Goal: Task Accomplishment & Management: Use online tool/utility

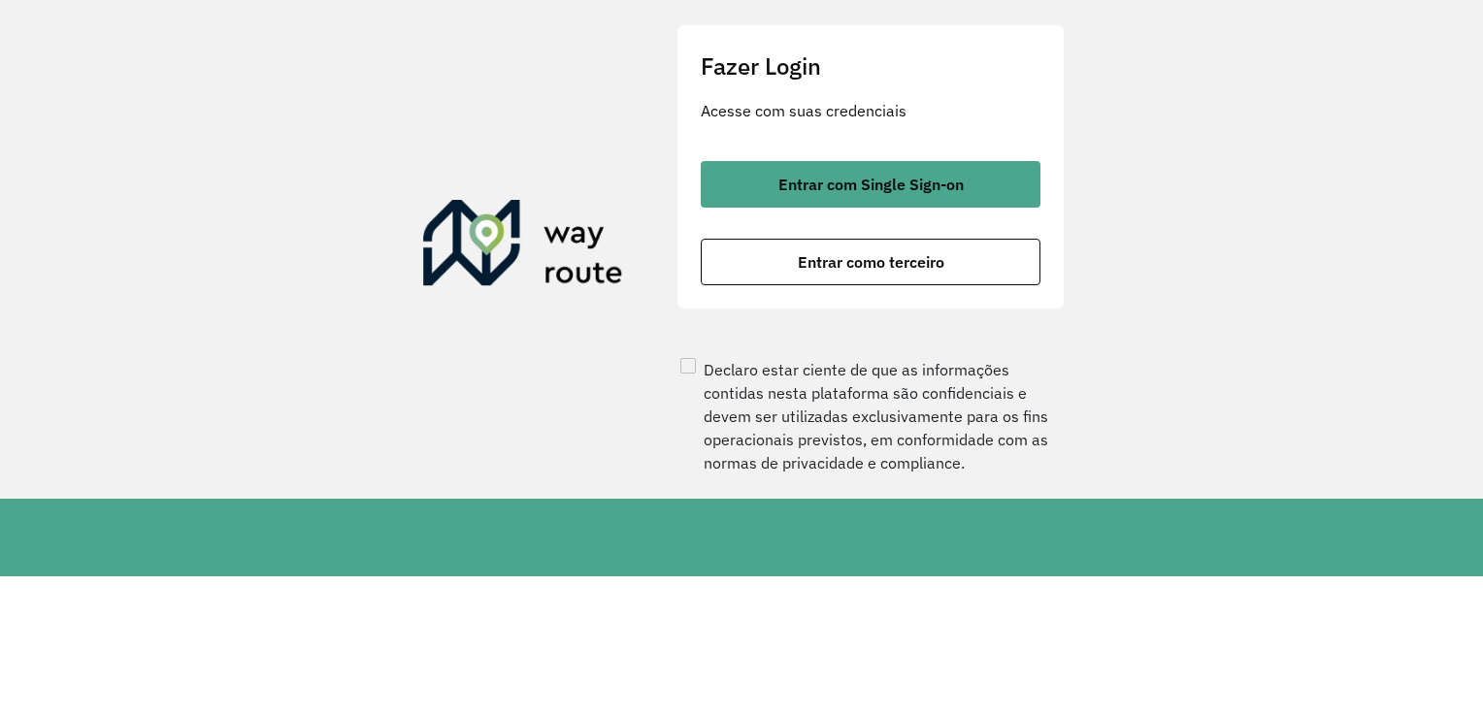
click at [998, 285] on button "Entrar como terceiro" at bounding box center [871, 262] width 340 height 47
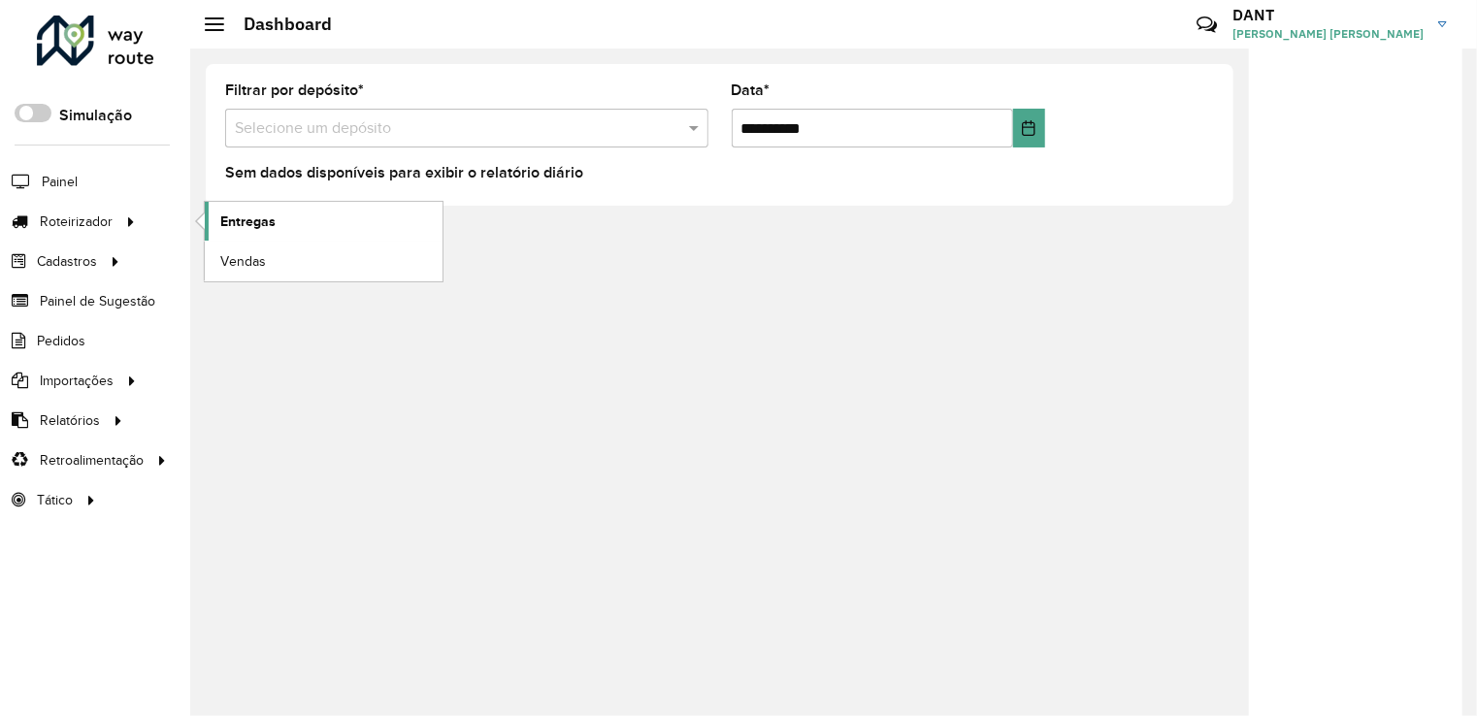
click at [267, 215] on span "Entregas" at bounding box center [247, 222] width 55 height 20
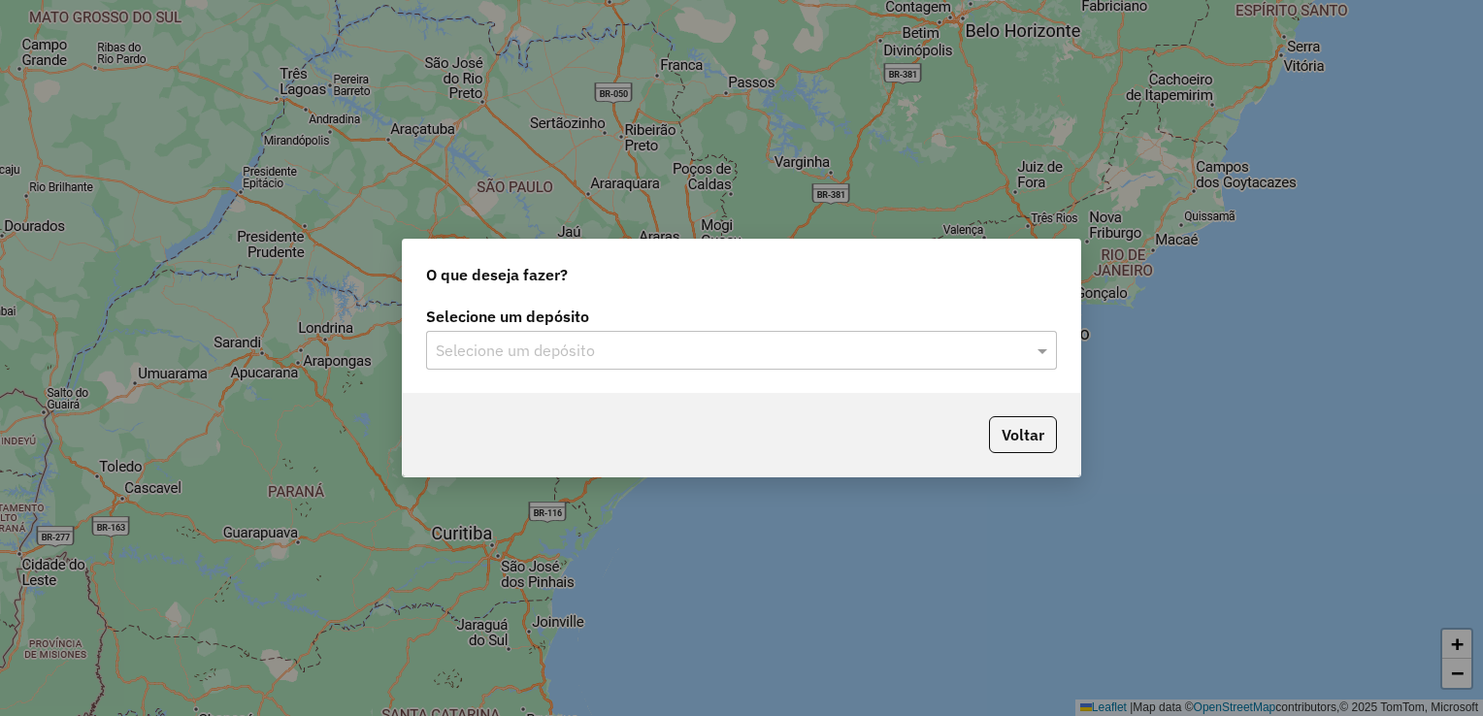
click at [601, 370] on div "Selecione um depósito Selecione um depósito" at bounding box center [741, 347] width 677 height 91
click at [588, 355] on input "text" at bounding box center [722, 351] width 573 height 23
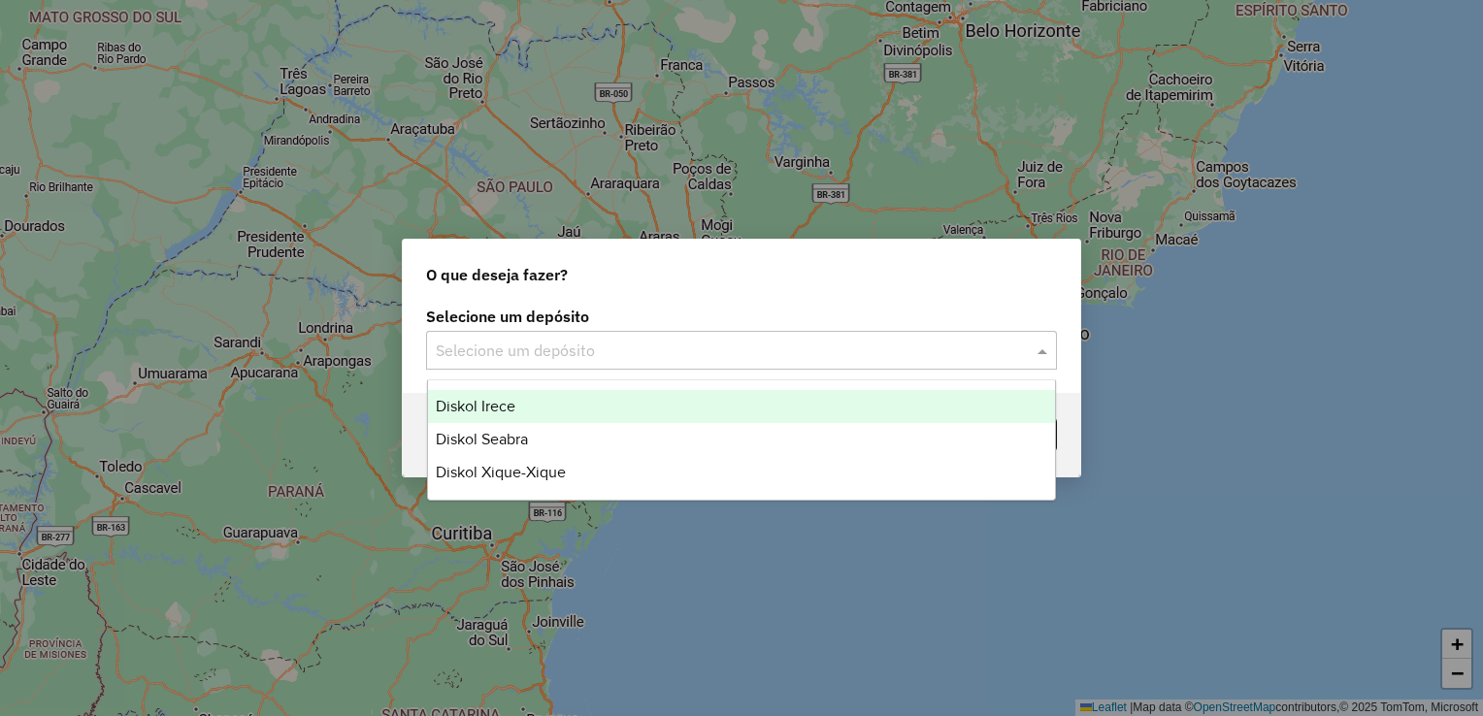
click at [536, 398] on div "Diskol Irece" at bounding box center [742, 406] width 628 height 33
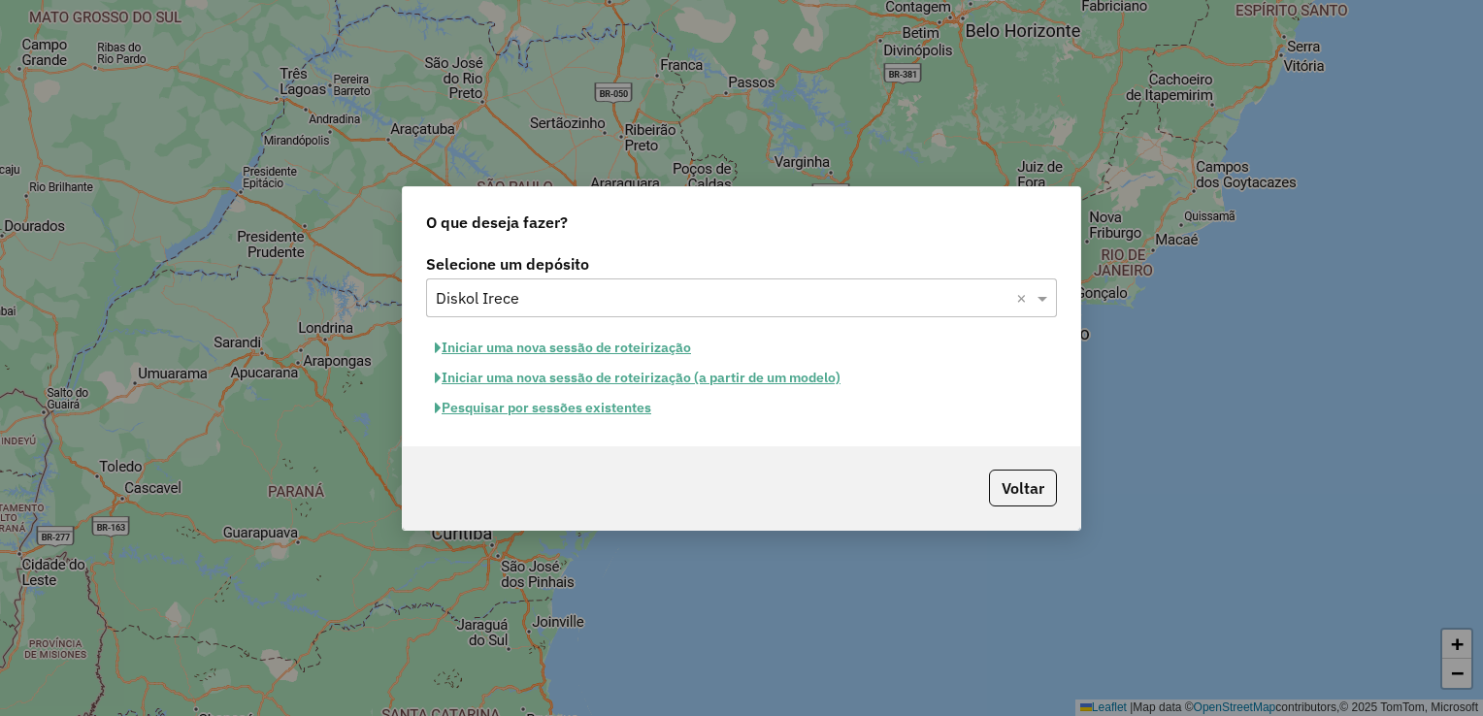
click at [579, 345] on button "Iniciar uma nova sessão de roteirização" at bounding box center [563, 348] width 274 height 30
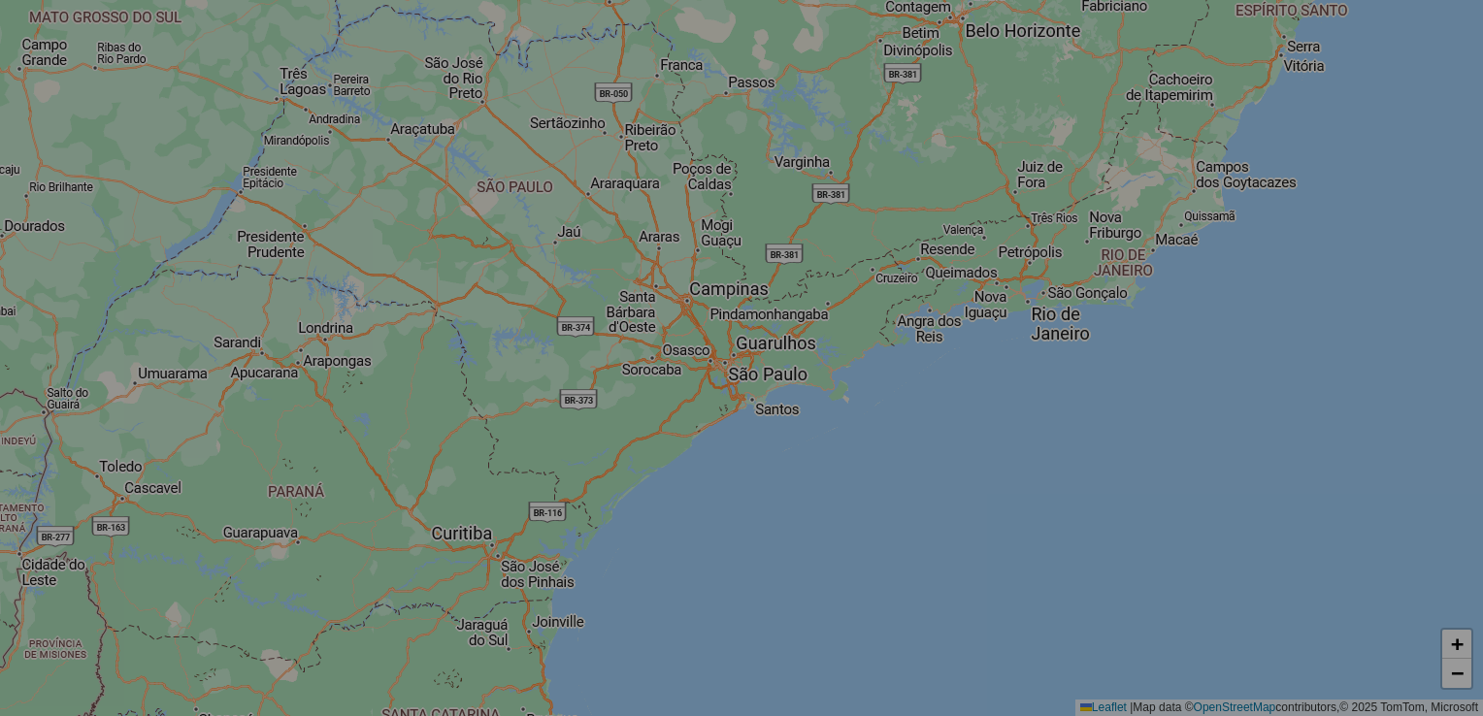
select select "*"
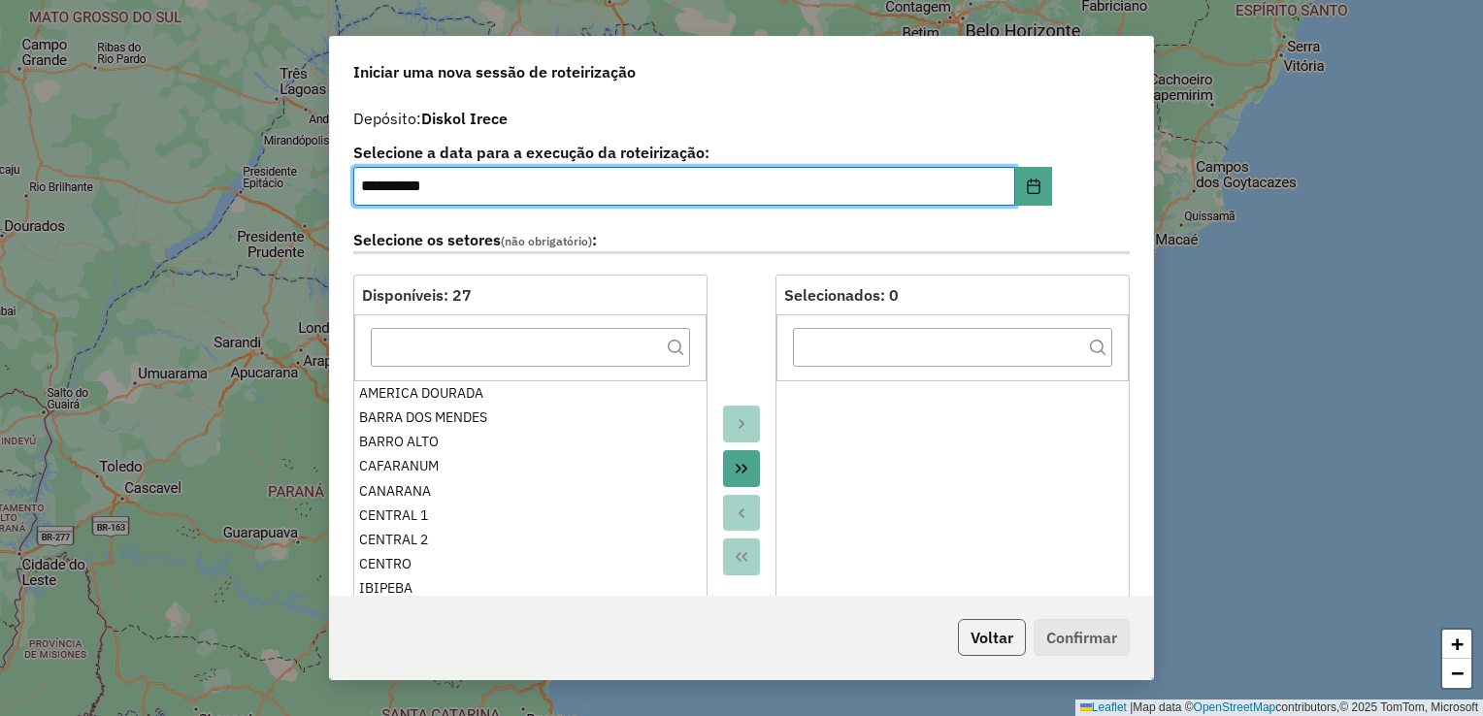
click at [995, 644] on button "Voltar" at bounding box center [992, 637] width 68 height 37
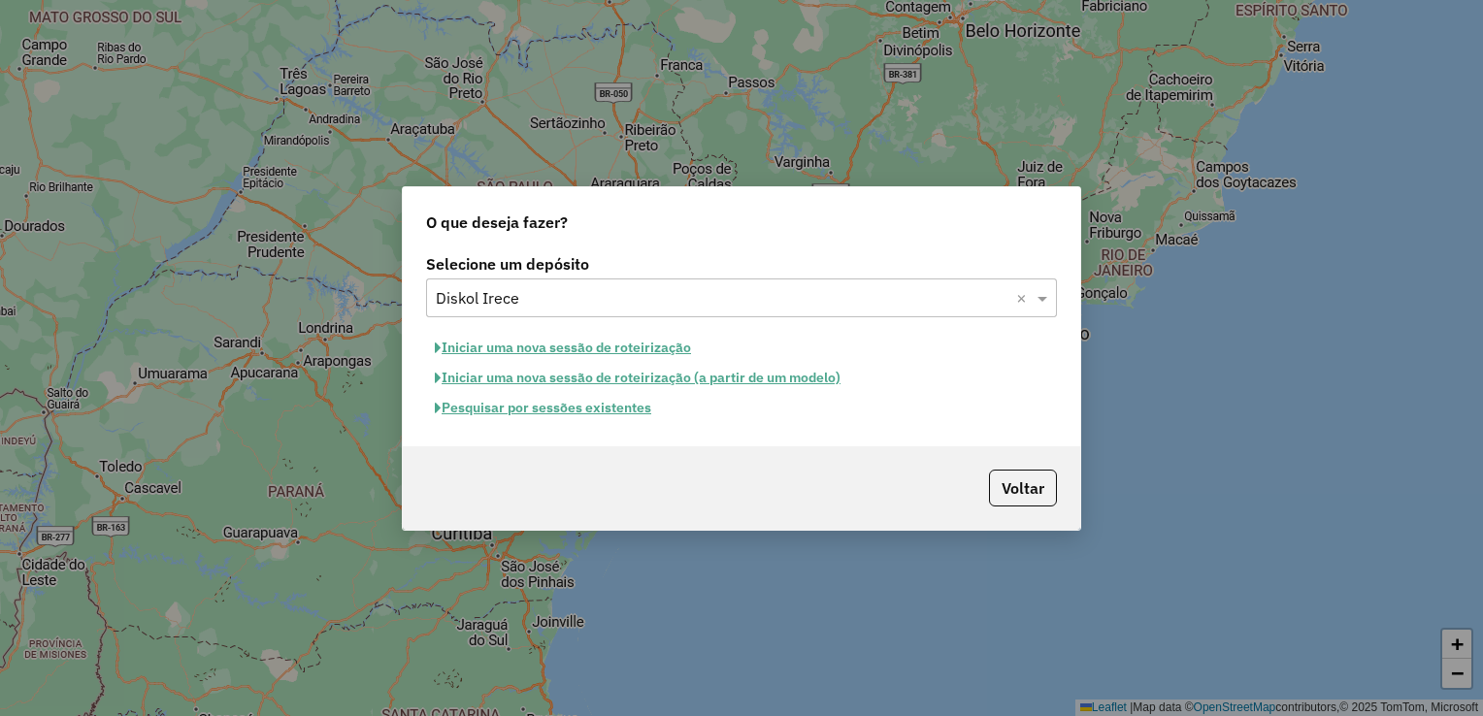
click at [568, 406] on button "Pesquisar por sessões existentes" at bounding box center [543, 408] width 234 height 30
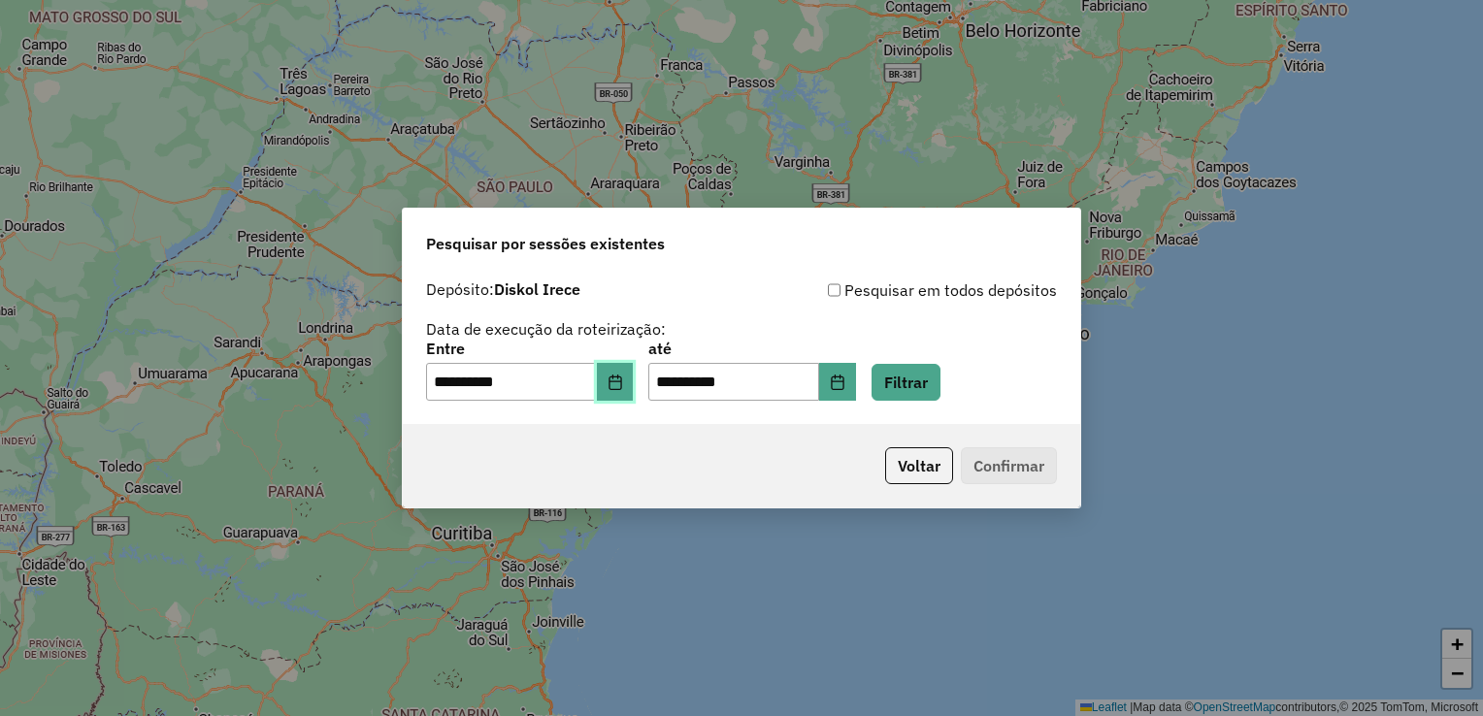
click at [623, 384] on icon "Choose Date" at bounding box center [616, 383] width 16 height 16
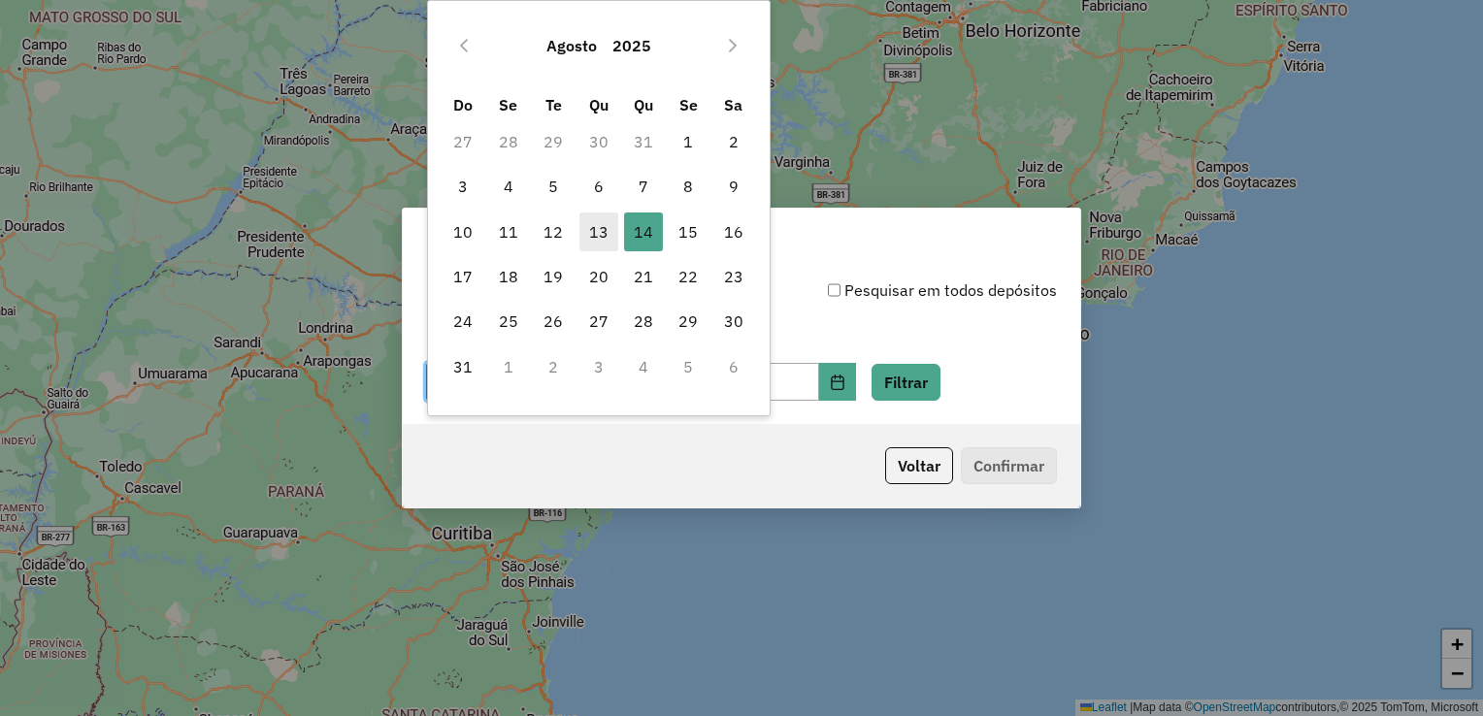
click at [606, 231] on span "13" at bounding box center [598, 232] width 39 height 39
type input "**********"
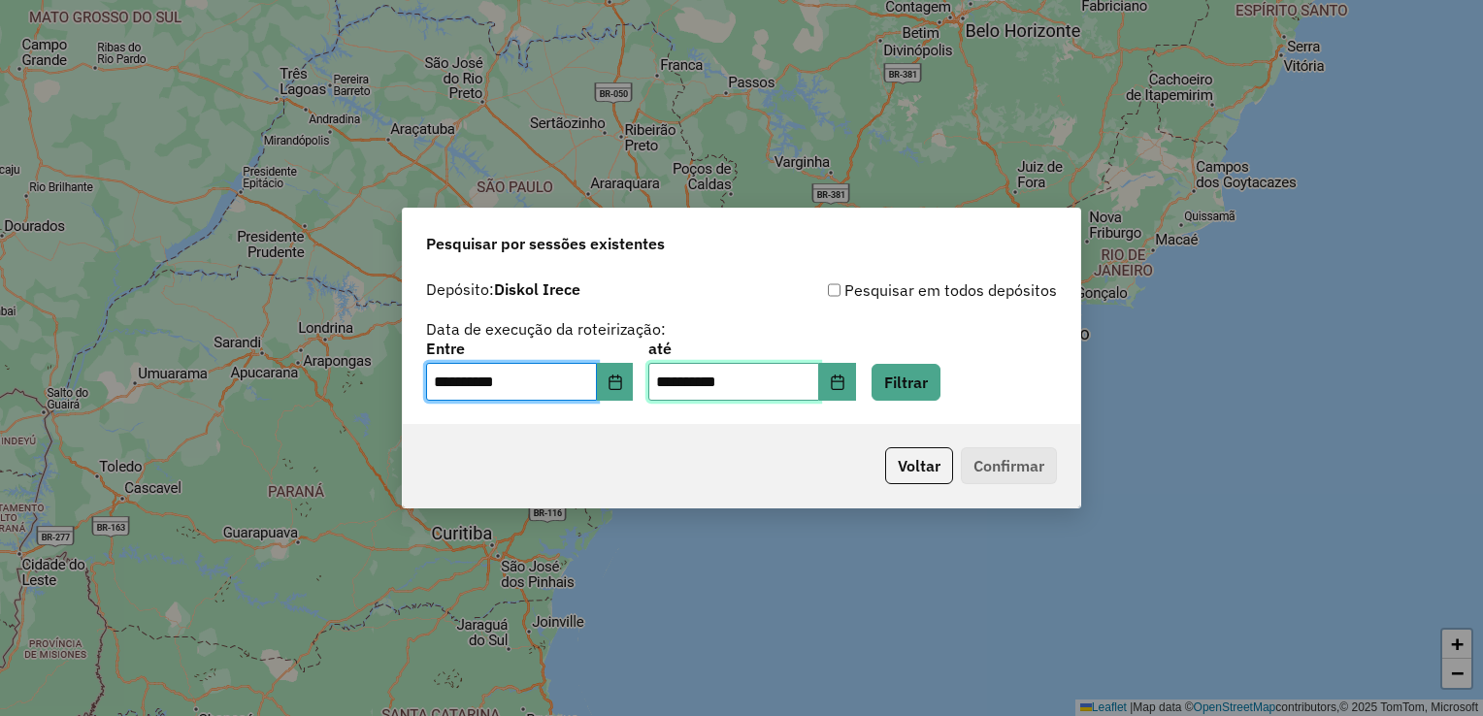
click at [819, 382] on input "**********" at bounding box center [733, 382] width 171 height 39
click at [854, 383] on button "Choose Date" at bounding box center [837, 382] width 37 height 39
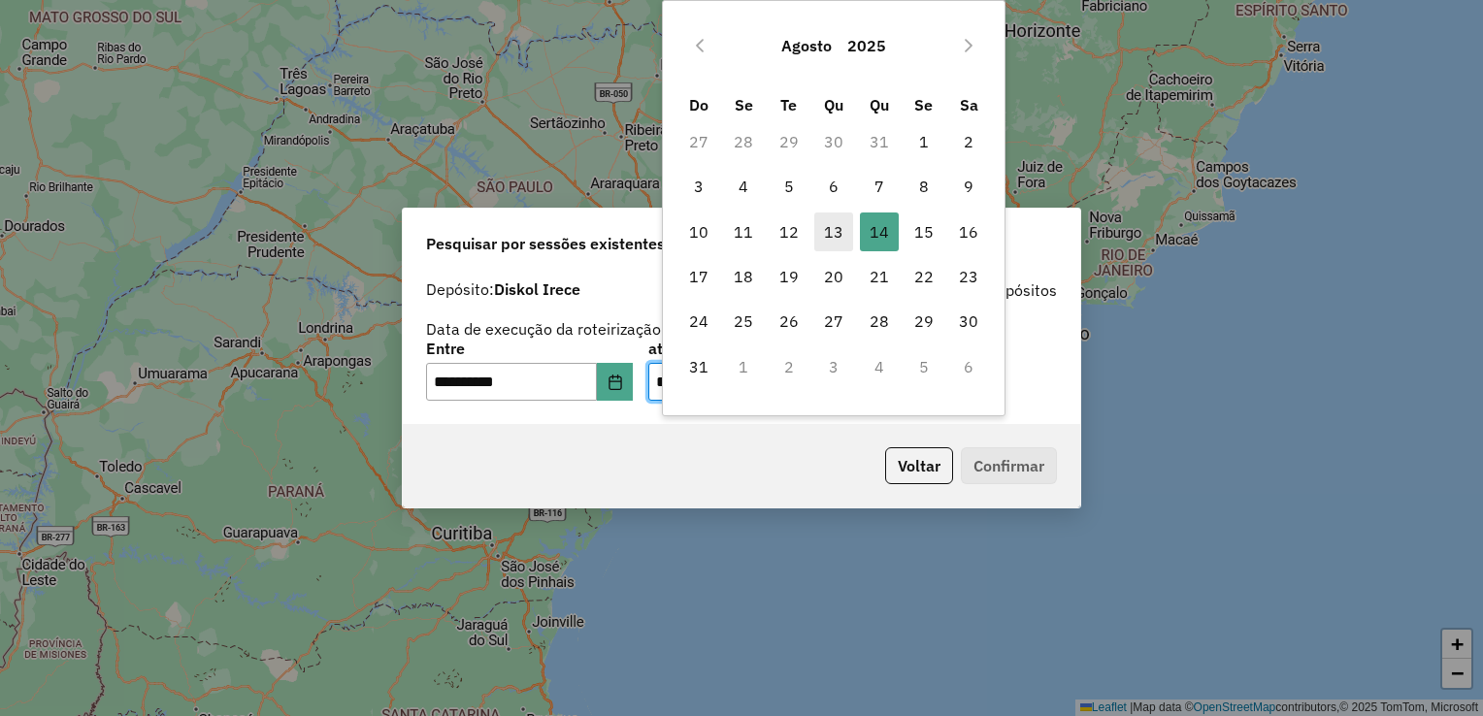
click at [840, 228] on span "13" at bounding box center [833, 232] width 39 height 39
type input "**********"
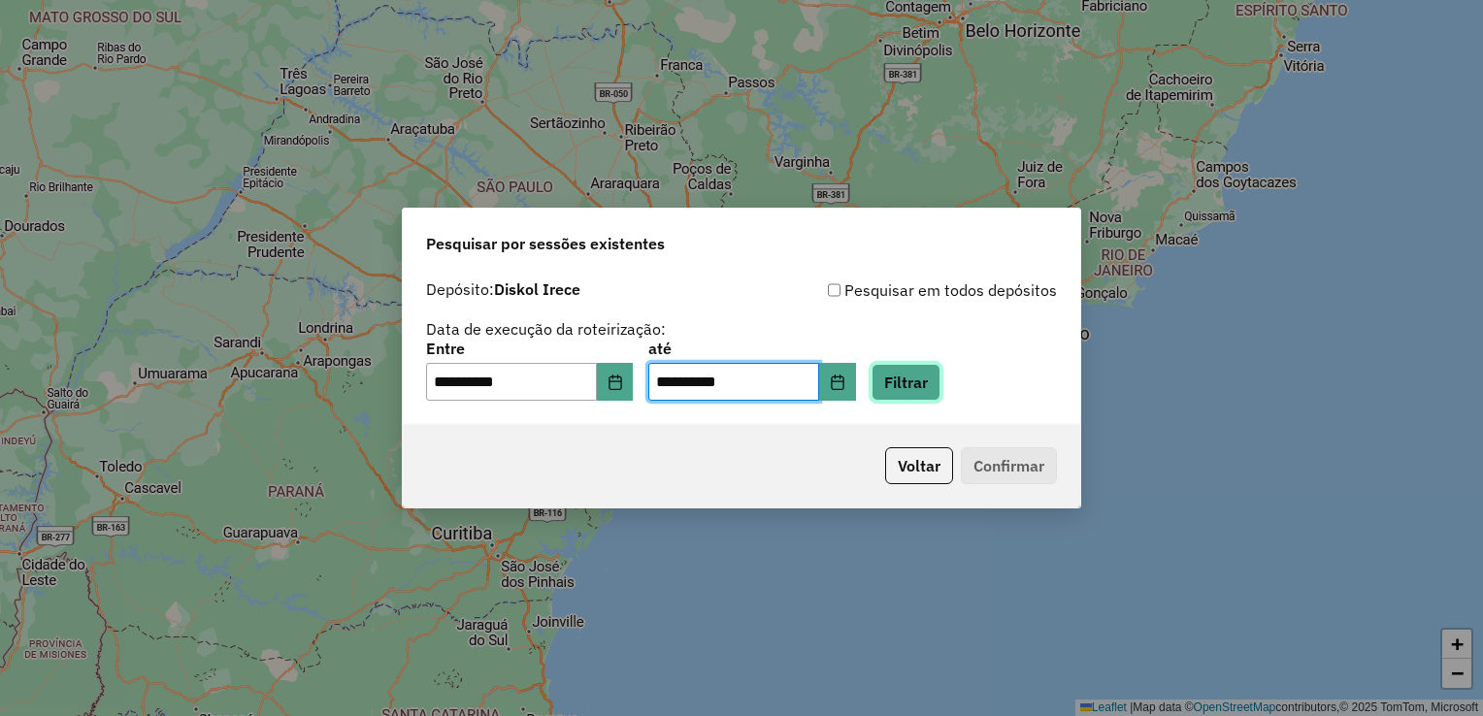
click at [941, 399] on button "Filtrar" at bounding box center [906, 382] width 69 height 37
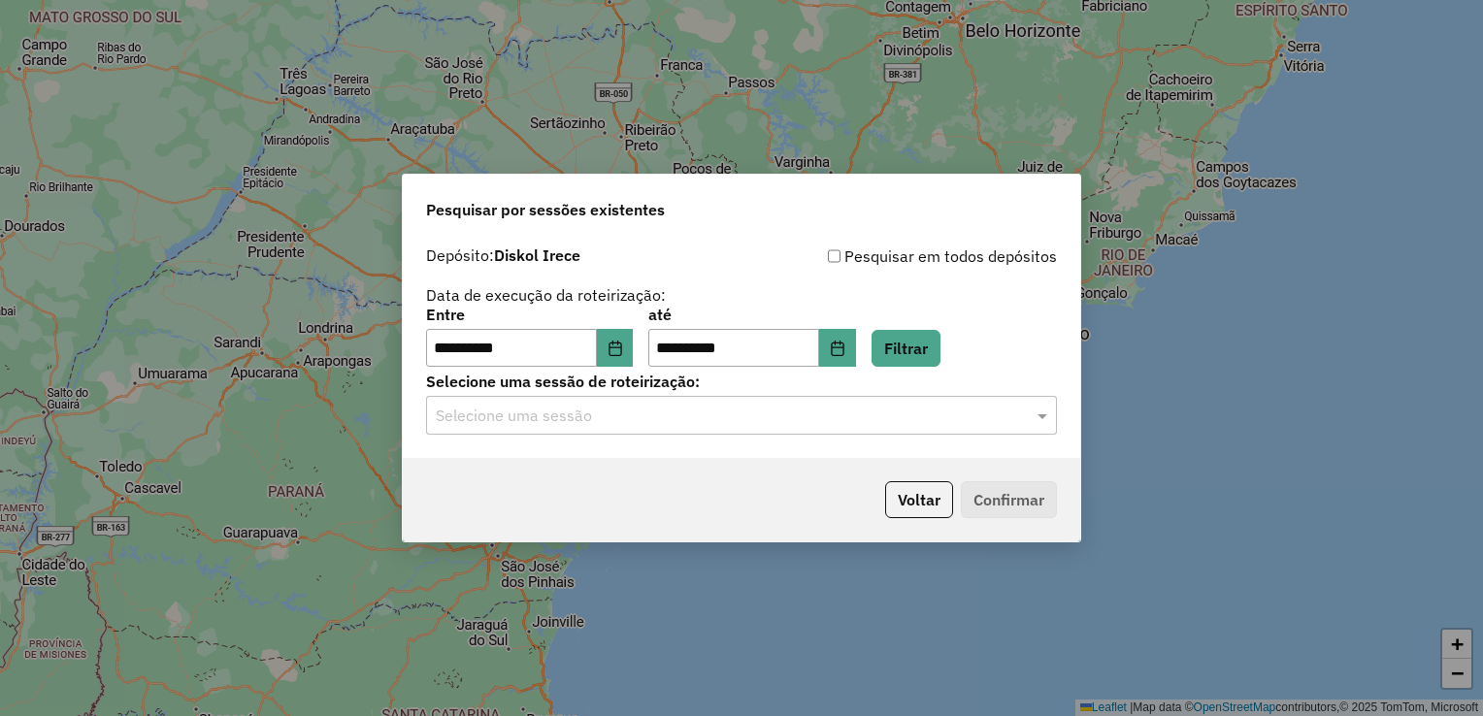
click at [898, 412] on input "text" at bounding box center [722, 416] width 573 height 23
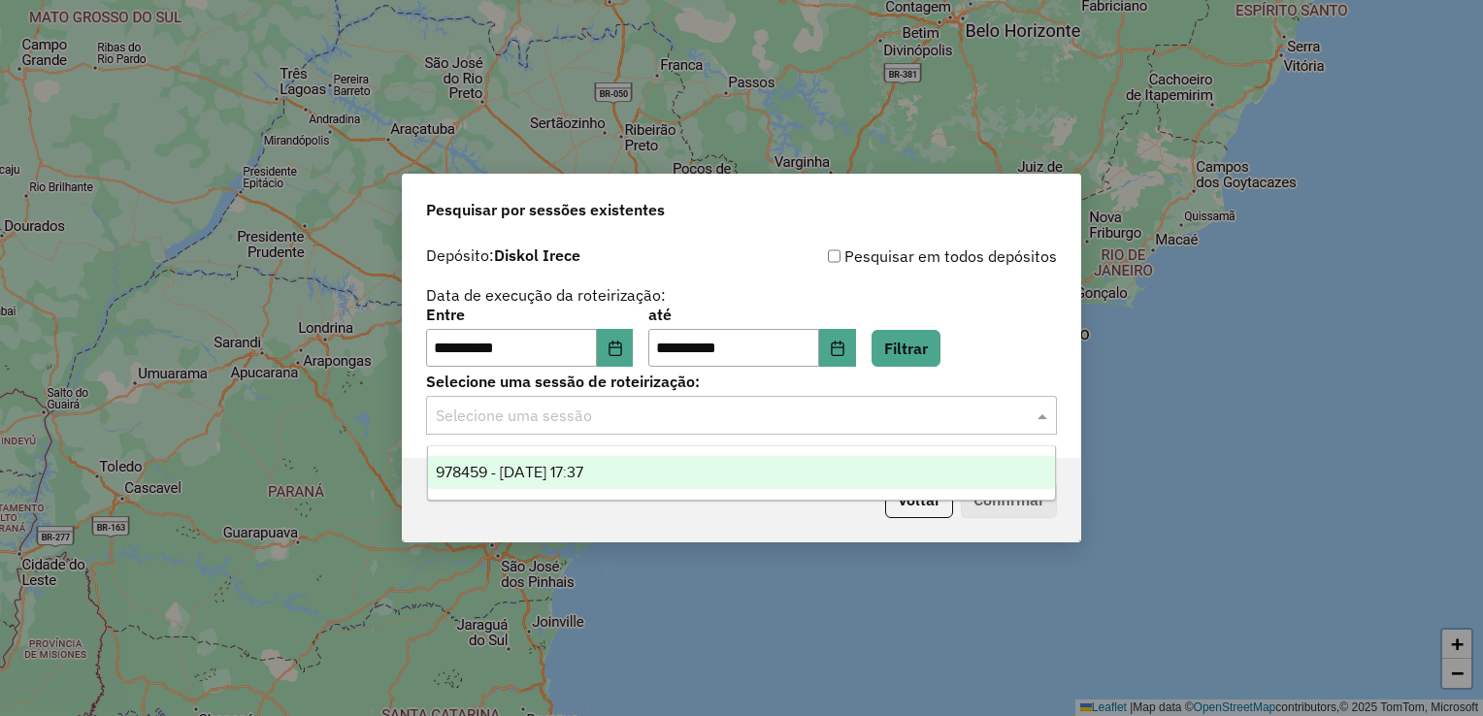
click at [866, 452] on ng-dropdown-panel "978459 - 13/08/2025 17:37" at bounding box center [742, 473] width 630 height 55
drag, startPoint x: 869, startPoint y: 473, endPoint x: 958, endPoint y: 476, distance: 89.3
click at [869, 474] on div "978459 - 13/08/2025 17:37" at bounding box center [742, 472] width 628 height 33
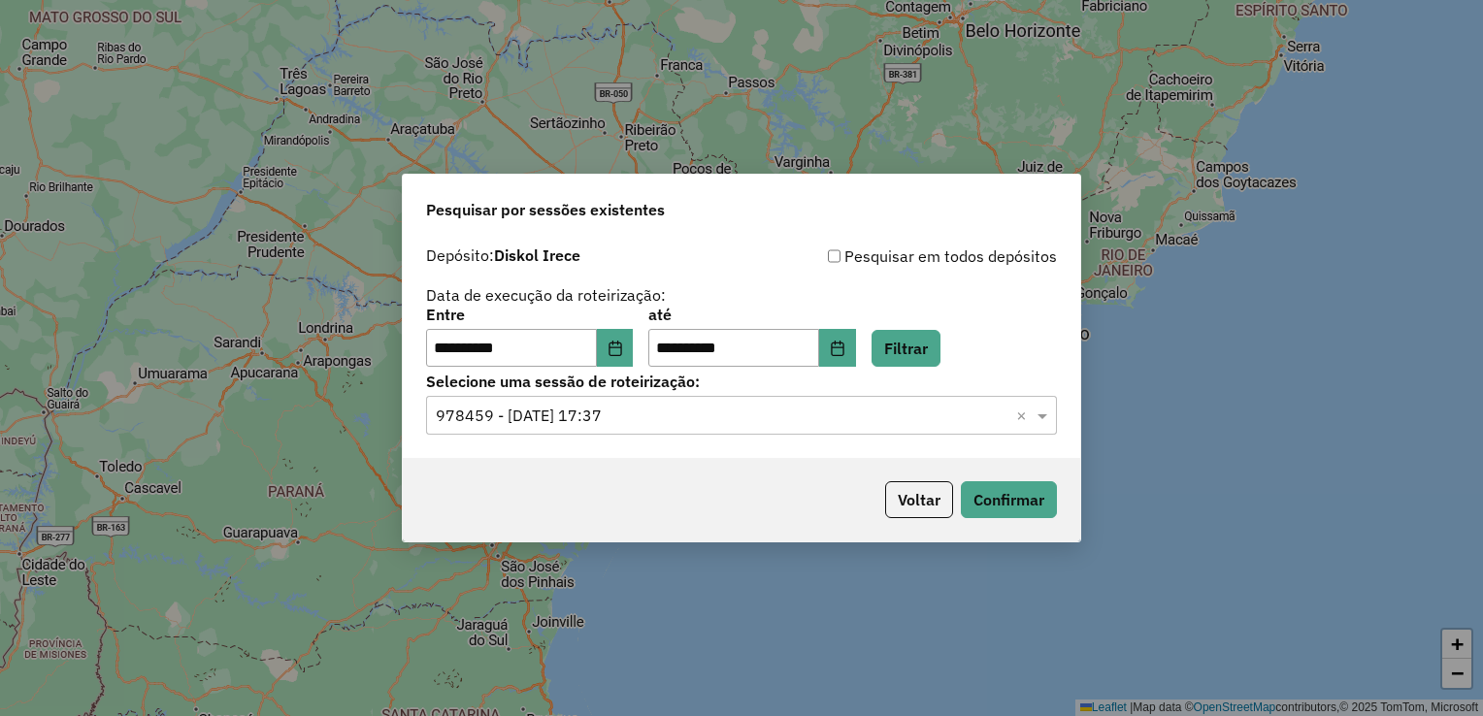
click at [1012, 476] on div "Voltar Confirmar" at bounding box center [741, 499] width 677 height 83
click at [1014, 492] on button "Confirmar" at bounding box center [1009, 499] width 96 height 37
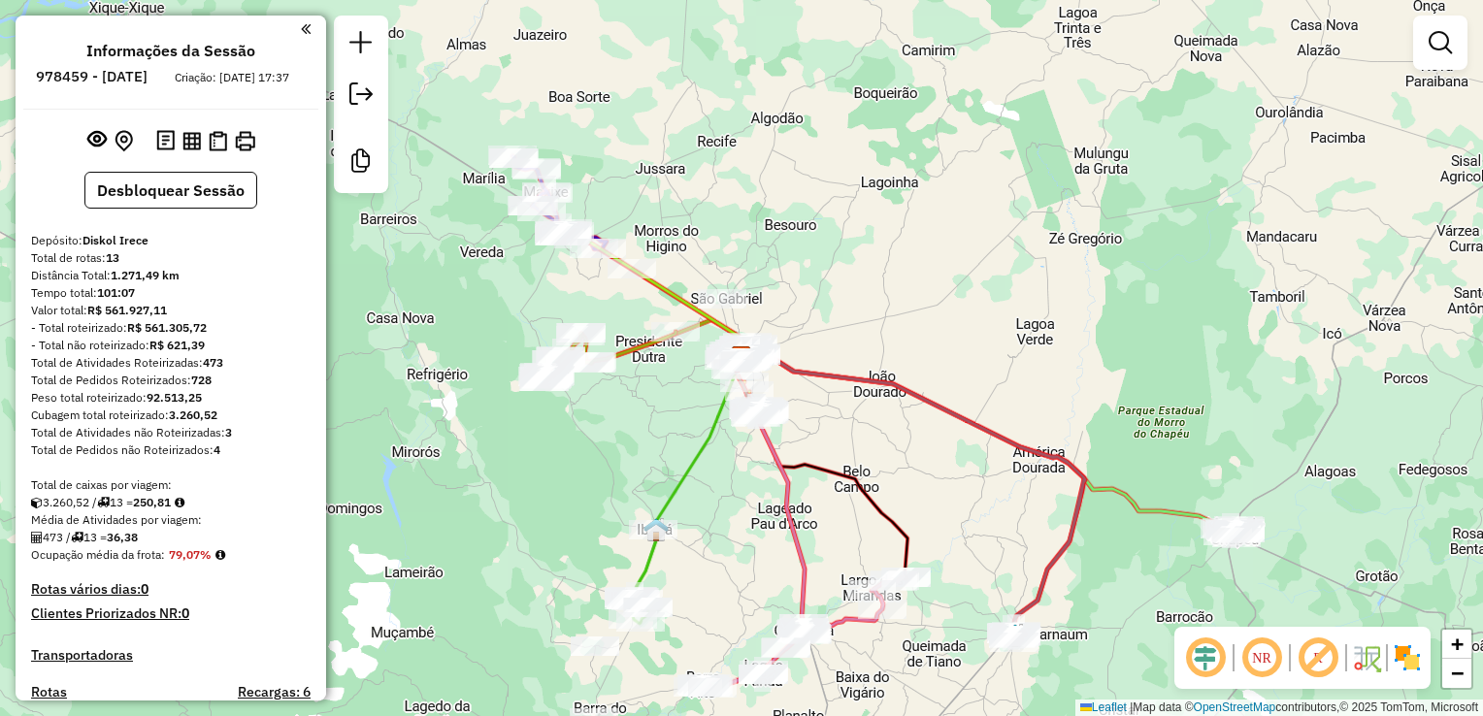
drag, startPoint x: 1200, startPoint y: 441, endPoint x: 1124, endPoint y: 364, distance: 107.8
click at [1126, 367] on div "Janela de atendimento Grade de atendimento Capacidade Transportadoras Veículos …" at bounding box center [741, 358] width 1483 height 716
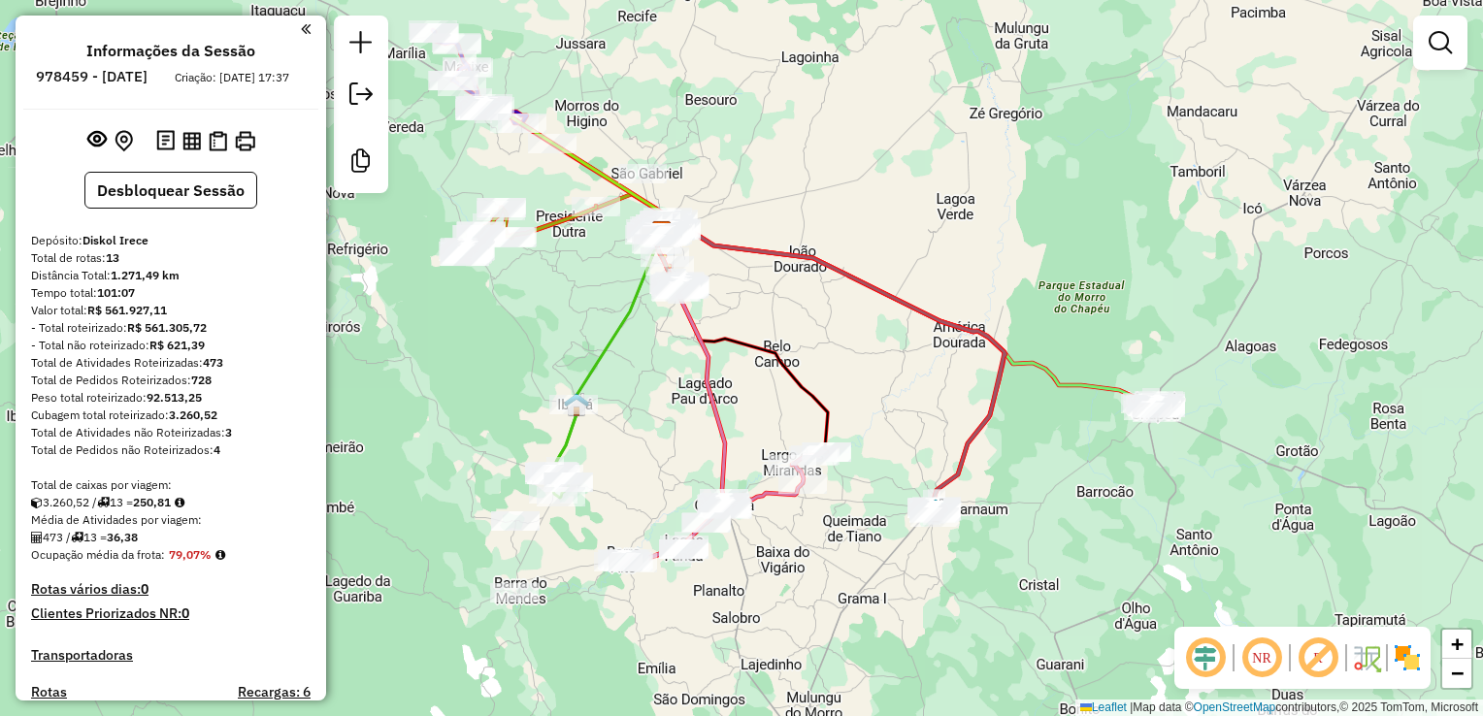
drag, startPoint x: 979, startPoint y: 479, endPoint x: 1023, endPoint y: 372, distance: 116.3
click at [1006, 372] on icon at bounding box center [836, 364] width 340 height 290
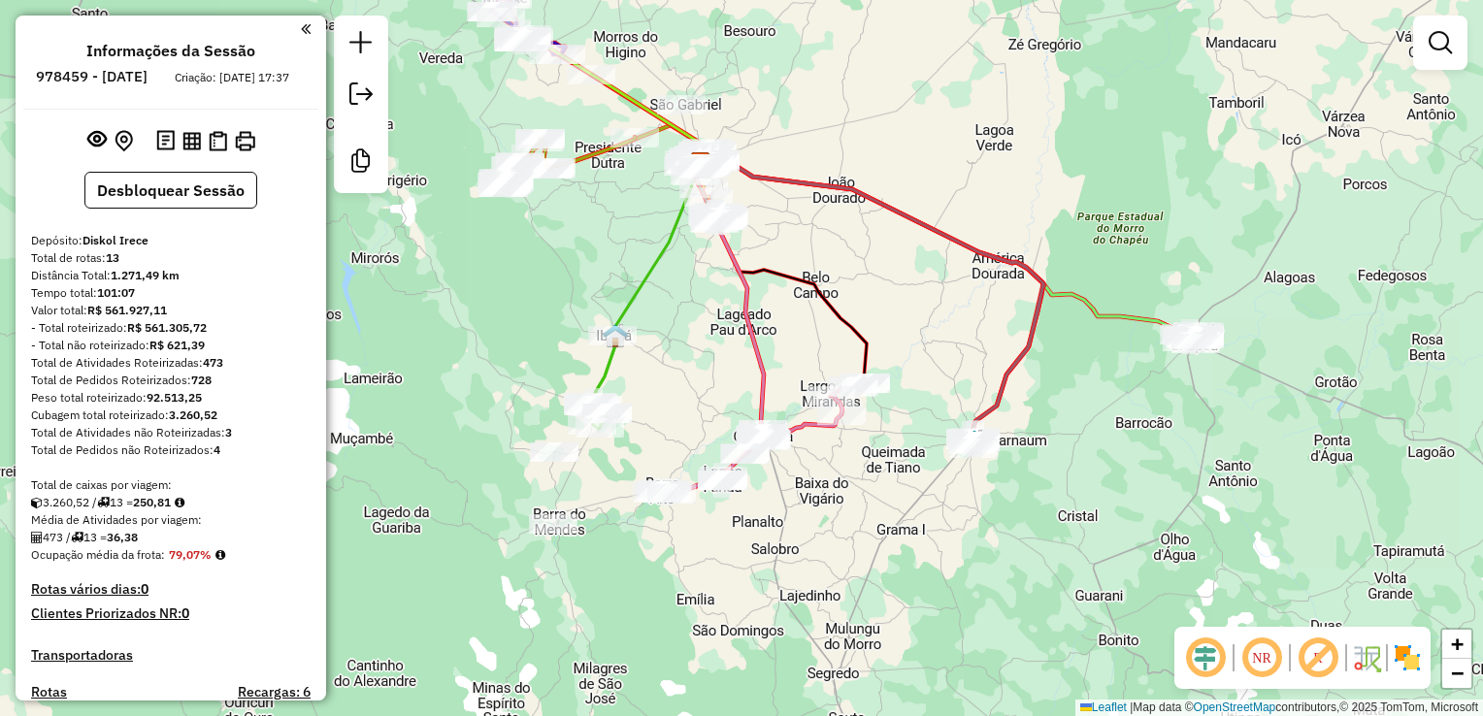
drag, startPoint x: 850, startPoint y: 466, endPoint x: 920, endPoint y: 472, distance: 70.1
click at [917, 472] on div "Janela de atendimento Grade de atendimento Capacidade Transportadoras Veículos …" at bounding box center [741, 358] width 1483 height 716
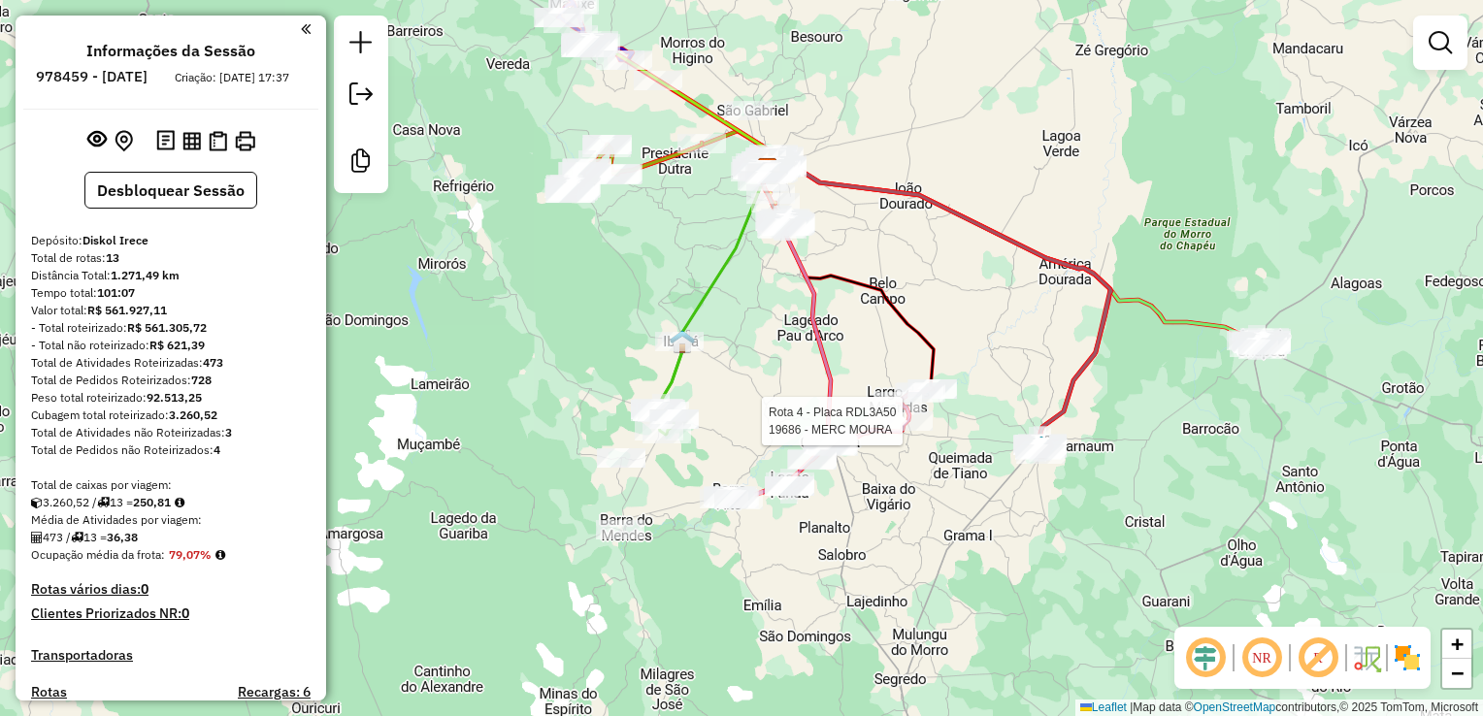
select select "**********"
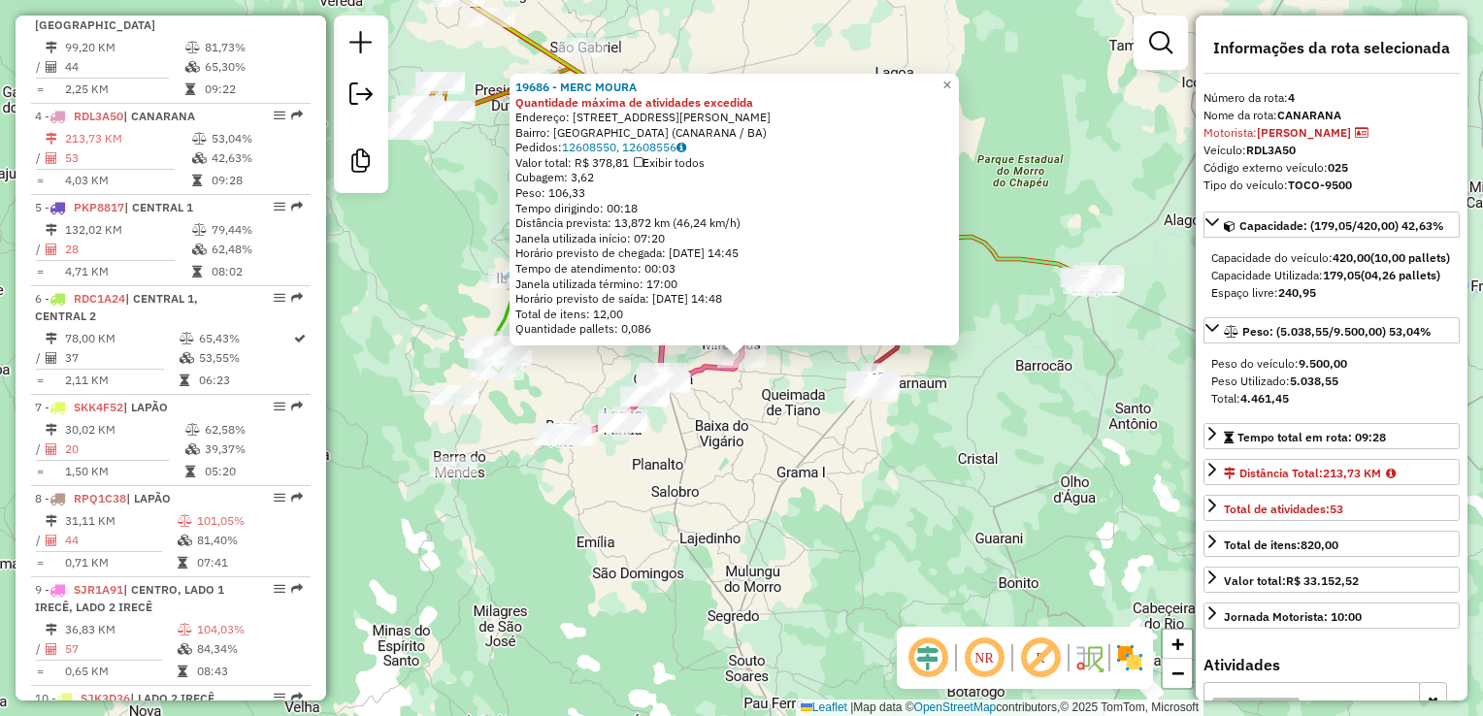
scroll to position [1055, 0]
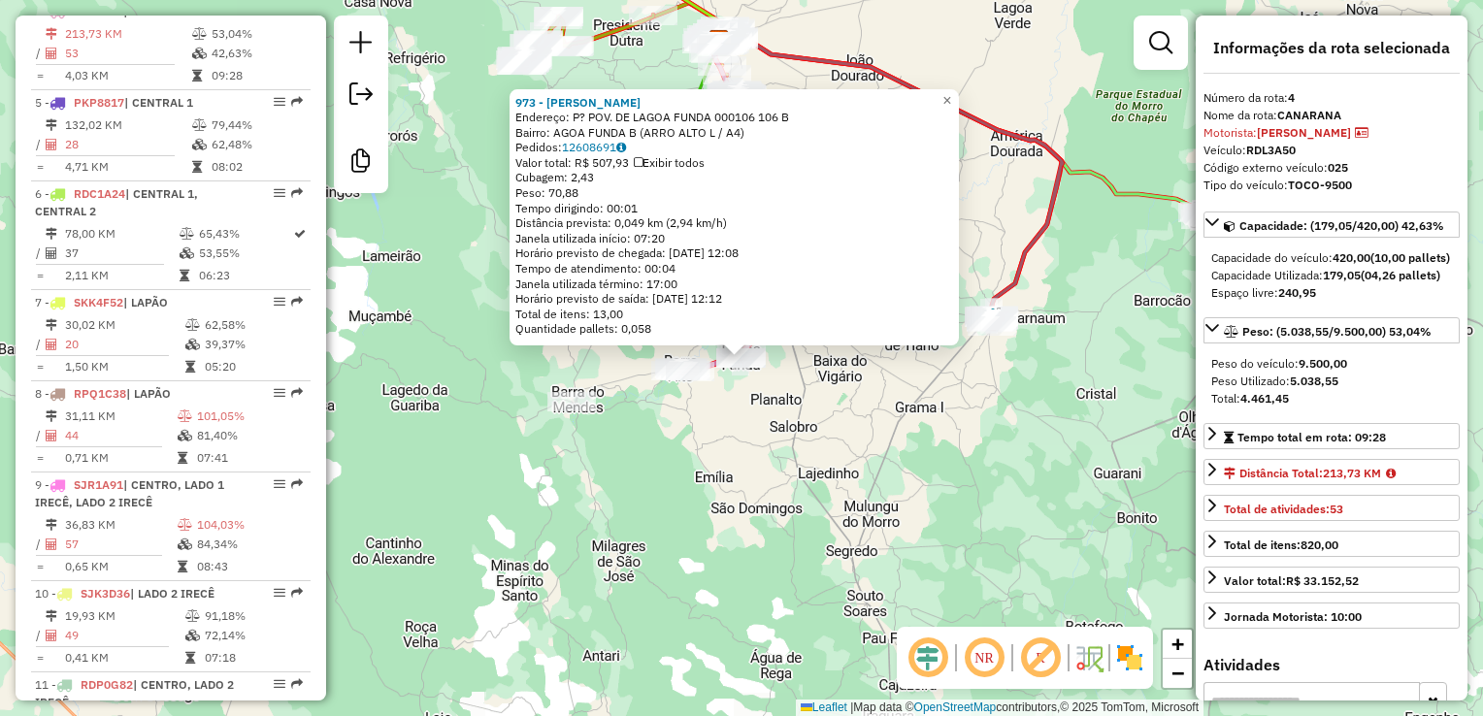
click at [855, 413] on div "973 - JOELICE MARIA DE ALMEIDA Endereço: P? POV. DE LAGOA FUNDA 000106 106 B Ba…" at bounding box center [741, 358] width 1483 height 716
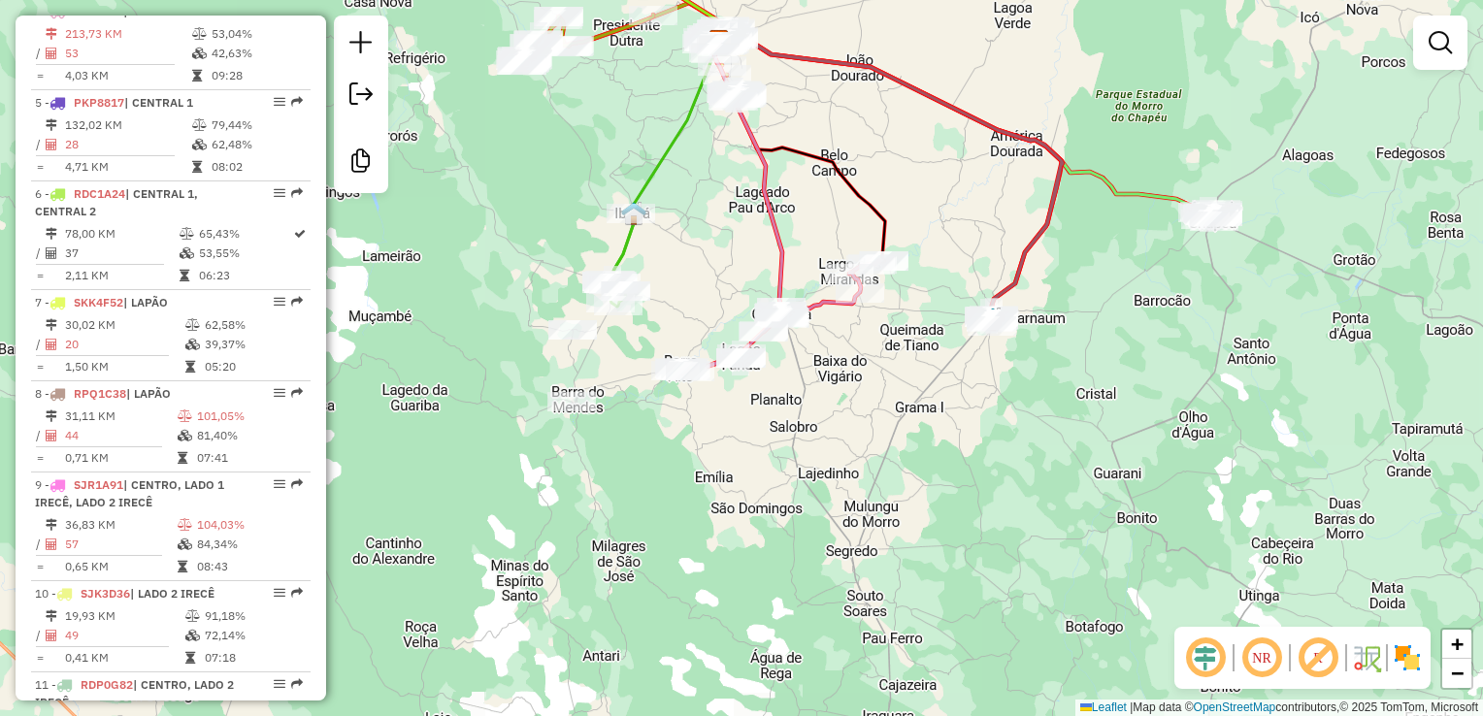
drag, startPoint x: 864, startPoint y: 391, endPoint x: 866, endPoint y: 469, distance: 77.7
click at [866, 469] on div "Janela de atendimento Grade de atendimento Capacidade Transportadoras Veículos …" at bounding box center [741, 358] width 1483 height 716
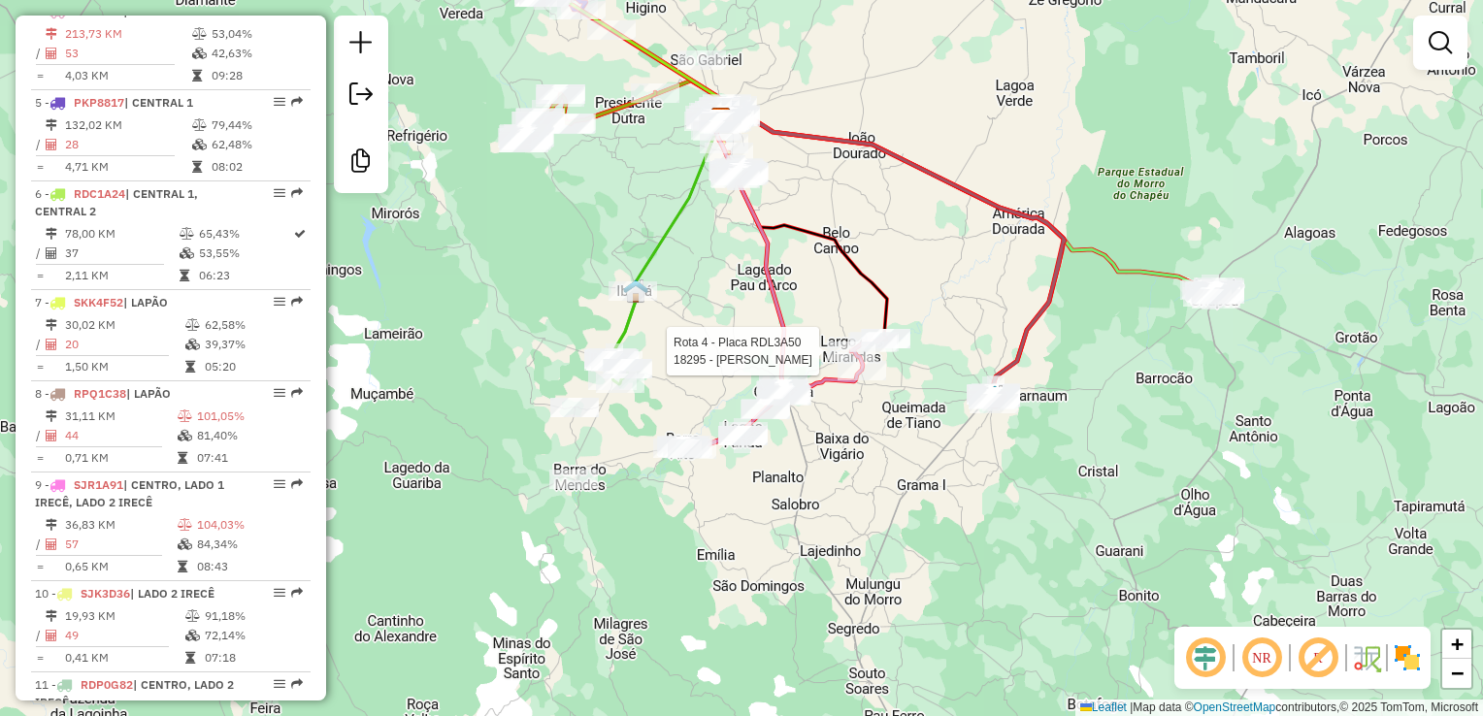
select select "**********"
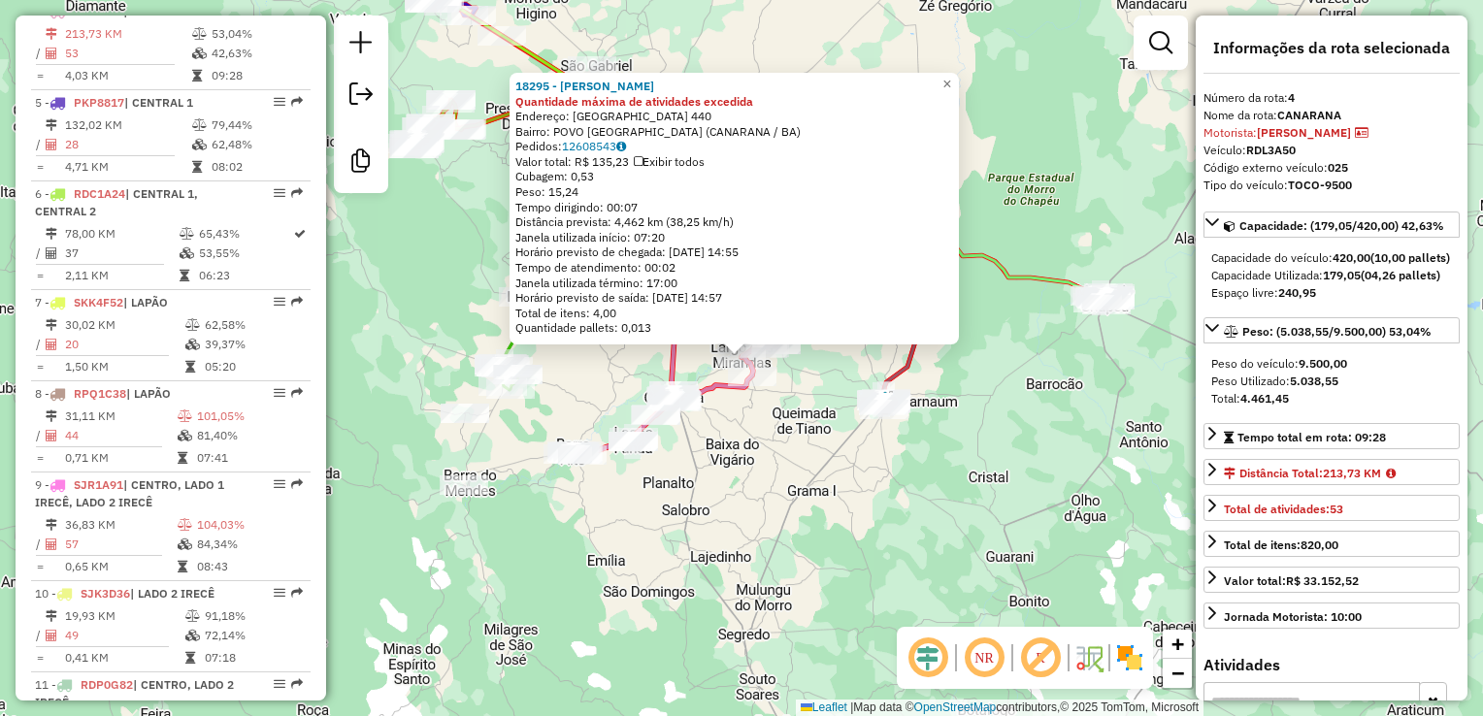
click at [706, 448] on div "18295 - MERCADINHO SOUZA Quantidade máxima de atividades excedida Endereço: LAG…" at bounding box center [741, 358] width 1483 height 716
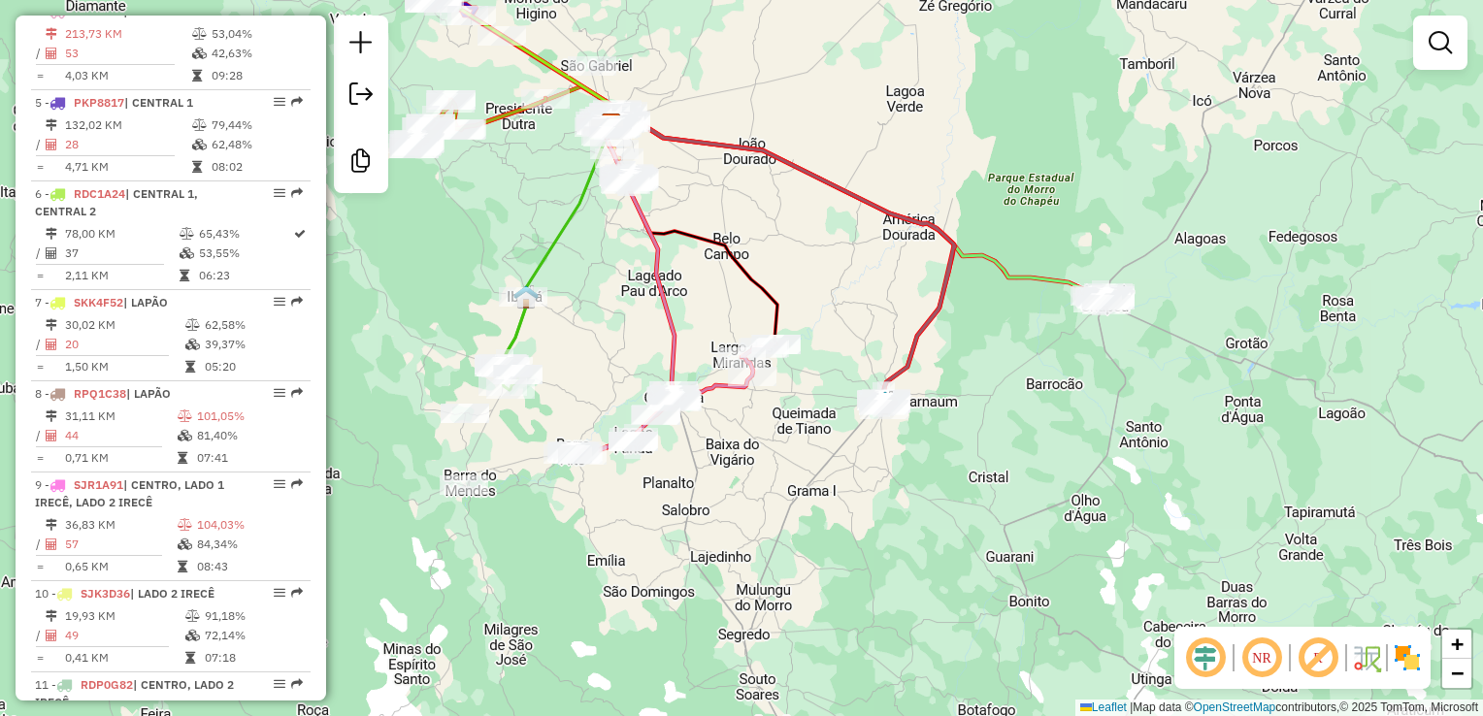
drag, startPoint x: 696, startPoint y: 310, endPoint x: 713, endPoint y: 406, distance: 97.7
click at [713, 406] on div "Janela de atendimento Grade de atendimento Capacidade Transportadoras Veículos …" at bounding box center [741, 358] width 1483 height 716
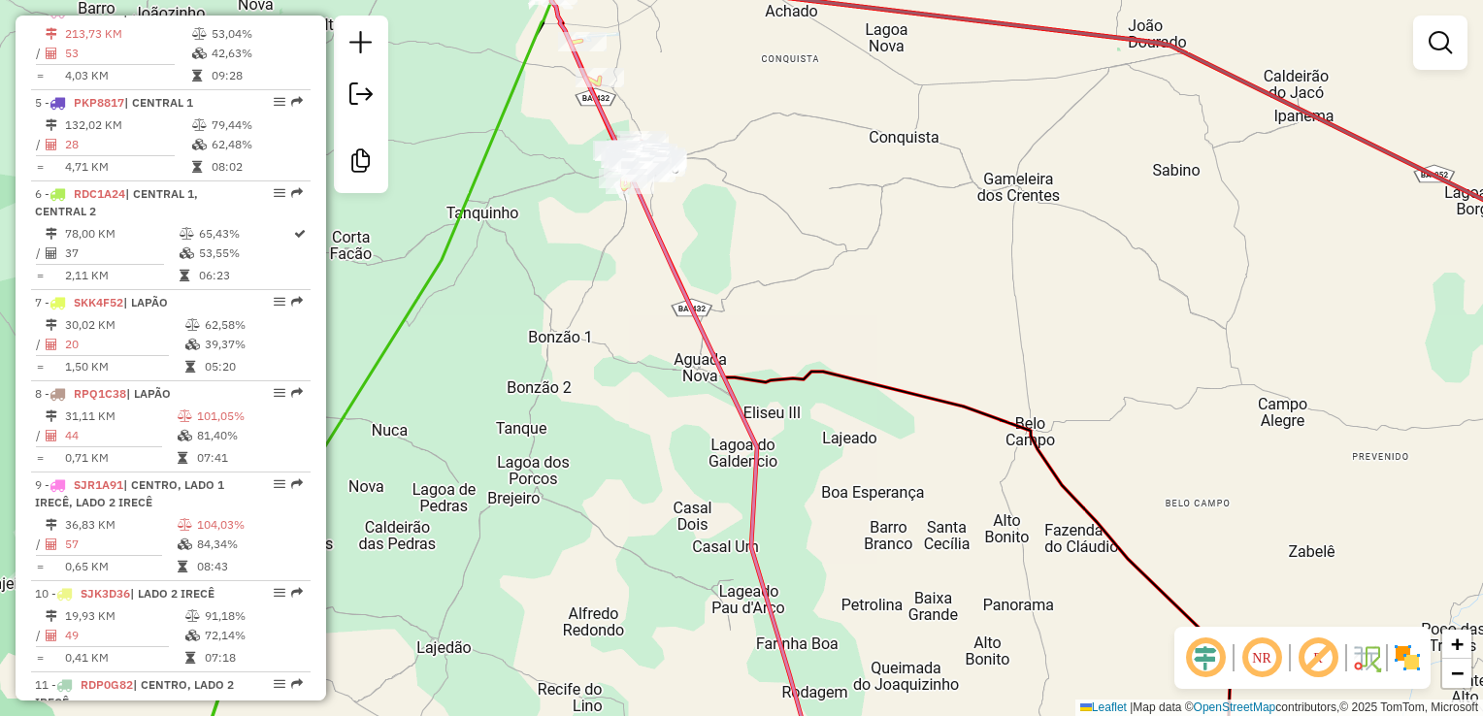
drag, startPoint x: 720, startPoint y: 250, endPoint x: 683, endPoint y: 394, distance: 148.3
click at [710, 397] on div "Janela de atendimento Grade de atendimento Capacidade Transportadoras Veículos …" at bounding box center [741, 358] width 1483 height 716
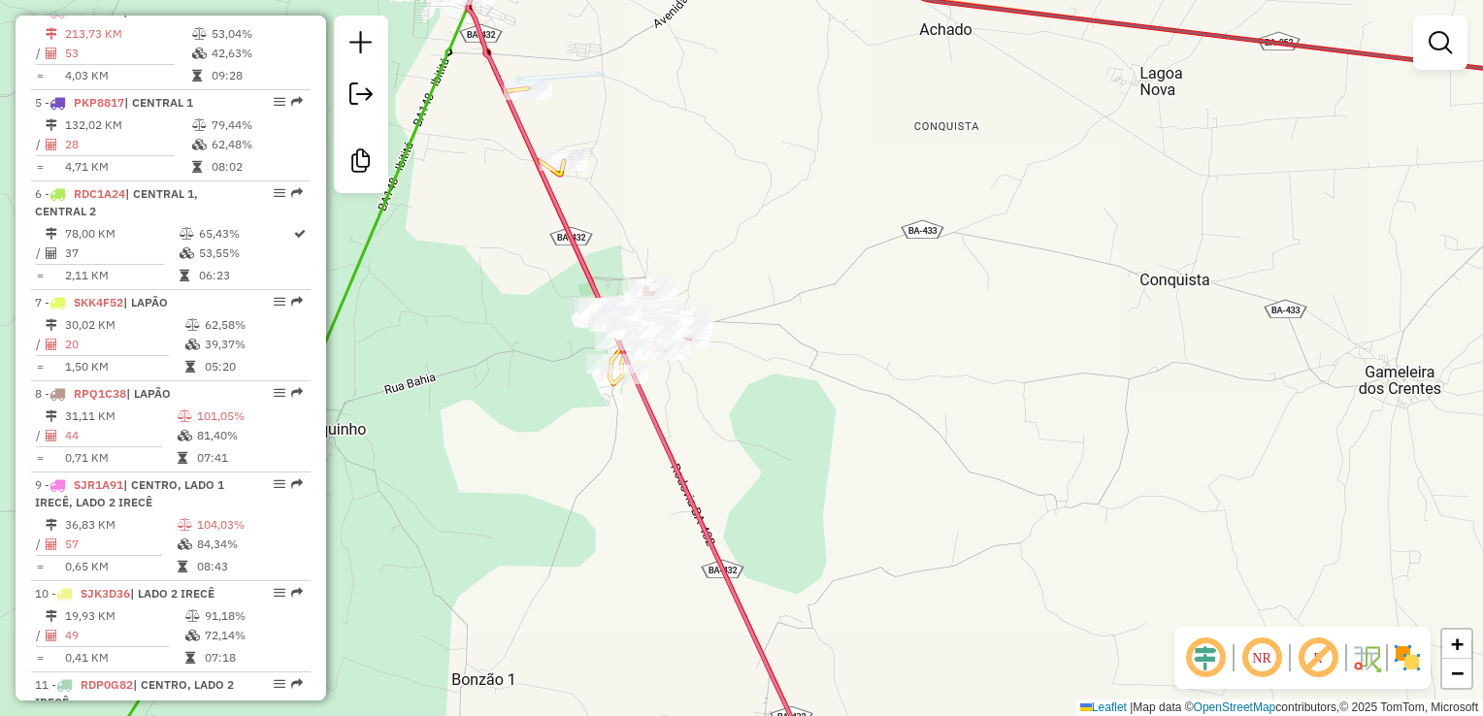
drag, startPoint x: 744, startPoint y: 413, endPoint x: 920, endPoint y: 492, distance: 192.9
click at [998, 544] on div "Janela de atendimento Grade de atendimento Capacidade Transportadoras Veículos …" at bounding box center [741, 358] width 1483 height 716
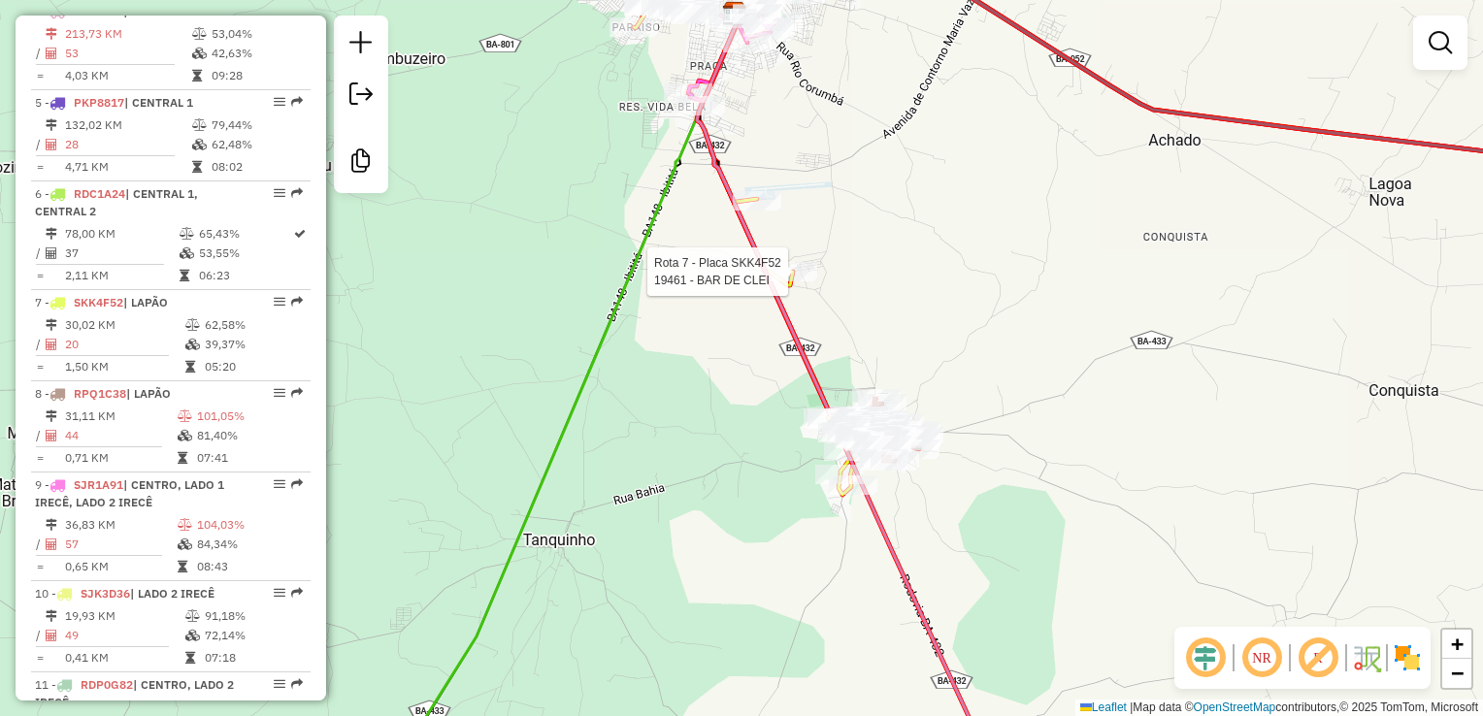
select select "**********"
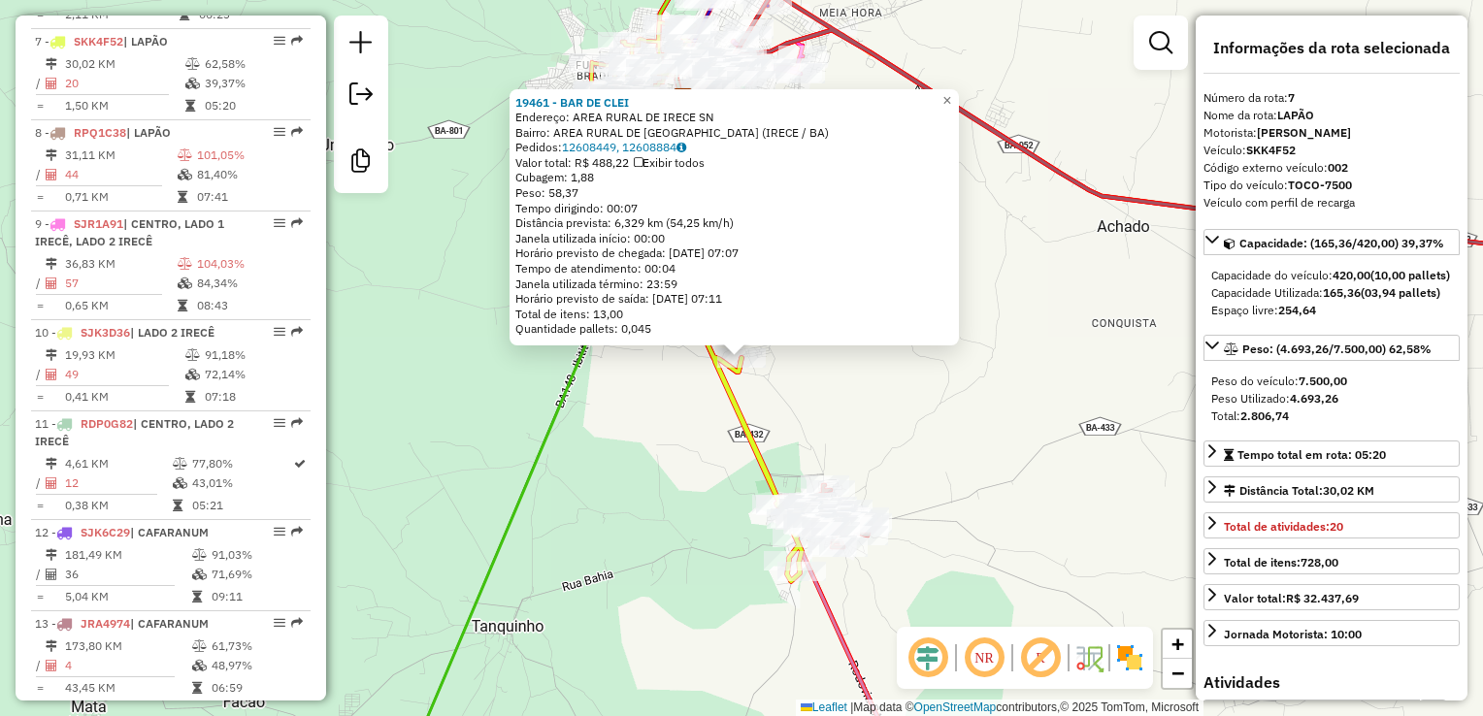
scroll to position [1345, 0]
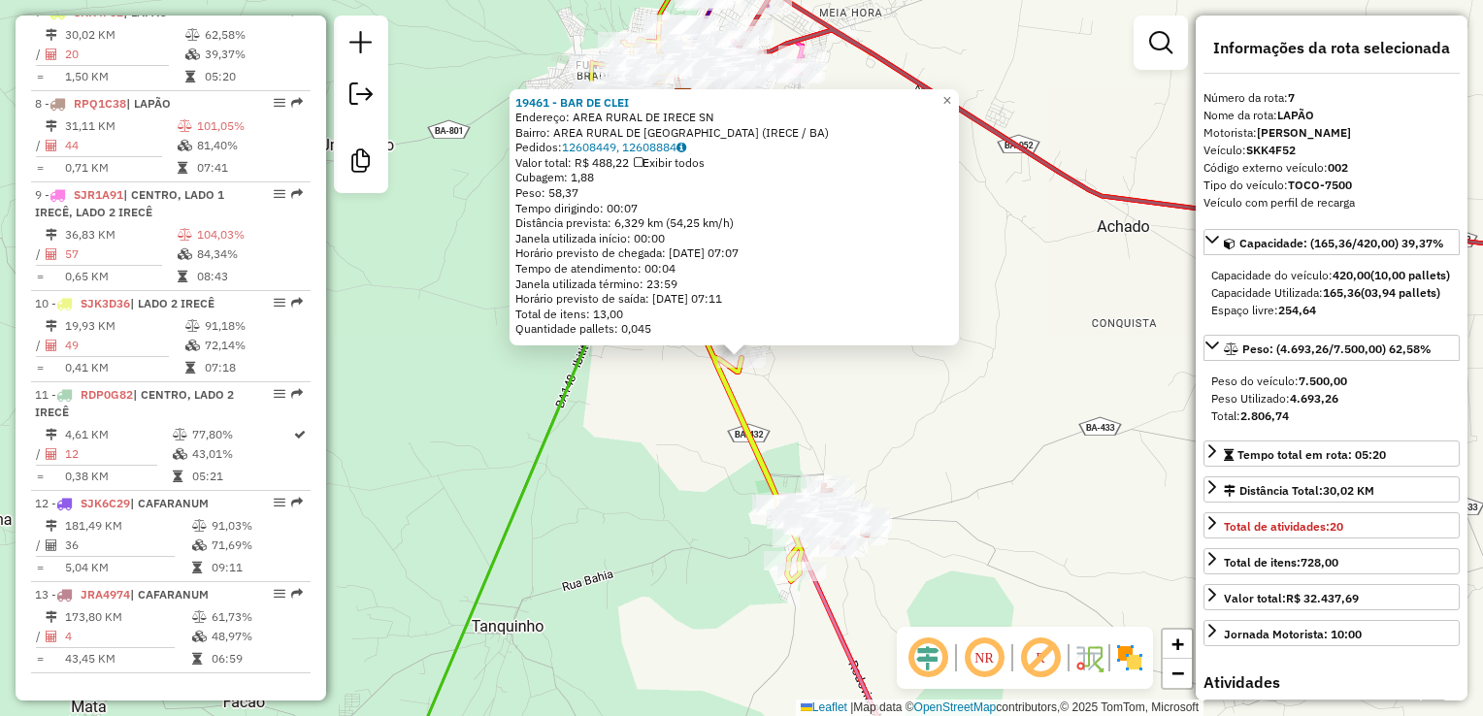
click at [783, 475] on div "19461 - BAR DE CLEI Endereço: AREA RURAL DE IRECE SN Bairro: AREA RURAL DE IREC…" at bounding box center [741, 358] width 1483 height 716
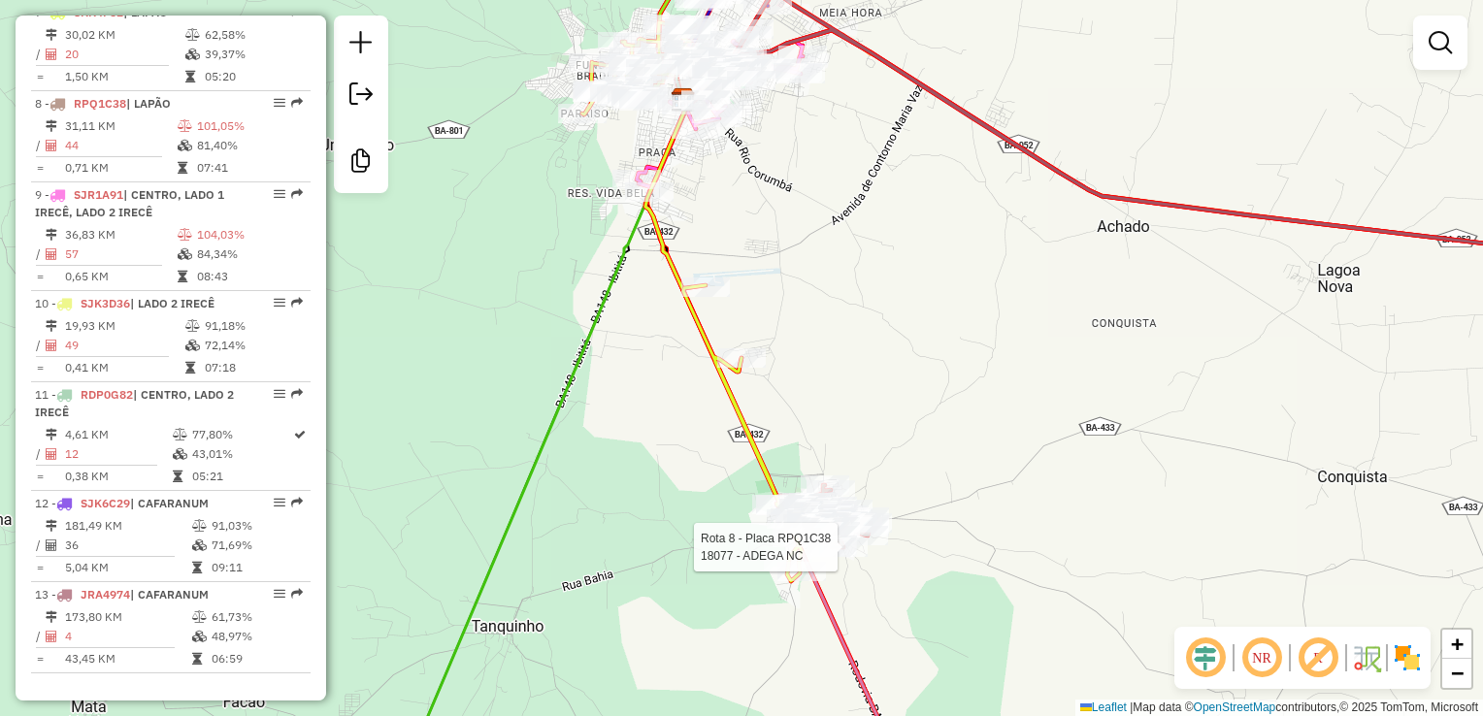
select select "**********"
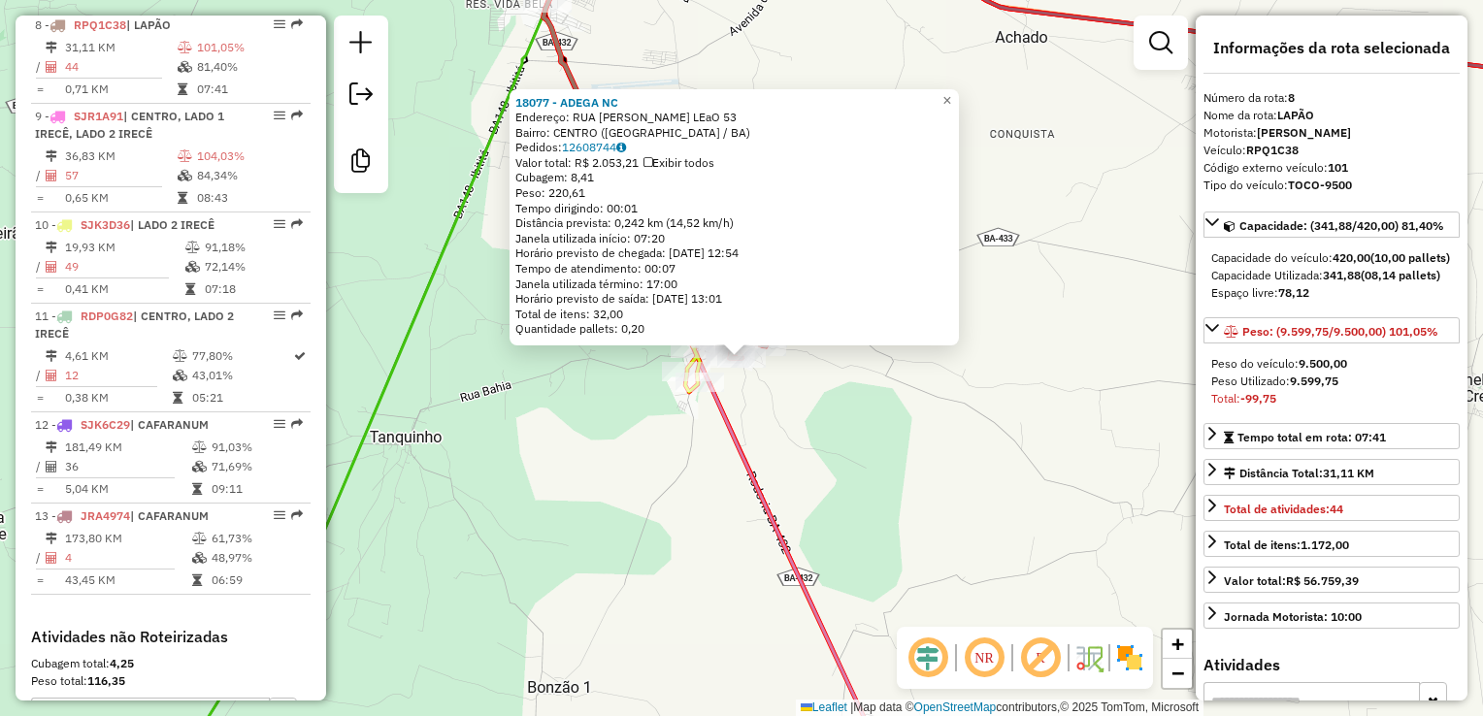
scroll to position [1436, 0]
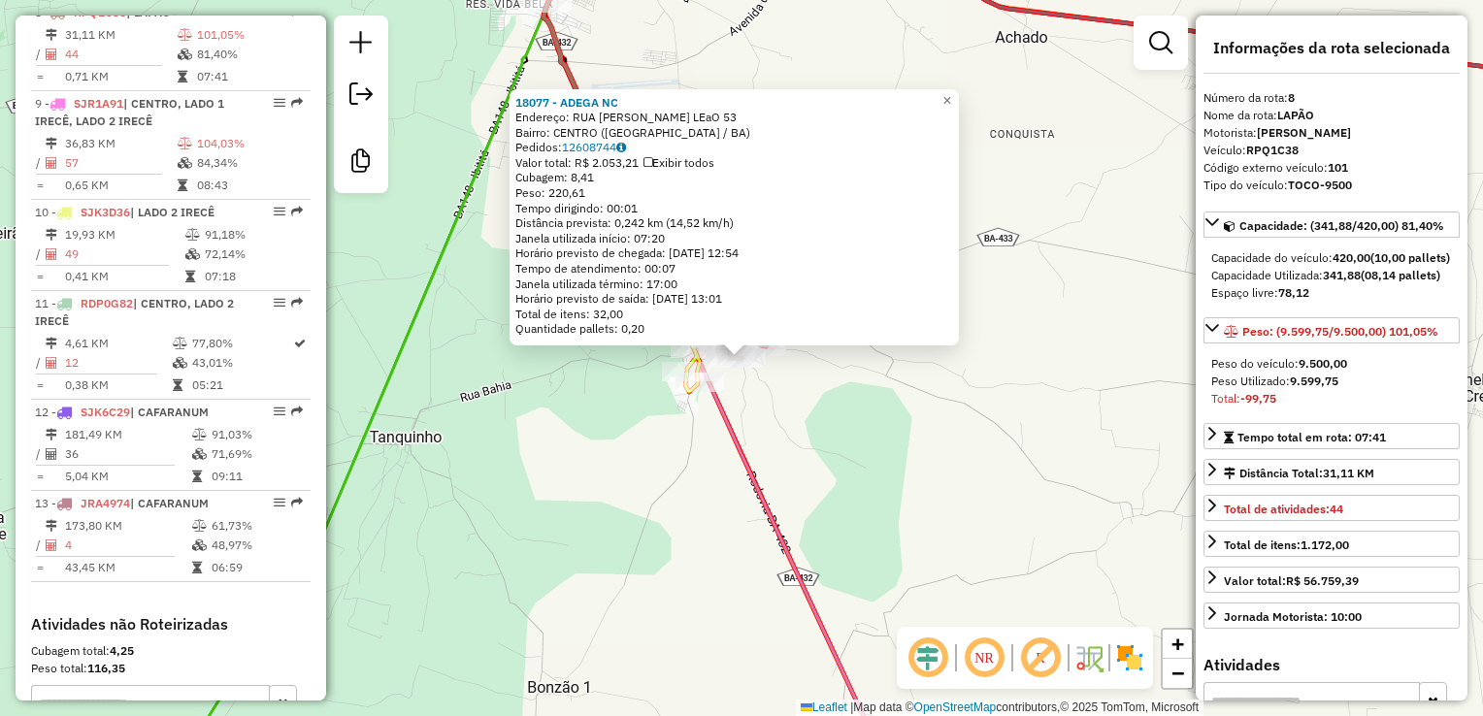
click at [846, 486] on div "18077 - ADEGA NC Endereço: RUA CESAR M. LEaO 53 Bairro: CENTRO (LAPAO / BA) Ped…" at bounding box center [741, 358] width 1483 height 716
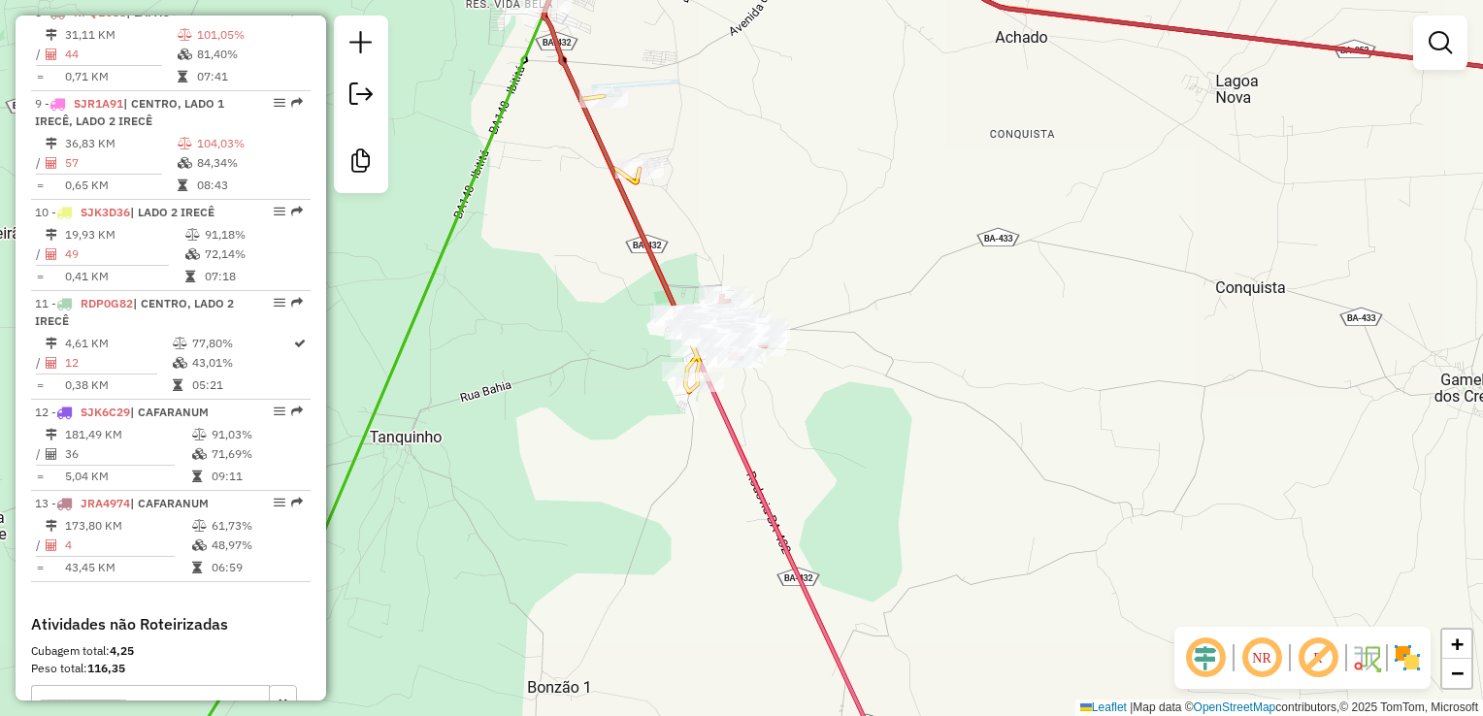
click at [681, 392] on div at bounding box center [700, 382] width 49 height 19
select select "**********"
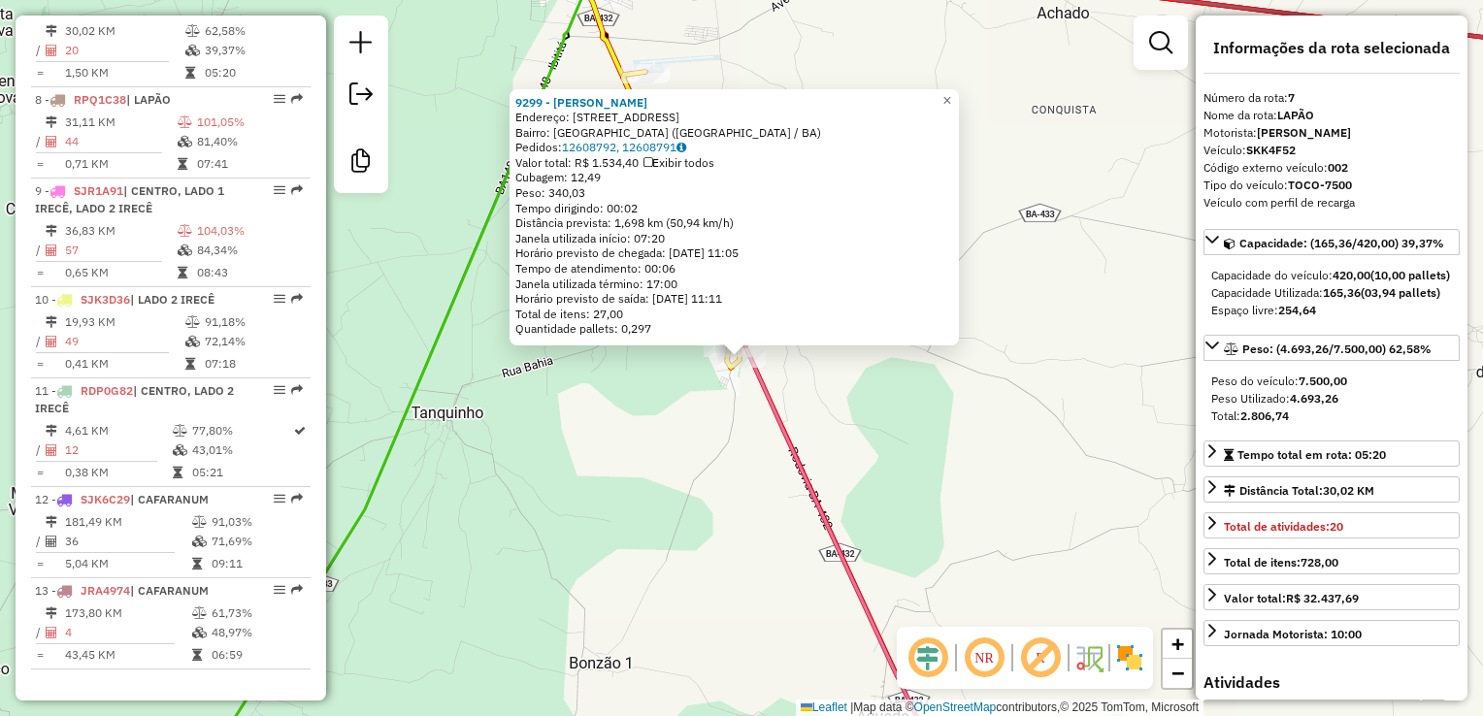
scroll to position [1345, 0]
click at [689, 508] on div "9299 - ODIRLEI DOURADO DIASIS Endereço: R POV VILA CASTRO 164 Bairro: VILA CAST…" at bounding box center [741, 358] width 1483 height 716
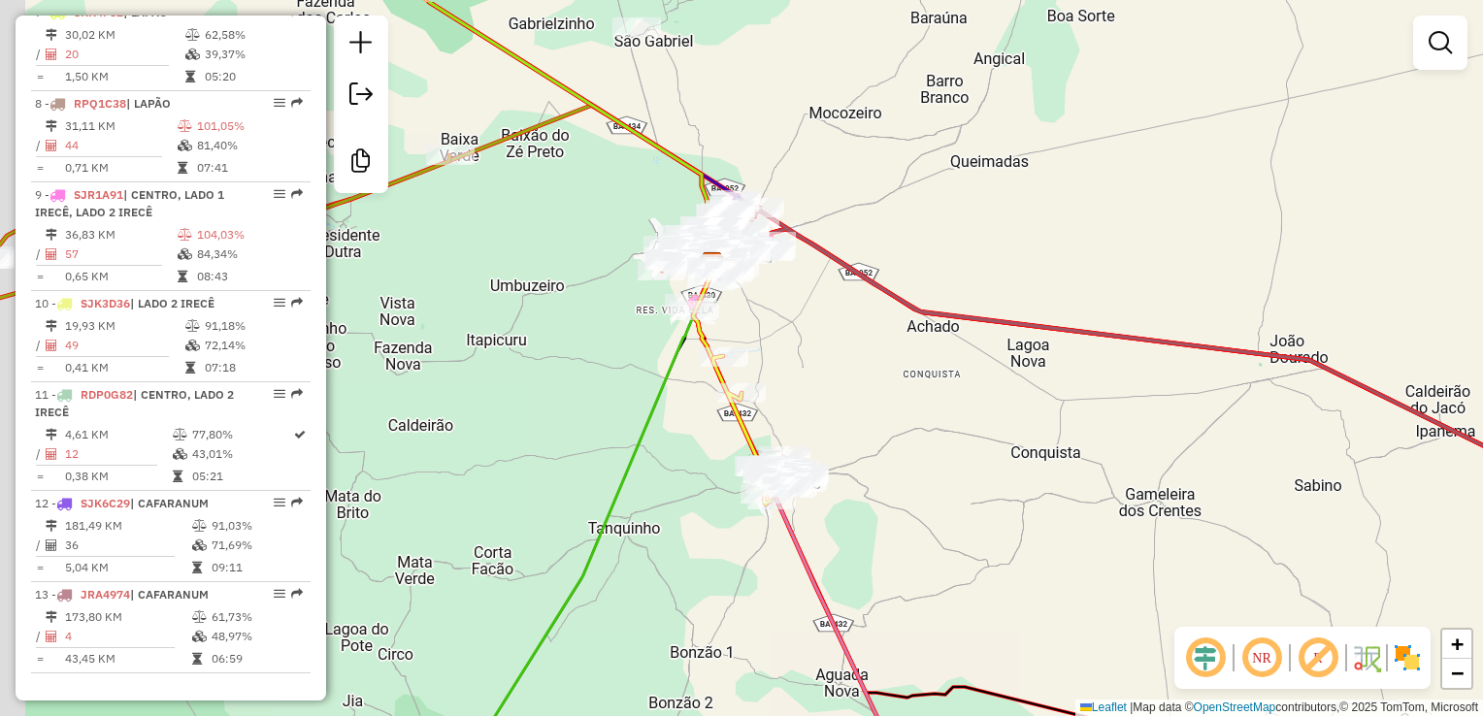
drag, startPoint x: 747, startPoint y: 278, endPoint x: 788, endPoint y: 413, distance: 141.9
click at [792, 410] on div "Janela de atendimento Grade de atendimento Capacidade Transportadoras Veículos …" at bounding box center [741, 358] width 1483 height 716
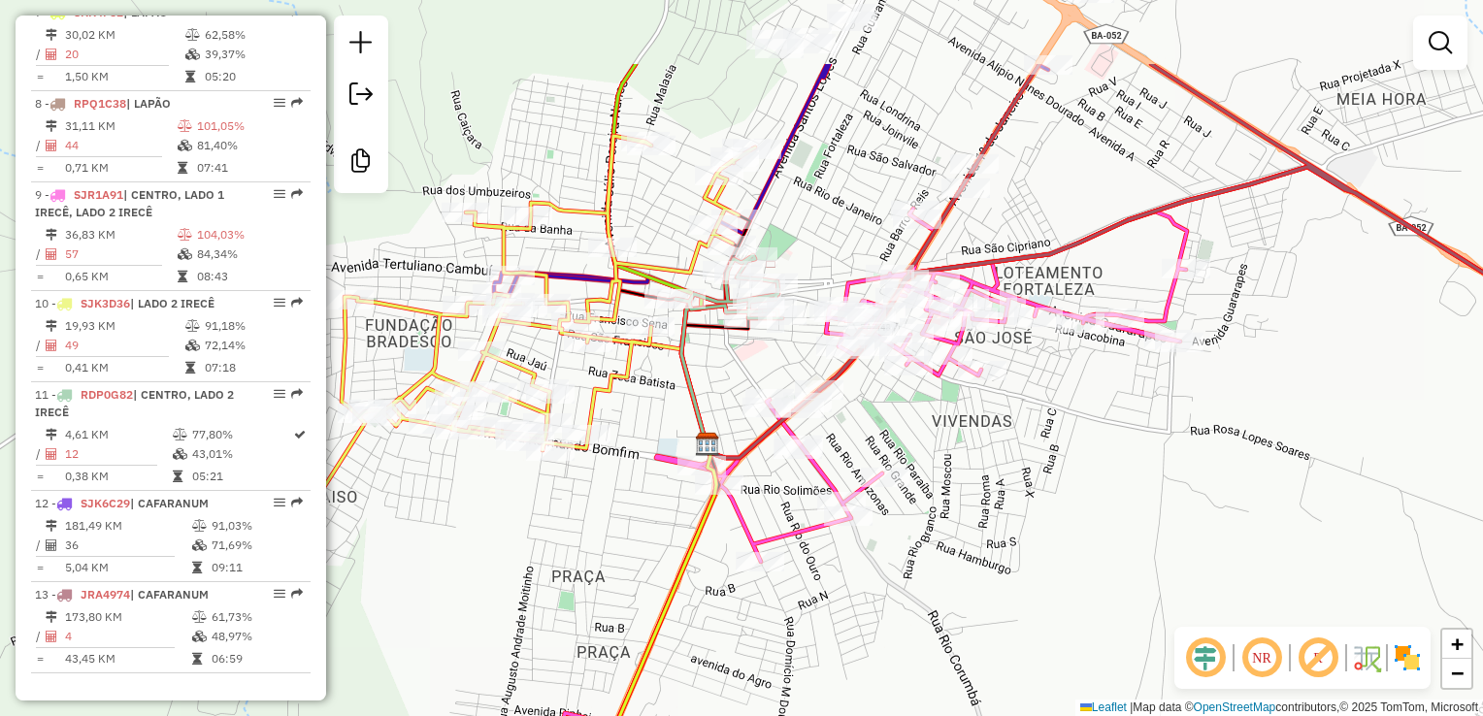
drag, startPoint x: 831, startPoint y: 534, endPoint x: 840, endPoint y: 550, distance: 18.7
click at [840, 550] on div "Janela de atendimento Grade de atendimento Capacidade Transportadoras Veículos …" at bounding box center [741, 358] width 1483 height 716
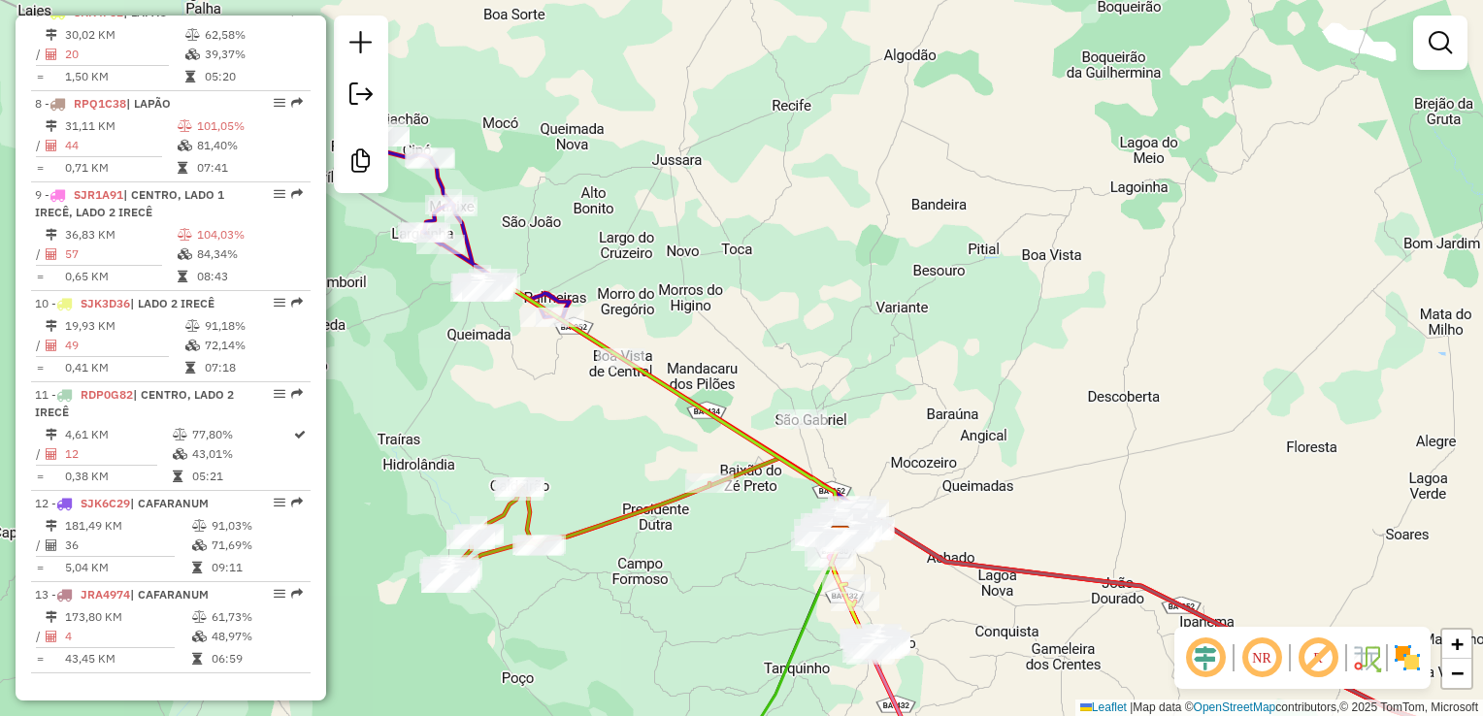
drag, startPoint x: 693, startPoint y: 586, endPoint x: 788, endPoint y: 493, distance: 133.2
click at [788, 495] on div "Janela de atendimento Grade de atendimento Capacidade Transportadoras Veículos …" at bounding box center [741, 358] width 1483 height 716
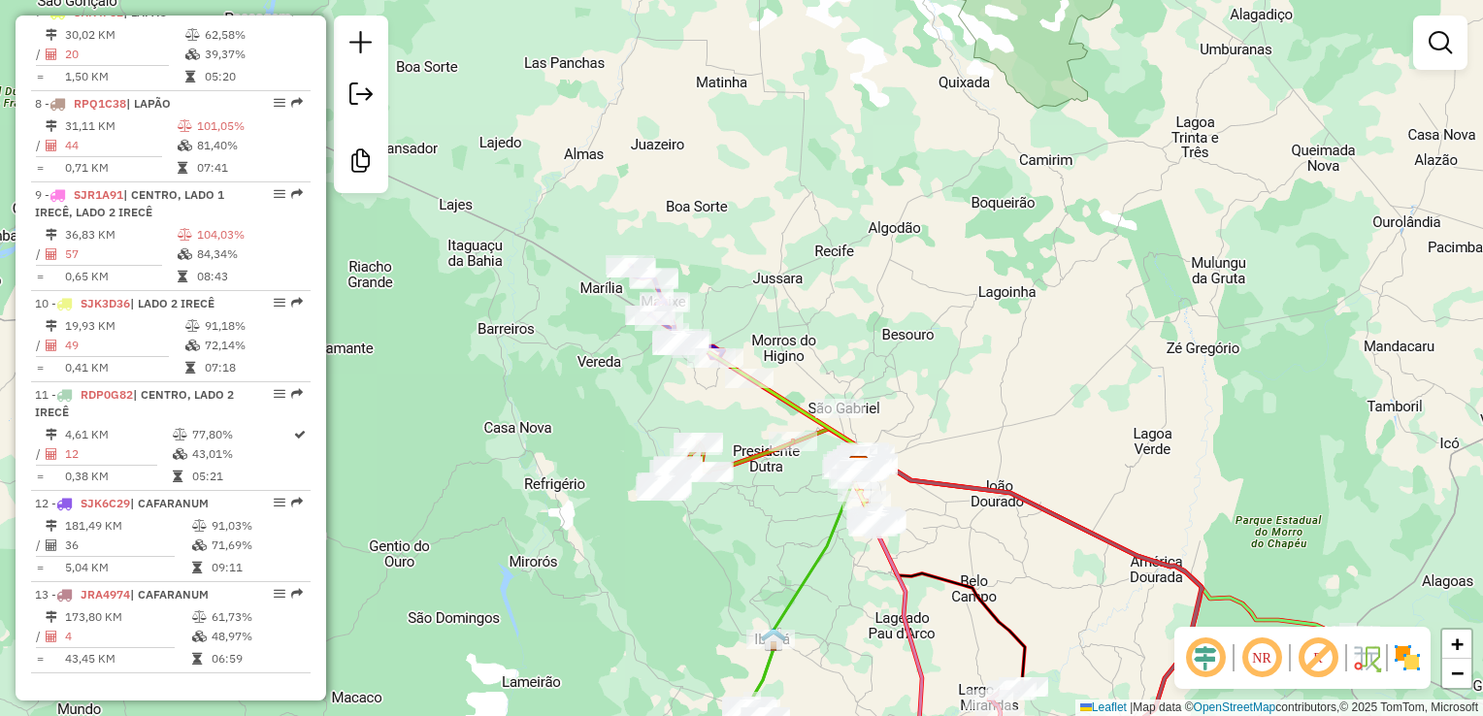
drag, startPoint x: 631, startPoint y: 411, endPoint x: 602, endPoint y: 495, distance: 89.3
click at [602, 494] on div "Janela de atendimento Grade de atendimento Capacidade Transportadoras Veículos …" at bounding box center [741, 358] width 1483 height 716
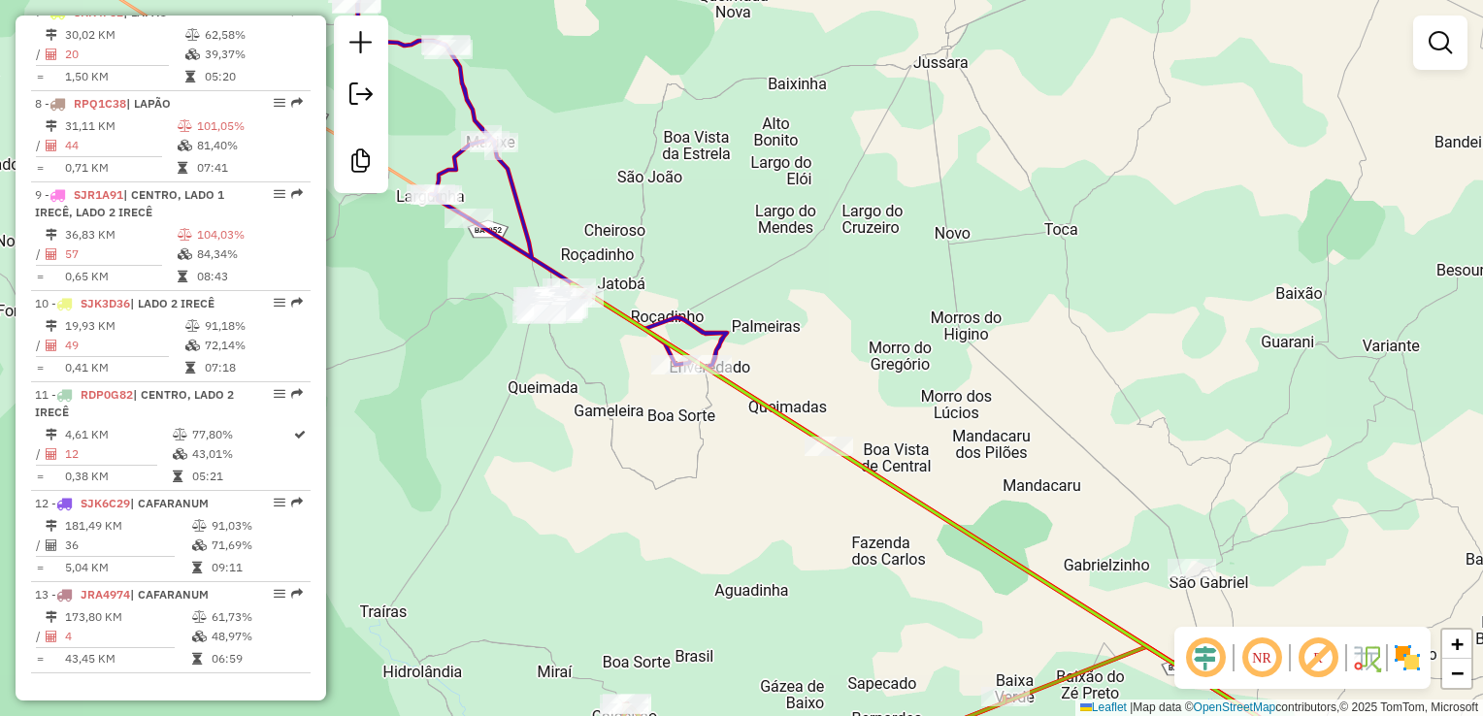
drag, startPoint x: 1157, startPoint y: 532, endPoint x: 842, endPoint y: 393, distance: 343.7
click at [842, 393] on div "Janela de atendimento Grade de atendimento Capacidade Transportadoras Veículos …" at bounding box center [741, 358] width 1483 height 716
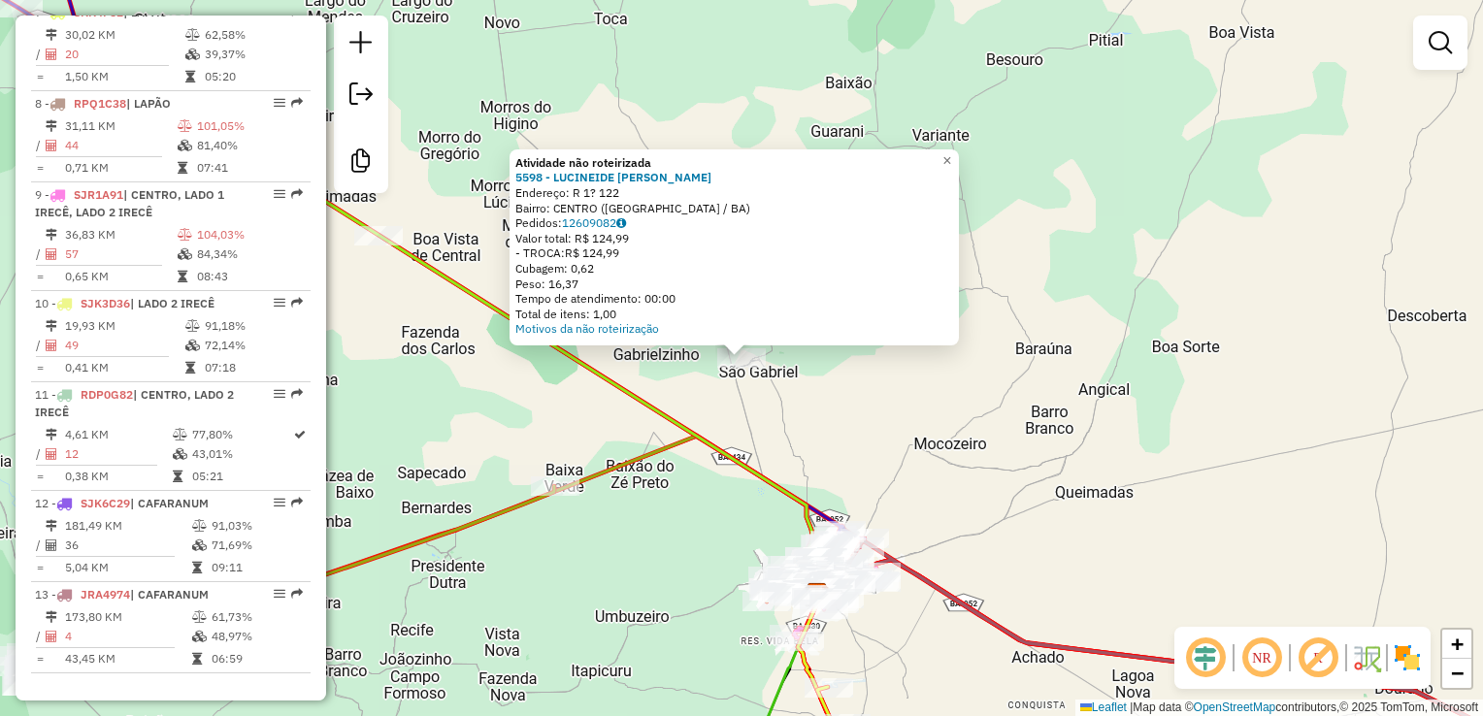
click at [742, 412] on div "Atividade não roteirizada 5598 - LUCINEIDE FRANCISCA FREIRE Endereço: R 1? 122 …" at bounding box center [741, 358] width 1483 height 716
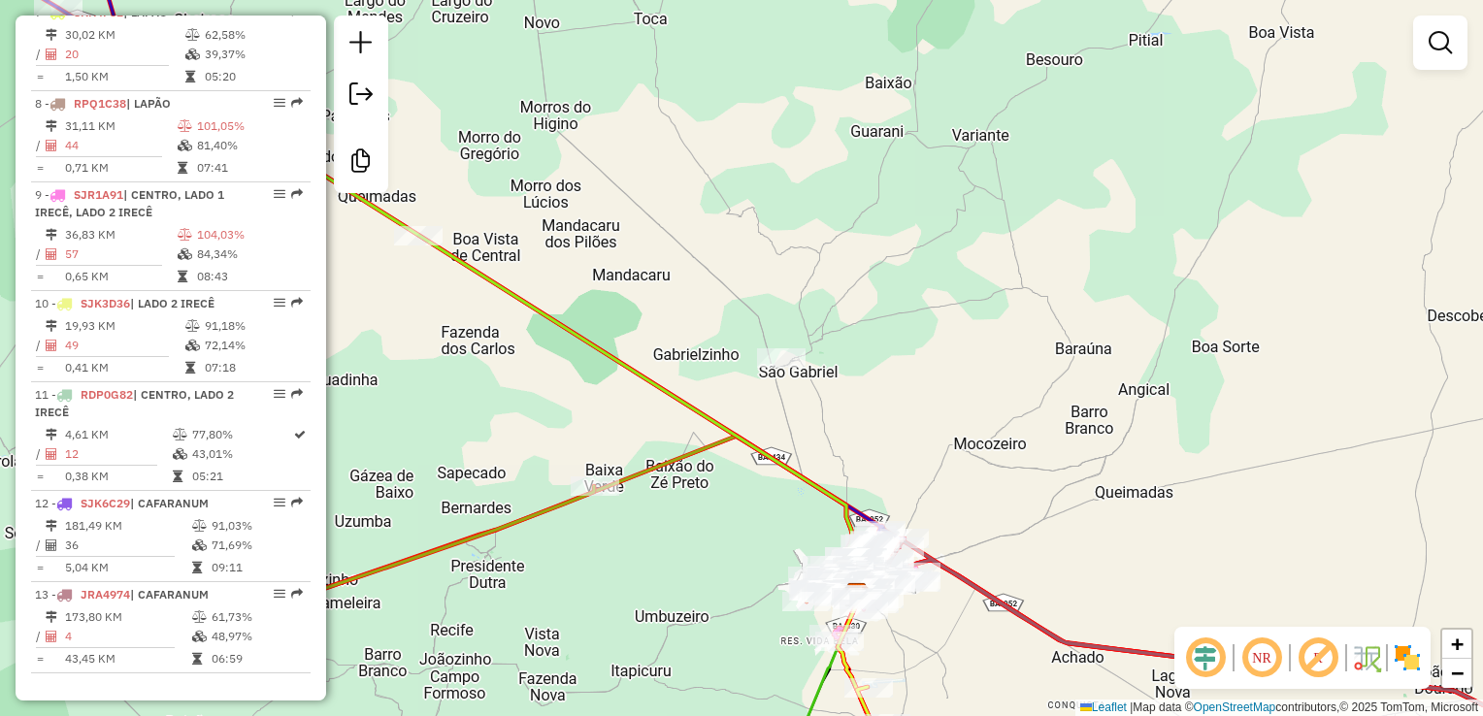
drag, startPoint x: 709, startPoint y: 406, endPoint x: 982, endPoint y: 401, distance: 273.8
click at [984, 401] on div "Janela de atendimento Grade de atendimento Capacidade Transportadoras Veículos …" at bounding box center [741, 358] width 1483 height 716
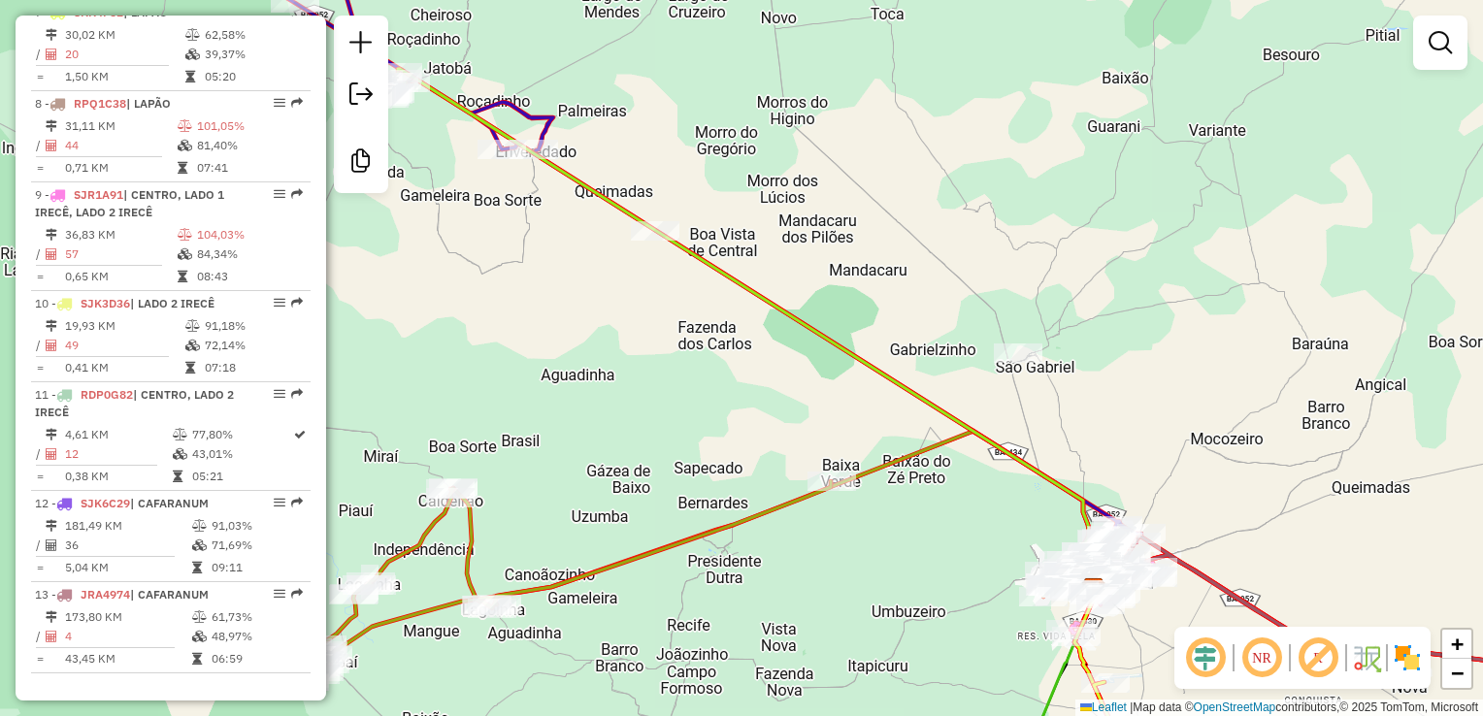
drag, startPoint x: 610, startPoint y: 340, endPoint x: 959, endPoint y: 496, distance: 382.8
click at [960, 496] on div "Janela de atendimento Grade de atendimento Capacidade Transportadoras Veículos …" at bounding box center [741, 358] width 1483 height 716
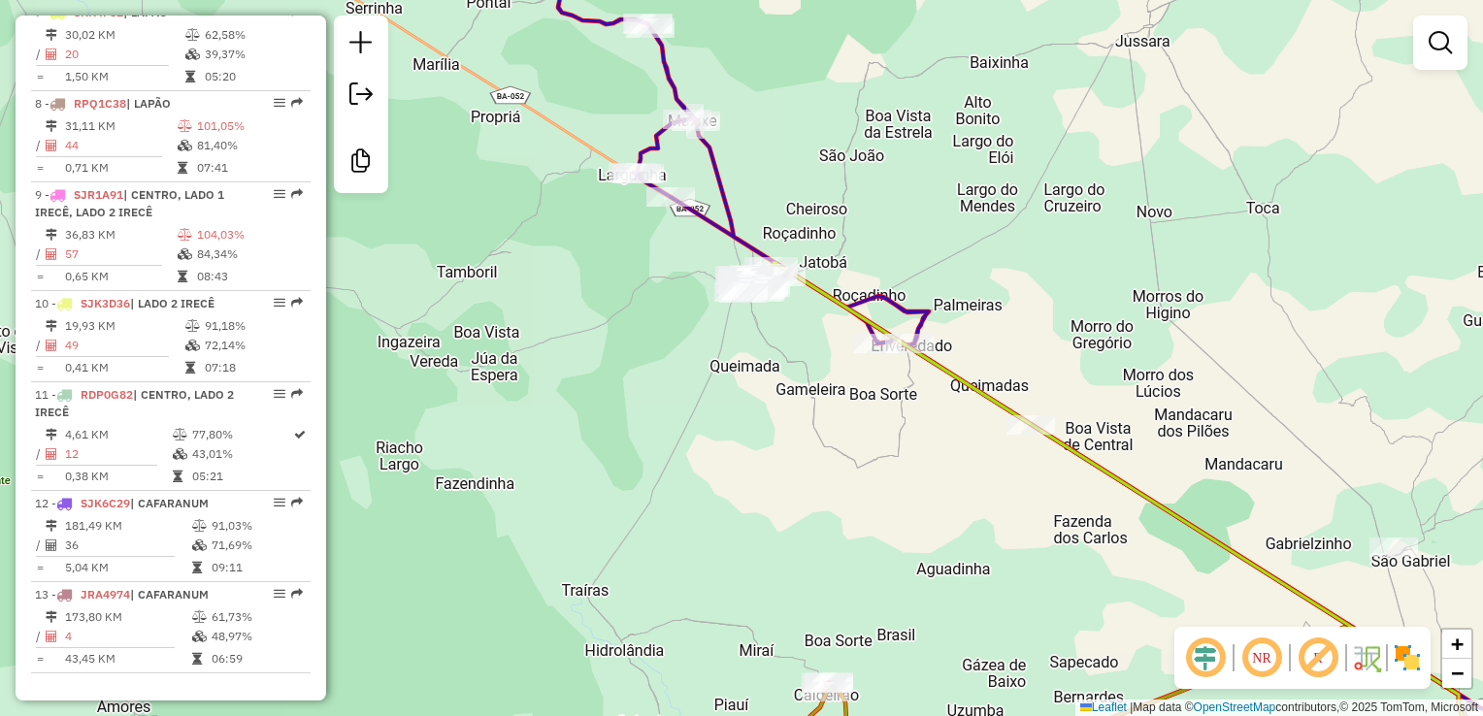
click at [756, 526] on div "Janela de atendimento Grade de atendimento Capacidade Transportadoras Veículos …" at bounding box center [741, 358] width 1483 height 716
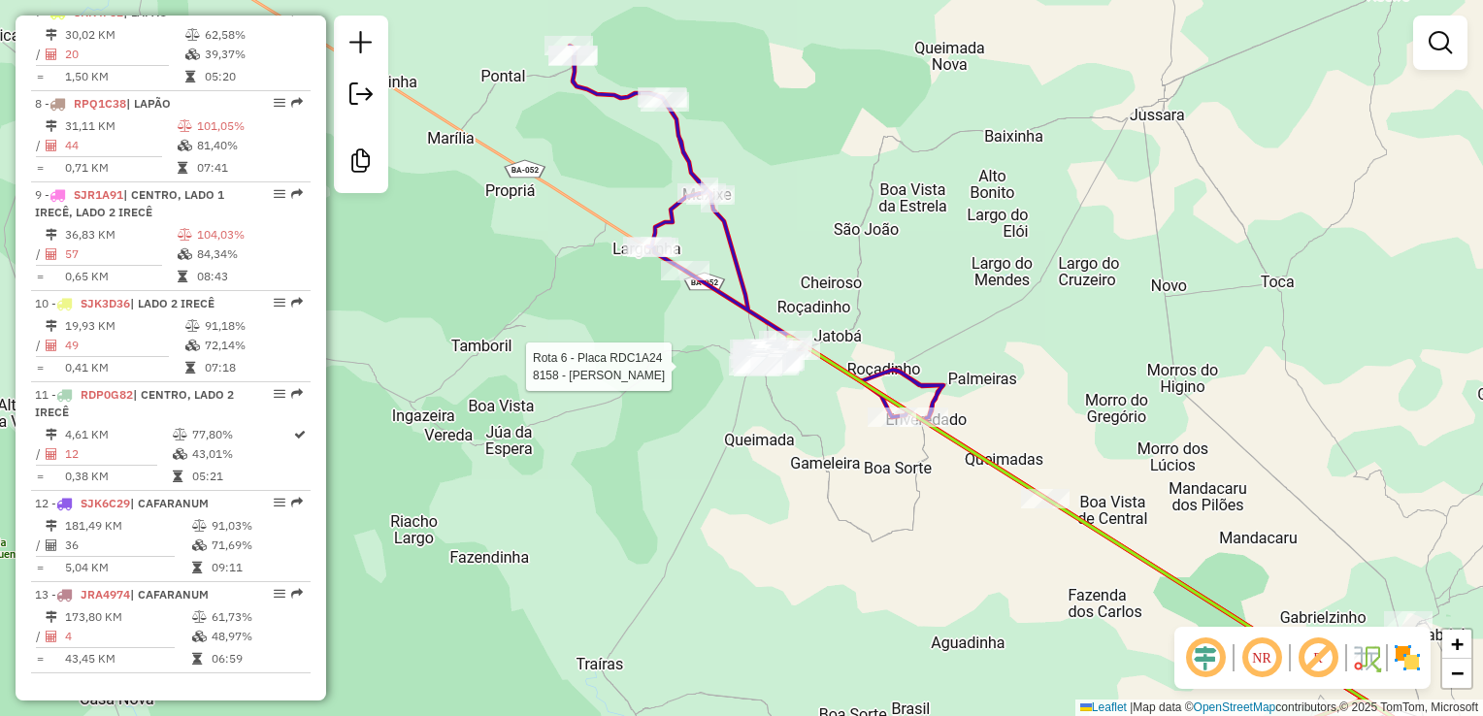
select select "**********"
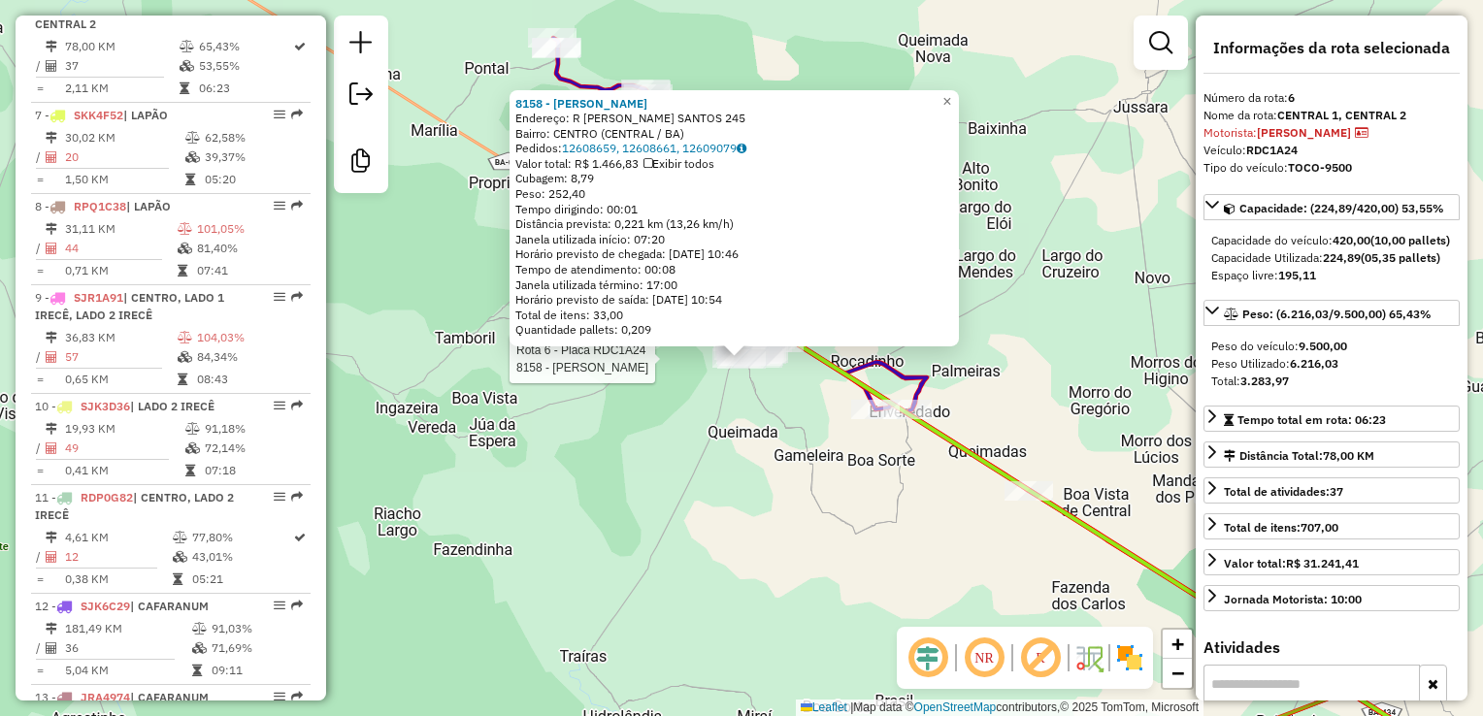
scroll to position [1238, 0]
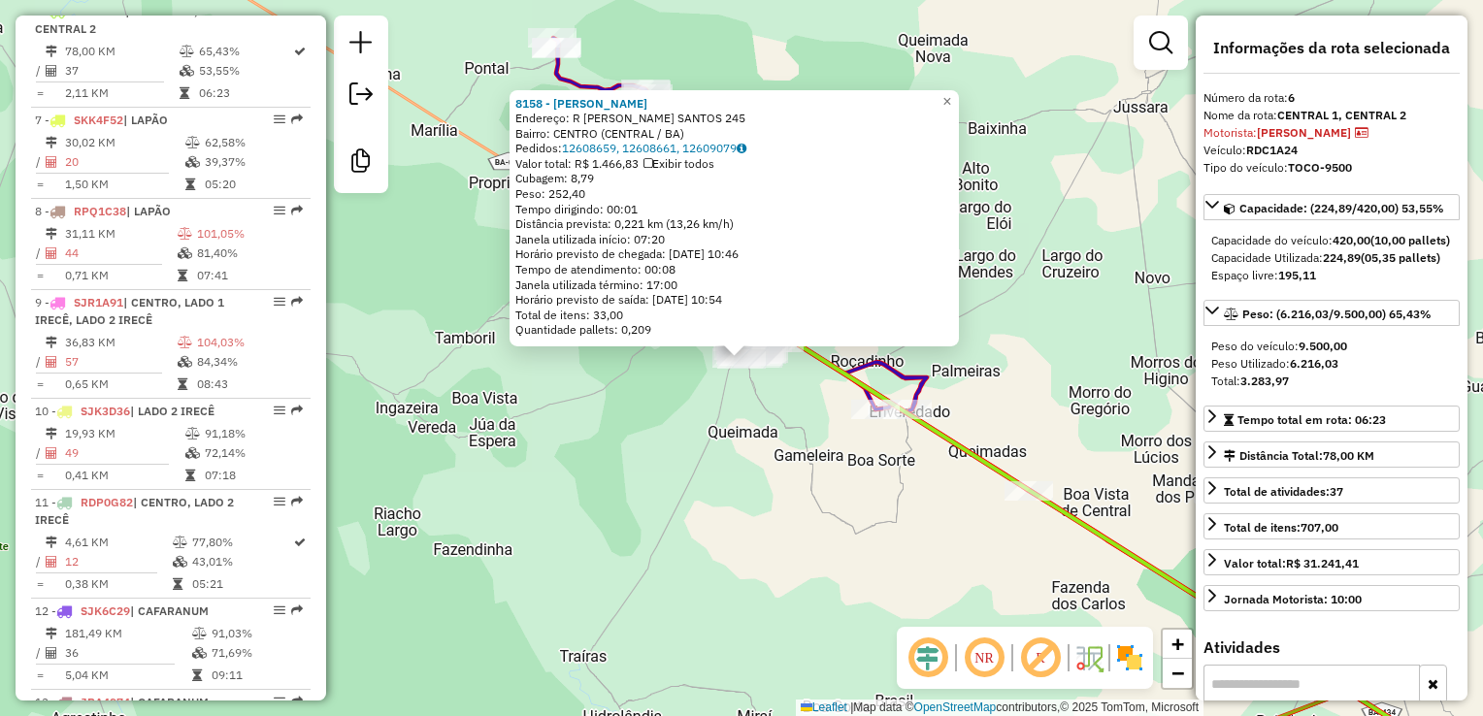
drag, startPoint x: 719, startPoint y: 463, endPoint x: 767, endPoint y: 456, distance: 48.0
click at [727, 462] on div "8158 - ROSALINA MARTINS DE SOUZA Endereço: R EGIDIO F. SANTOS 245 Bairro: CENTR…" at bounding box center [741, 358] width 1483 height 716
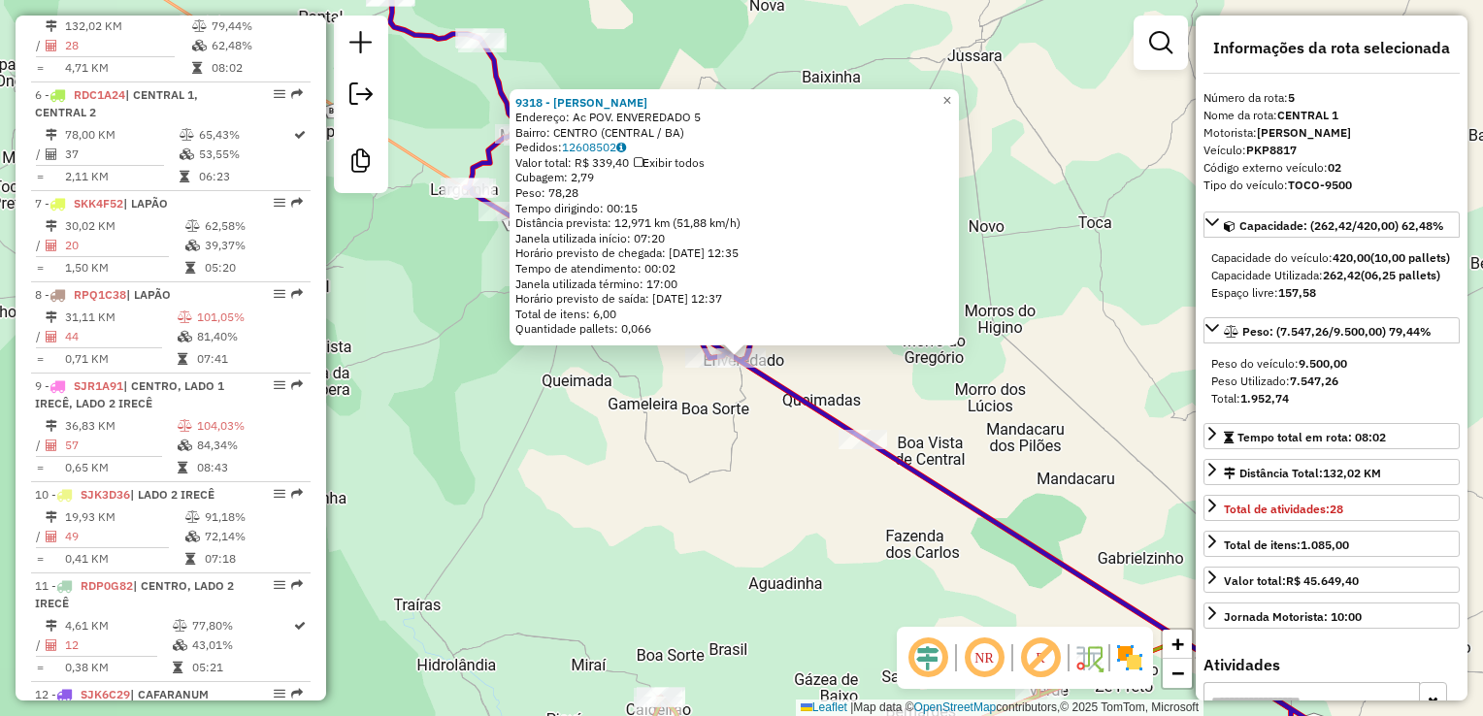
scroll to position [1145, 0]
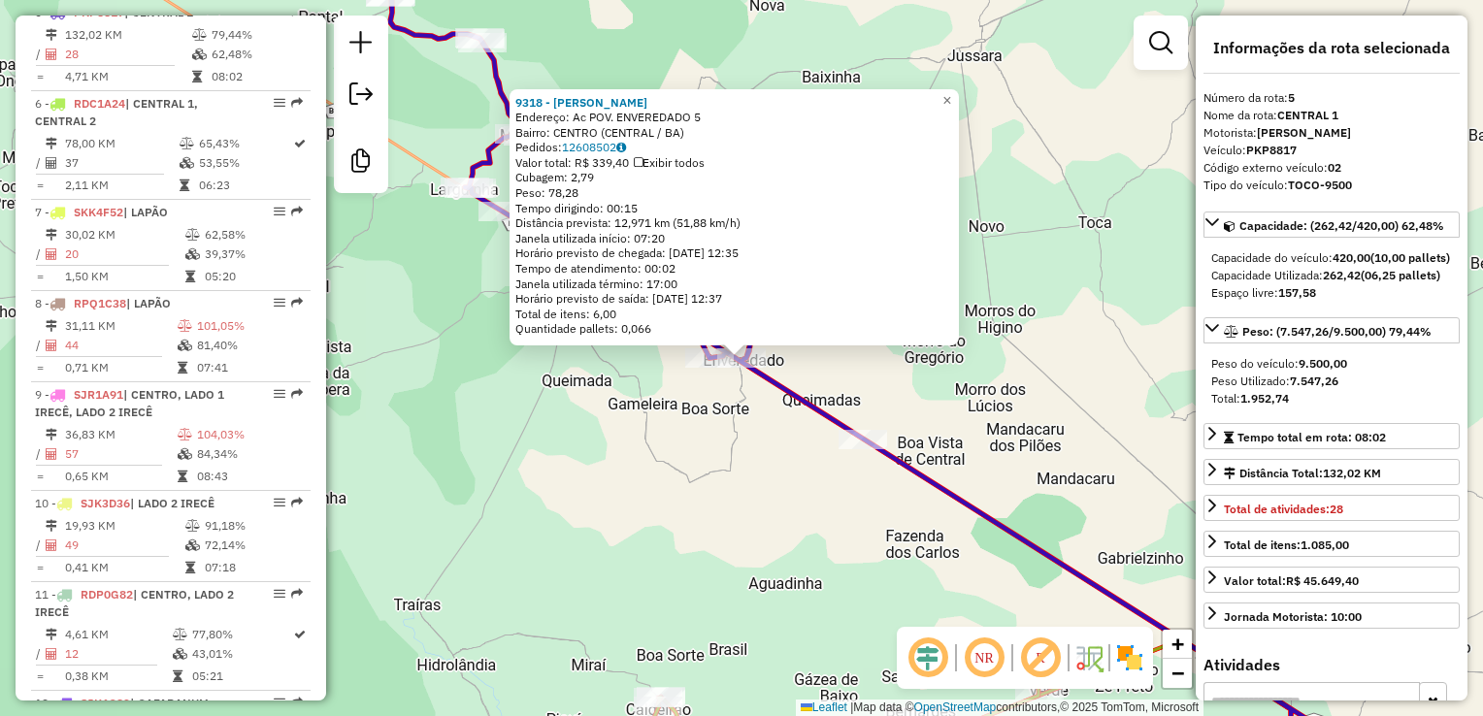
click at [668, 462] on div "9318 - ANA ARLETE PEREIRA DOS SANTOS Endereço: Ac POV. ENVEREDADO 5 Bairro: CEN…" at bounding box center [741, 358] width 1483 height 716
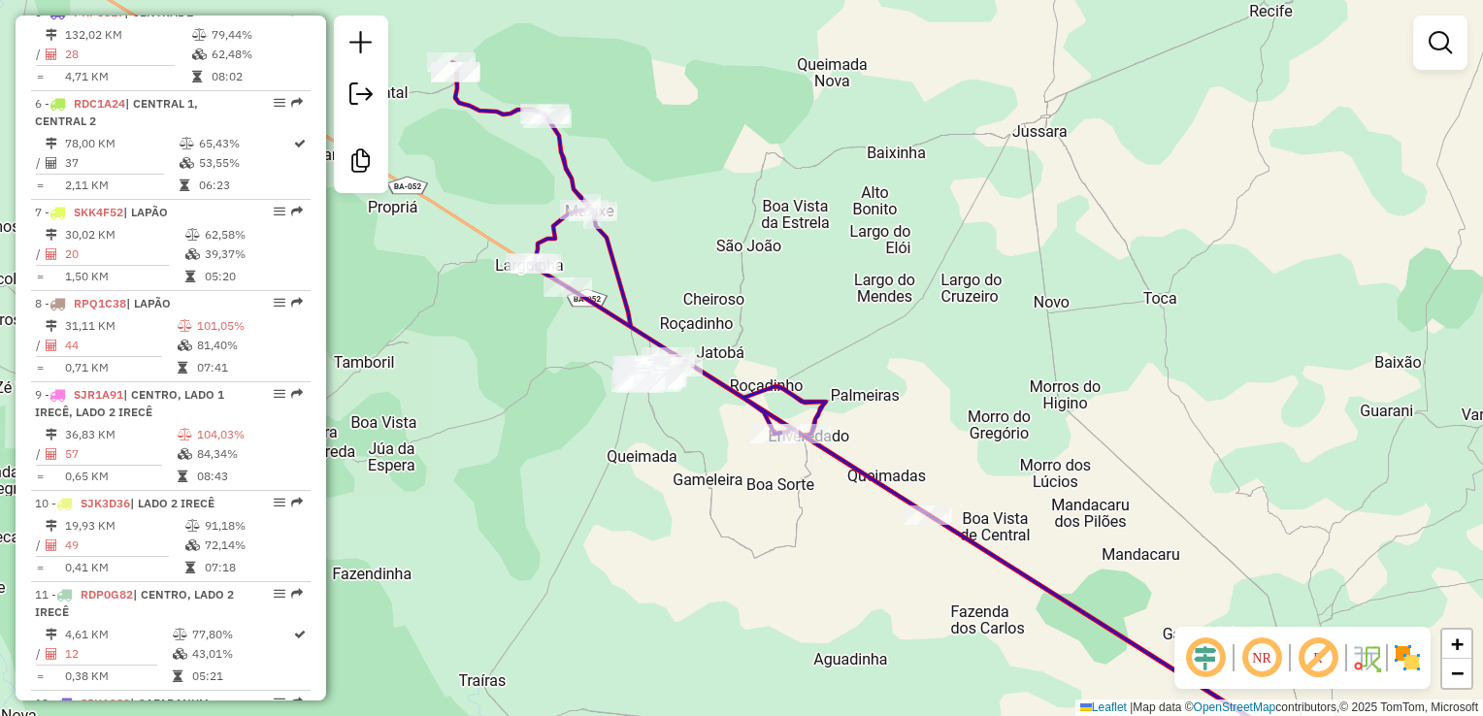
drag, startPoint x: 668, startPoint y: 462, endPoint x: 733, endPoint y: 538, distance: 99.8
click at [733, 538] on div "Janela de atendimento Grade de atendimento Capacidade Transportadoras Veículos …" at bounding box center [741, 358] width 1483 height 716
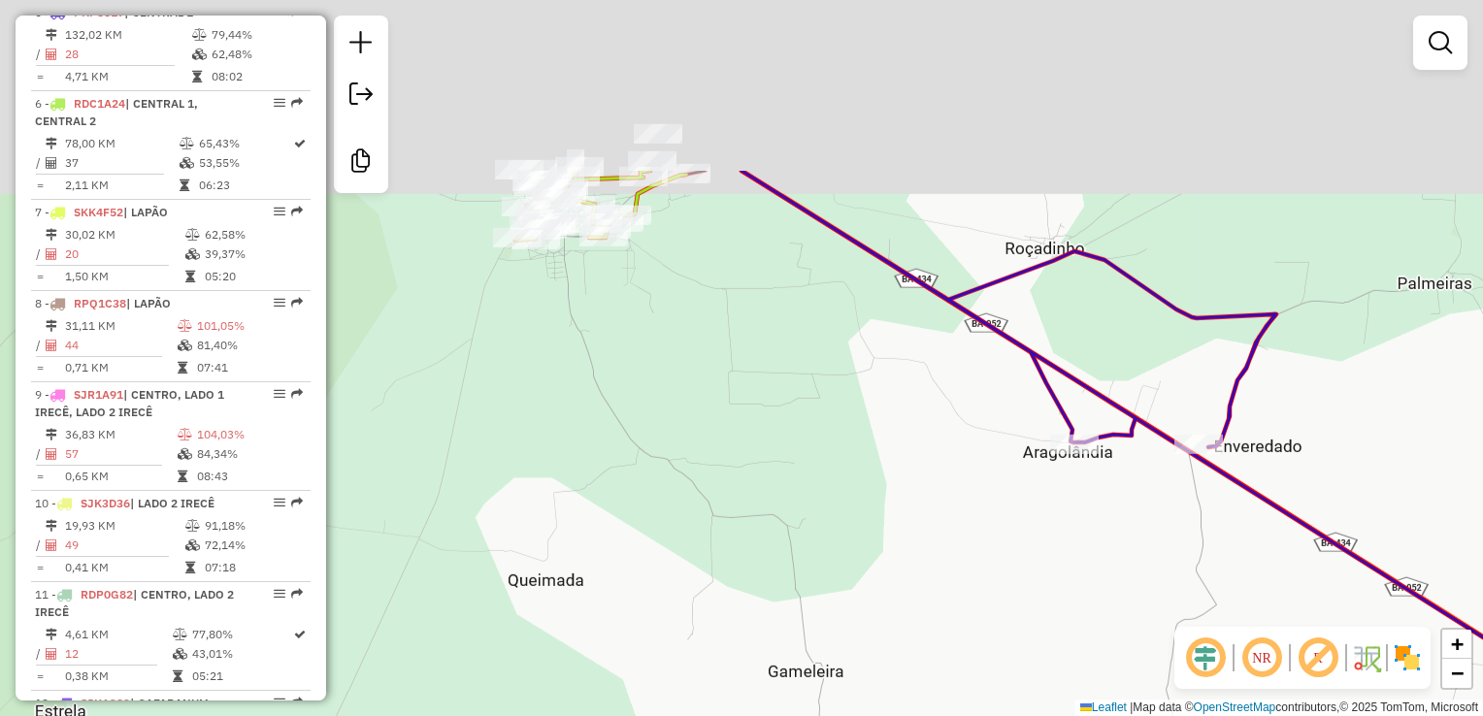
drag, startPoint x: 604, startPoint y: 311, endPoint x: 681, endPoint y: 553, distance: 254.8
click at [681, 553] on div "Janela de atendimento Grade de atendimento Capacidade Transportadoras Veículos …" at bounding box center [741, 358] width 1483 height 716
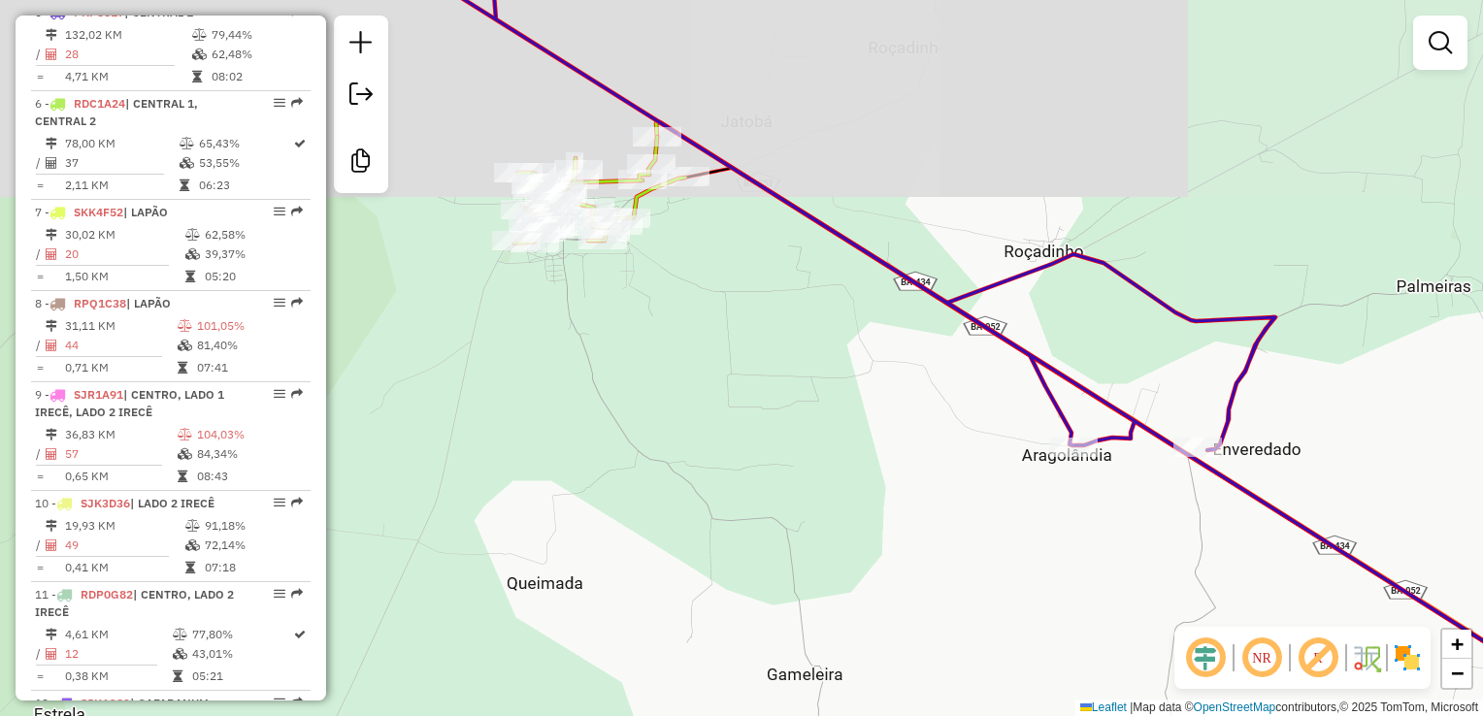
drag, startPoint x: 656, startPoint y: 385, endPoint x: 763, endPoint y: 507, distance: 161.6
click at [761, 507] on div "Janela de atendimento Grade de atendimento Capacidade Transportadoras Veículos …" at bounding box center [741, 358] width 1483 height 716
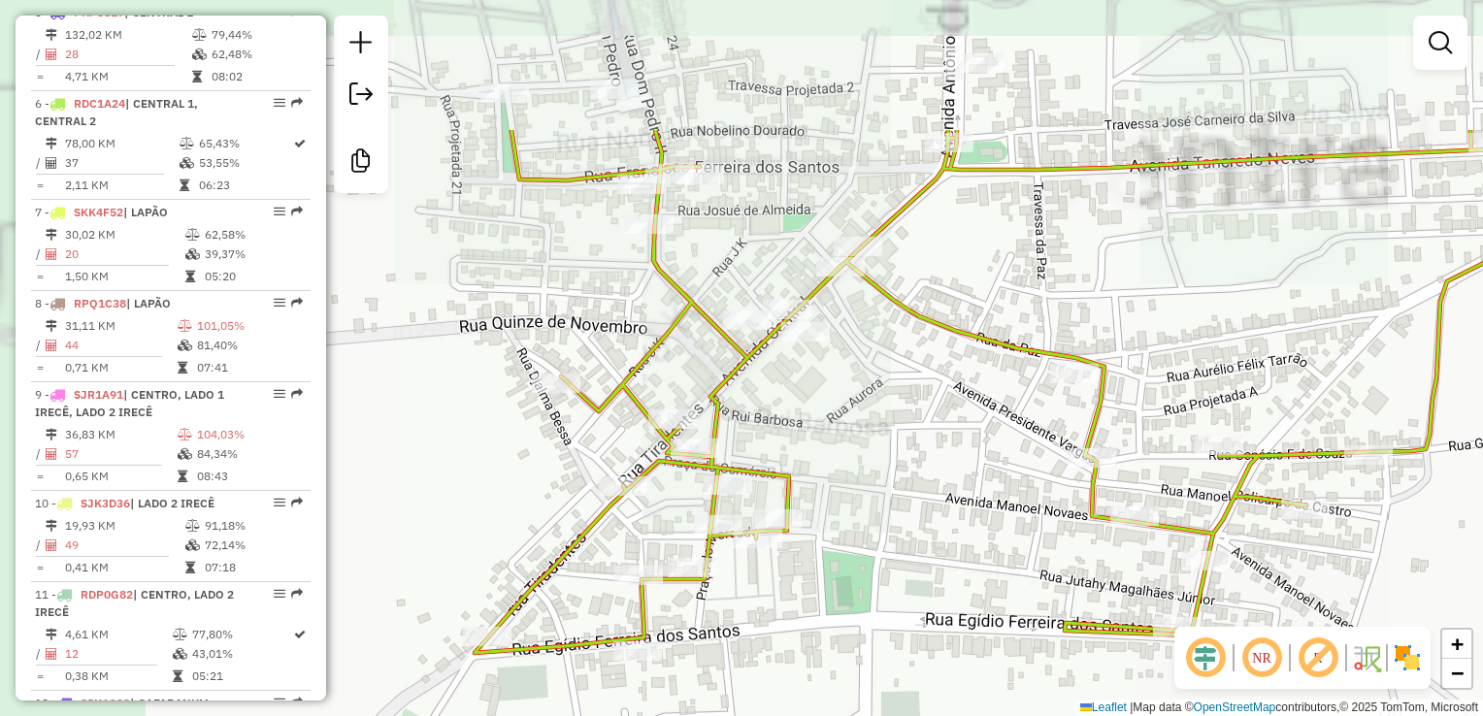
click at [995, 510] on div "Janela de atendimento Grade de atendimento Capacidade Transportadoras Veículos …" at bounding box center [741, 358] width 1483 height 716
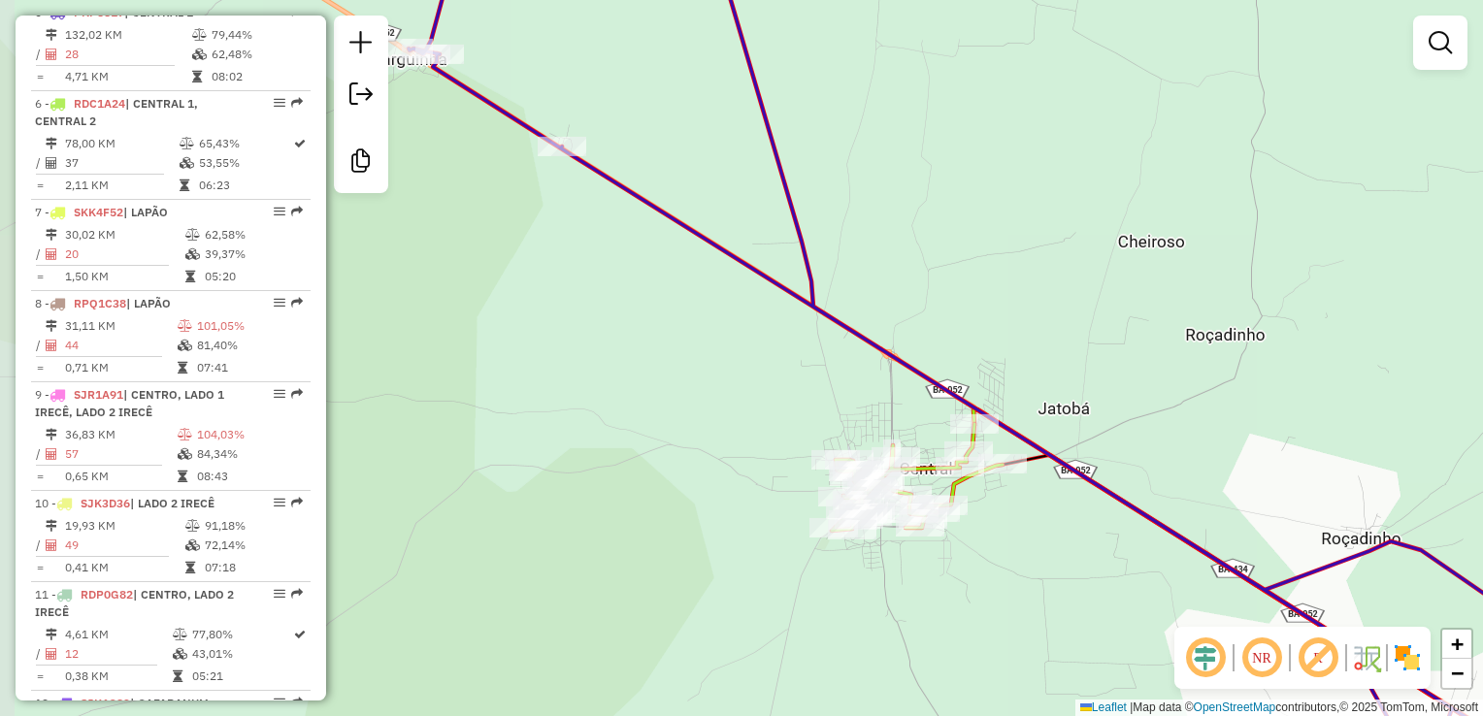
drag, startPoint x: 1080, startPoint y: 545, endPoint x: 817, endPoint y: 522, distance: 264.1
click at [899, 532] on div "Janela de atendimento Grade de atendimento Capacidade Transportadoras Veículos …" at bounding box center [741, 358] width 1483 height 716
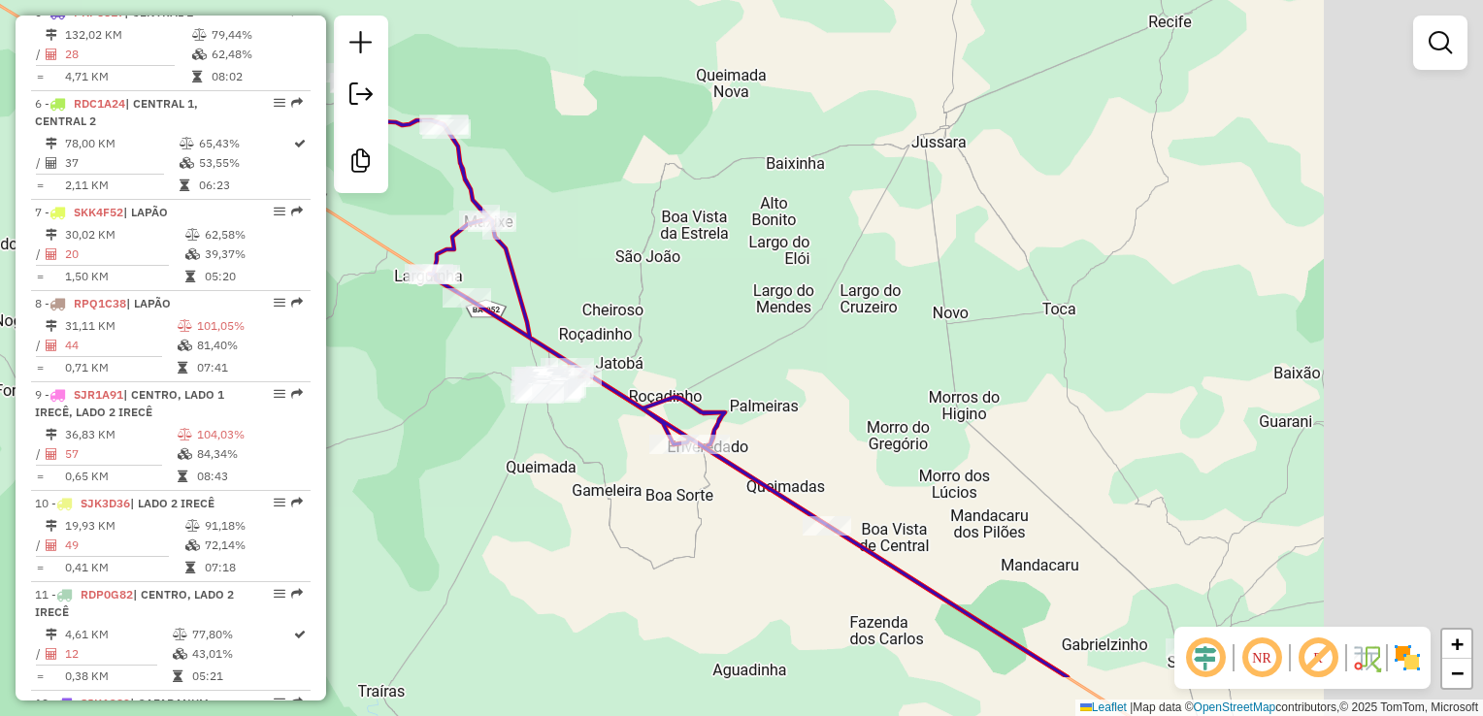
drag, startPoint x: 889, startPoint y: 598, endPoint x: 659, endPoint y: 456, distance: 270.2
click at [659, 457] on div "Janela de atendimento Grade de atendimento Capacidade Transportadoras Veículos …" at bounding box center [741, 358] width 1483 height 716
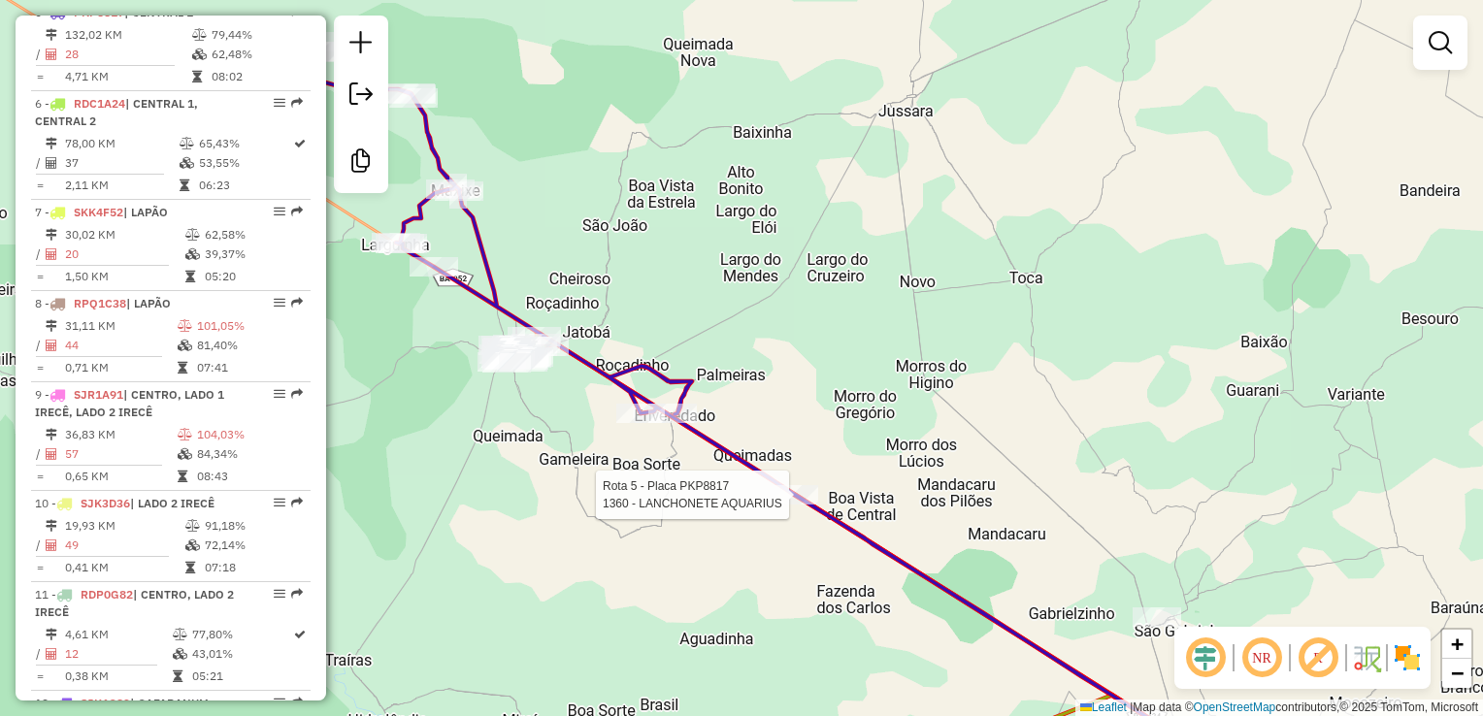
select select "**********"
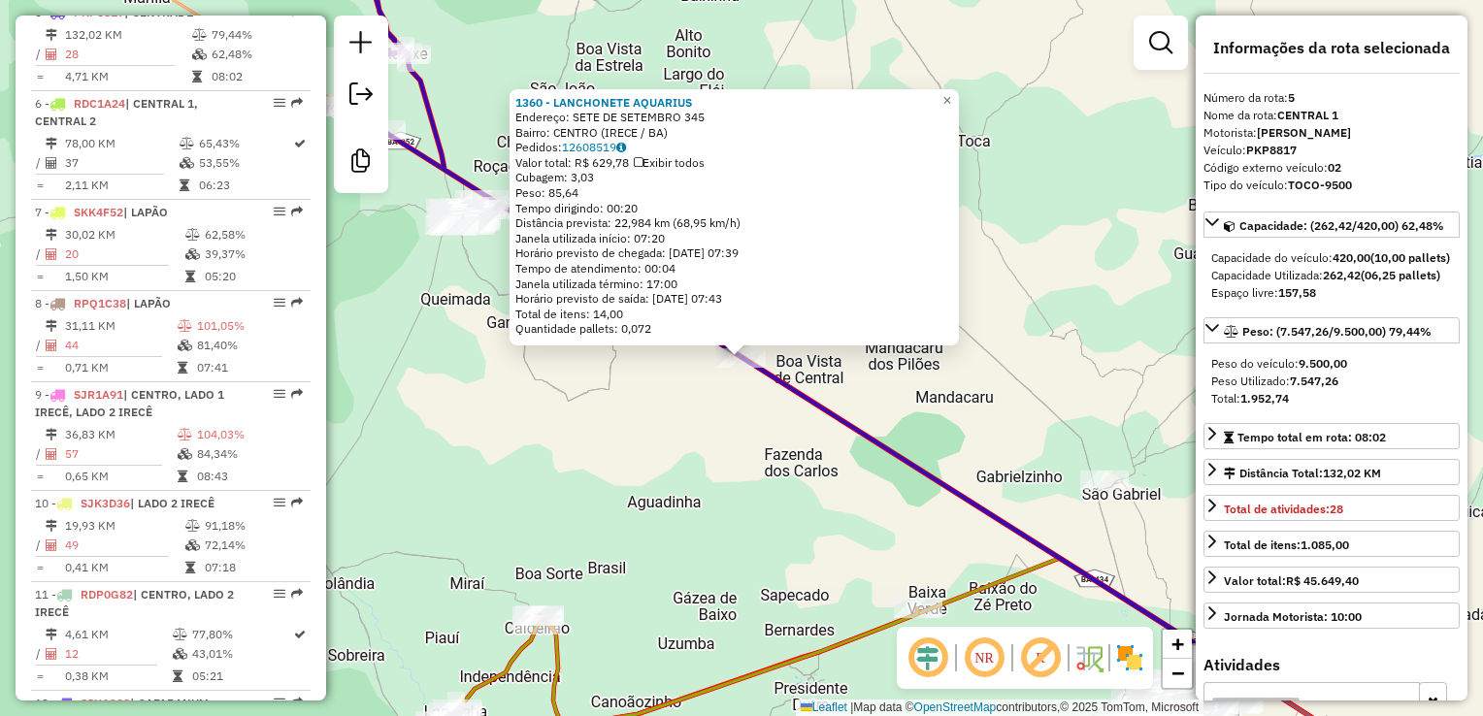
click at [777, 495] on div "1360 - LANCHONETE AQUARIUS Endereço: SETE DE SETEMBRO 345 Bairro: CENTRO (IRECE…" at bounding box center [741, 358] width 1483 height 716
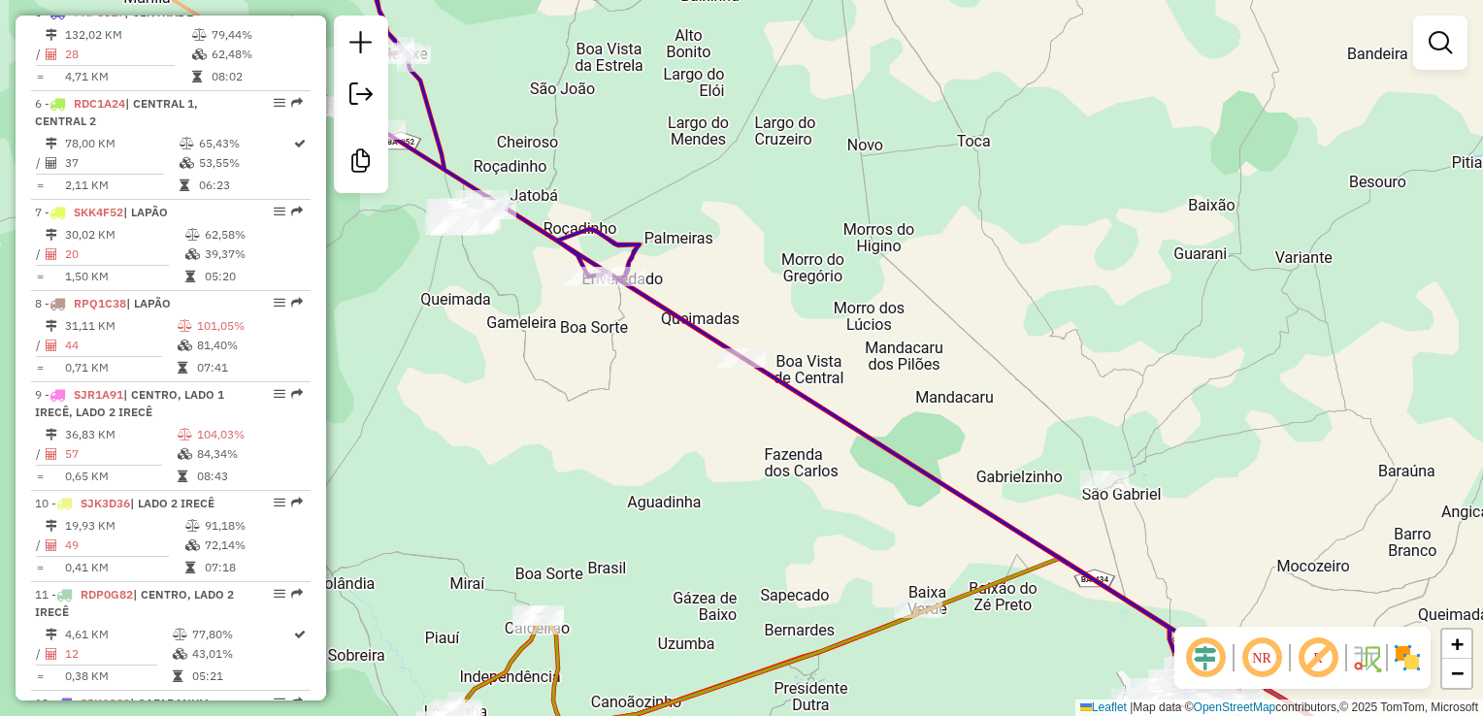
drag, startPoint x: 842, startPoint y: 538, endPoint x: 648, endPoint y: 464, distance: 207.7
click at [649, 464] on div "Janela de atendimento Grade de atendimento Capacidade Transportadoras Veículos …" at bounding box center [741, 358] width 1483 height 716
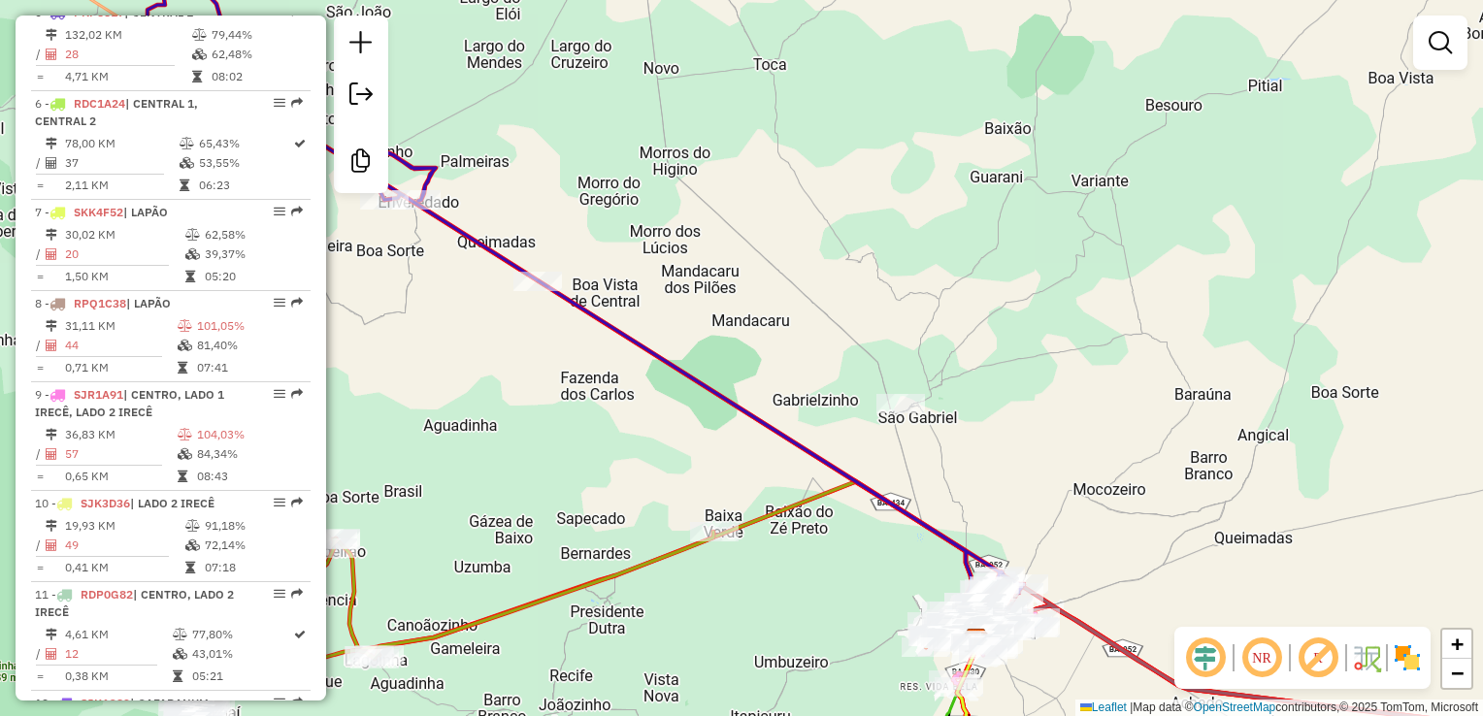
drag, startPoint x: 787, startPoint y: 545, endPoint x: 653, endPoint y: 474, distance: 151.5
click at [661, 478] on div "Janela de atendimento Grade de atendimento Capacidade Transportadoras Veículos …" at bounding box center [741, 358] width 1483 height 716
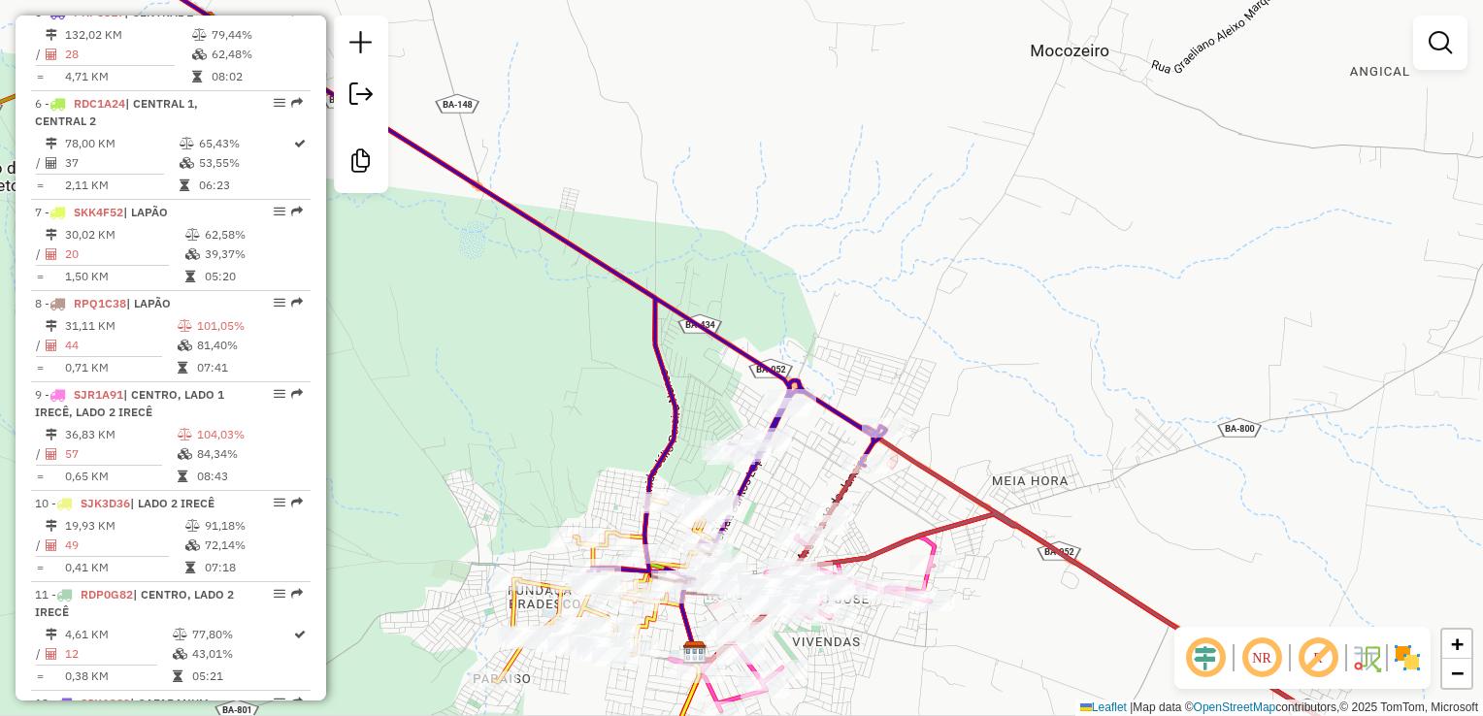
drag, startPoint x: 781, startPoint y: 507, endPoint x: 792, endPoint y: 461, distance: 46.9
click at [793, 464] on div "Janela de atendimento Grade de atendimento Capacidade Transportadoras Veículos …" at bounding box center [741, 358] width 1483 height 716
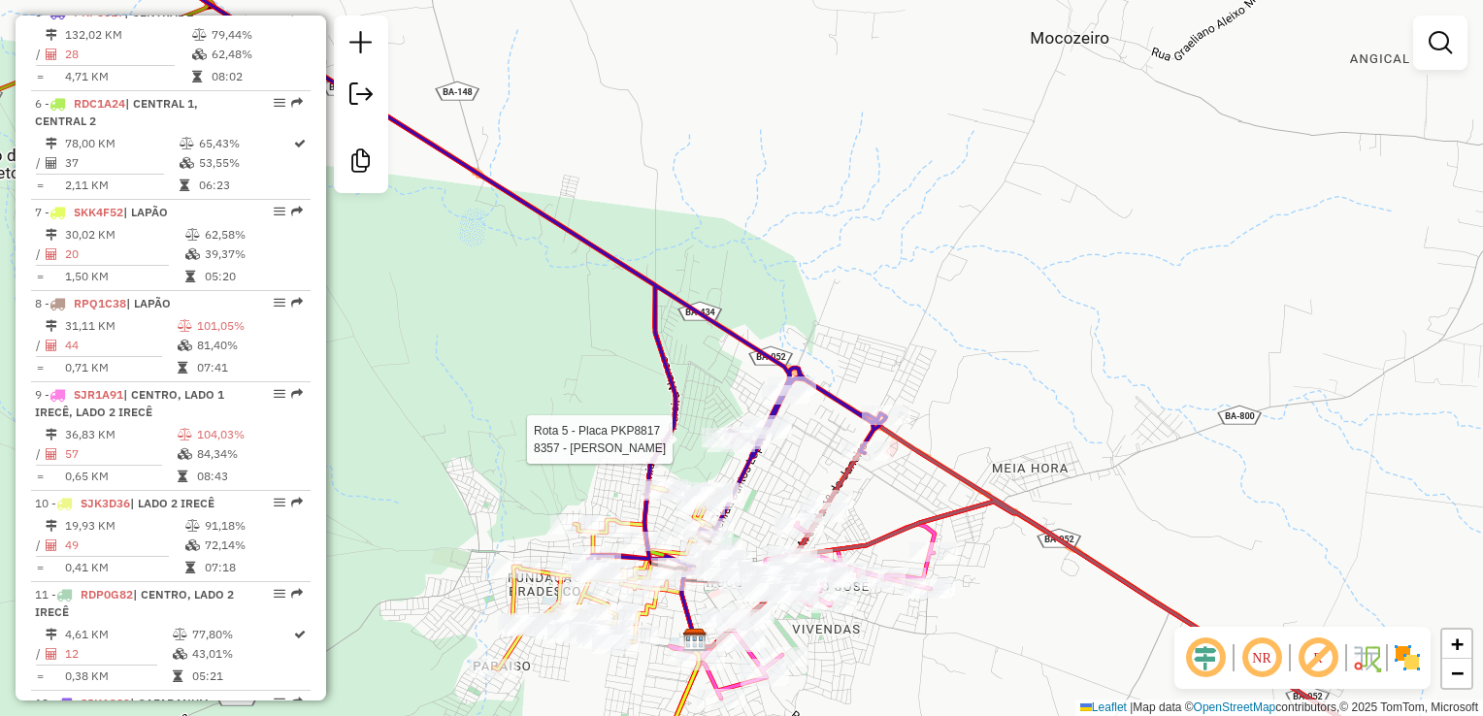
select select "**********"
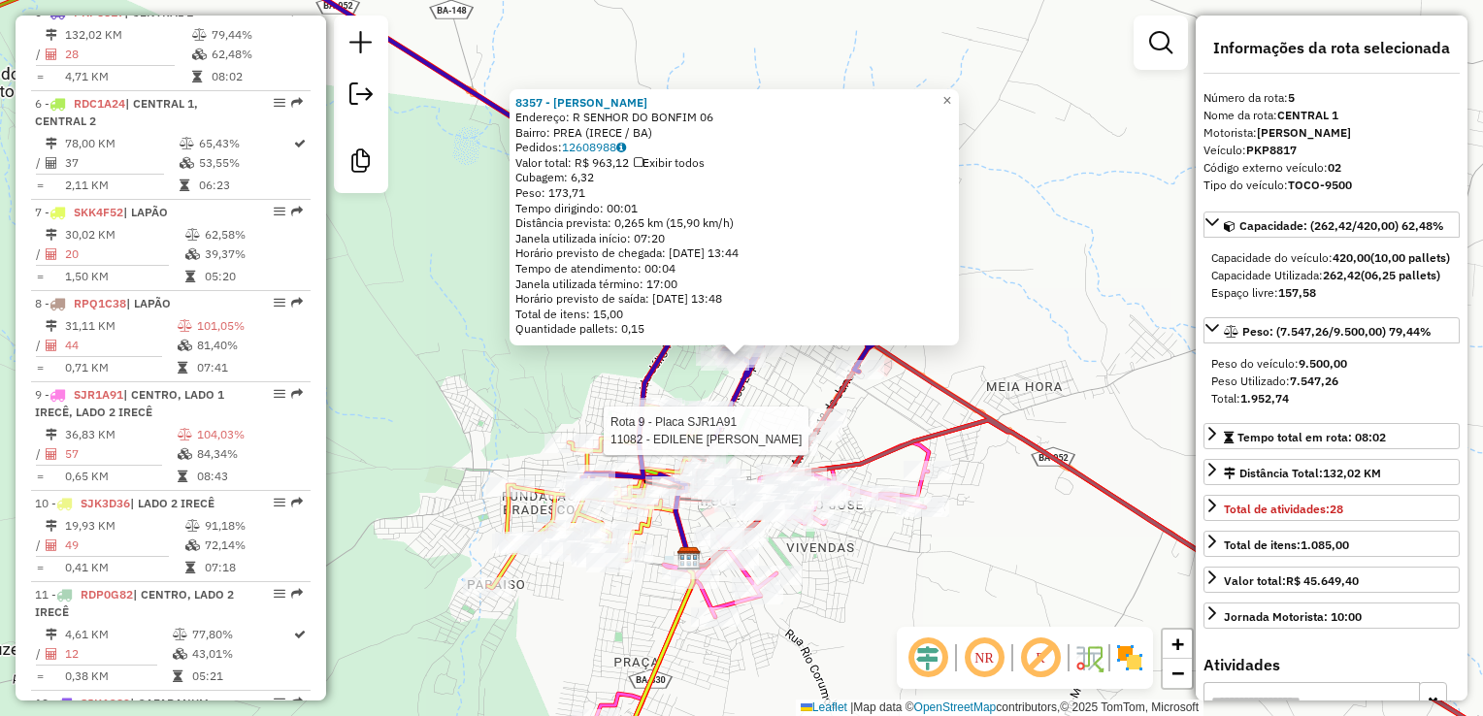
click at [885, 431] on div "Rota 9 - Placa SJR1A91 12204 - MERCADO ALVES Rota 9 - Placa SJR1A91 11082 - EDI…" at bounding box center [741, 358] width 1483 height 716
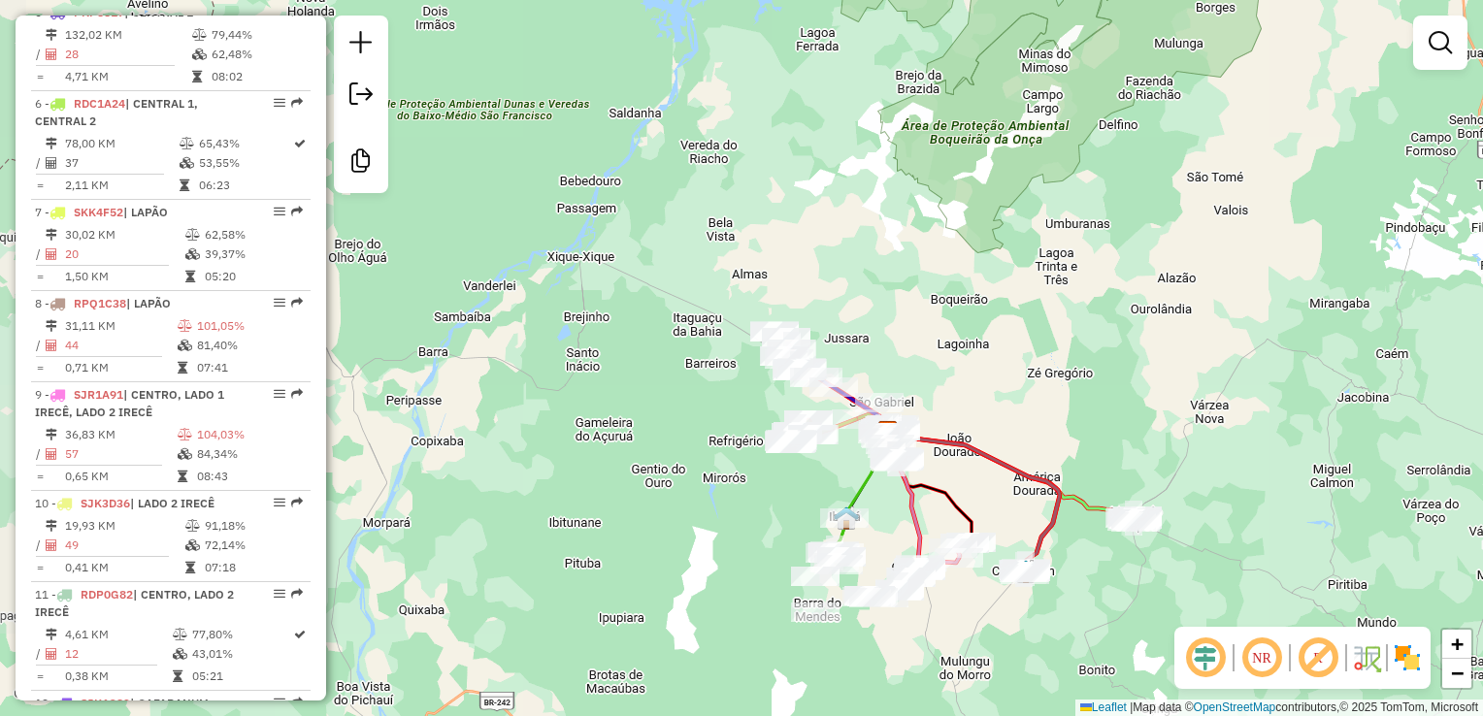
drag, startPoint x: 973, startPoint y: 475, endPoint x: 948, endPoint y: 435, distance: 46.6
click at [948, 435] on div "Janela de atendimento Grade de atendimento Capacidade Transportadoras Veículos …" at bounding box center [741, 358] width 1483 height 716
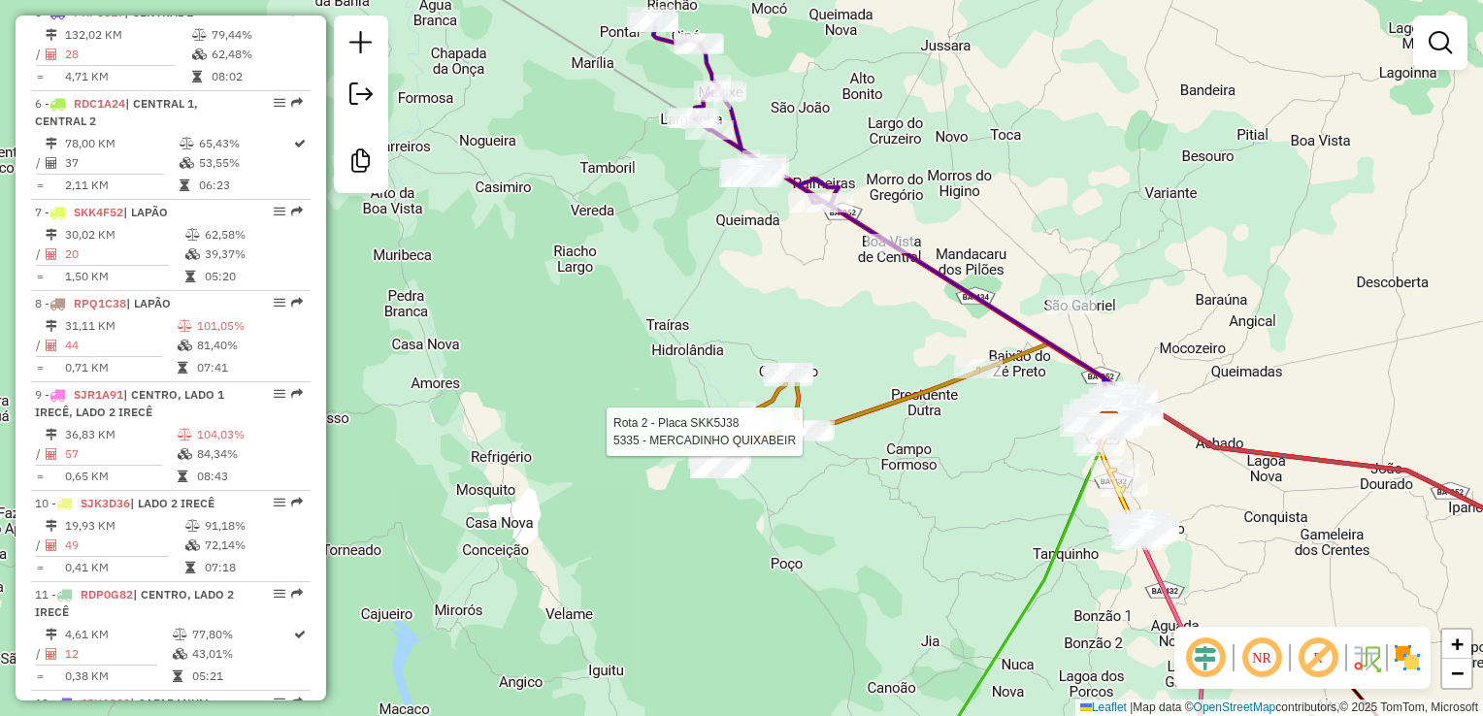
select select "**********"
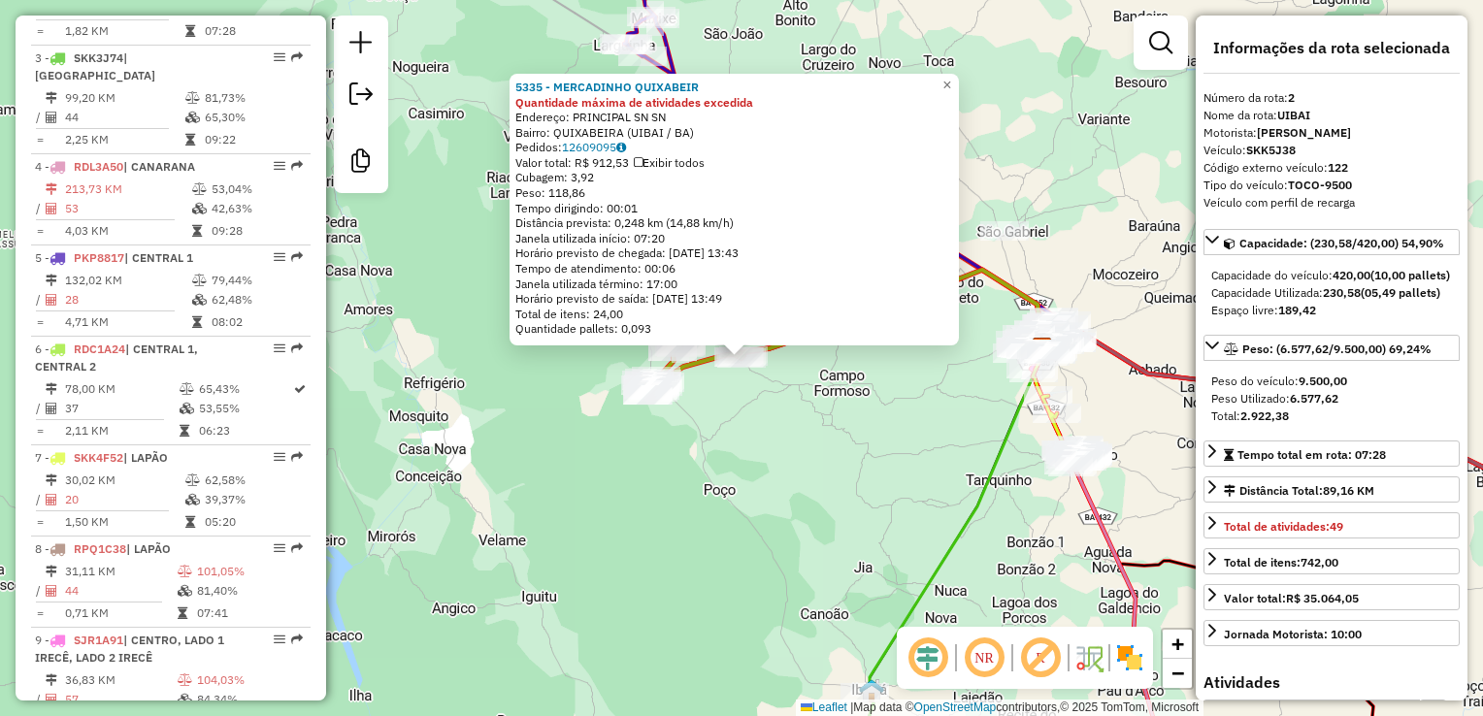
scroll to position [873, 0]
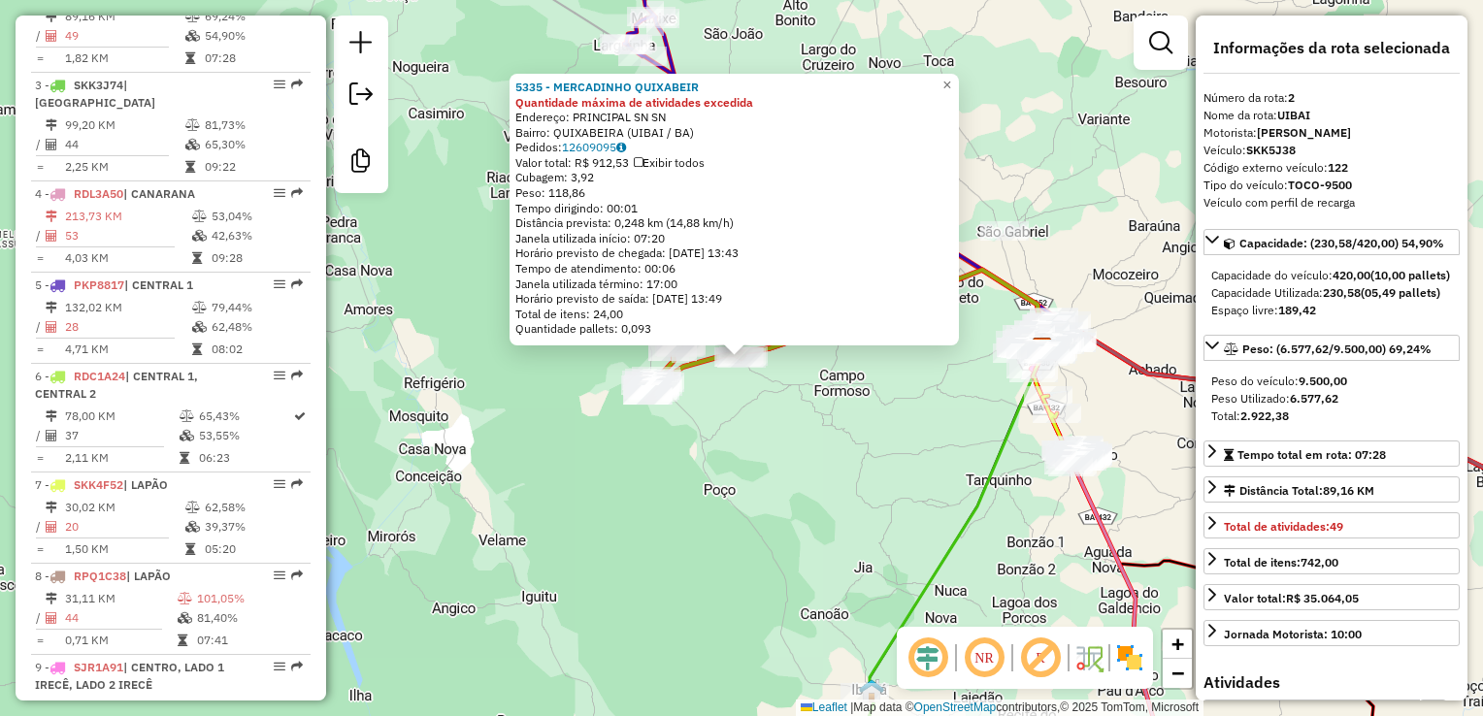
click at [819, 463] on div "5335 - MERCADINHO QUIXABEIR Quantidade máxima de atividades excedida Endereço: …" at bounding box center [741, 358] width 1483 height 716
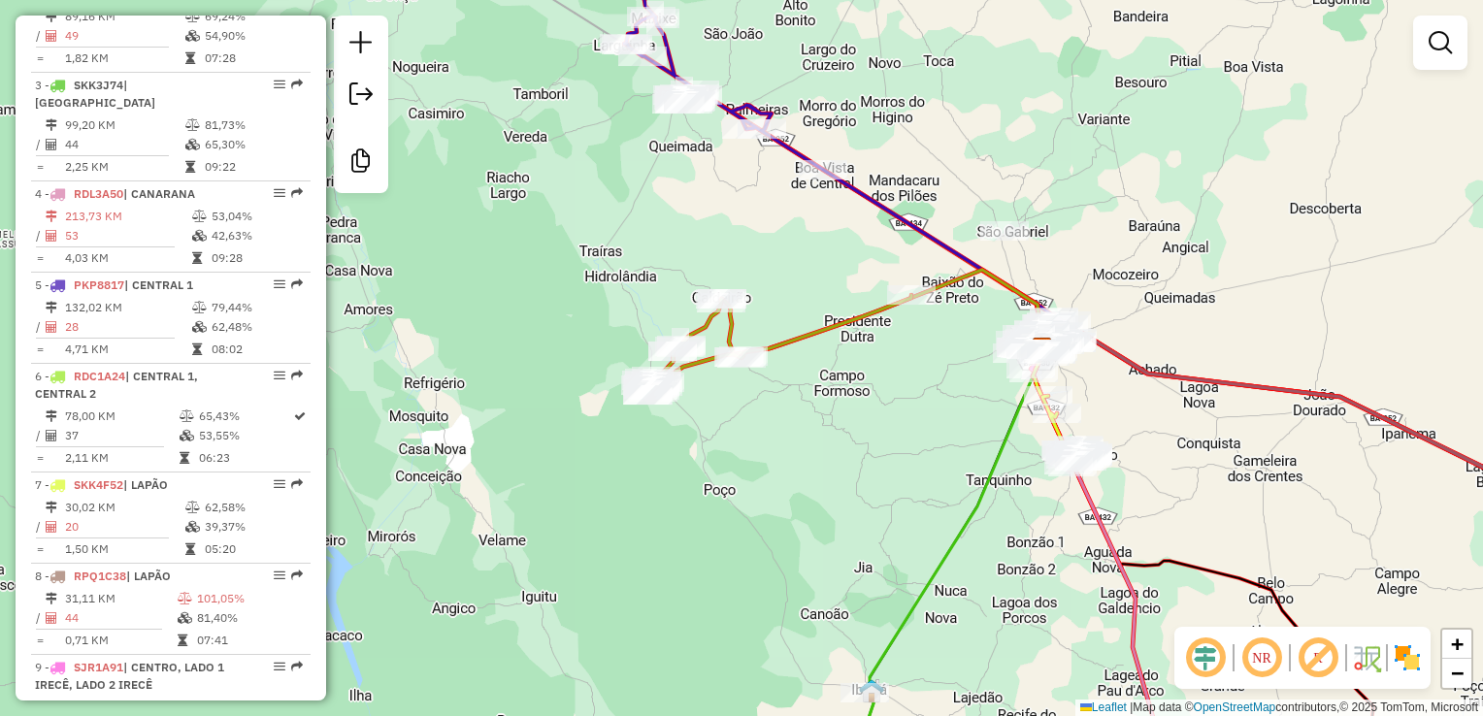
drag, startPoint x: 853, startPoint y: 478, endPoint x: 668, endPoint y: 348, distance: 225.9
click at [694, 367] on div "5335 - MERCADINHO QUIXABEIR Quantidade máxima de atividades excedida Endereço: …" at bounding box center [741, 358] width 1483 height 716
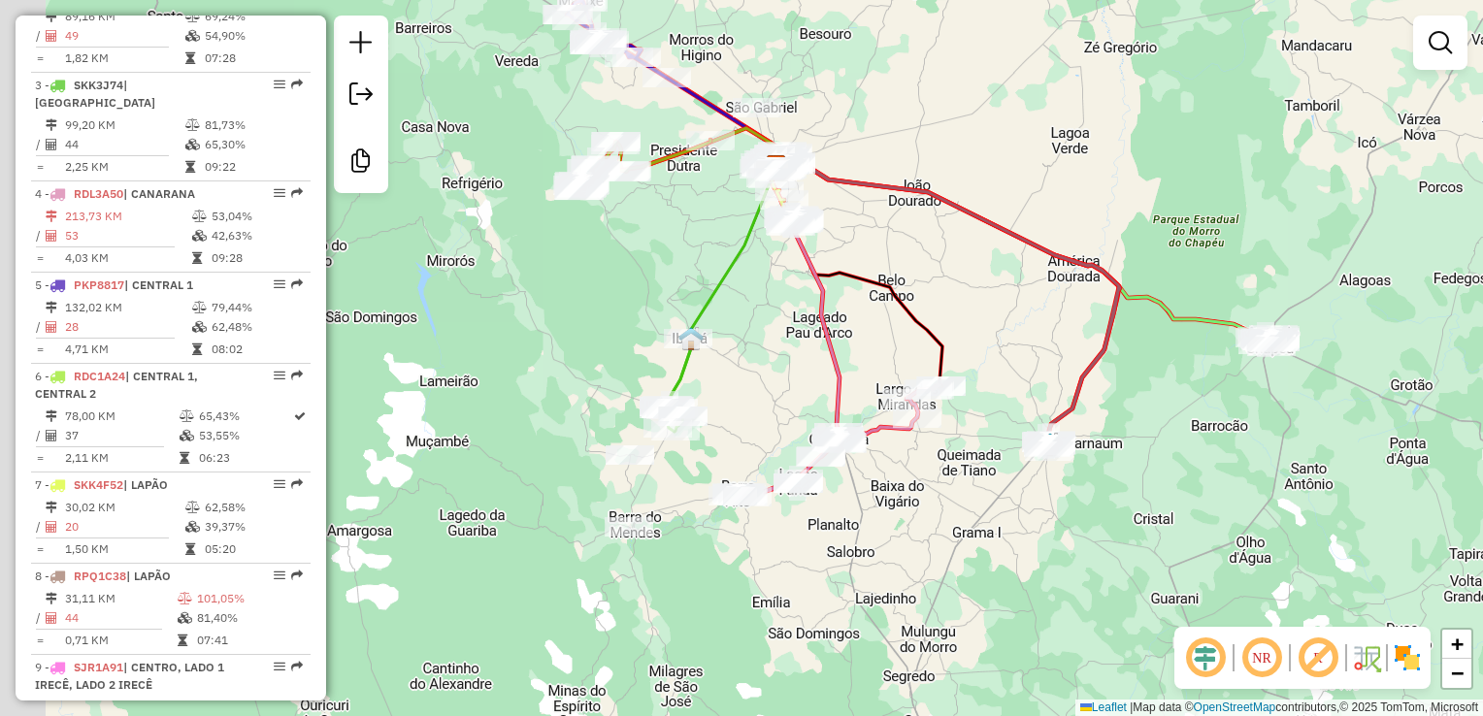
drag, startPoint x: 705, startPoint y: 427, endPoint x: 771, endPoint y: 328, distance: 119.0
click at [771, 328] on div "Janela de atendimento Grade de atendimento Capacidade Transportadoras Veículos …" at bounding box center [741, 358] width 1483 height 716
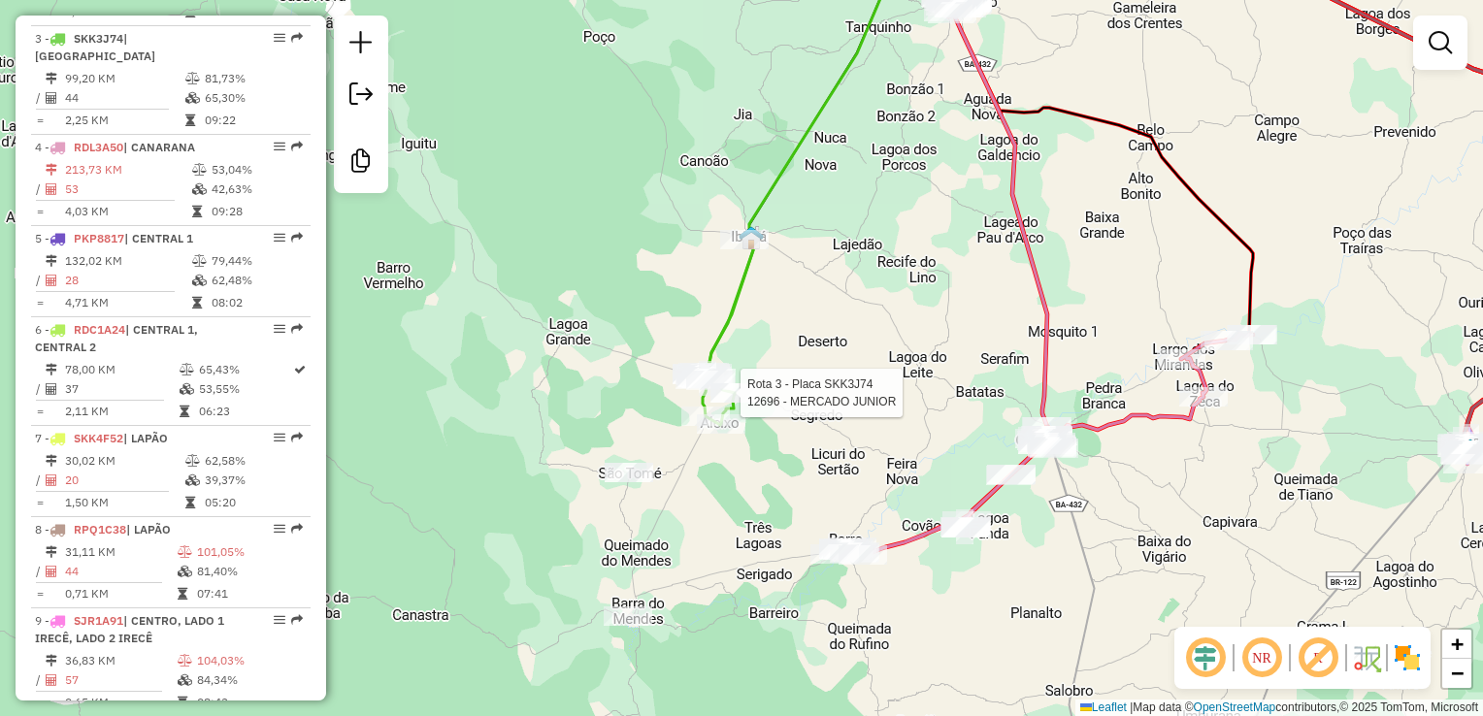
select select "**********"
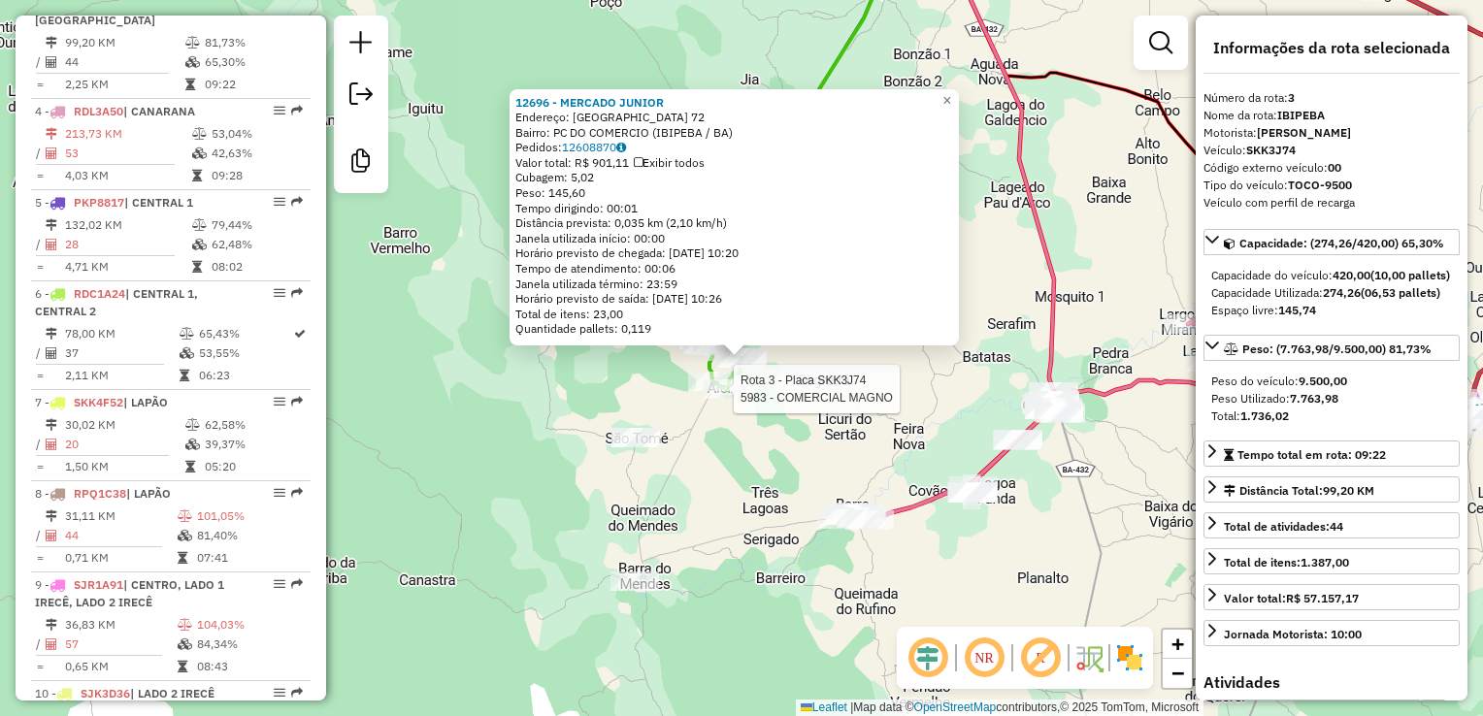
scroll to position [963, 0]
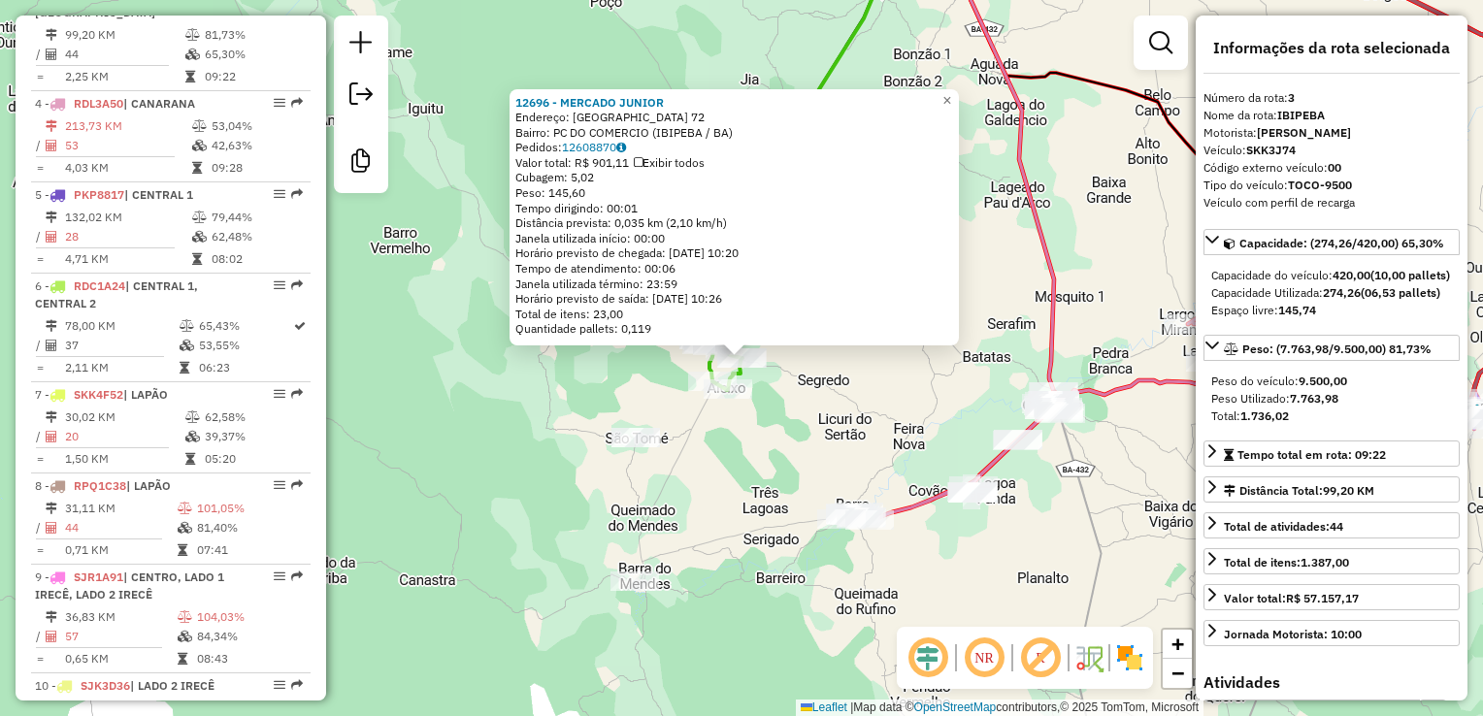
click at [725, 464] on div "12696 - MERCADO JUNIOR Endereço: LAGOA DO CEDRO 72 Bairro: PC DO COMERCIO (IBIP…" at bounding box center [741, 358] width 1483 height 716
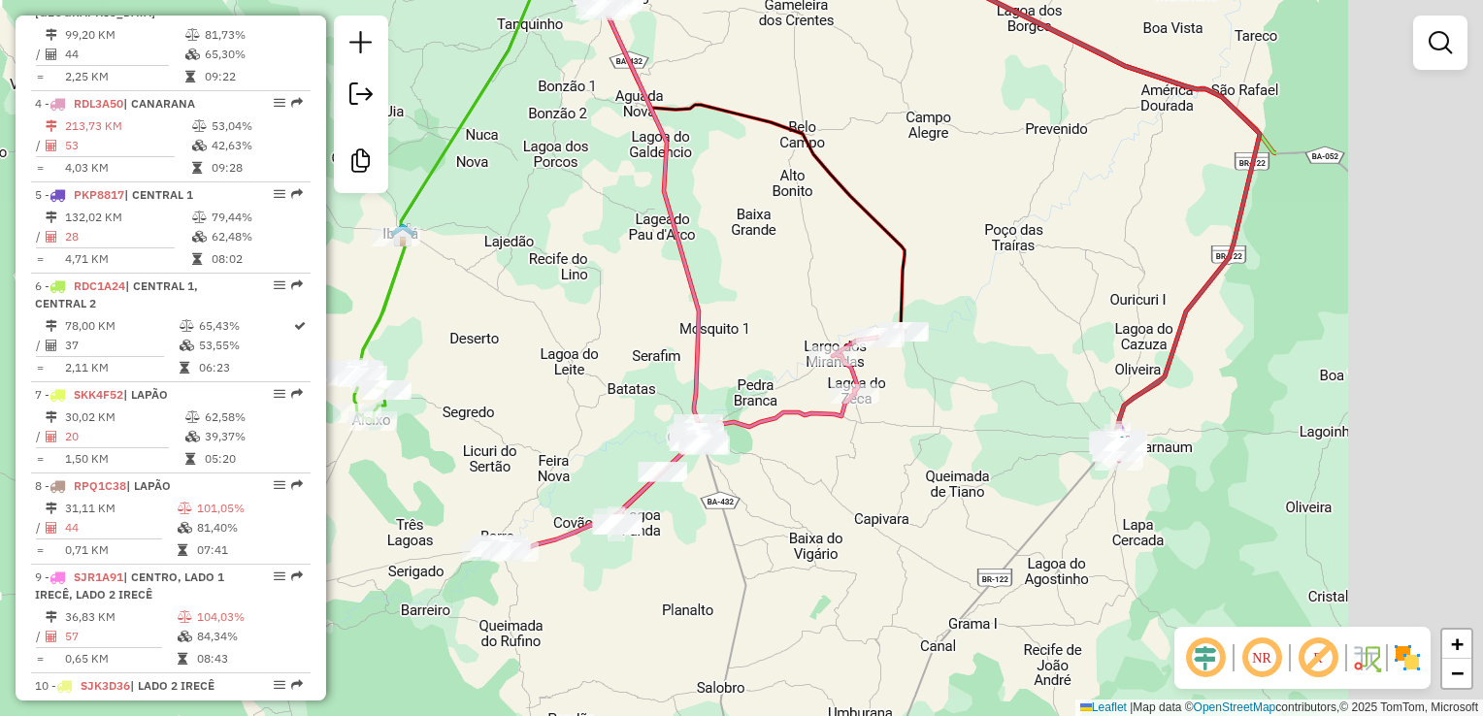
drag, startPoint x: 827, startPoint y: 439, endPoint x: 509, endPoint y: 465, distance: 319.4
click at [462, 471] on div "Janela de atendimento Grade de atendimento Capacidade Transportadoras Veículos …" at bounding box center [741, 358] width 1483 height 716
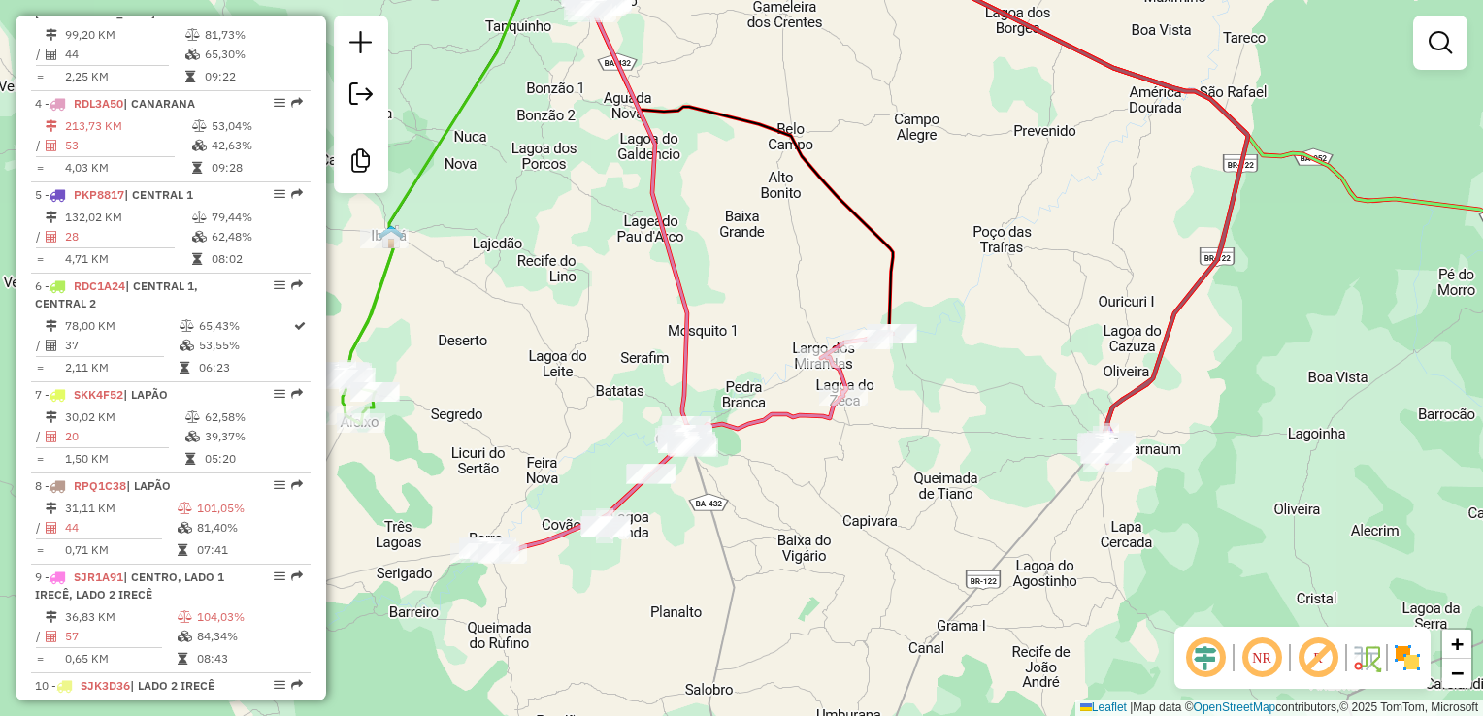
drag, startPoint x: 888, startPoint y: 454, endPoint x: 575, endPoint y: 487, distance: 315.2
click at [575, 487] on div "Janela de atendimento Grade de atendimento Capacidade Transportadoras Veículos …" at bounding box center [741, 358] width 1483 height 716
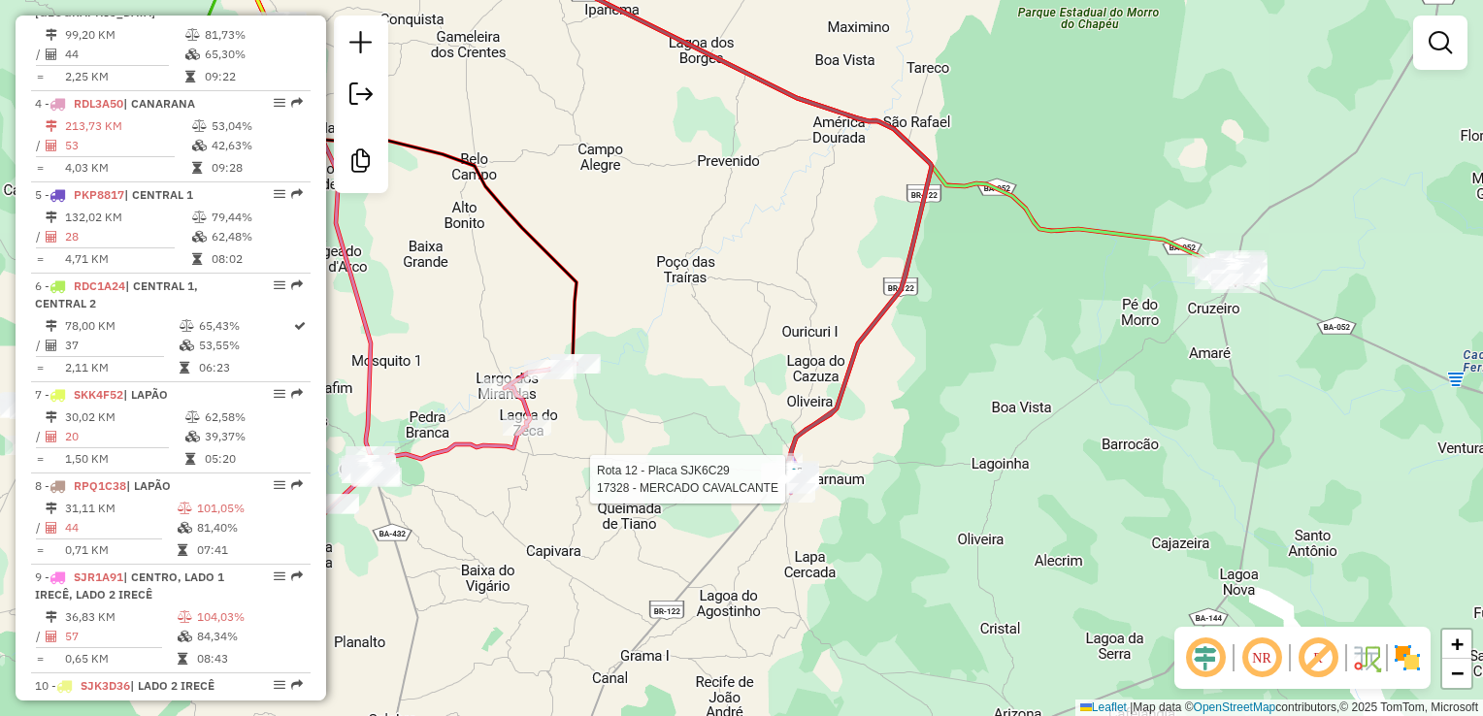
select select "**********"
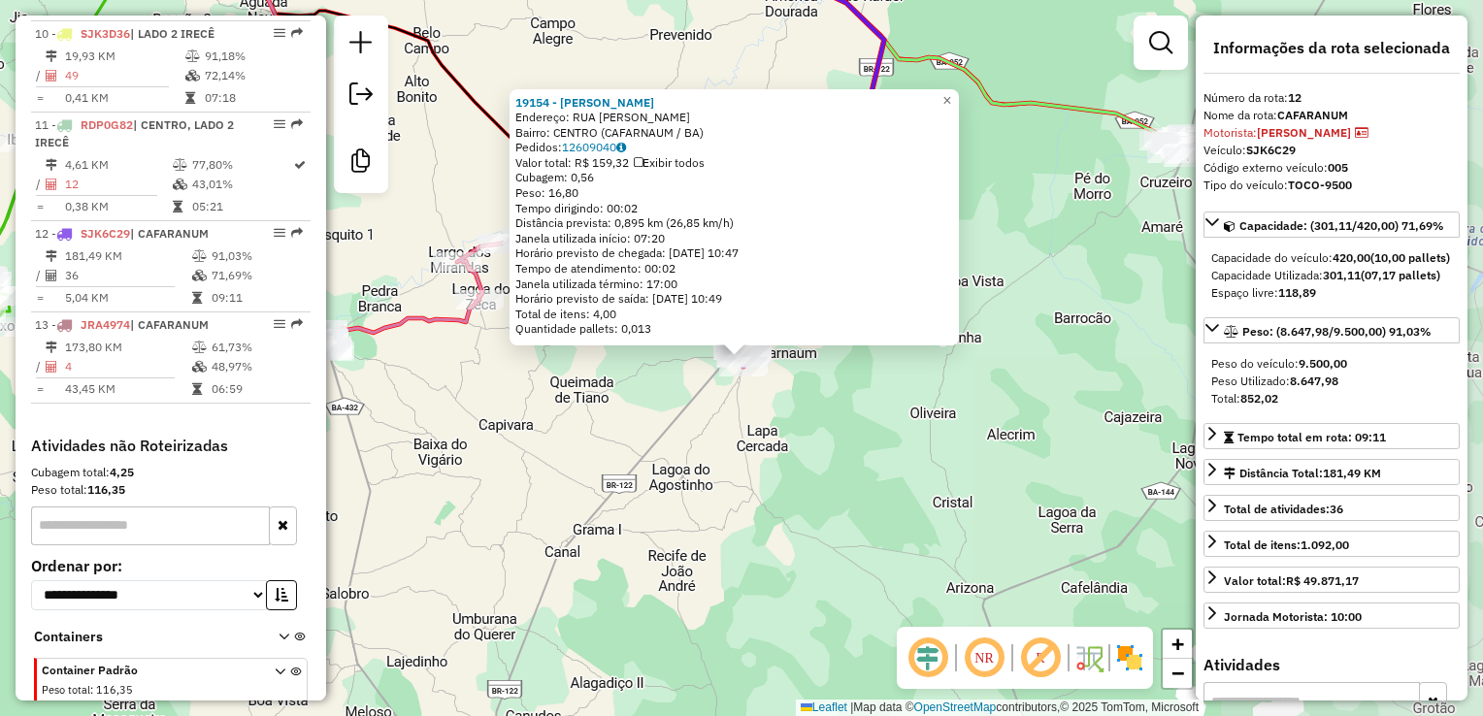
scroll to position [1669, 0]
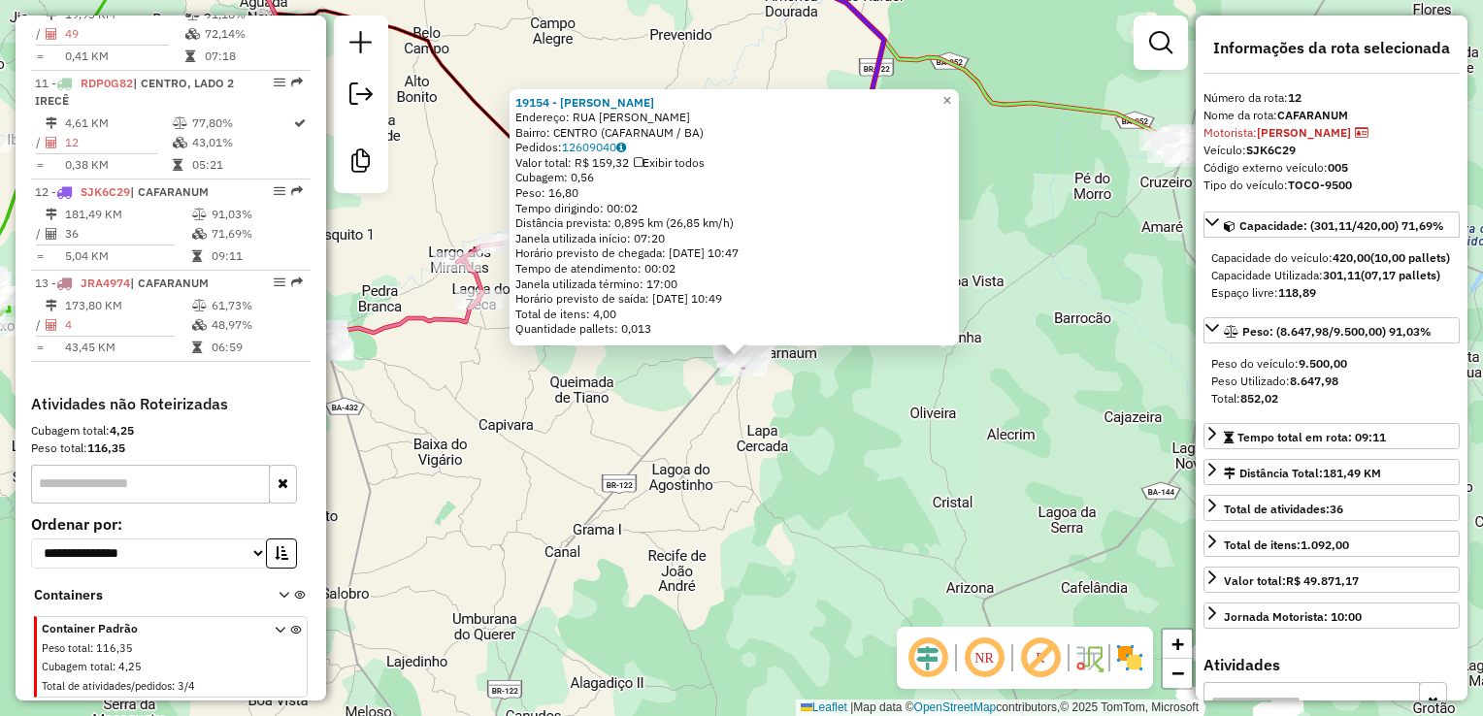
click at [800, 440] on div "19154 - BAR FERNANDES Endereço: RUA TANCREDO NEVES SN Bairro: CENTRO (CAFARNAUM…" at bounding box center [741, 358] width 1483 height 716
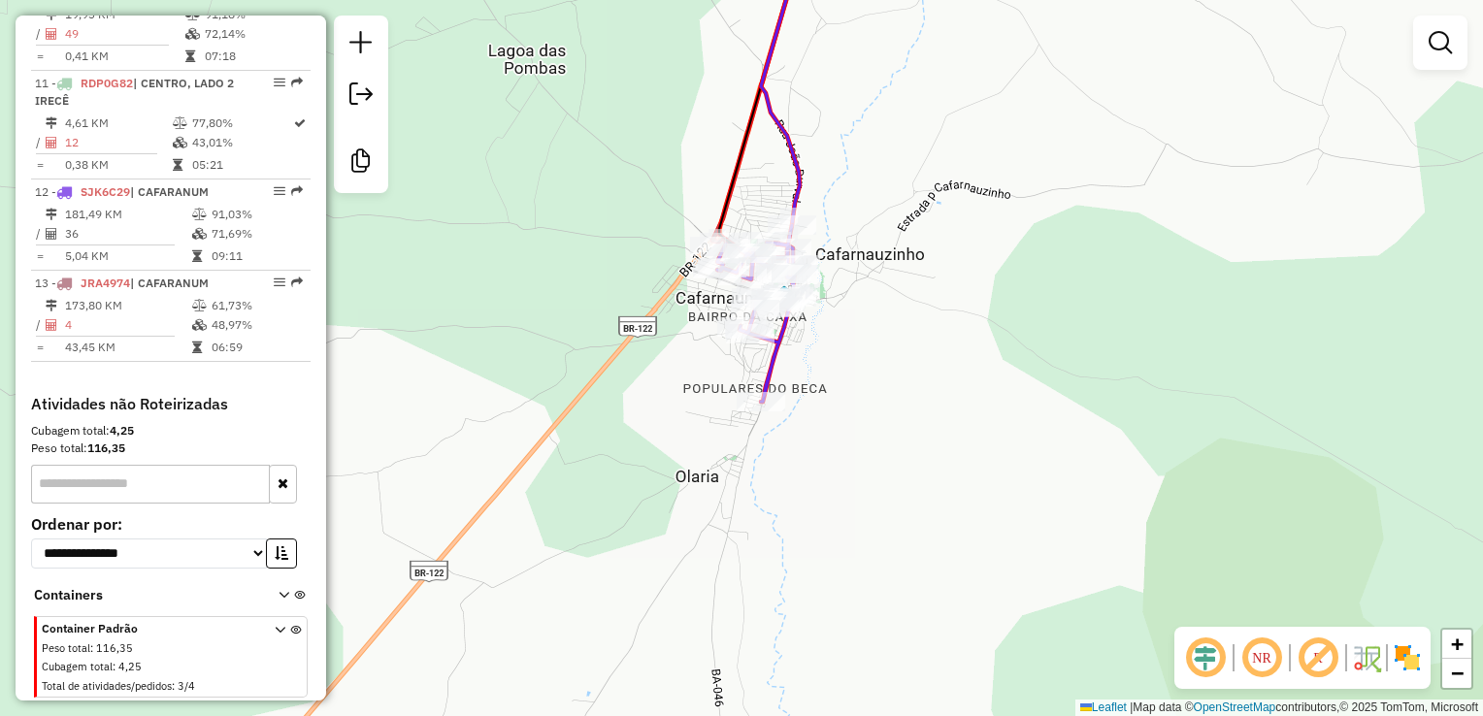
drag, startPoint x: 833, startPoint y: 212, endPoint x: 816, endPoint y: 340, distance: 129.2
click at [829, 340] on div "Janela de atendimento Grade de atendimento Capacidade Transportadoras Veículos …" at bounding box center [741, 358] width 1483 height 716
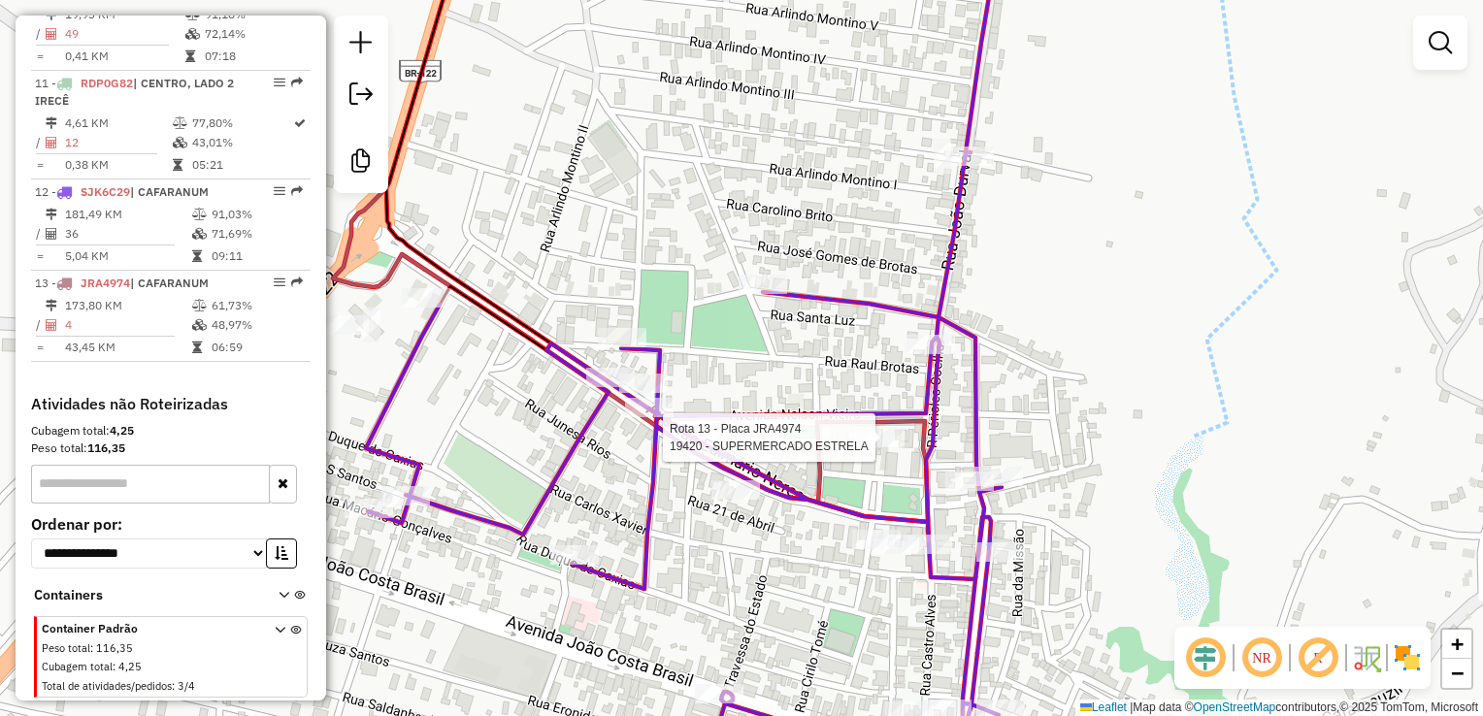
select select "**********"
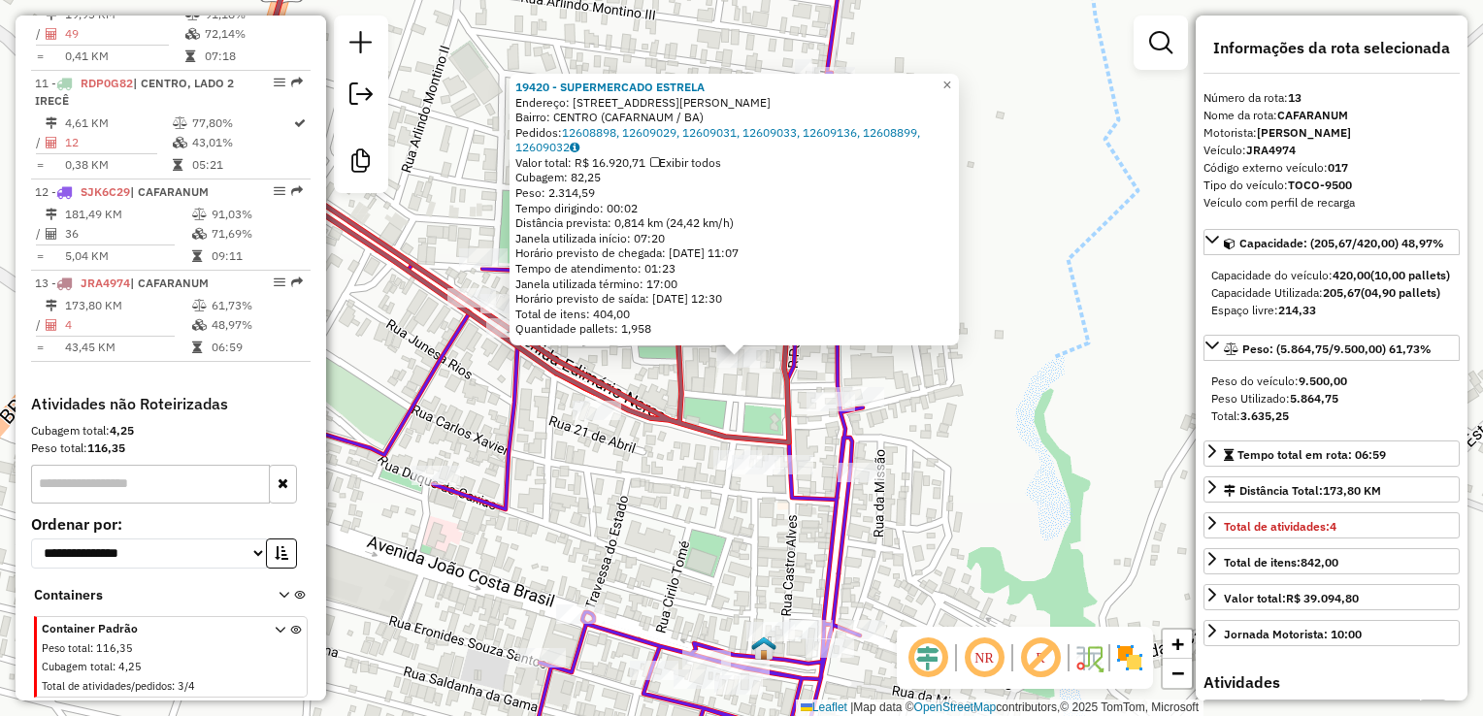
click at [982, 450] on div "19420 - SUPERMERCADO ESTRELA Endereço: Rua Antonio Carlos Magalhaes 55 Bairro: …" at bounding box center [741, 358] width 1483 height 716
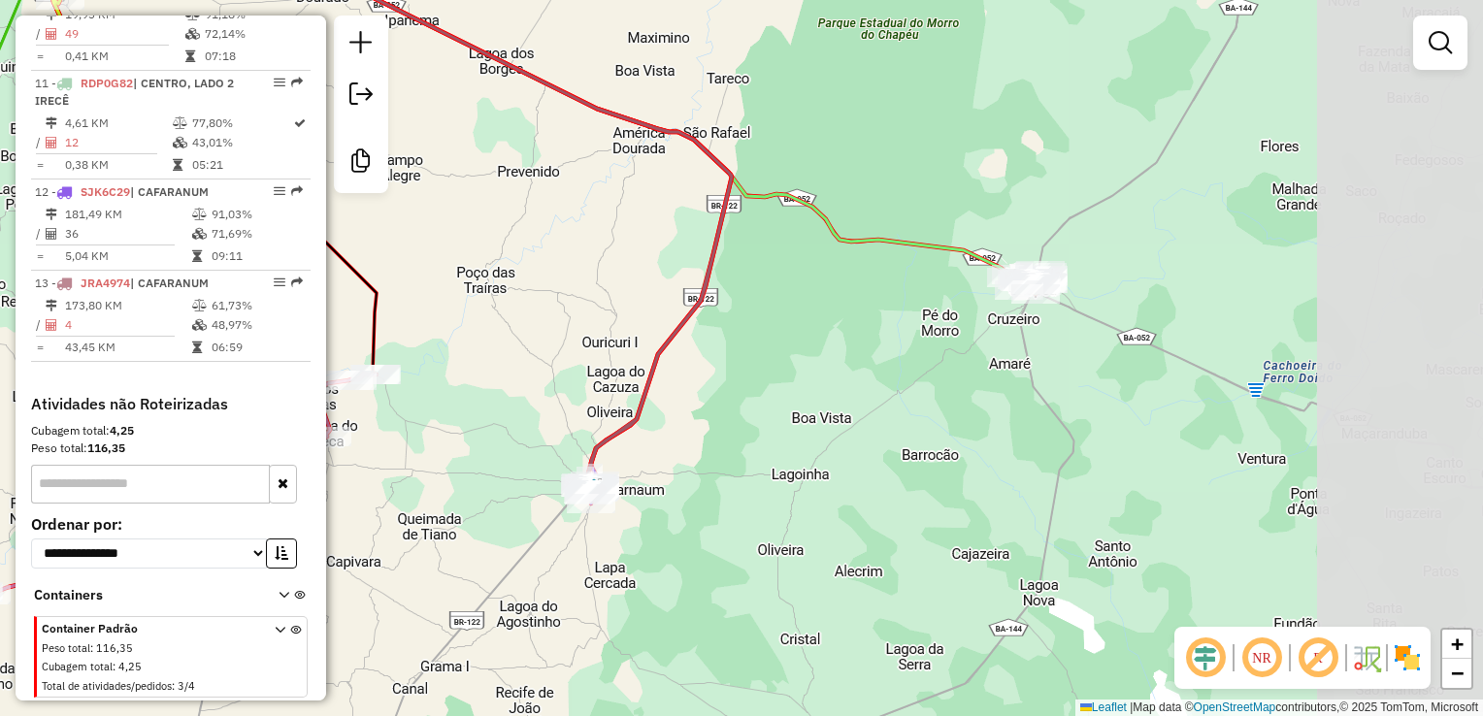
drag, startPoint x: 1121, startPoint y: 398, endPoint x: 810, endPoint y: 398, distance: 310.6
click at [726, 434] on div "Janela de atendimento Grade de atendimento Capacidade Transportadoras Veículos …" at bounding box center [741, 358] width 1483 height 716
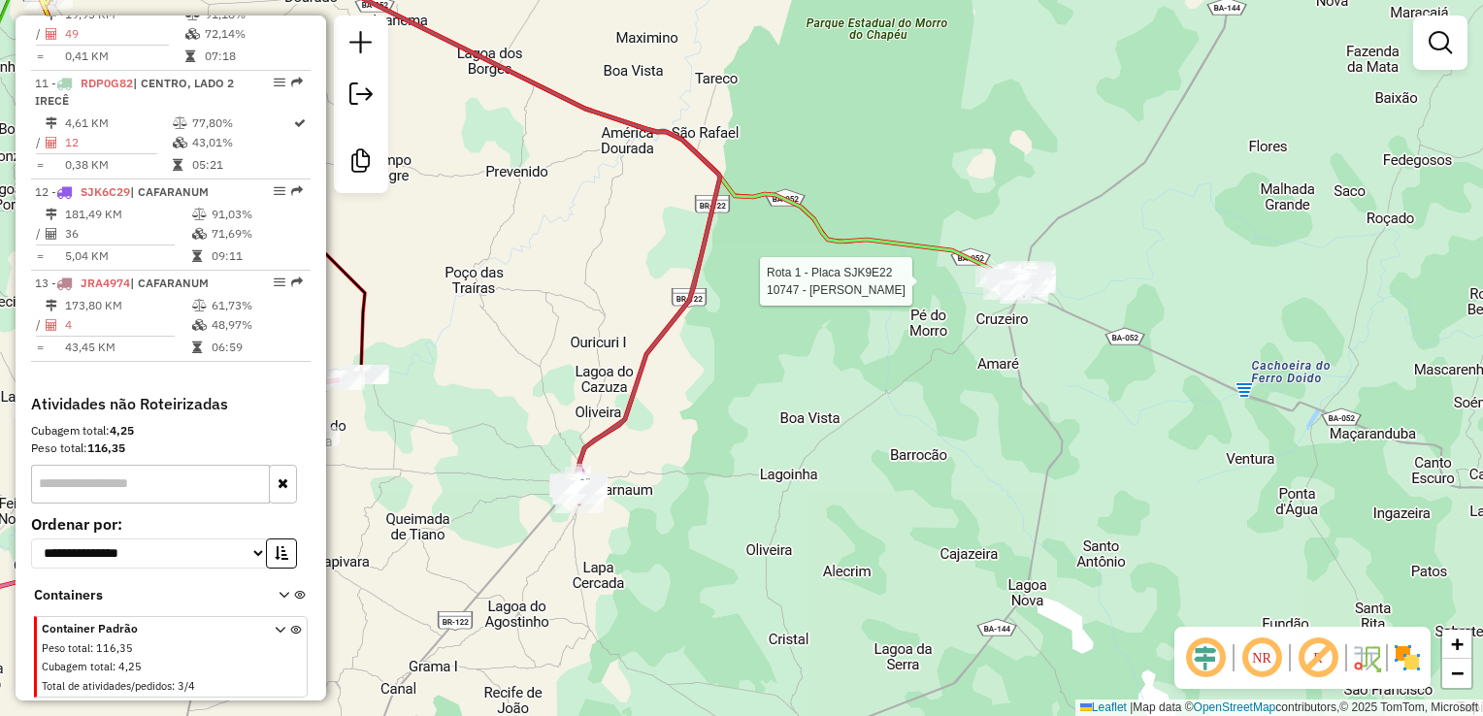
select select "**********"
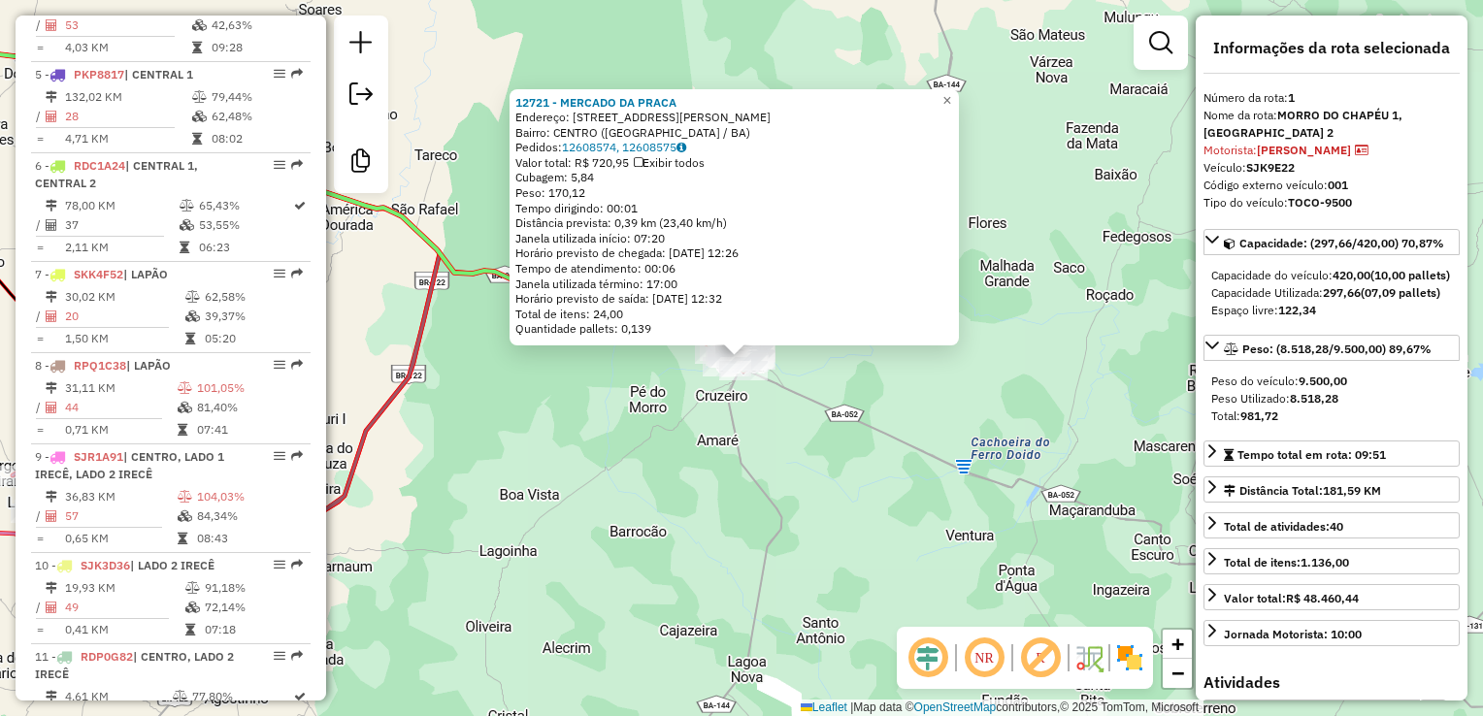
scroll to position [765, 0]
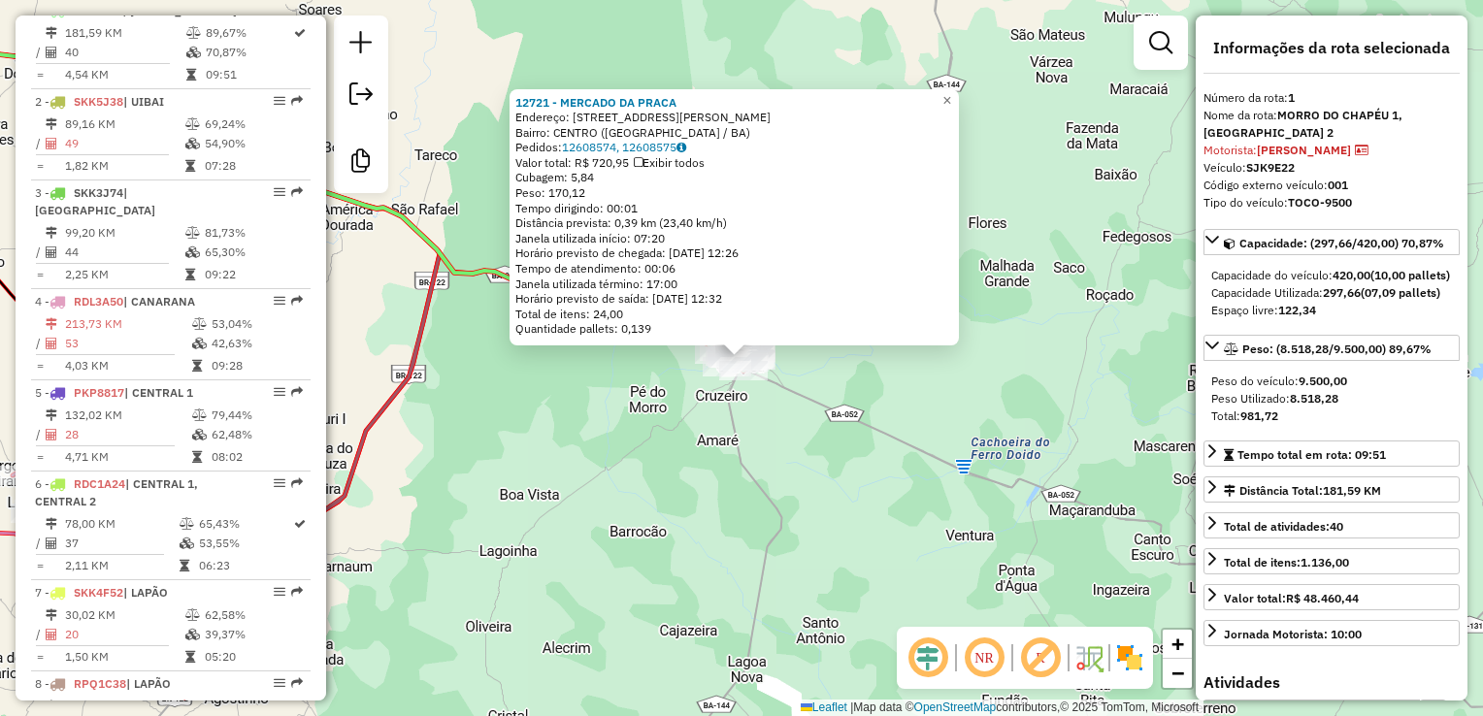
click at [653, 452] on div "12721 - MERCADO DA PRACA Endereço: AVENIDA JOEL MODESTO 558 Bairro: CENTRO (MOR…" at bounding box center [741, 358] width 1483 height 716
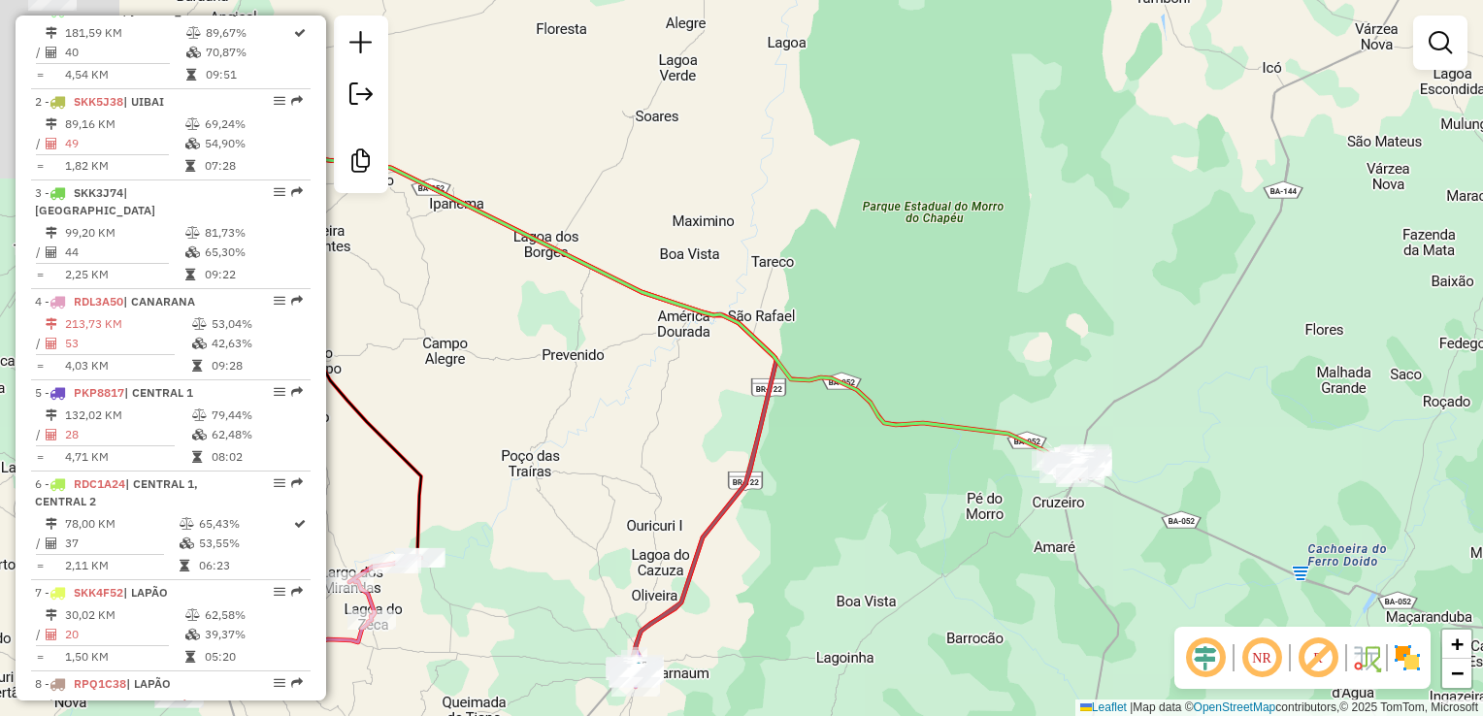
drag, startPoint x: 621, startPoint y: 450, endPoint x: 958, endPoint y: 557, distance: 353.3
click at [958, 557] on div "Janela de atendimento Grade de atendimento Capacidade Transportadoras Veículos …" at bounding box center [741, 358] width 1483 height 716
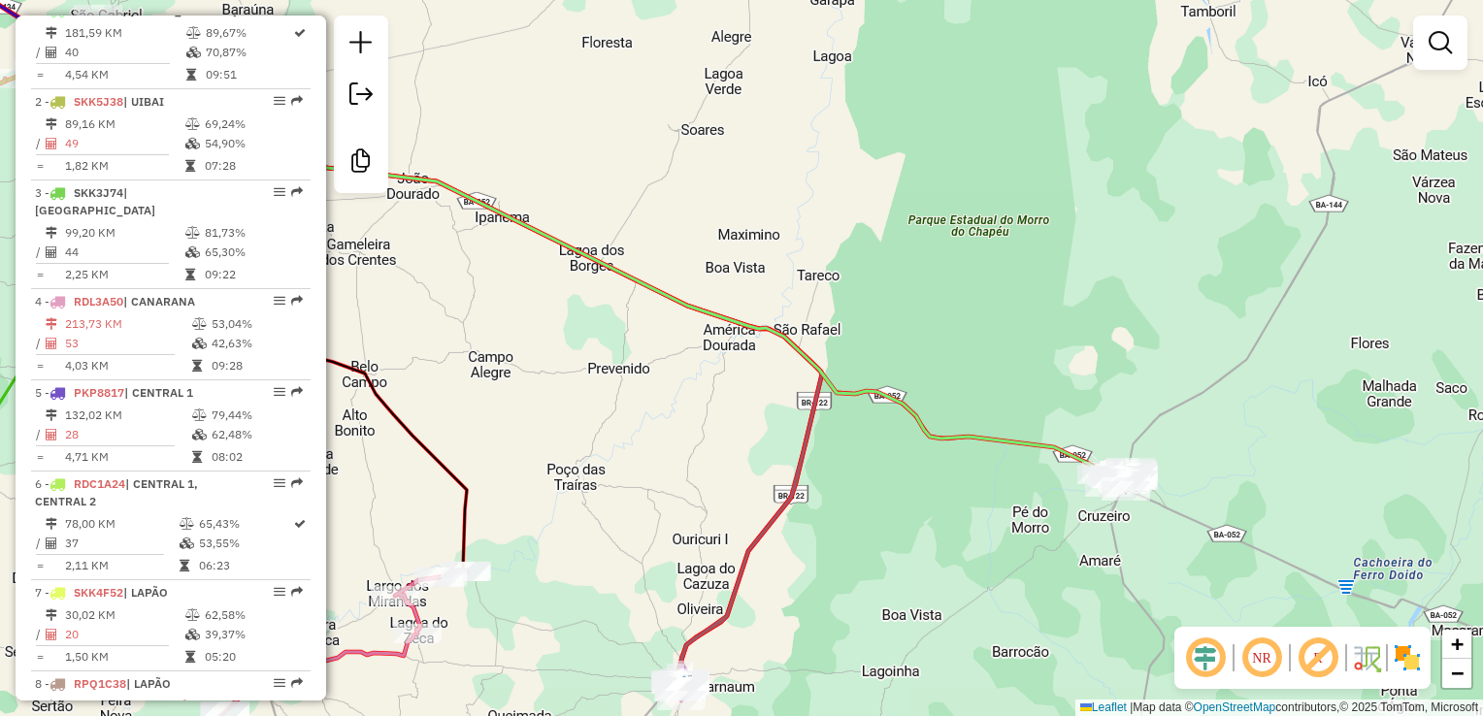
drag, startPoint x: 610, startPoint y: 410, endPoint x: 999, endPoint y: 432, distance: 389.8
click at [1006, 435] on div "Janela de atendimento Grade de atendimento Capacidade Transportadoras Veículos …" at bounding box center [741, 358] width 1483 height 716
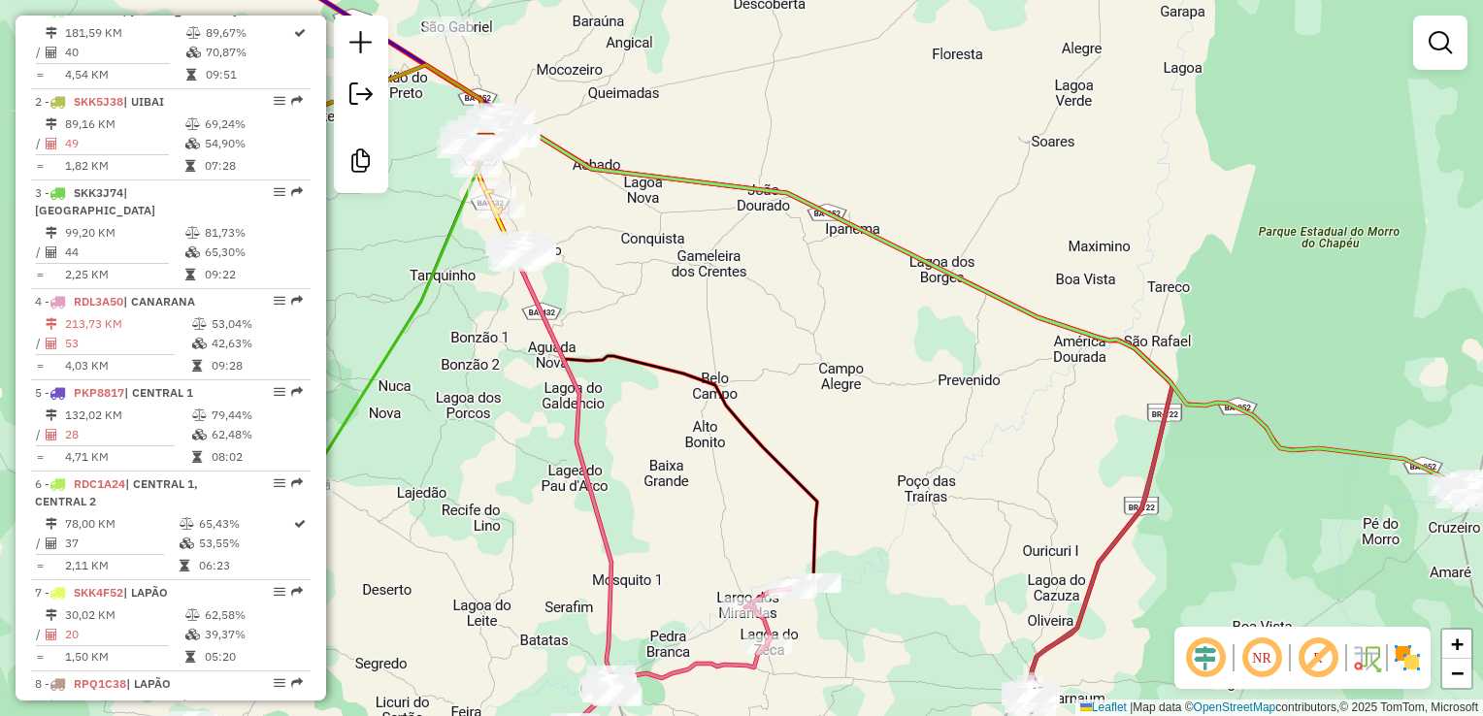
drag, startPoint x: 854, startPoint y: 445, endPoint x: 798, endPoint y: 429, distance: 58.4
click at [863, 464] on div "Janela de atendimento Grade de atendimento Capacidade Transportadoras Veículos …" at bounding box center [741, 358] width 1483 height 716
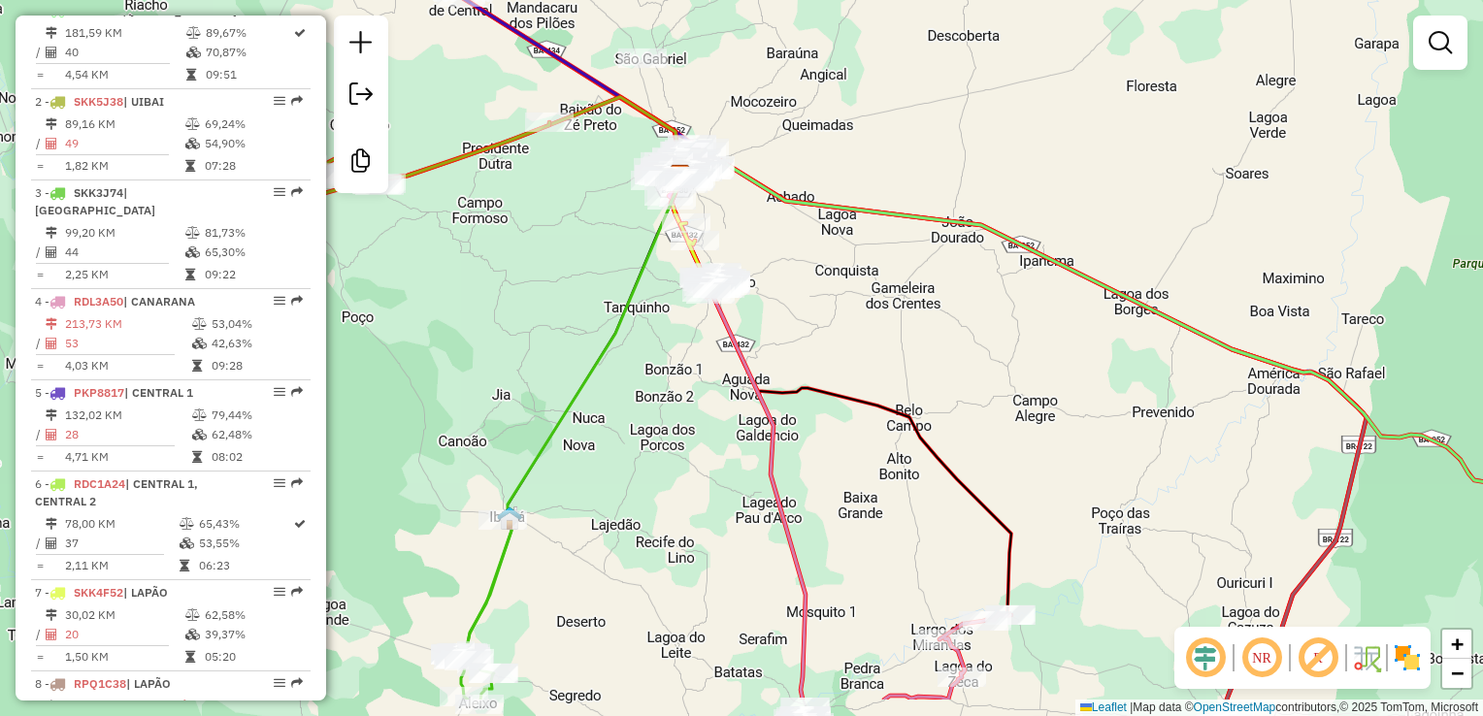
drag, startPoint x: 685, startPoint y: 358, endPoint x: 815, endPoint y: 264, distance: 160.6
click at [815, 264] on div "Janela de atendimento Grade de atendimento Capacidade Transportadoras Veículos …" at bounding box center [741, 358] width 1483 height 716
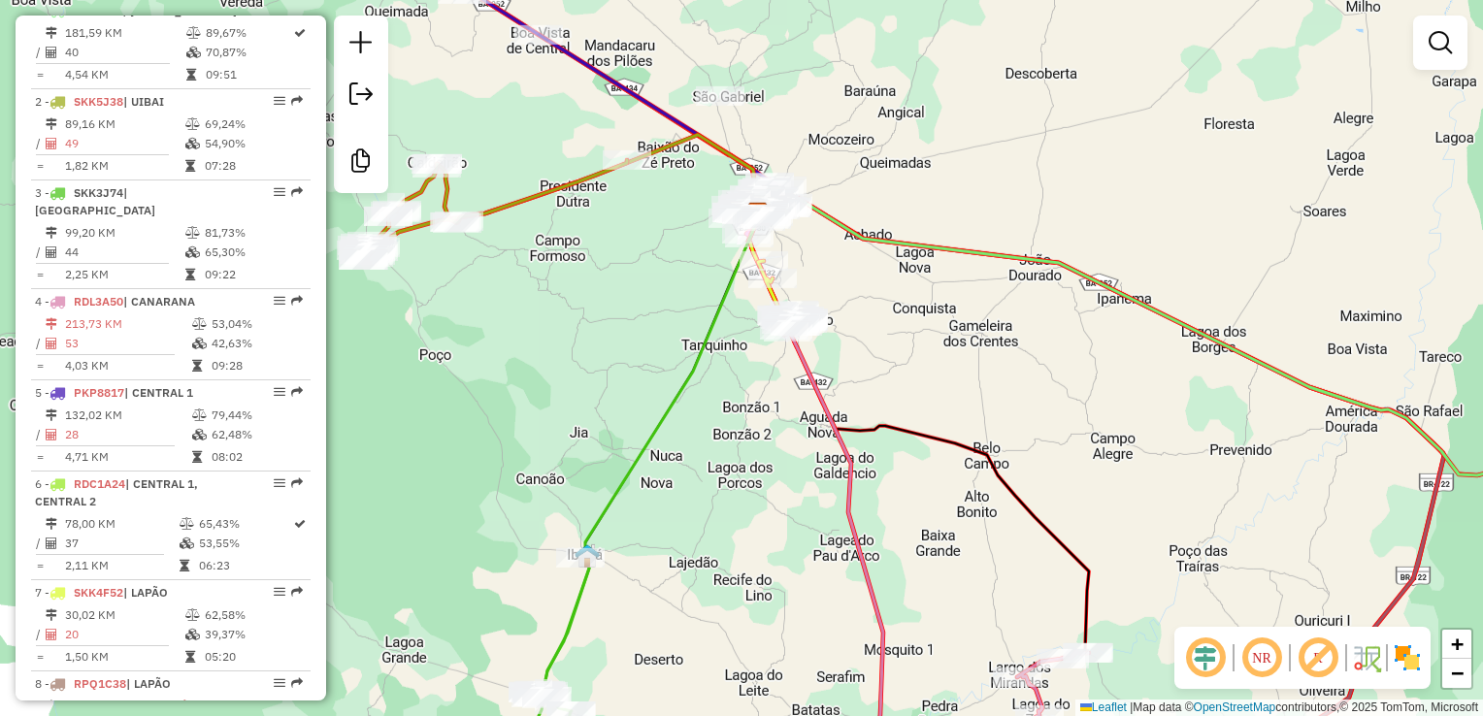
drag, startPoint x: 941, startPoint y: 341, endPoint x: 953, endPoint y: 346, distance: 12.6
click at [953, 346] on div "Janela de atendimento Grade de atendimento Capacidade Transportadoras Veículos …" at bounding box center [741, 358] width 1483 height 716
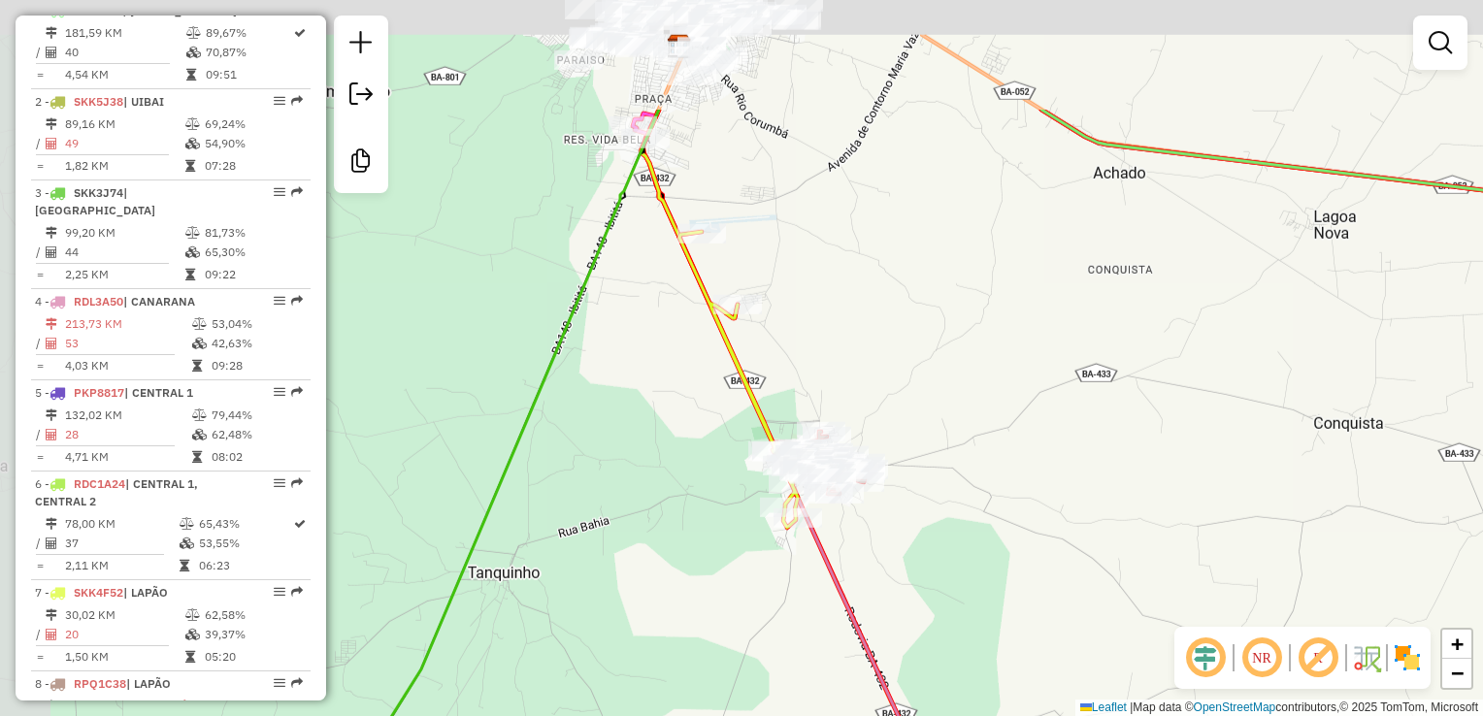
drag, startPoint x: 854, startPoint y: 230, endPoint x: 881, endPoint y: 269, distance: 47.4
click at [905, 501] on div "Janela de atendimento Grade de atendimento Capacidade Transportadoras Veículos …" at bounding box center [741, 358] width 1483 height 716
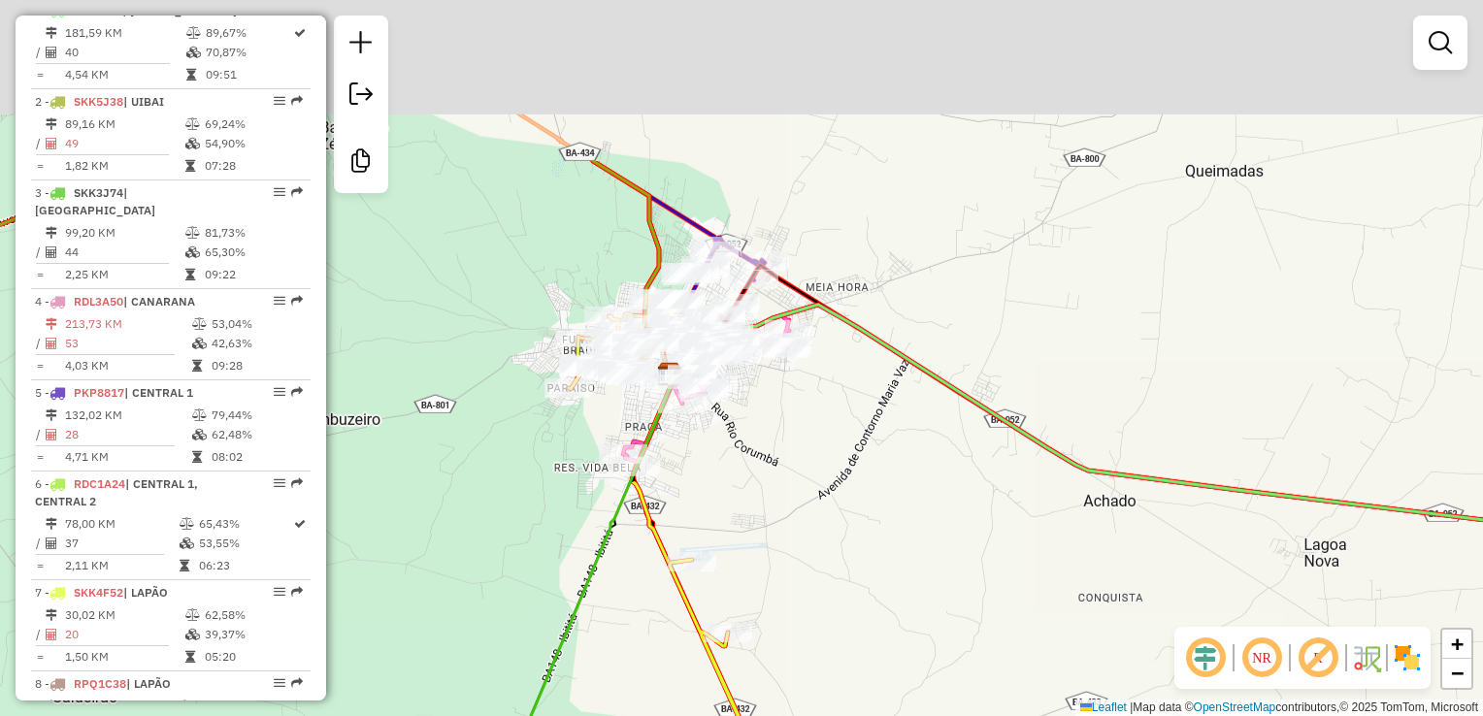
drag, startPoint x: 881, startPoint y: 371, endPoint x: 850, endPoint y: 437, distance: 72.9
click at [874, 518] on div "Janela de atendimento Grade de atendimento Capacidade Transportadoras Veículos …" at bounding box center [741, 358] width 1483 height 716
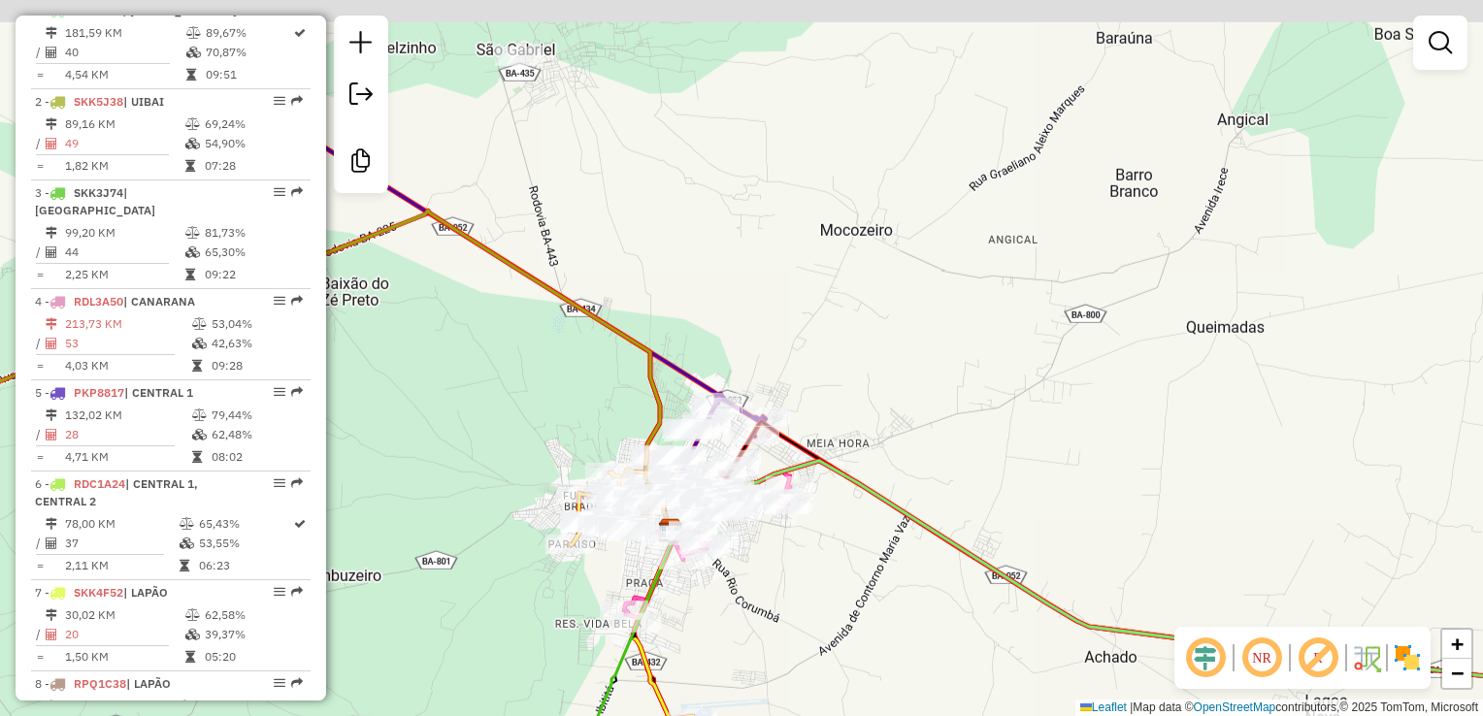
drag, startPoint x: 854, startPoint y: 476, endPoint x: 860, endPoint y: 557, distance: 81.7
click at [860, 557] on div "Janela de atendimento Grade de atendimento Capacidade Transportadoras Veículos …" at bounding box center [741, 358] width 1483 height 716
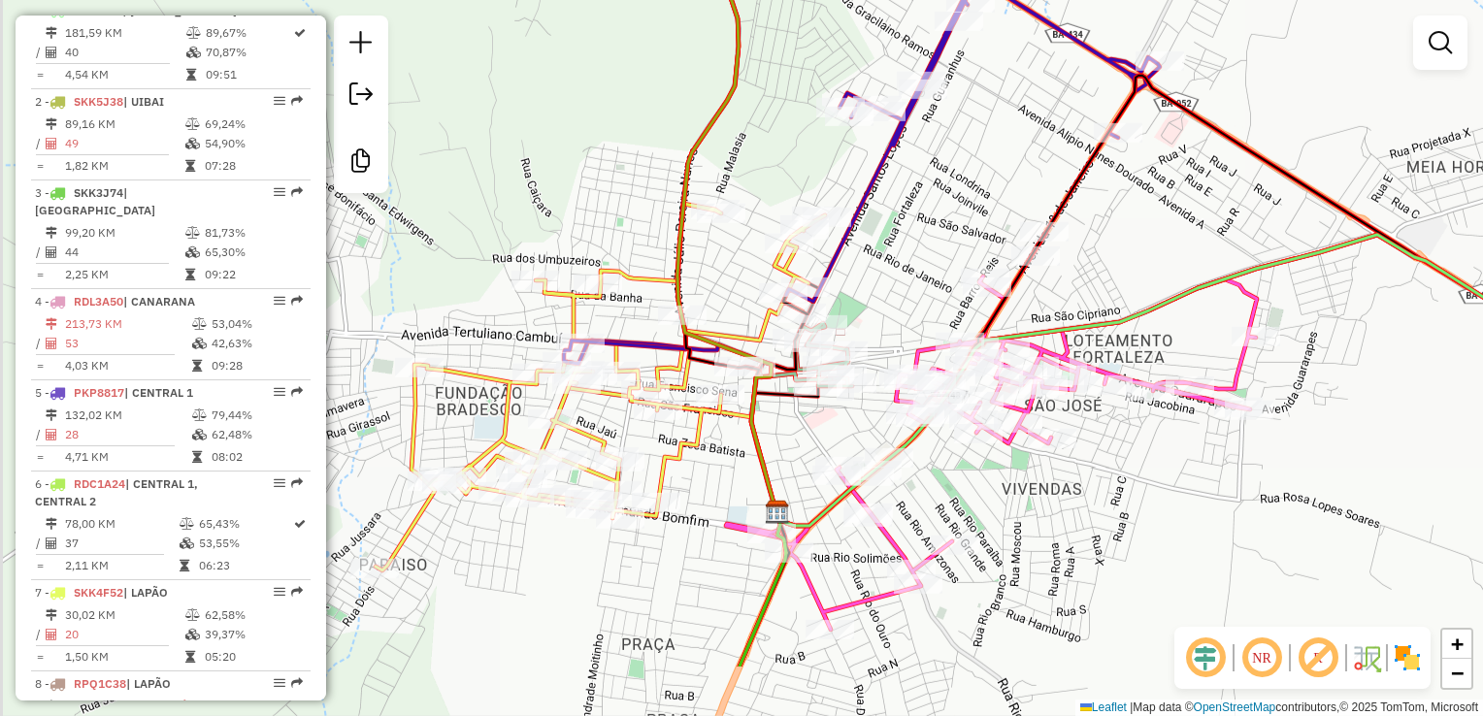
drag, startPoint x: 602, startPoint y: 554, endPoint x: 826, endPoint y: 422, distance: 260.2
click at [826, 422] on div "Janela de atendimento Grade de atendimento Capacidade Transportadoras Veículos …" at bounding box center [741, 358] width 1483 height 716
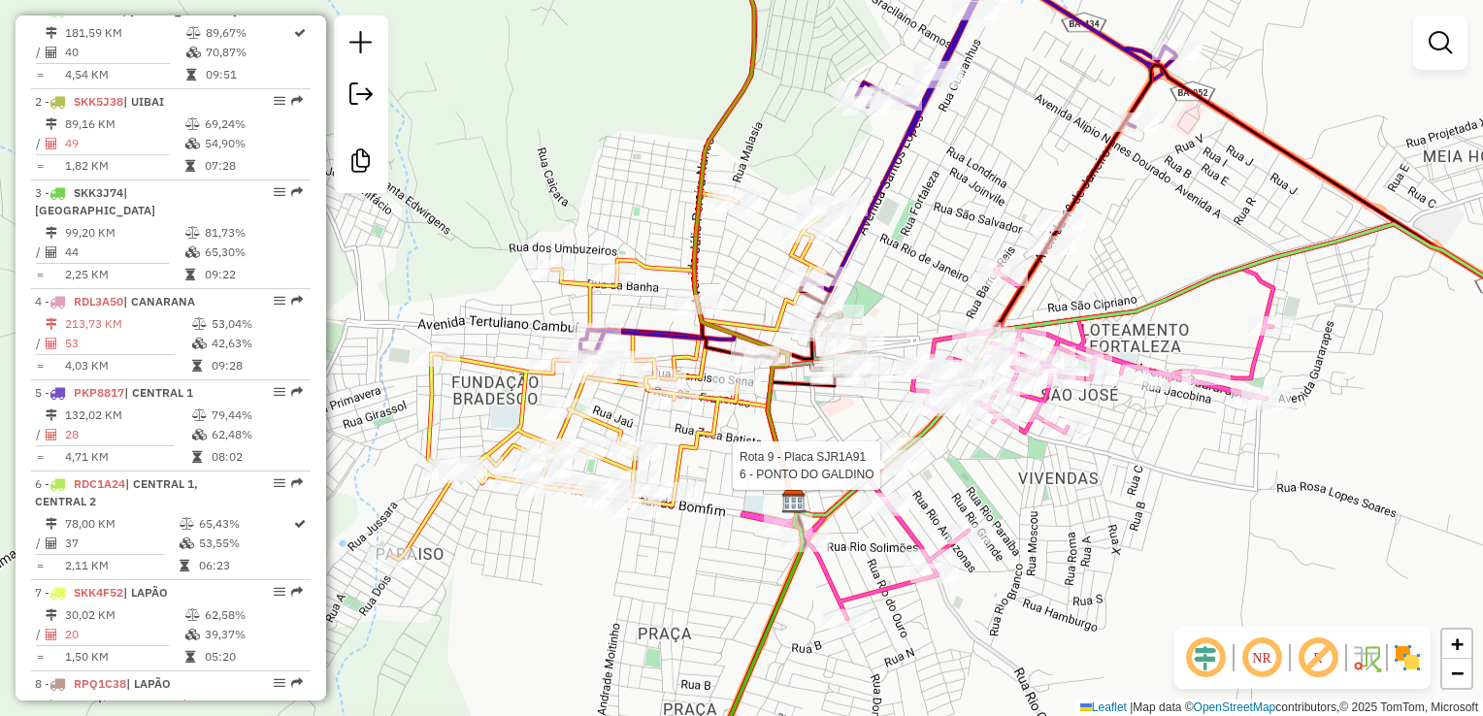
select select "**********"
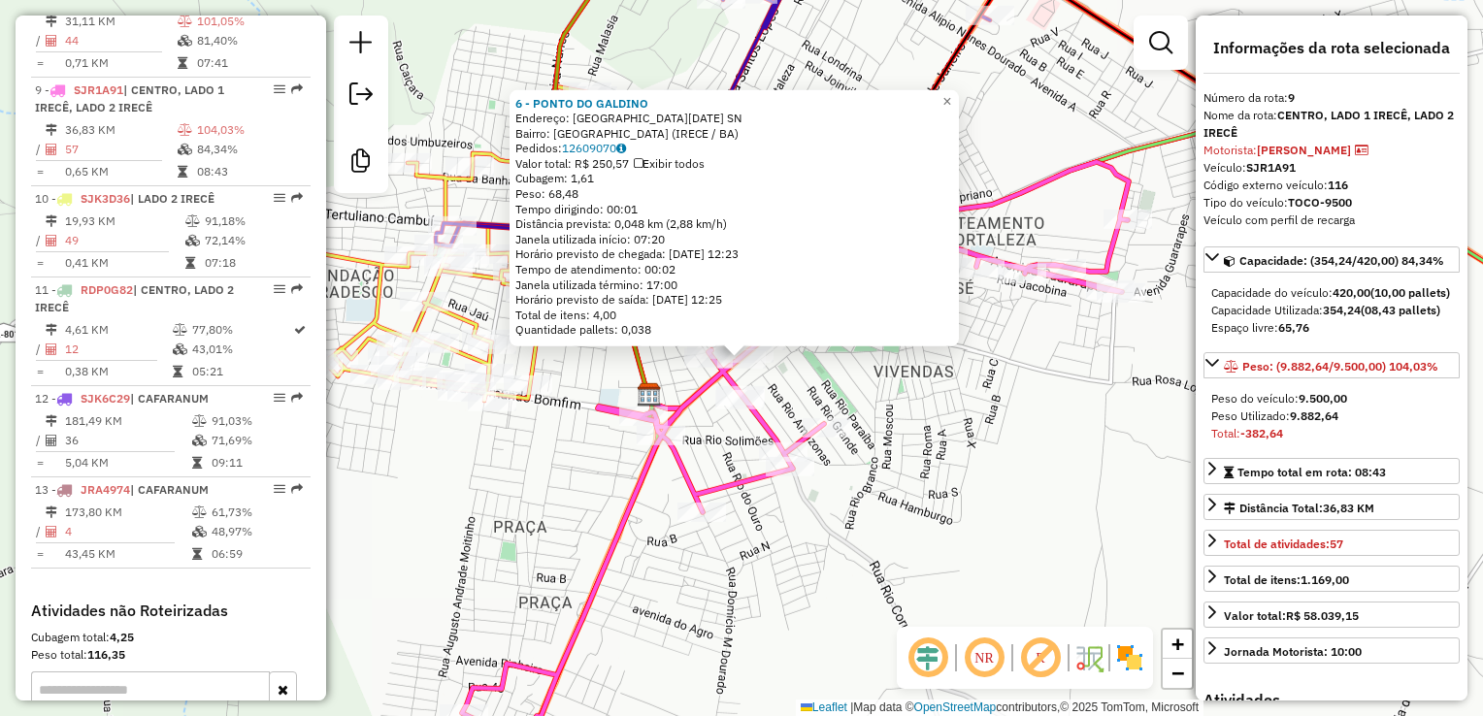
scroll to position [1528, 0]
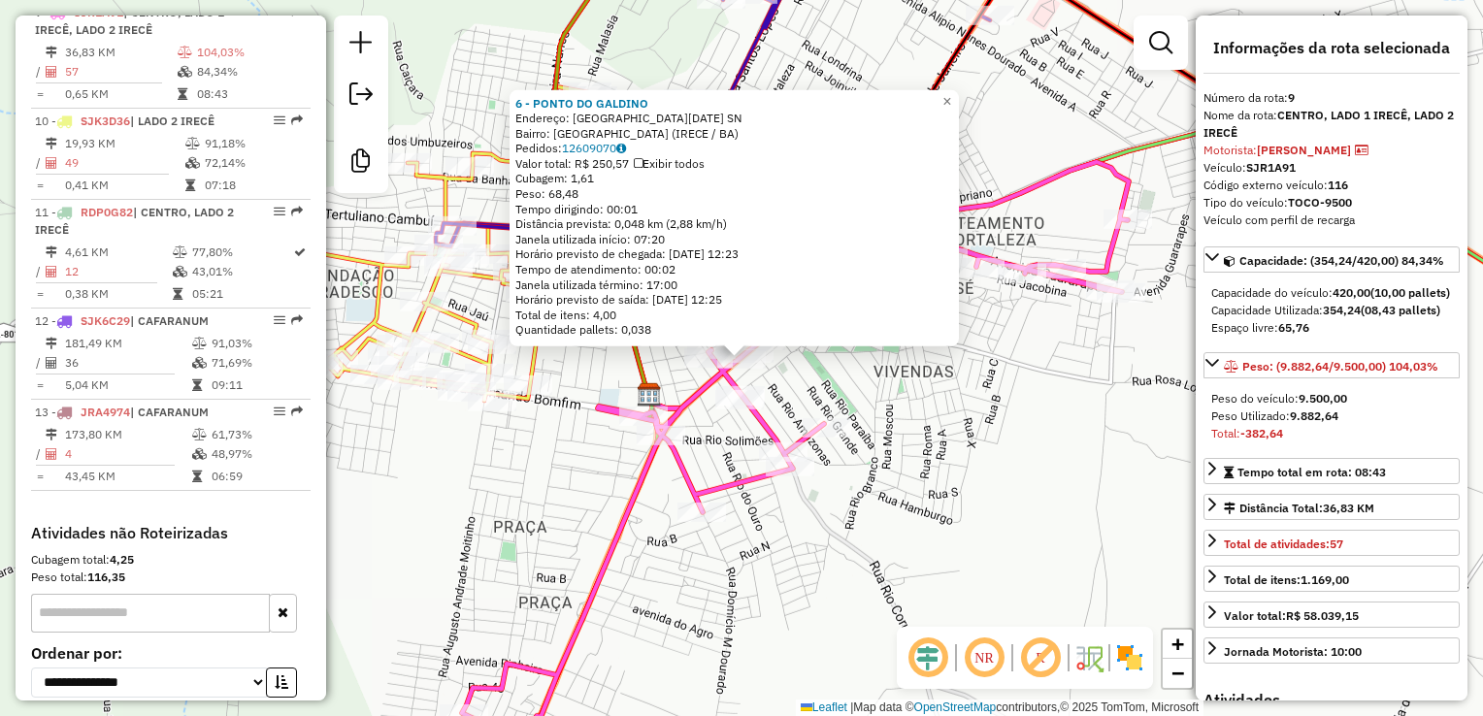
click at [981, 460] on div "6 - PONTO DO GALDINO Endereço: Avenida 1o de Janeiro SN Bairro: SAO JOSE (IRECE…" at bounding box center [741, 358] width 1483 height 716
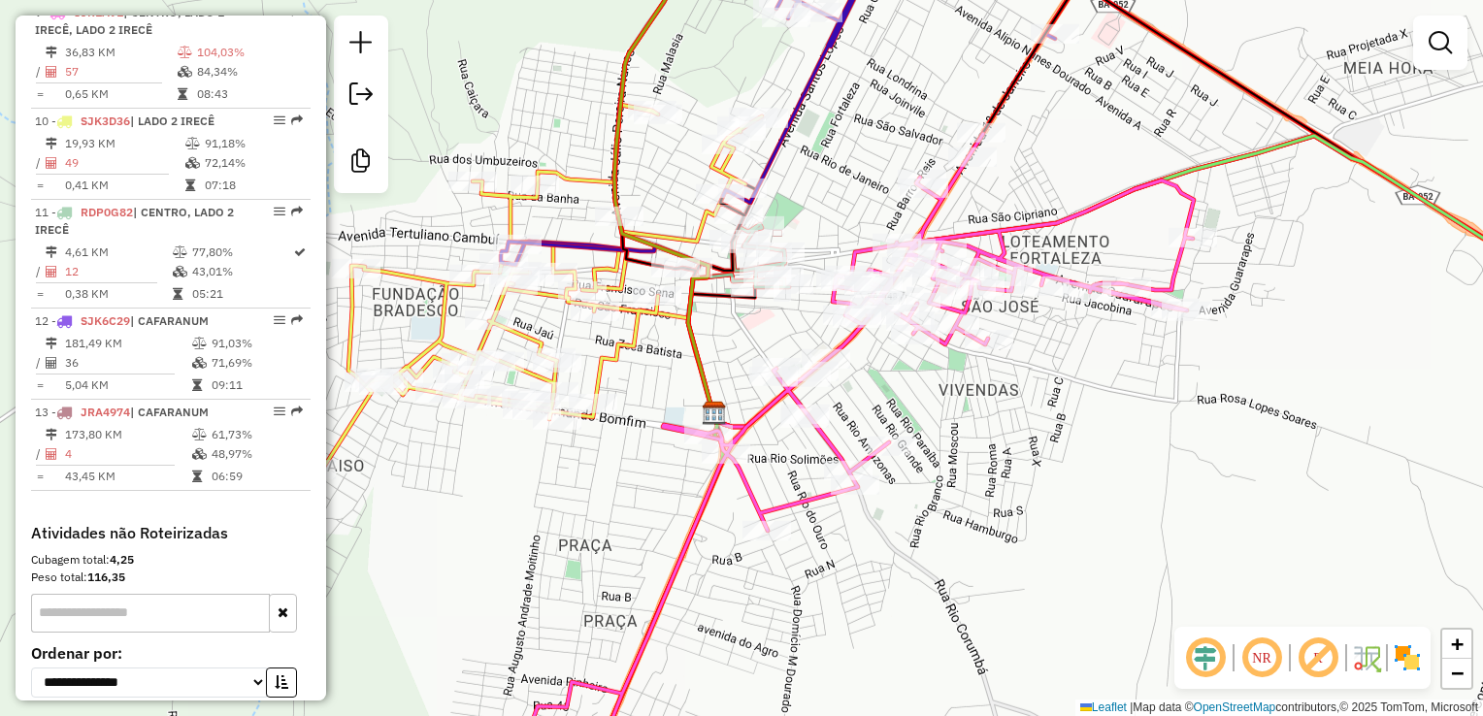
drag, startPoint x: 925, startPoint y: 463, endPoint x: 809, endPoint y: 443, distance: 118.2
click at [1064, 495] on div "Janela de atendimento Grade de atendimento Capacidade Transportadoras Veículos …" at bounding box center [741, 358] width 1483 height 716
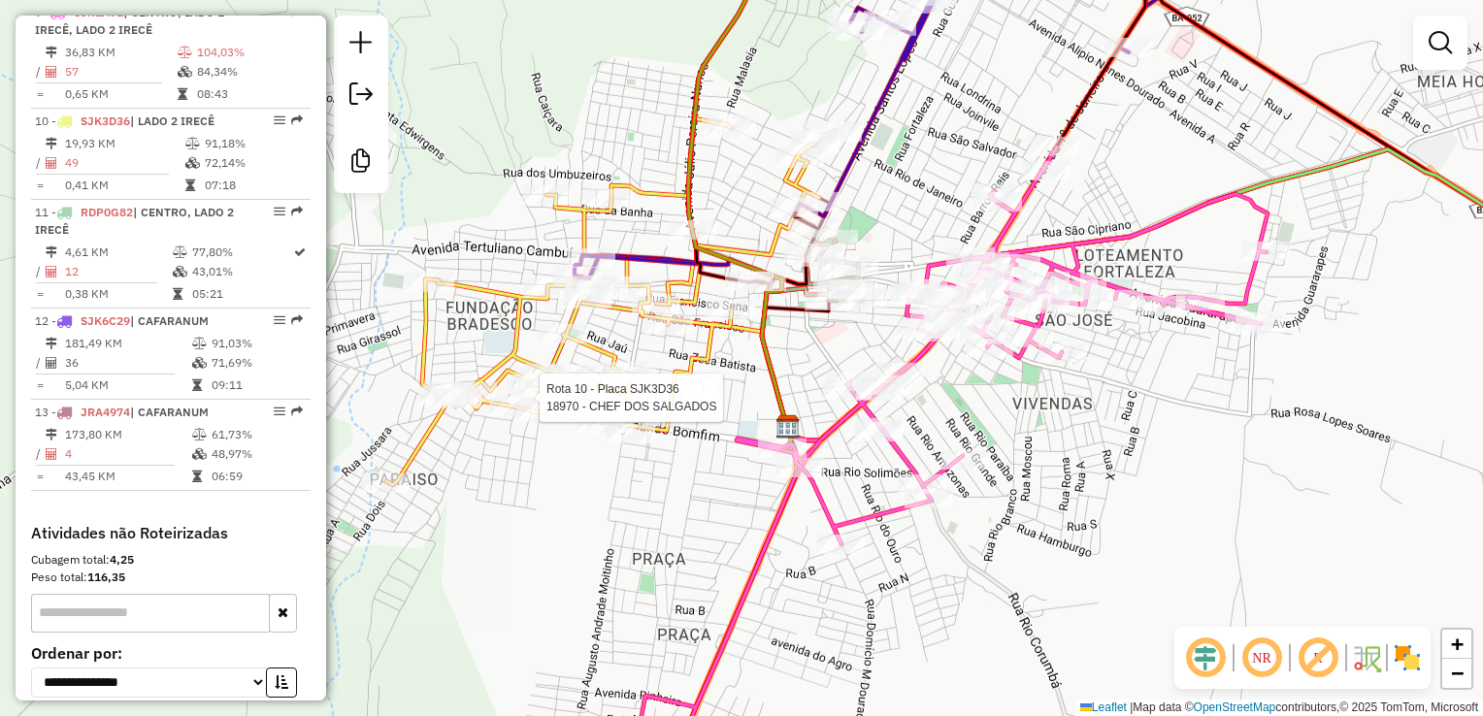
select select "**********"
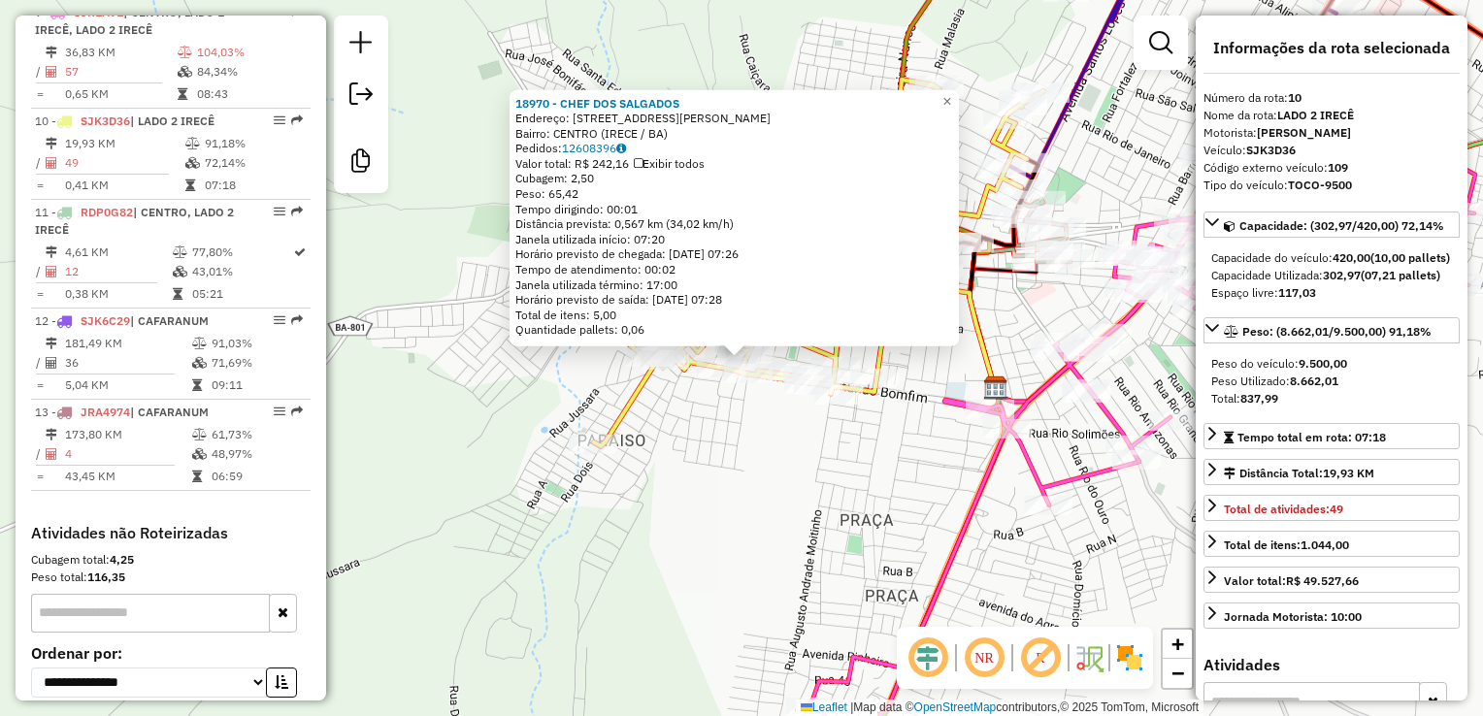
scroll to position [1636, 0]
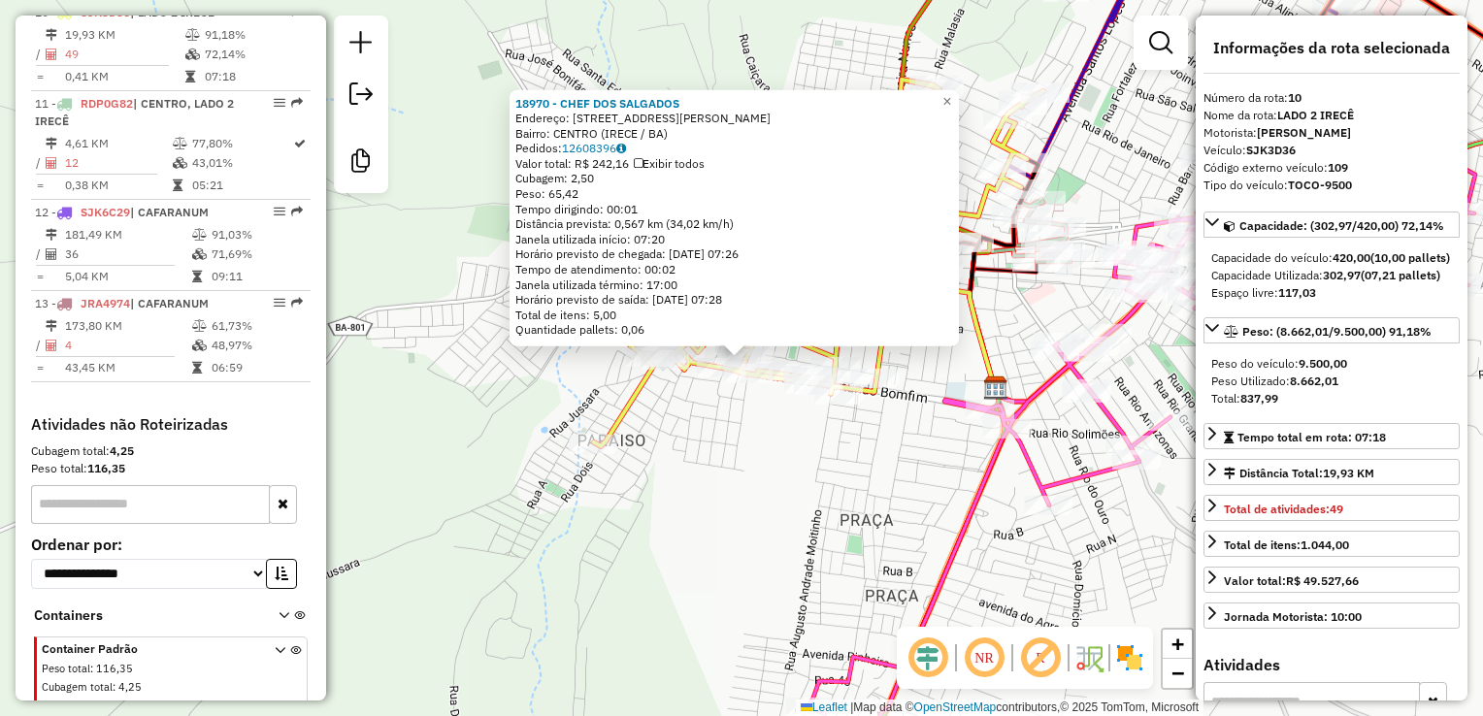
drag, startPoint x: 693, startPoint y: 468, endPoint x: 766, endPoint y: 457, distance: 73.6
click at [693, 468] on div "18970 - CHEF DOS SALGADOS Endereço: Rua Fernando Machado 632 Bairro: CENTRO (IR…" at bounding box center [741, 358] width 1483 height 716
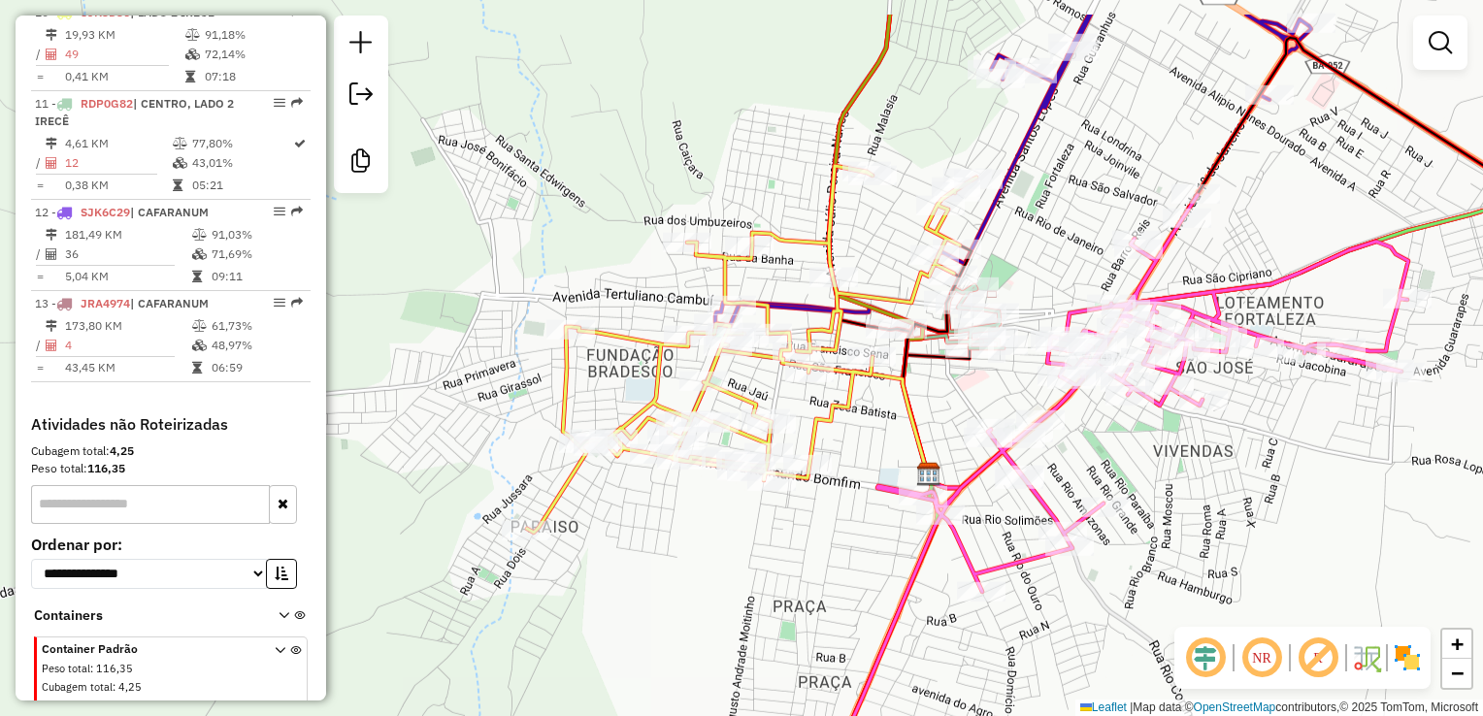
drag, startPoint x: 792, startPoint y: 479, endPoint x: 704, endPoint y: 585, distance: 137.8
click at [704, 585] on div "Janela de atendimento Grade de atendimento Capacidade Transportadoras Veículos …" at bounding box center [741, 358] width 1483 height 716
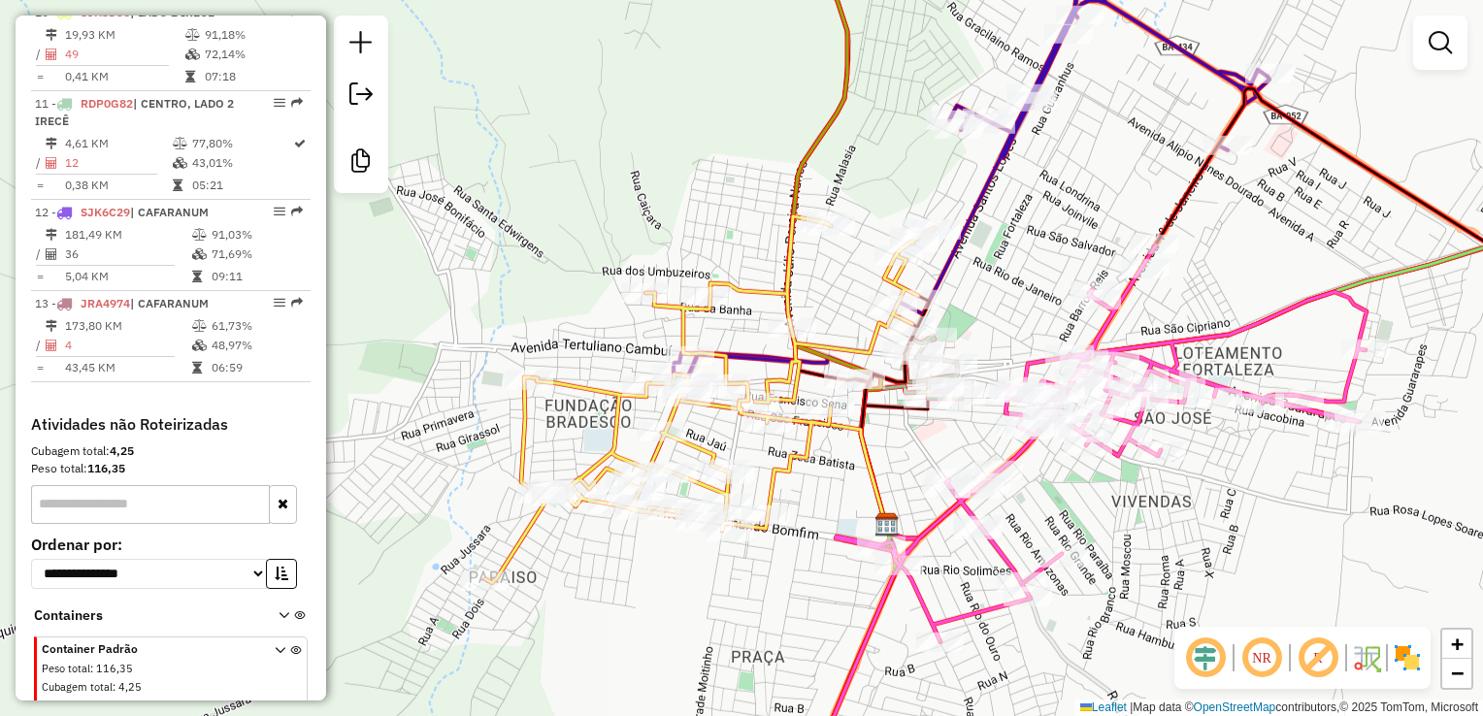
drag
click at [765, 545] on div "Rota 10 - Placa SJK3D36 18822 - MERC MIRANDA 2 Janela de atendimento Grade de a…" at bounding box center [741, 358] width 1483 height 716
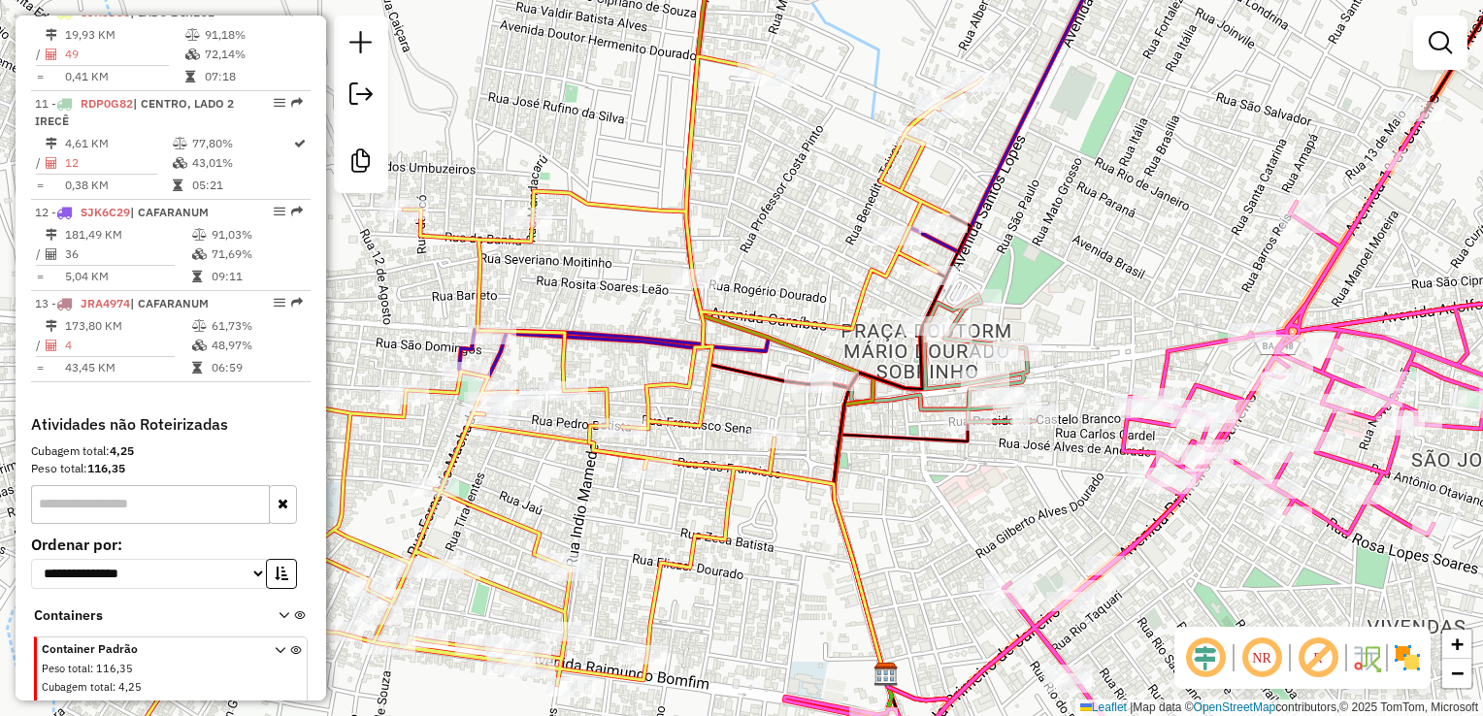
click at [856, 592] on div "Janela de atendimento Grade de atendimento Capacidade Transportadoras Veículos …" at bounding box center [741, 358] width 1483 height 716
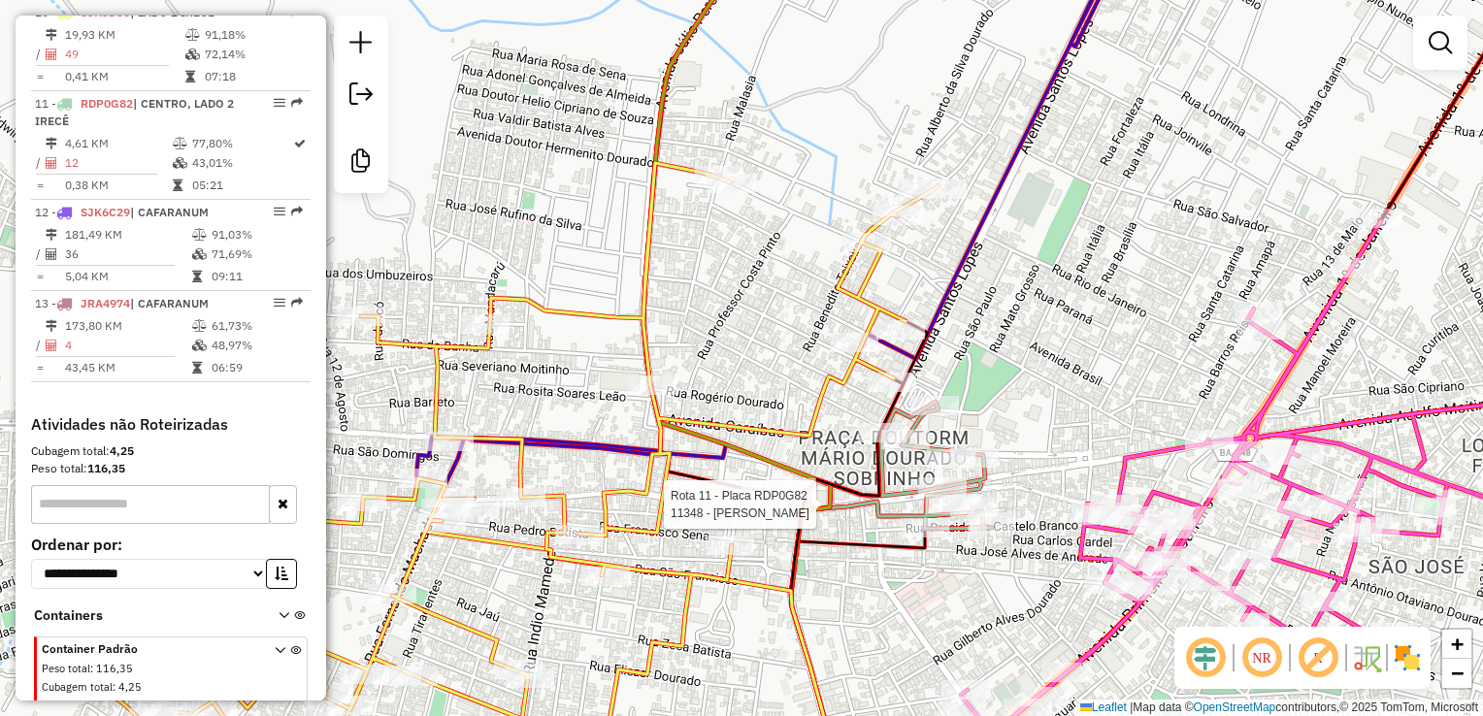
select select "**********"
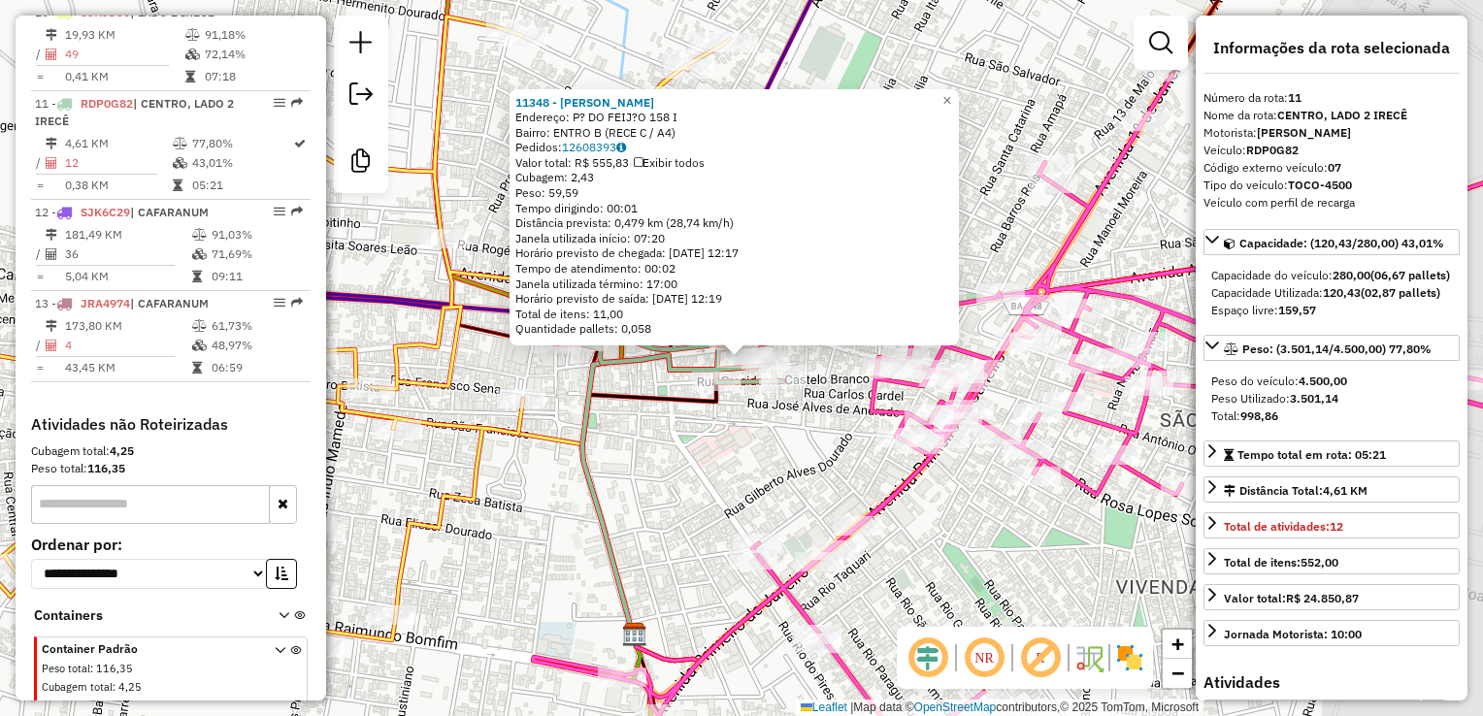
scroll to position [1669, 0]
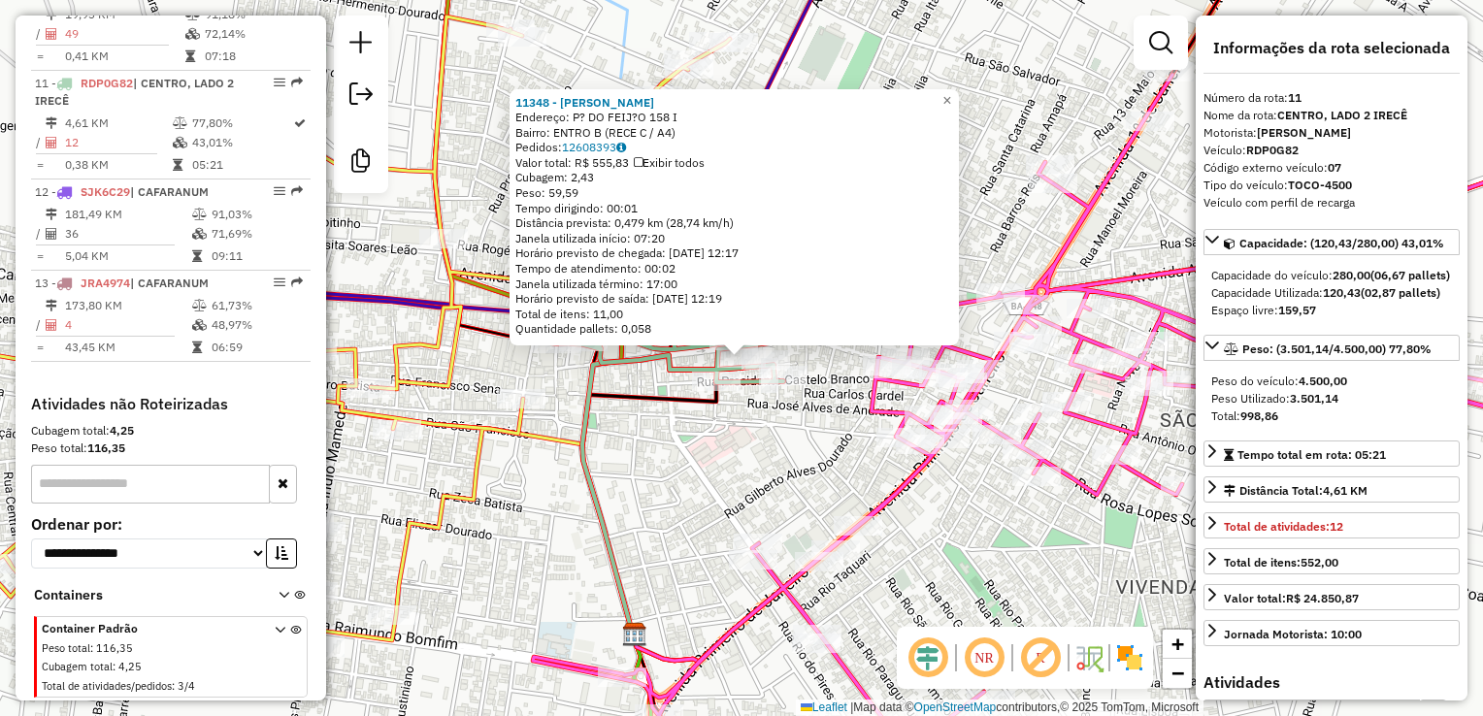
click at [742, 483] on div "11348 - ANTONIO MARCOS ALVES DOS SANTOS Endereço: P? DO FEIJ?O 158 I Bairro: EN…" at bounding box center [741, 358] width 1483 height 716
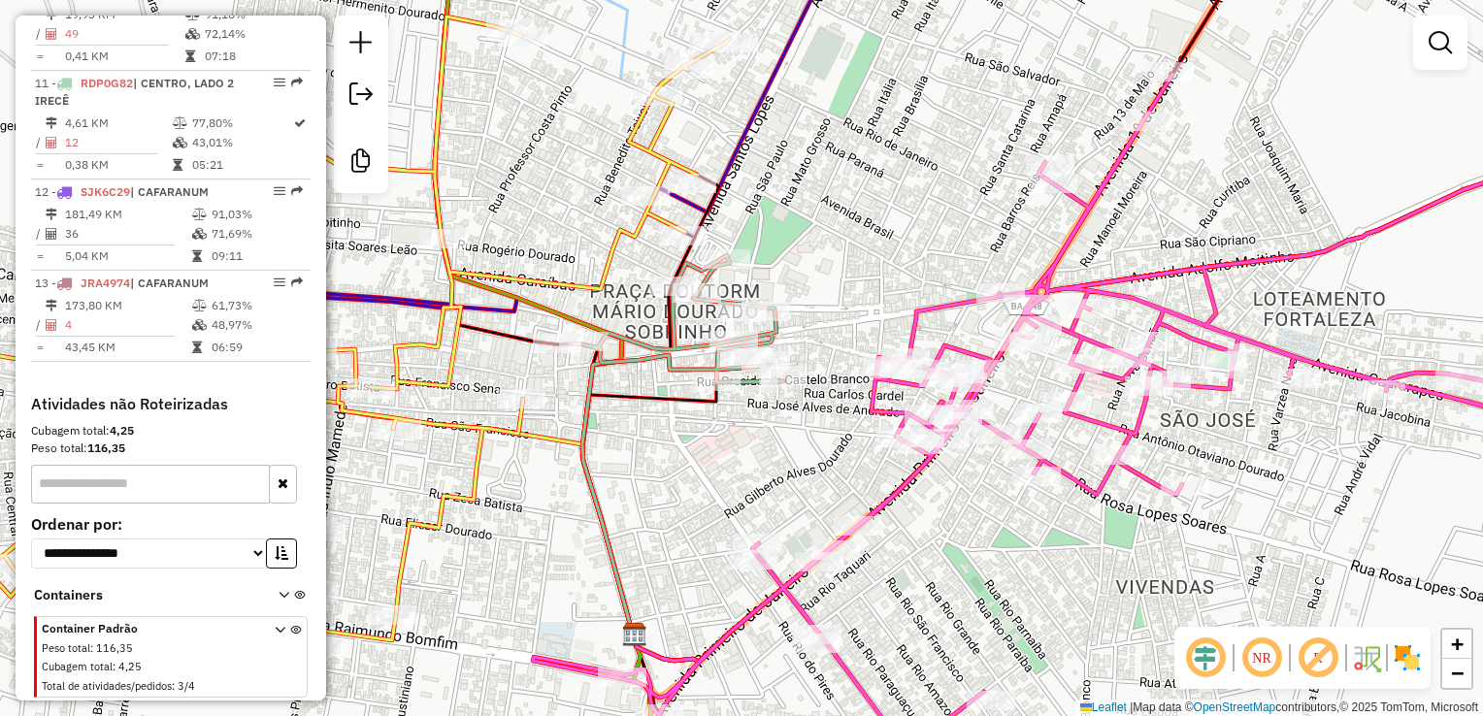
click at [753, 542] on div "Janela de atendimento Grade de atendimento Capacidade Transportadoras Veículos …" at bounding box center [741, 358] width 1483 height 716
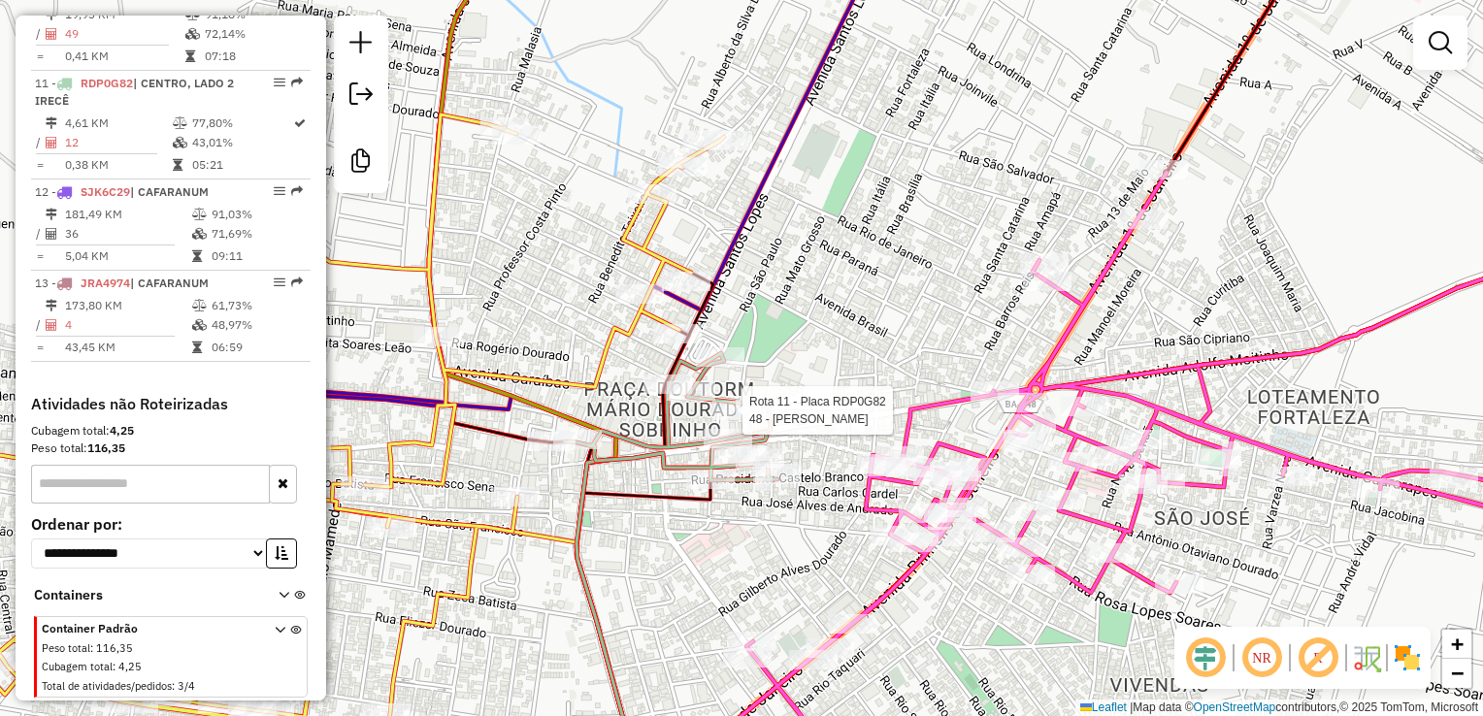
select select "**********"
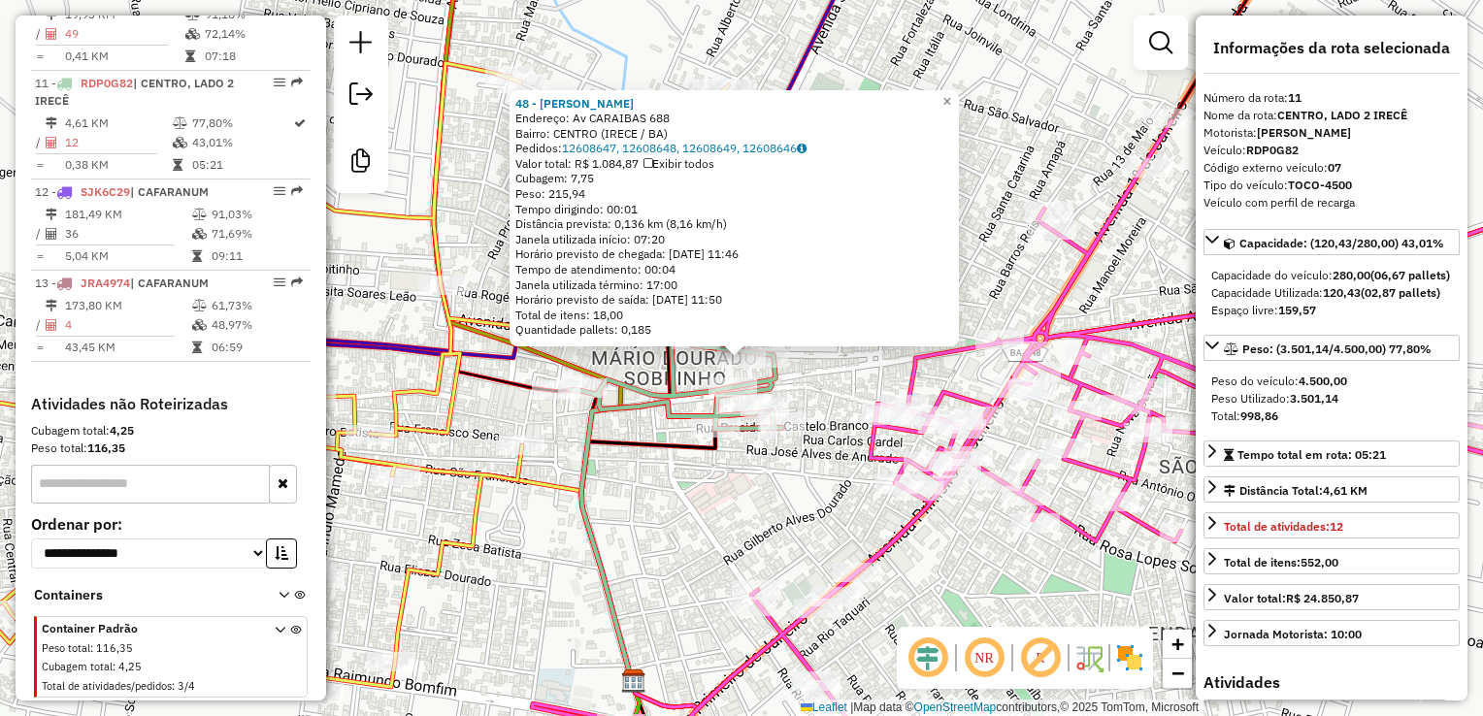
click at [760, 530] on div "48 - JOSE AUGUSTO DE LIMA Endereço: Av CARAIBAS 688 Bairro: CENTRO (IRECE / BA)…" at bounding box center [741, 358] width 1483 height 716
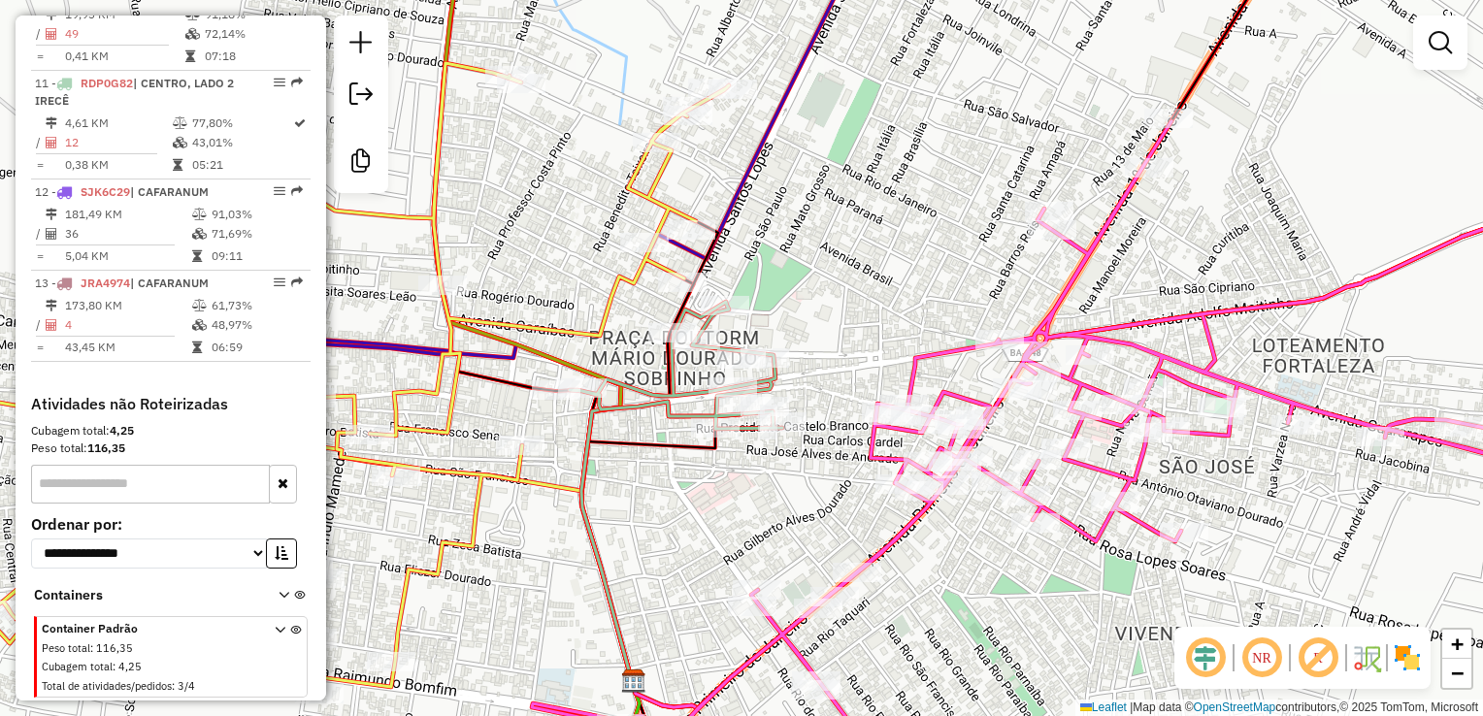
click at [735, 594] on div "Janela de atendimento Grade de atendimento Capacidade Transportadoras Veículos …" at bounding box center [741, 358] width 1483 height 716
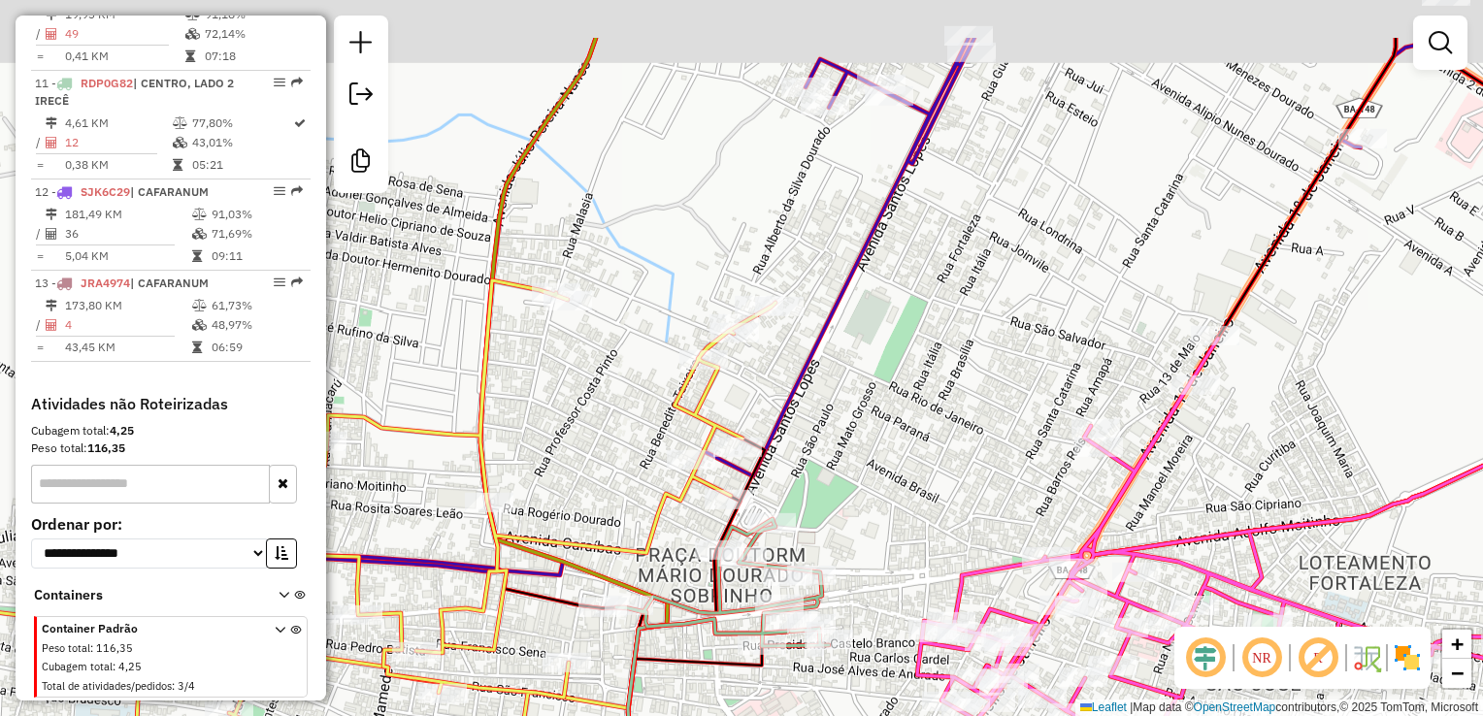
click at [818, 548] on div "Janela de atendimento Grade de atendimento Capacidade Transportadoras Veículos …" at bounding box center [741, 358] width 1483 height 716
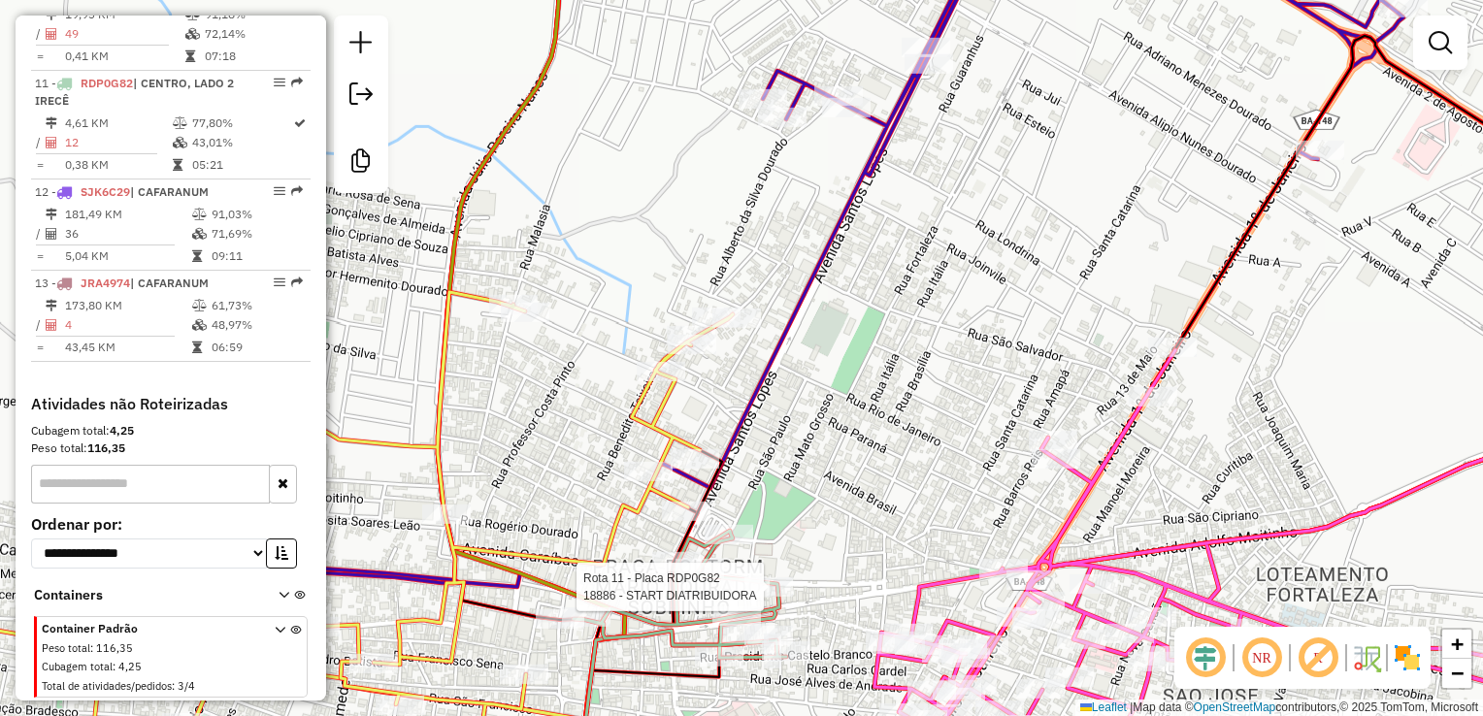
drag, startPoint x: 1006, startPoint y: 459, endPoint x: 722, endPoint y: 445, distance: 283.8
click at [962, 468] on div "Rota 11 - Placa RDP0G82 18886 - START DIATRIBUIDORA Janela de atendimento Grade…" at bounding box center [741, 358] width 1483 height 716
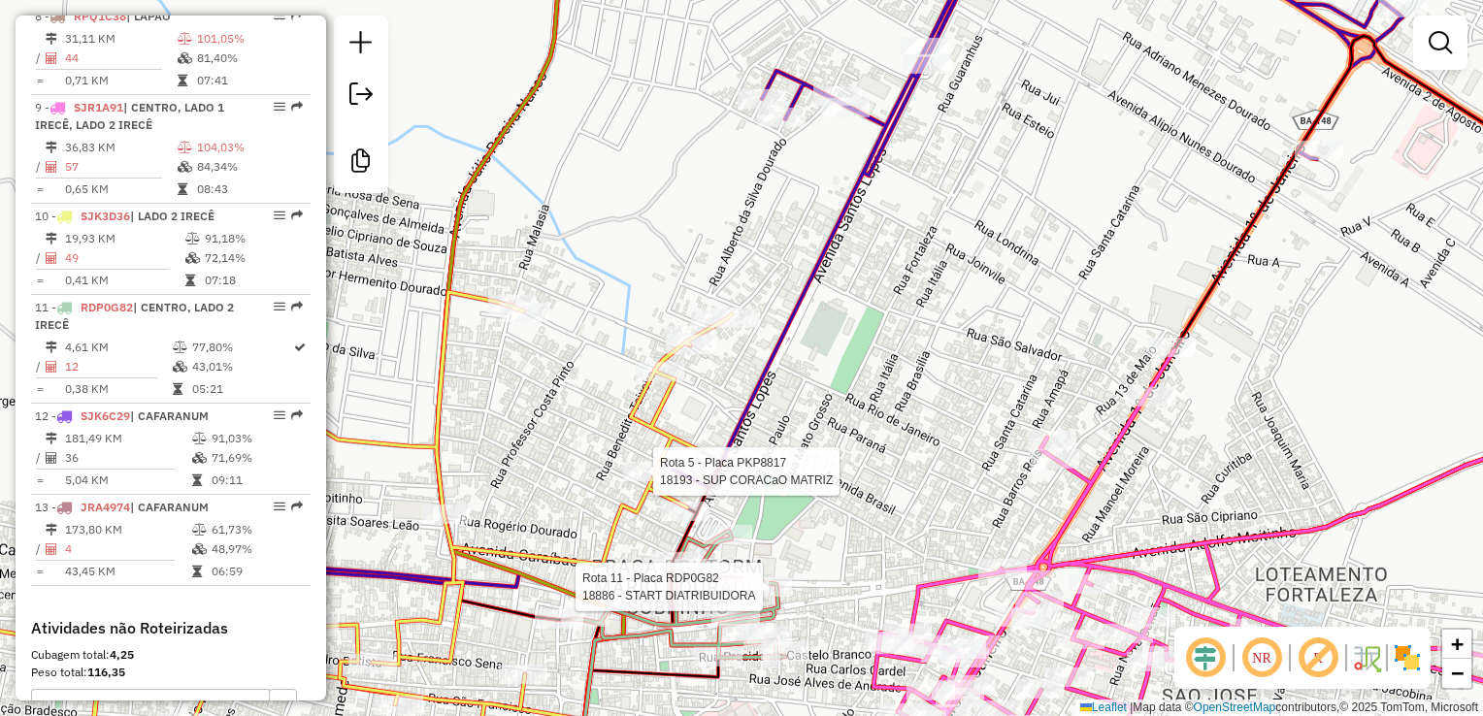
select select "**********"
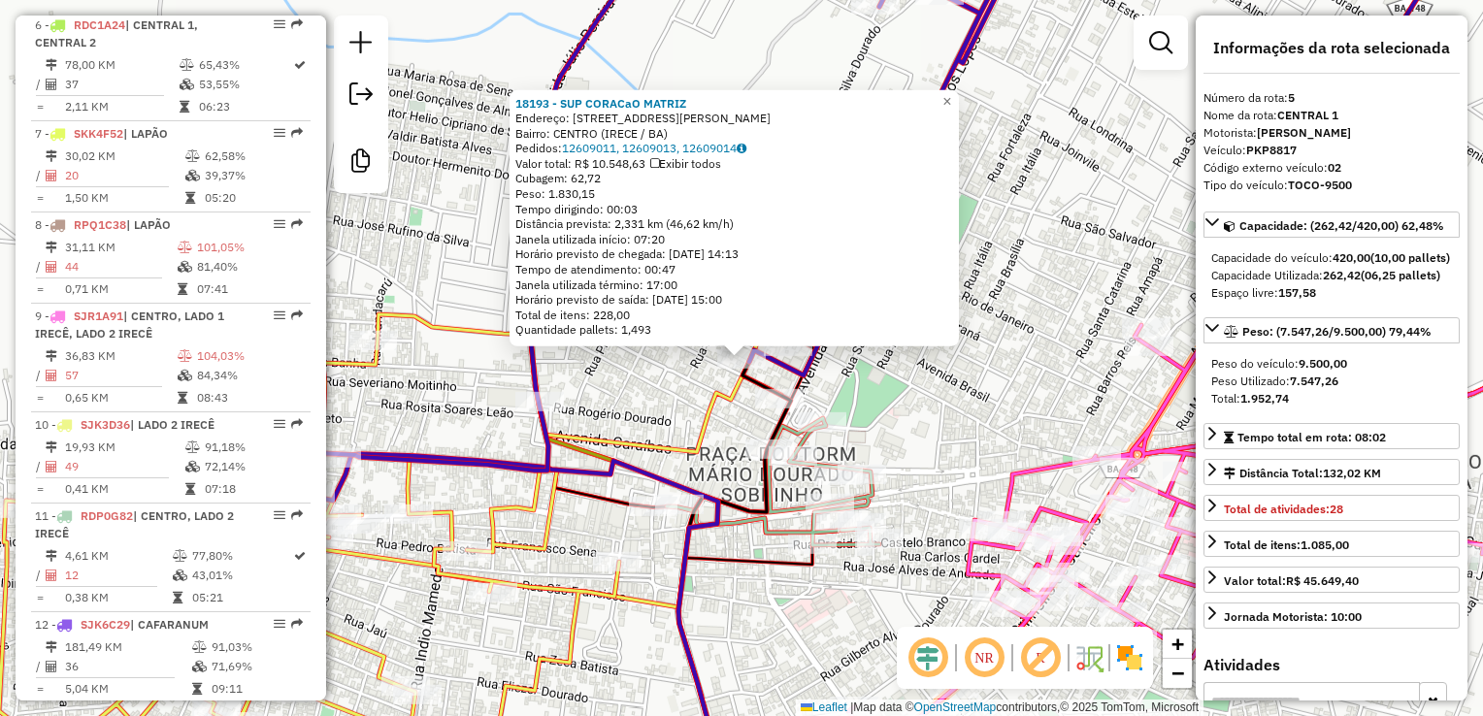
scroll to position [1145, 0]
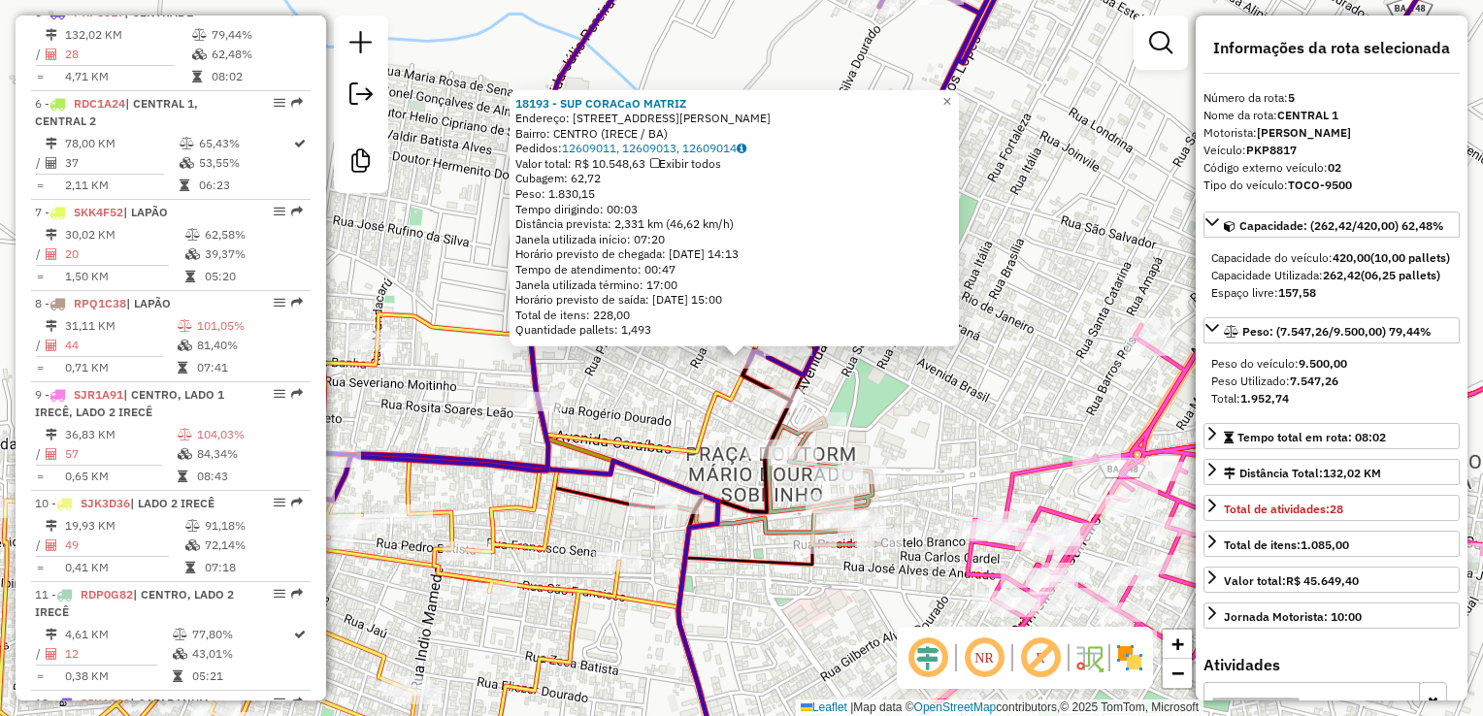
click at [644, 382] on div "18193 - SUP CORACaO MATRIZ Endereço: Rua Caetano Moreira 95 Bairro: CENTRO (IRE…" at bounding box center [741, 358] width 1483 height 716
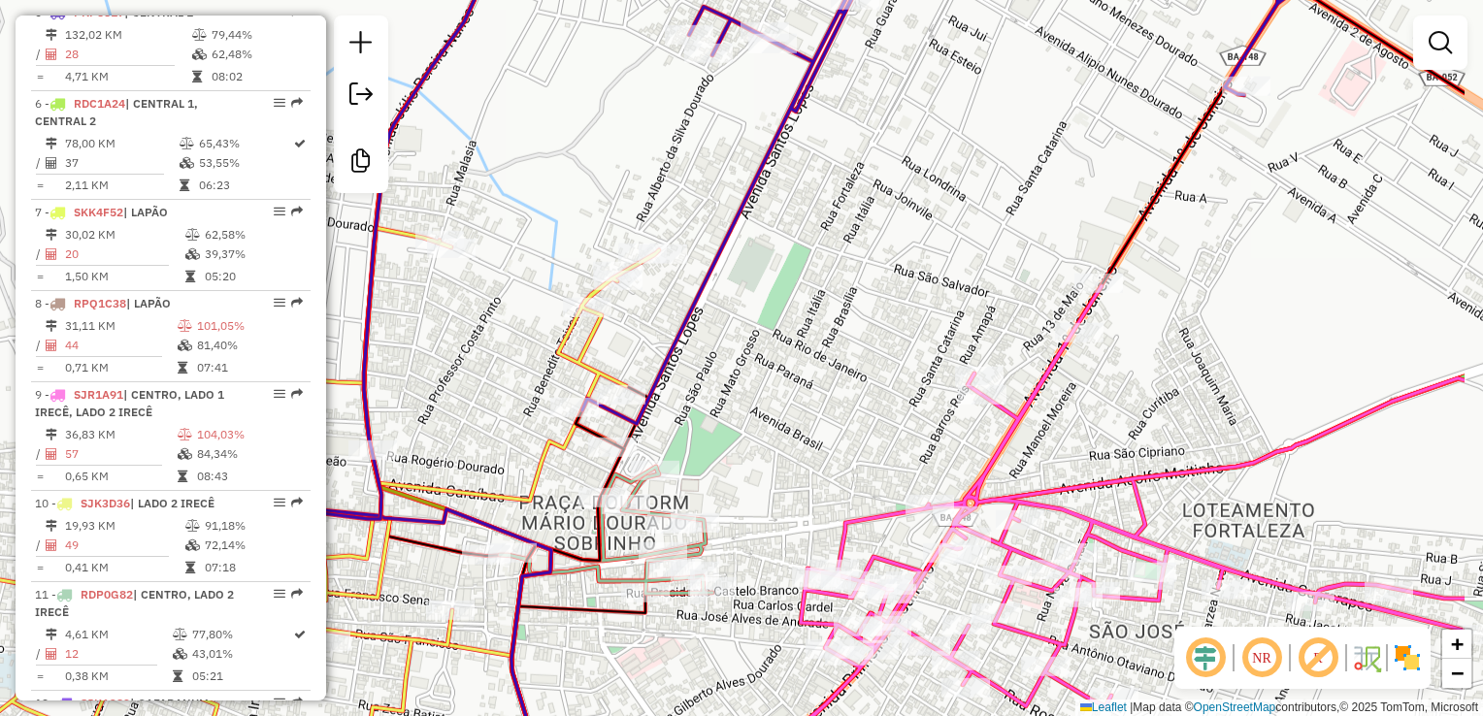
drag, startPoint x: 862, startPoint y: 378, endPoint x: 695, endPoint y: 426, distance: 173.9
click at [695, 426] on div "Janela de atendimento Grade de atendimento Capacidade Transportadoras Veículos …" at bounding box center [741, 358] width 1483 height 716
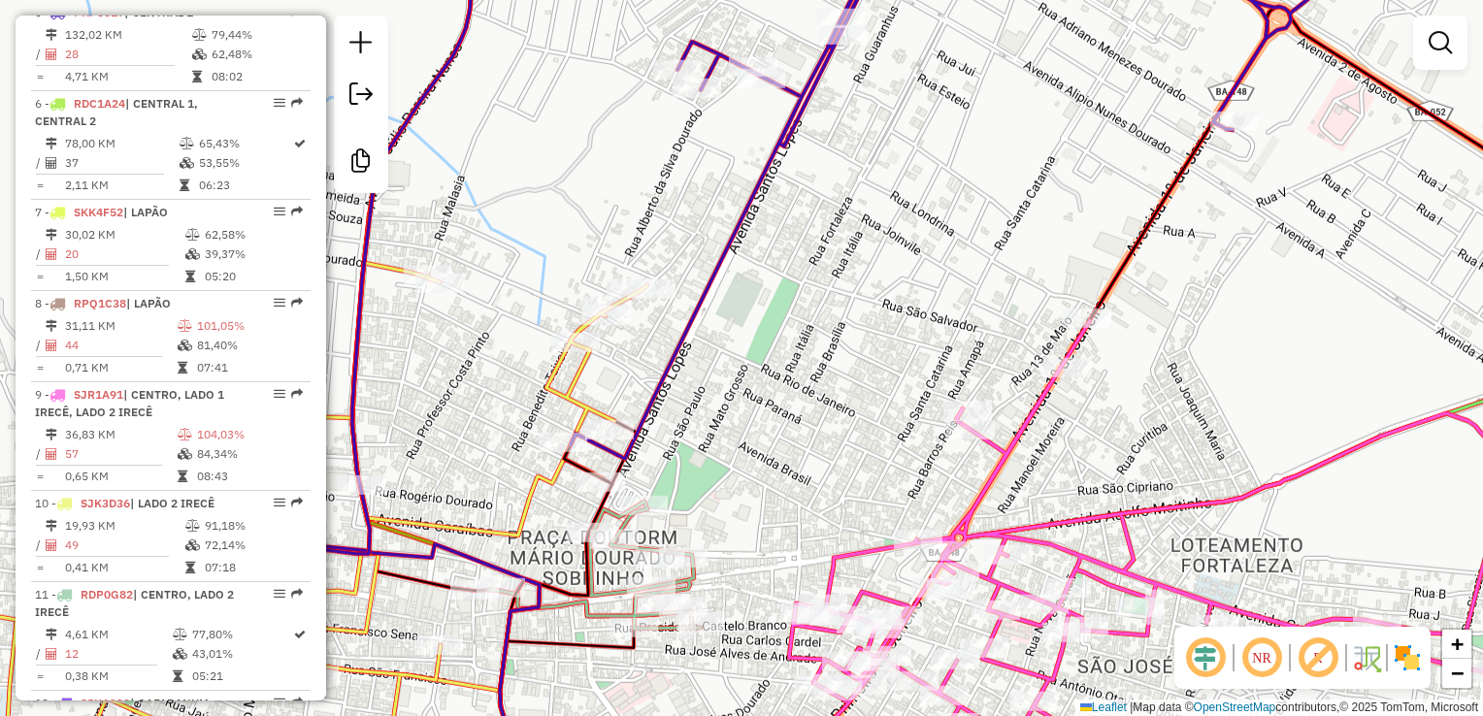
click at [765, 539] on div "Janela de atendimento Grade de atendimento Capacidade Transportadoras Veículos …" at bounding box center [741, 358] width 1483 height 716
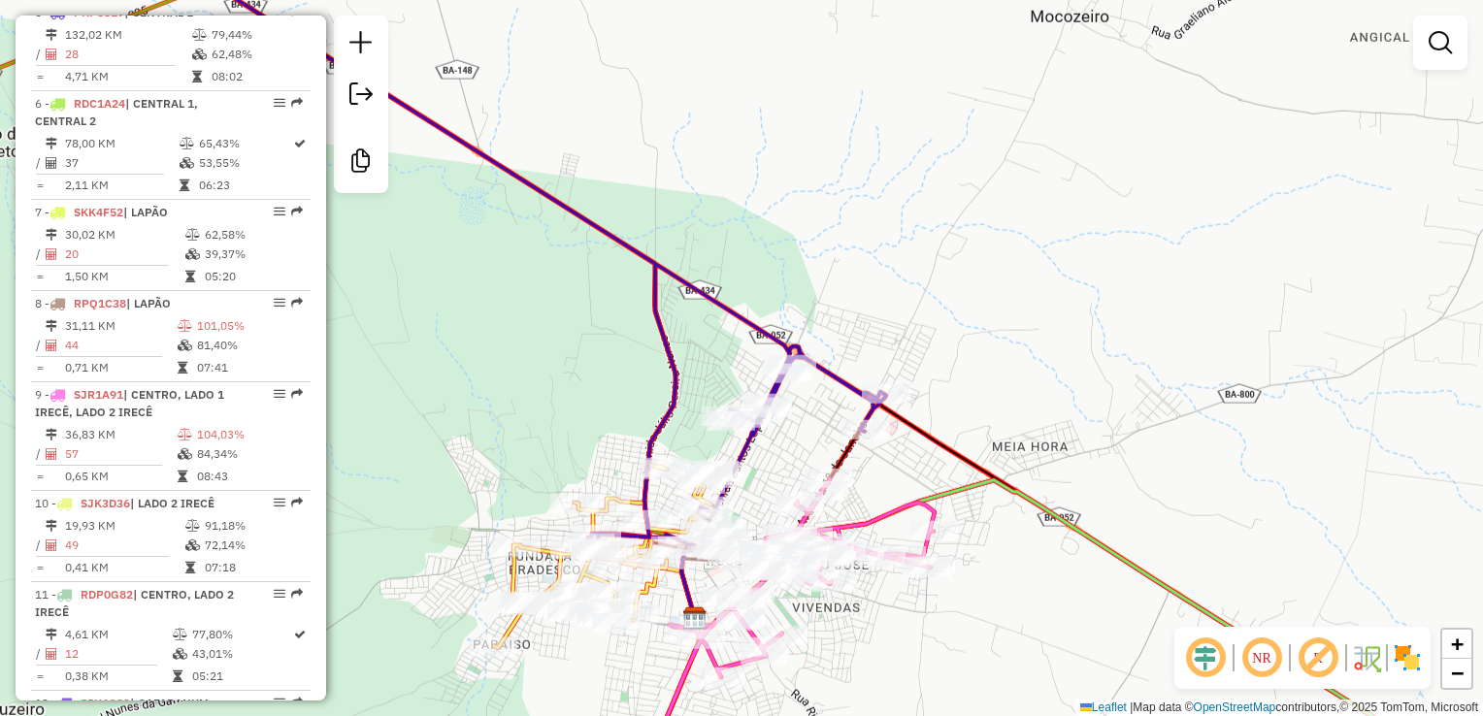
click at [990, 459] on div "Janela de atendimento Grade de atendimento Capacidade Transportadoras Veículos …" at bounding box center [741, 358] width 1483 height 716
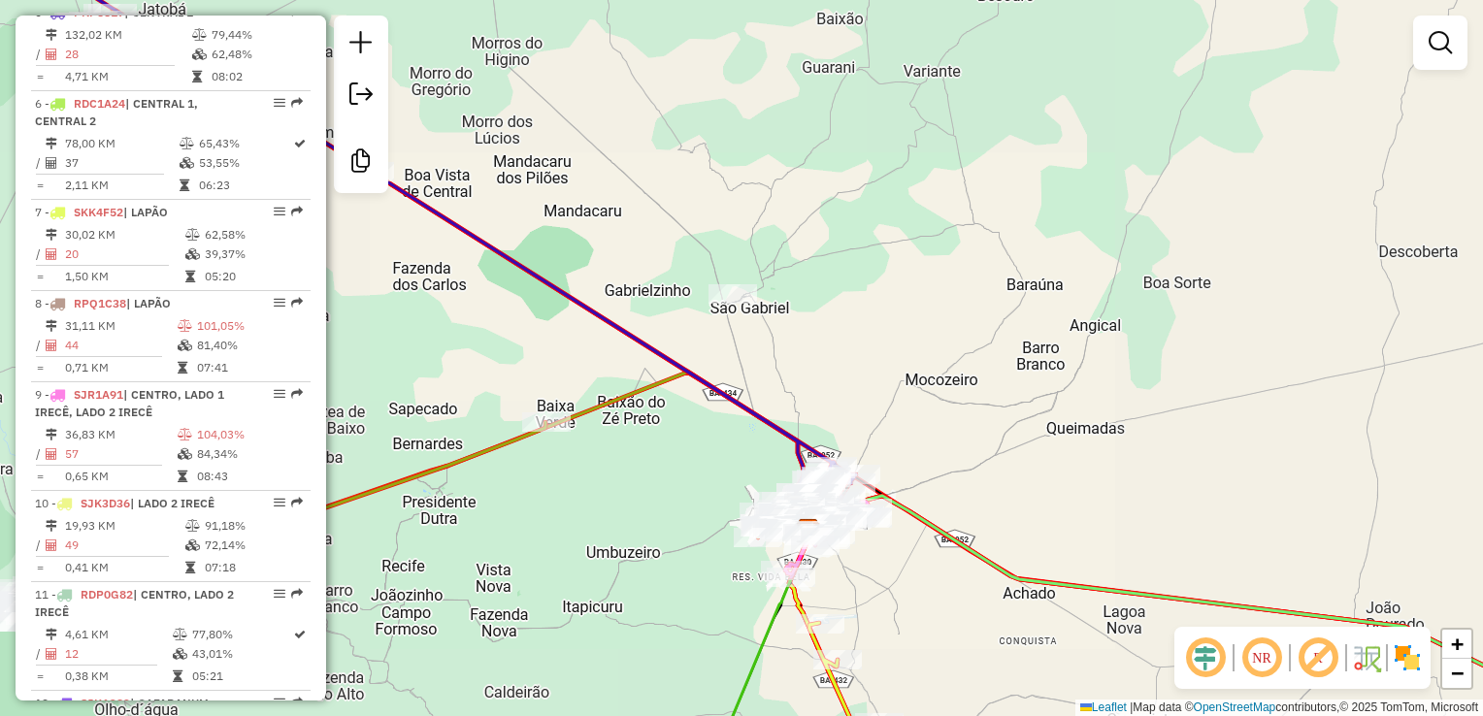
click at [863, 417] on div "Janela de atendimento Grade de atendimento Capacidade Transportadoras Veículos …" at bounding box center [741, 358] width 1483 height 716
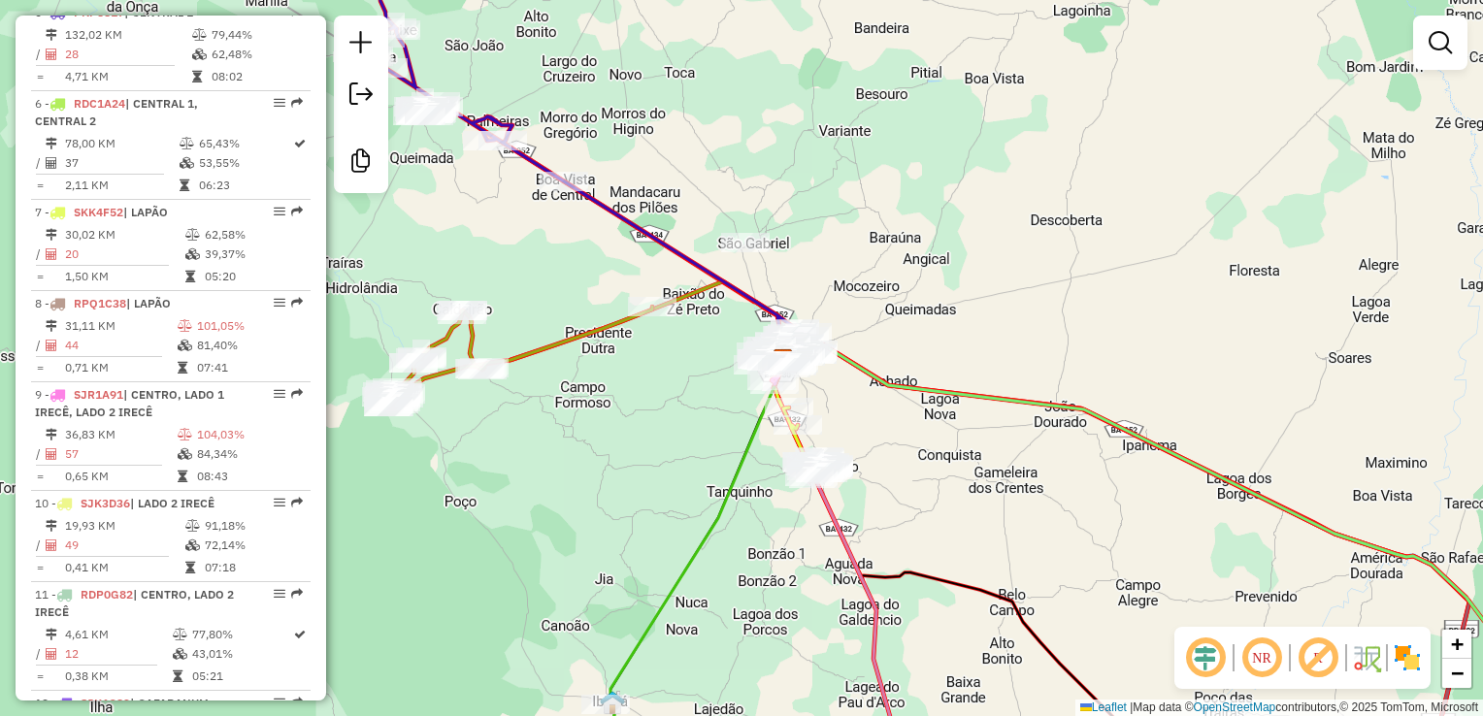
click at [877, 464] on div "Janela de atendimento Grade de atendimento Capacidade Transportadoras Veículos …" at bounding box center [741, 358] width 1483 height 716
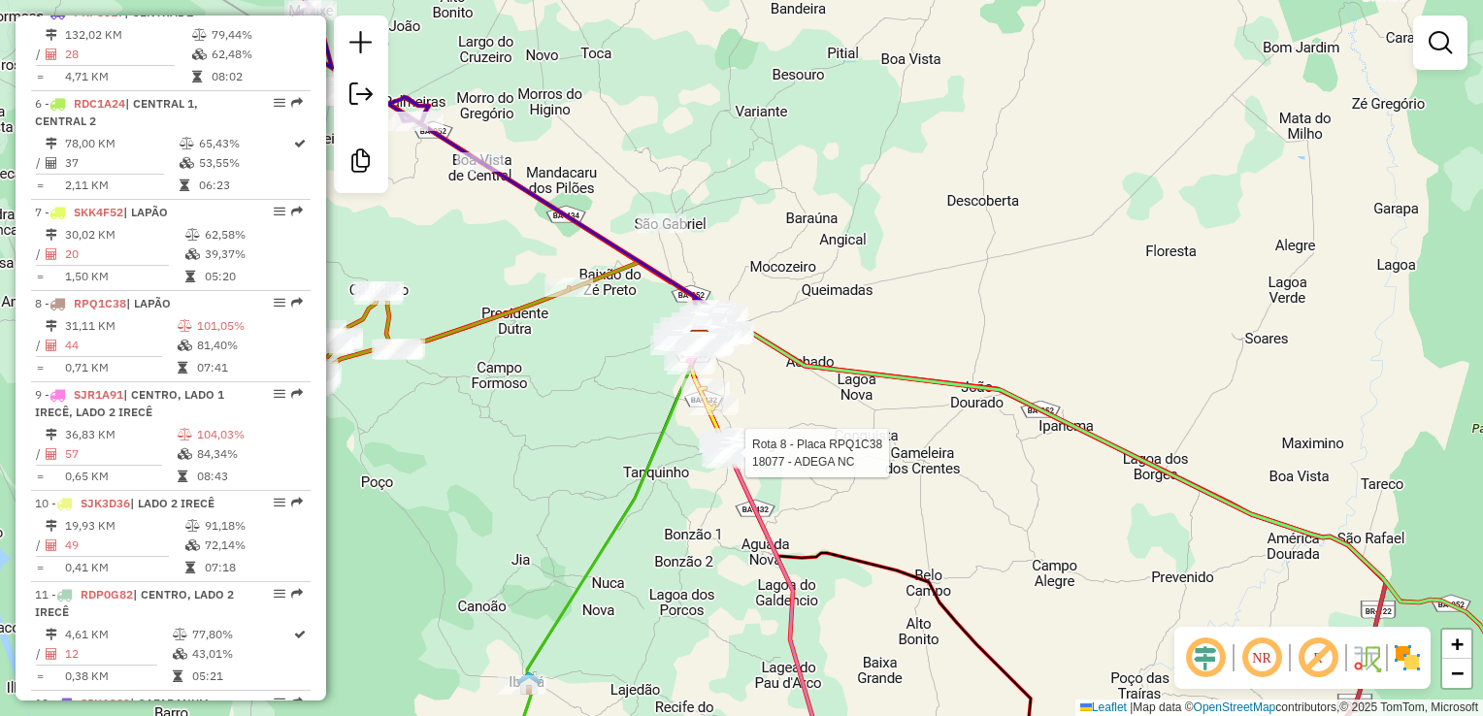
select select "**********"
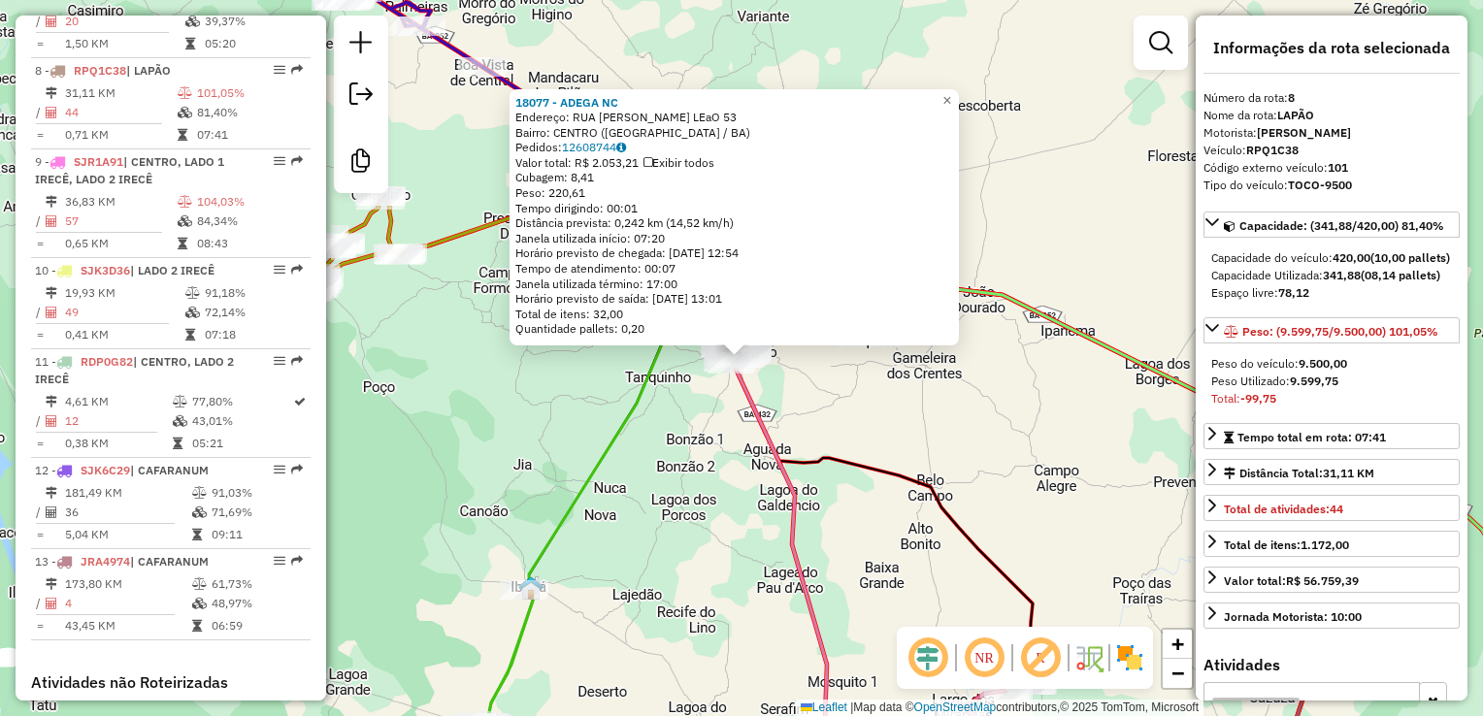
scroll to position [1436, 0]
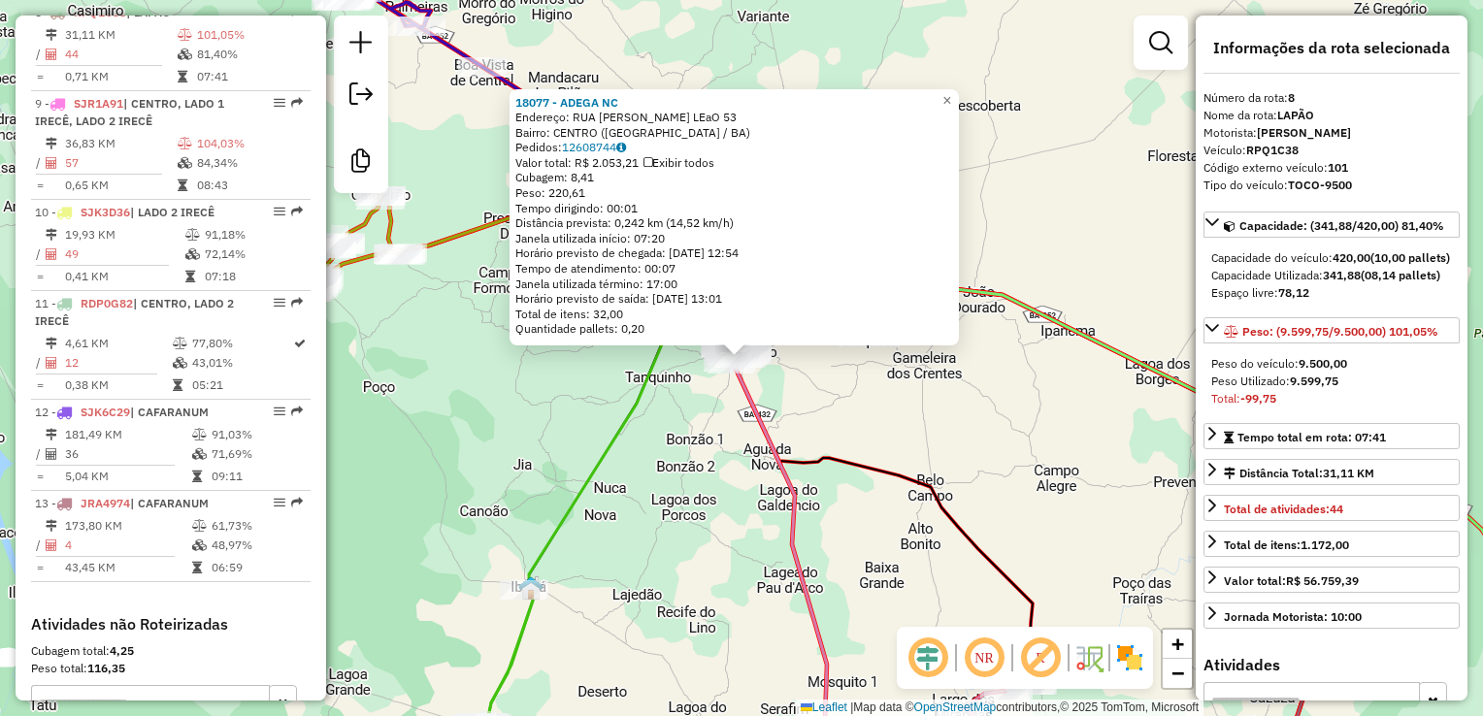
click at [873, 410] on div "18077 - ADEGA NC Endereço: RUA CESAR M. LEaO 53 Bairro: CENTRO (LAPAO / BA) Ped…" at bounding box center [741, 358] width 1483 height 716
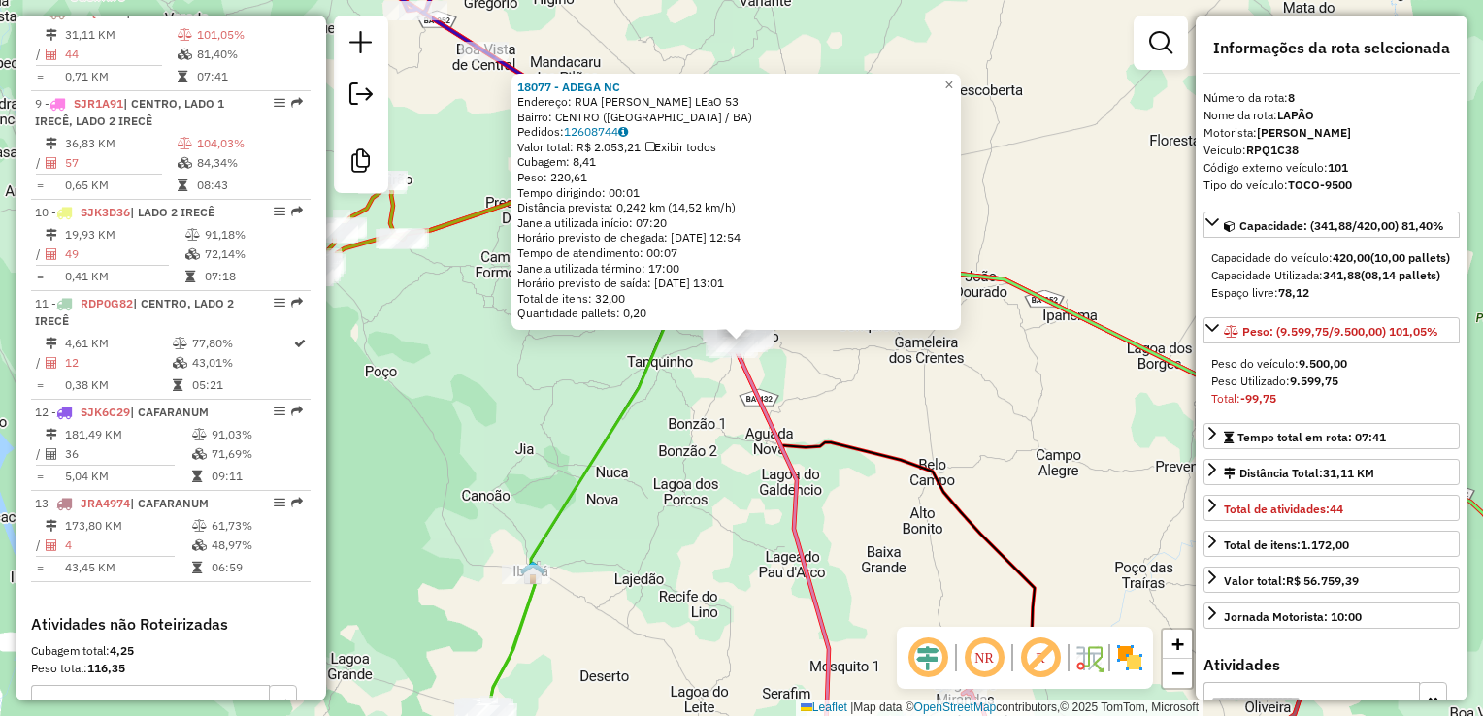
click at [872, 322] on div "18077 - ADEGA NC Endereço: RUA CESAR M. LEaO 53 Bairro: CENTRO (LAPAO / BA) Ped…" at bounding box center [741, 358] width 1483 height 716
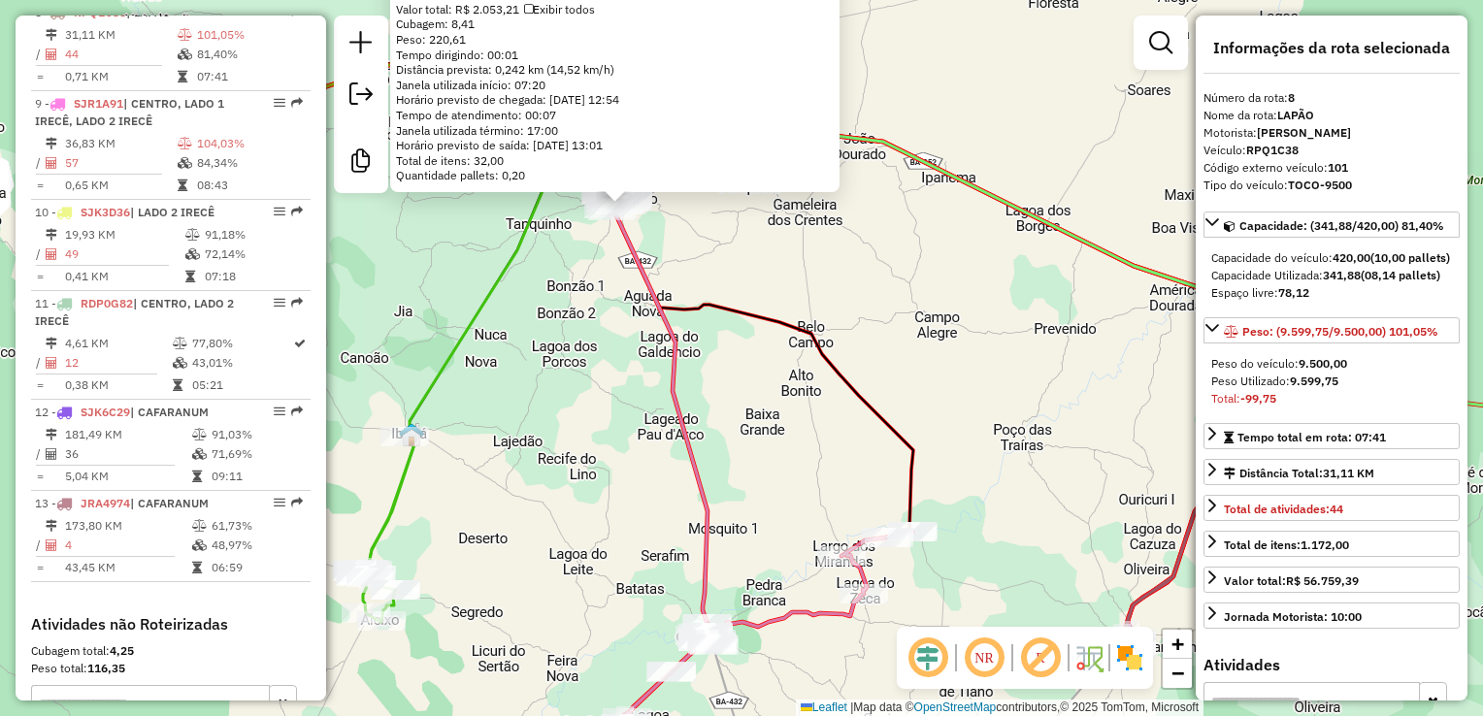
click at [817, 484] on div "18077 - ADEGA NC Endereço: RUA CESAR M. LEaO 53 Bairro: CENTRO (LAPAO / BA) Ped…" at bounding box center [741, 358] width 1483 height 716
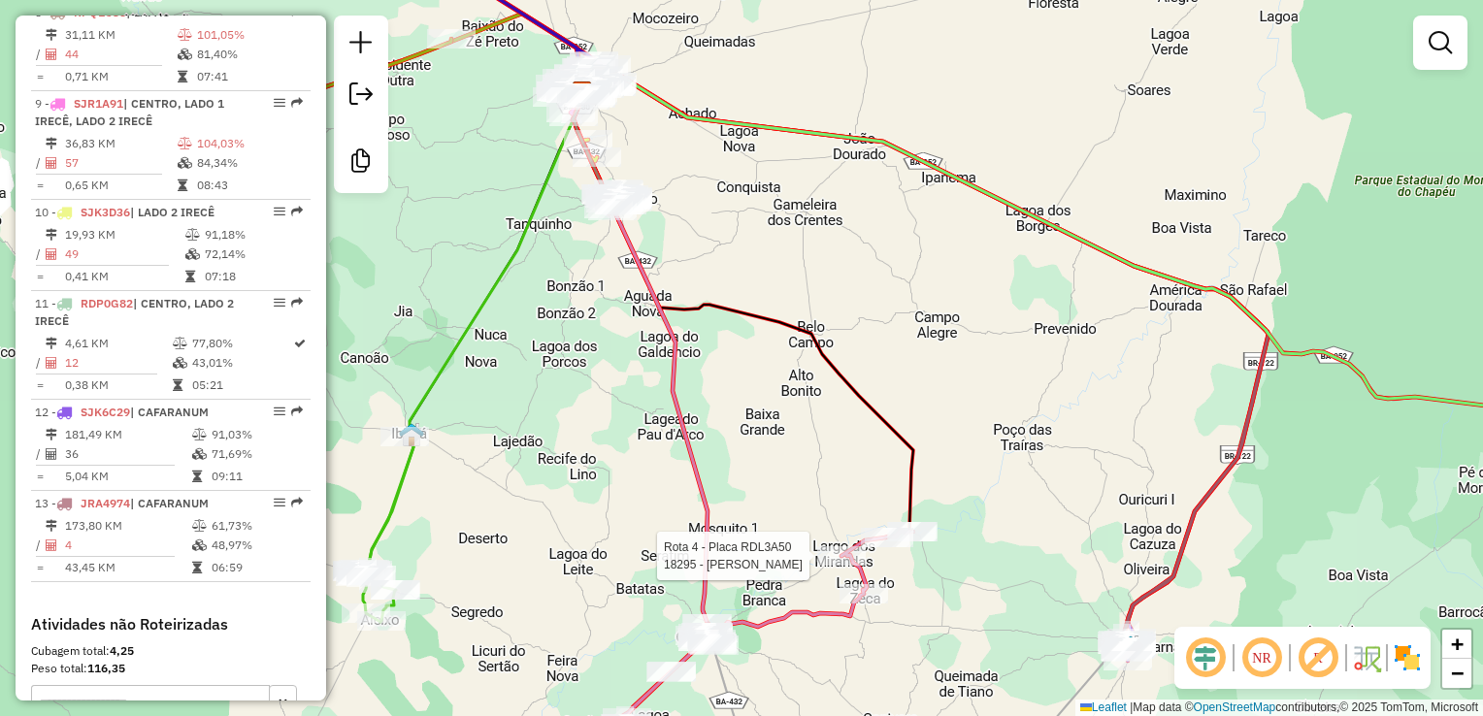
select select "**********"
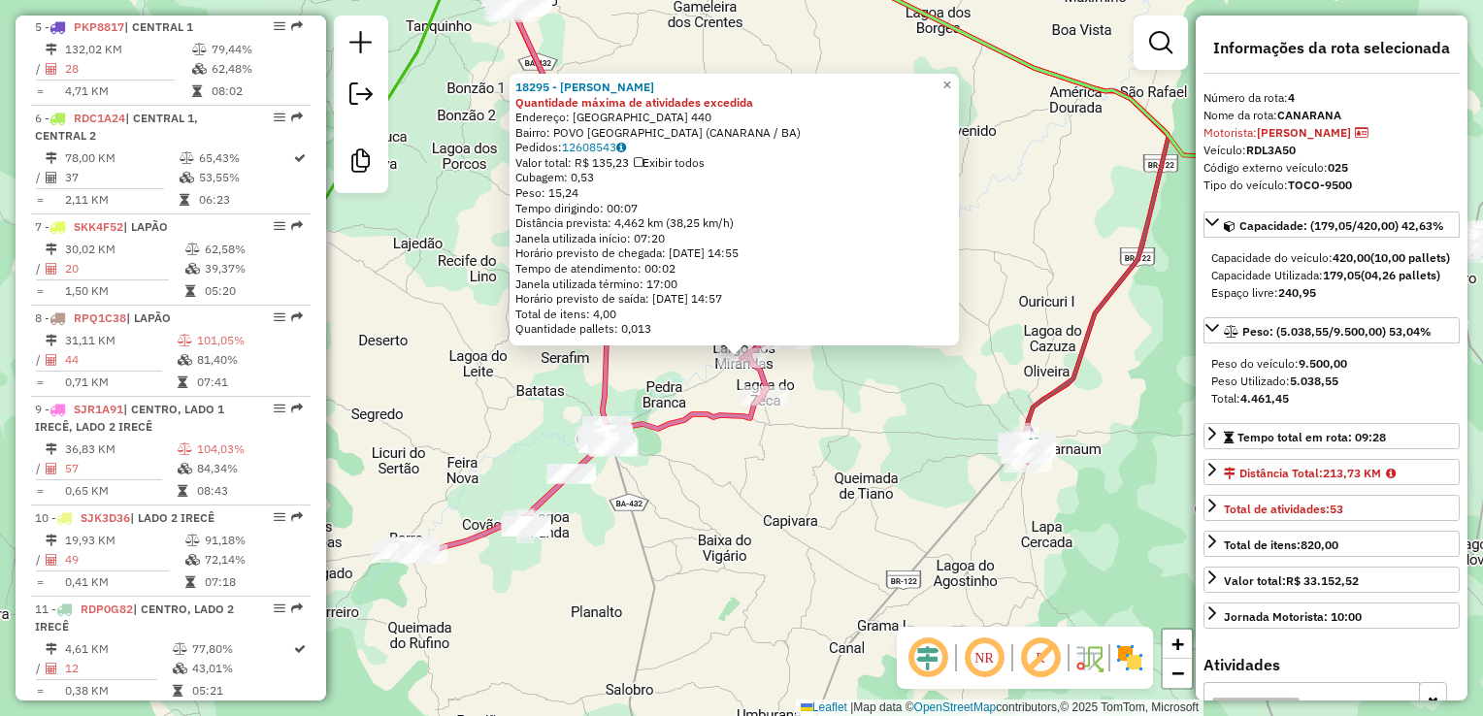
scroll to position [1055, 0]
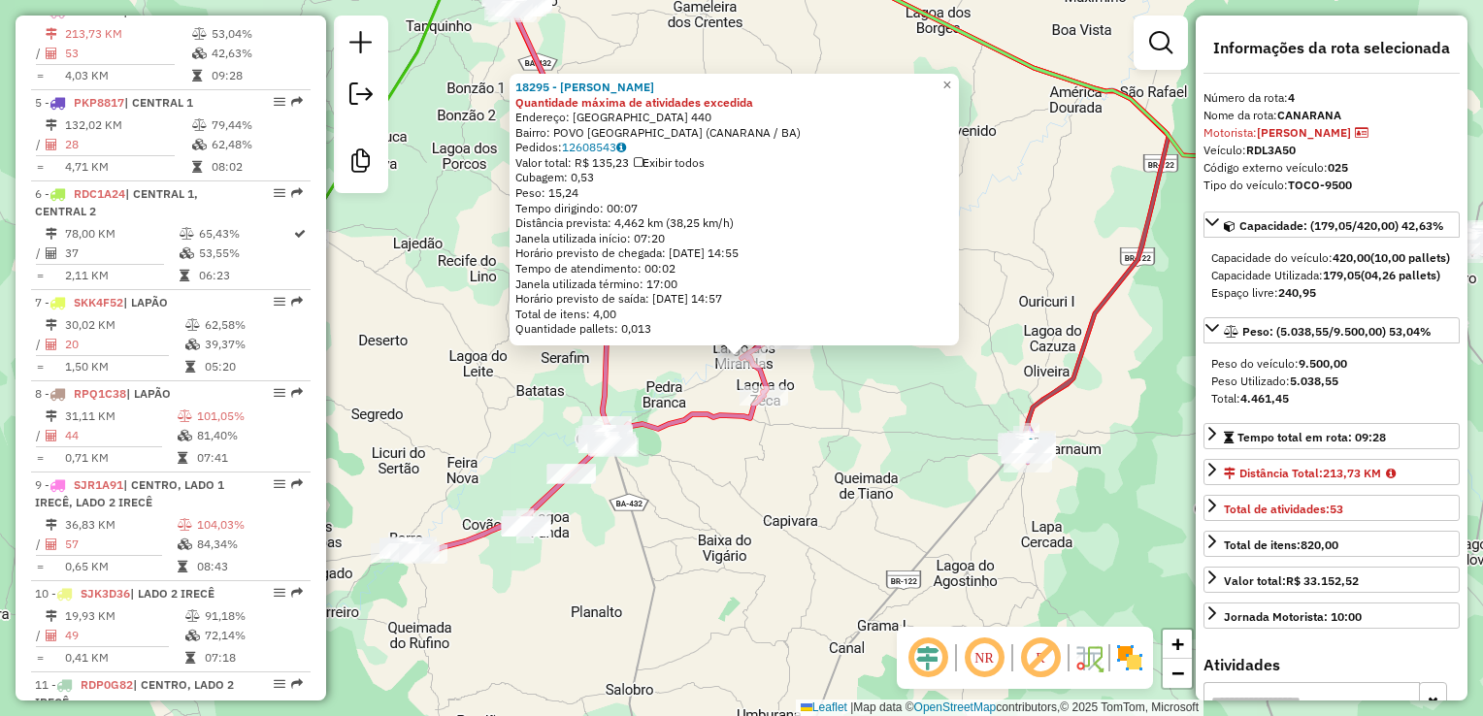
click at [782, 504] on div "18295 - MERCADINHO SOUZA Quantidade máxima de atividades excedida Endereço: LAG…" at bounding box center [741, 358] width 1483 height 716
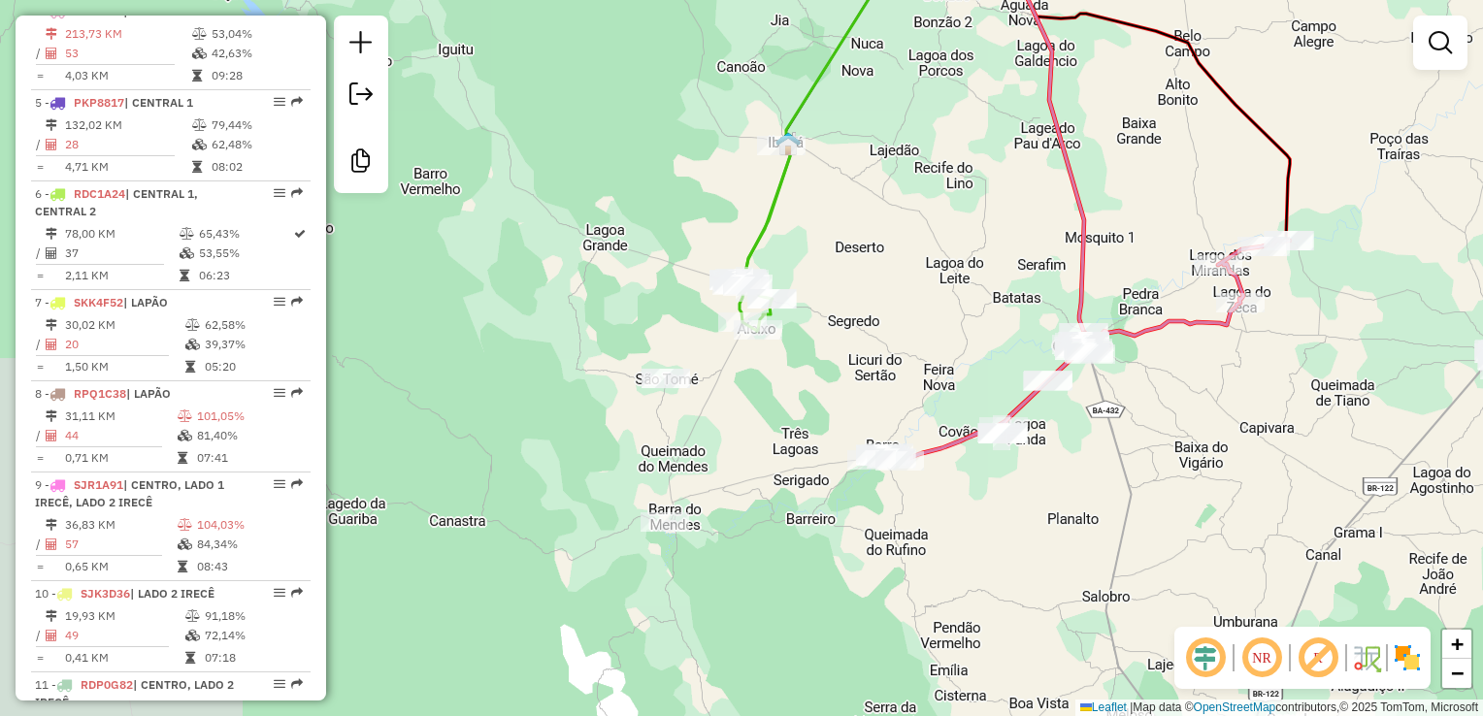
click at [1182, 410] on div "Janela de atendimento Grade de atendimento Capacidade Transportadoras Veículos …" at bounding box center [741, 358] width 1483 height 716
click at [912, 452] on div "Rota 4 - Placa RDL3A50 13700 - PONTO DO LANCHE Janela de atendimento Grade de a…" at bounding box center [741, 358] width 1483 height 716
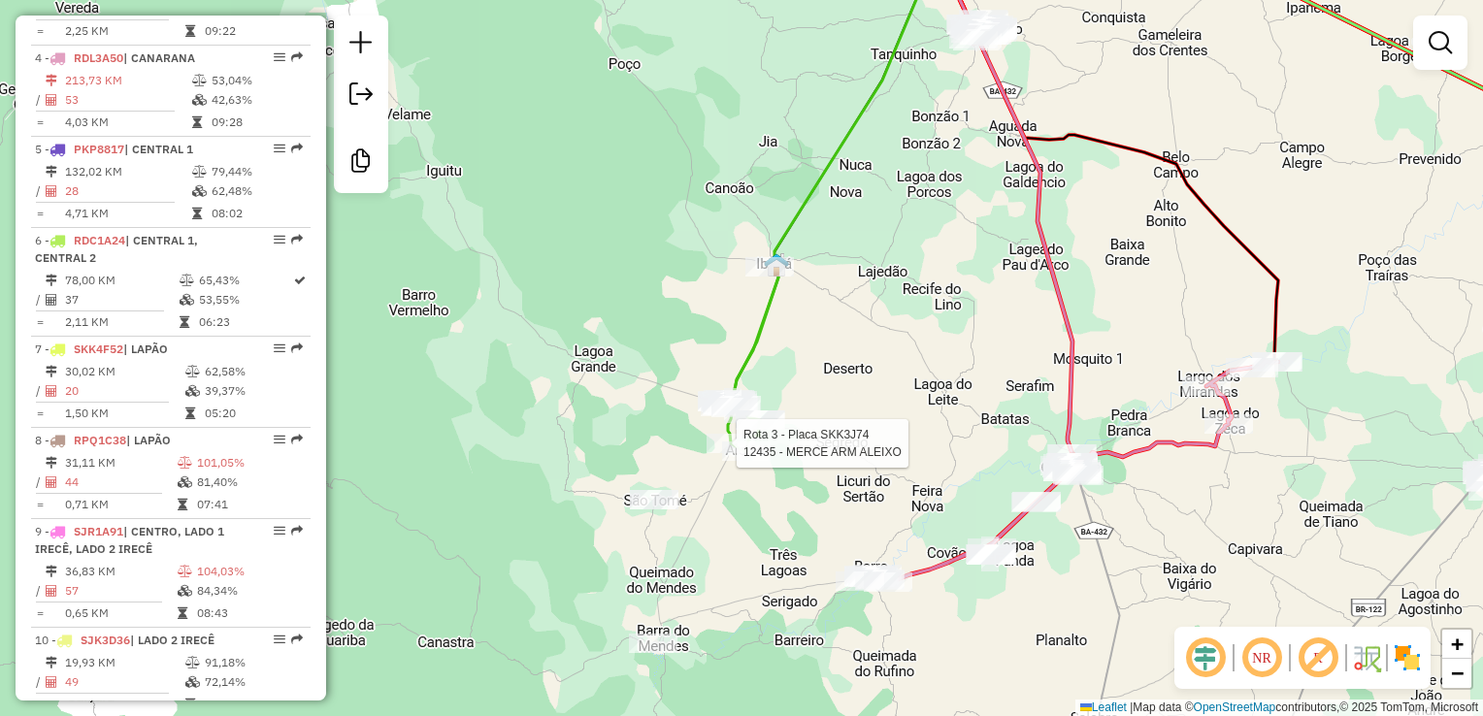
select select "**********"
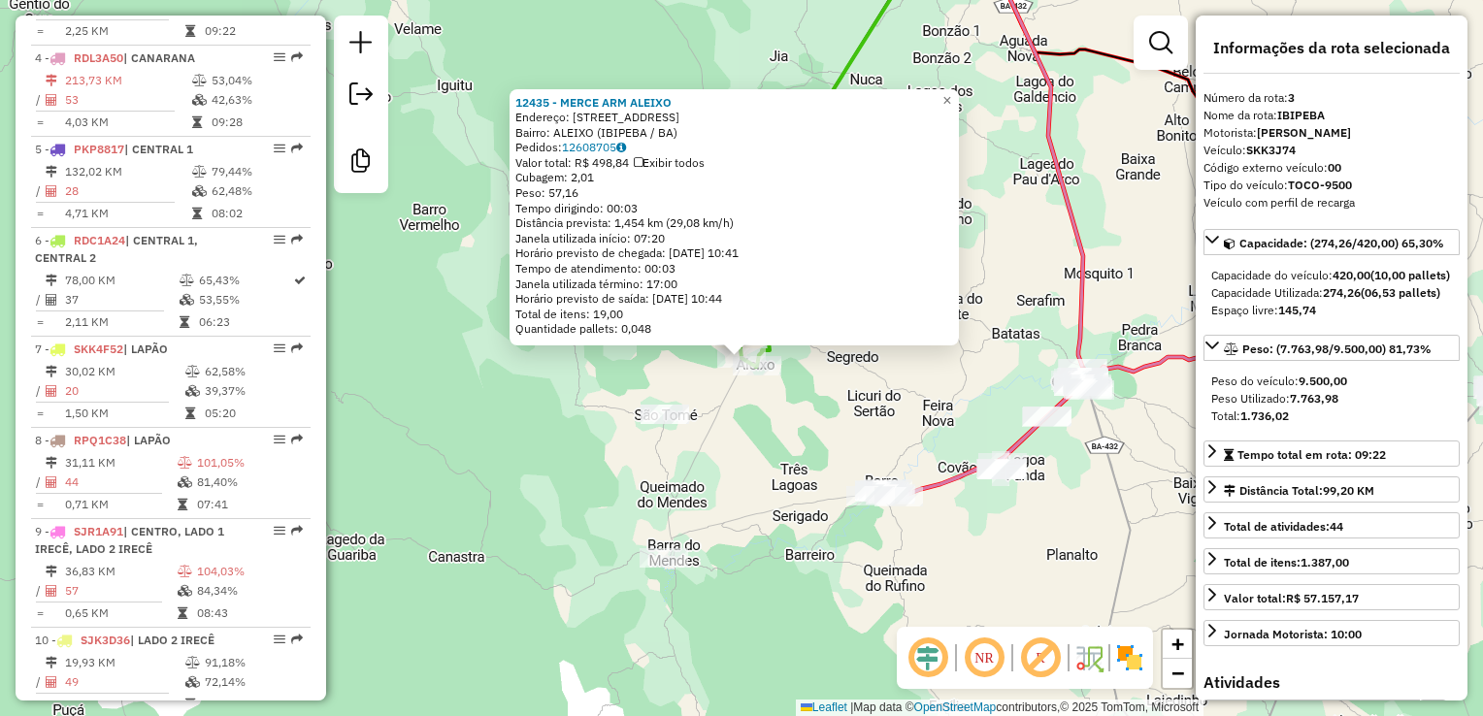
scroll to position [963, 0]
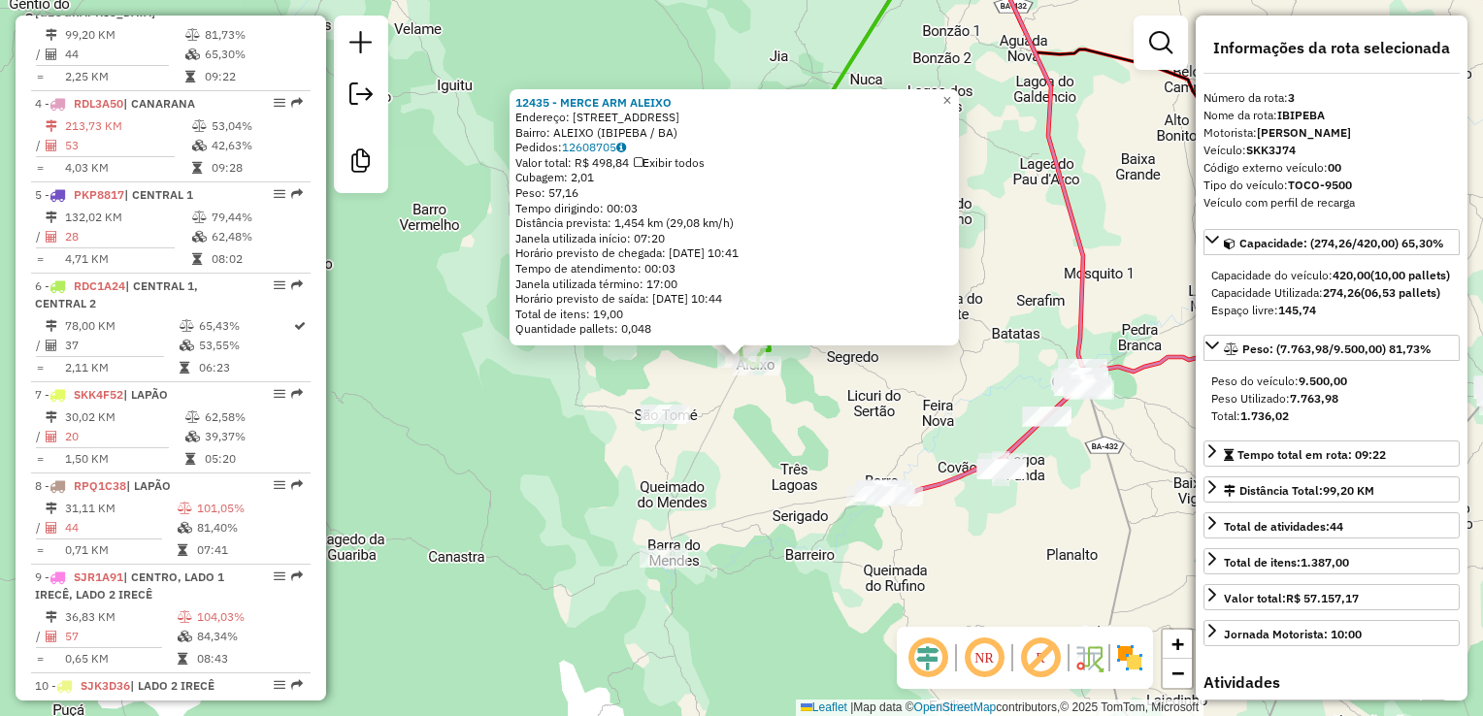
click at [887, 463] on div "12435 - MERCE ARM ALEIXO Endereço: RUA DOS PEREIRAS 100 Bairro: ALEIXO (IBIPEBA…" at bounding box center [741, 358] width 1483 height 716
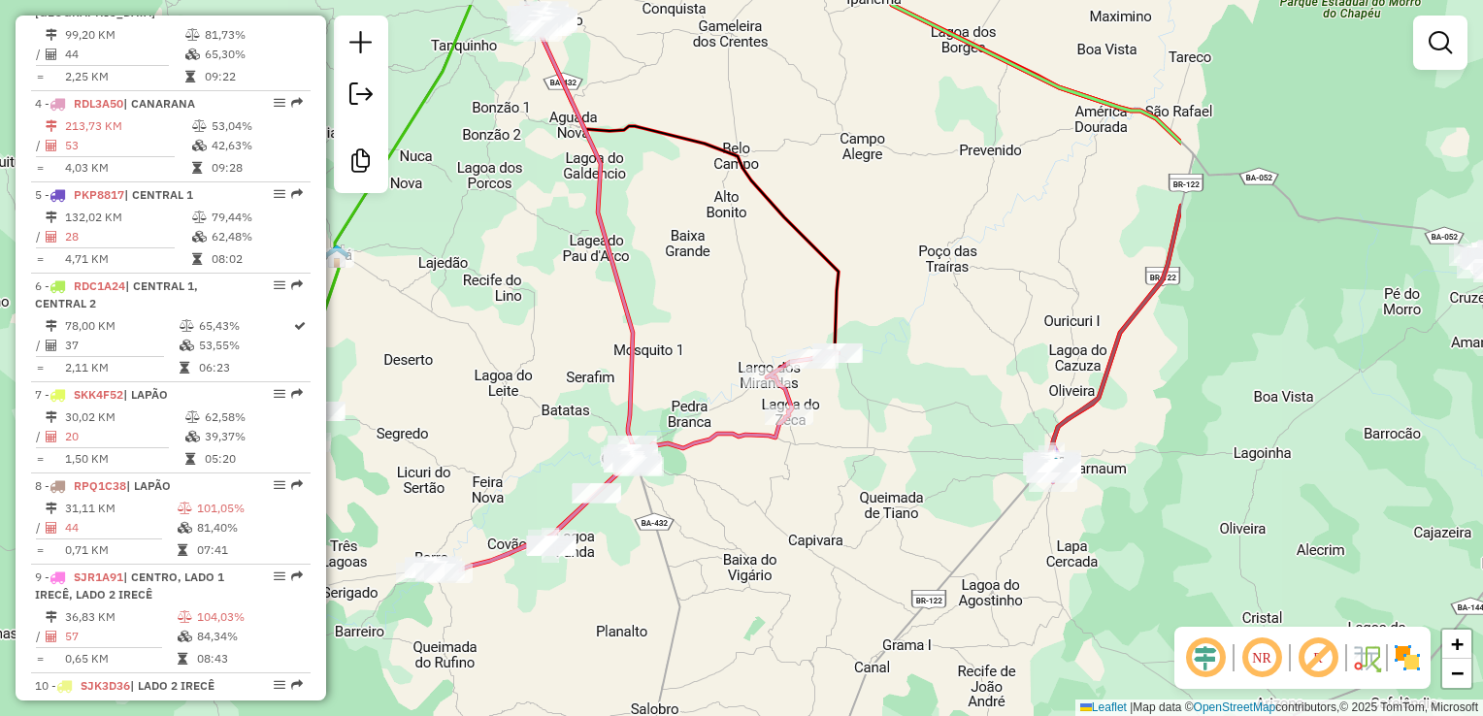
click at [524, 514] on div "Janela de atendimento Grade de atendimento Capacidade Transportadoras Veículos …" at bounding box center [741, 358] width 1483 height 716
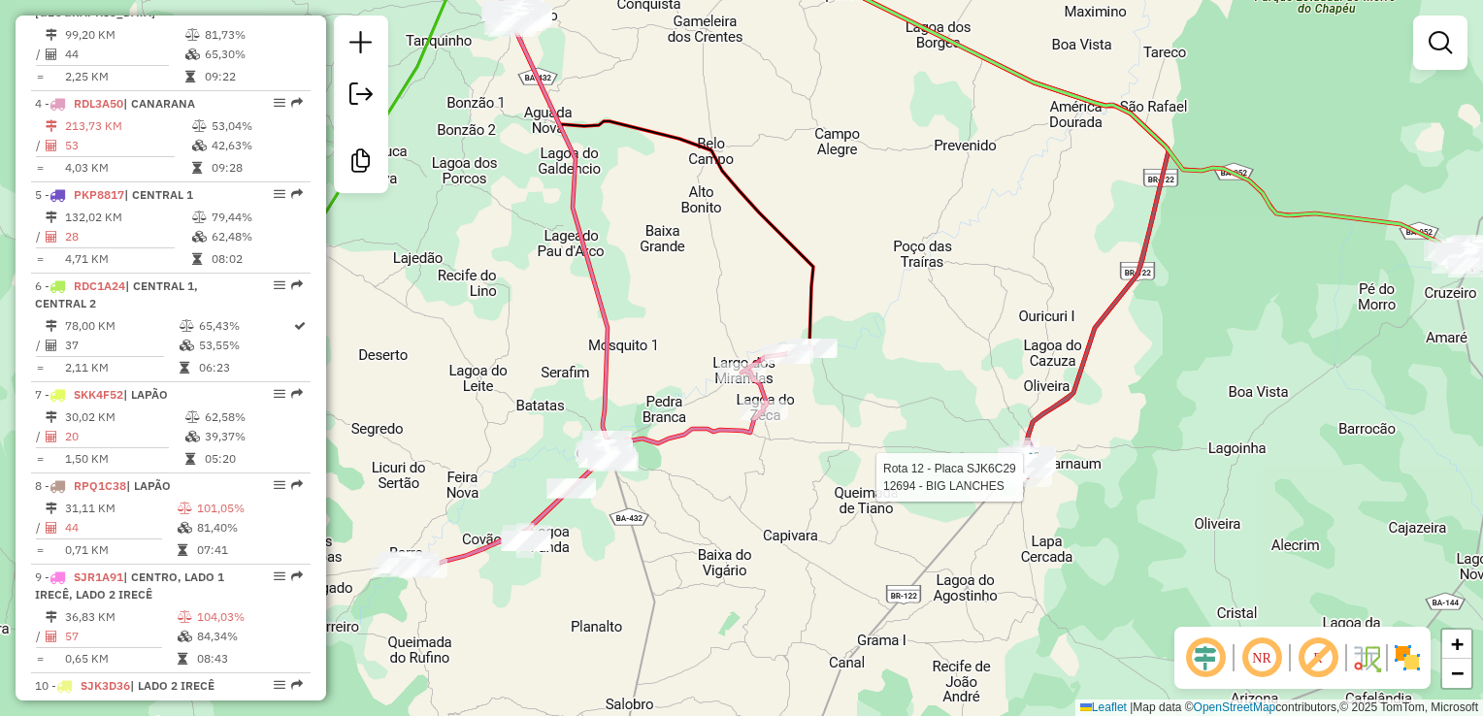
select select "**********"
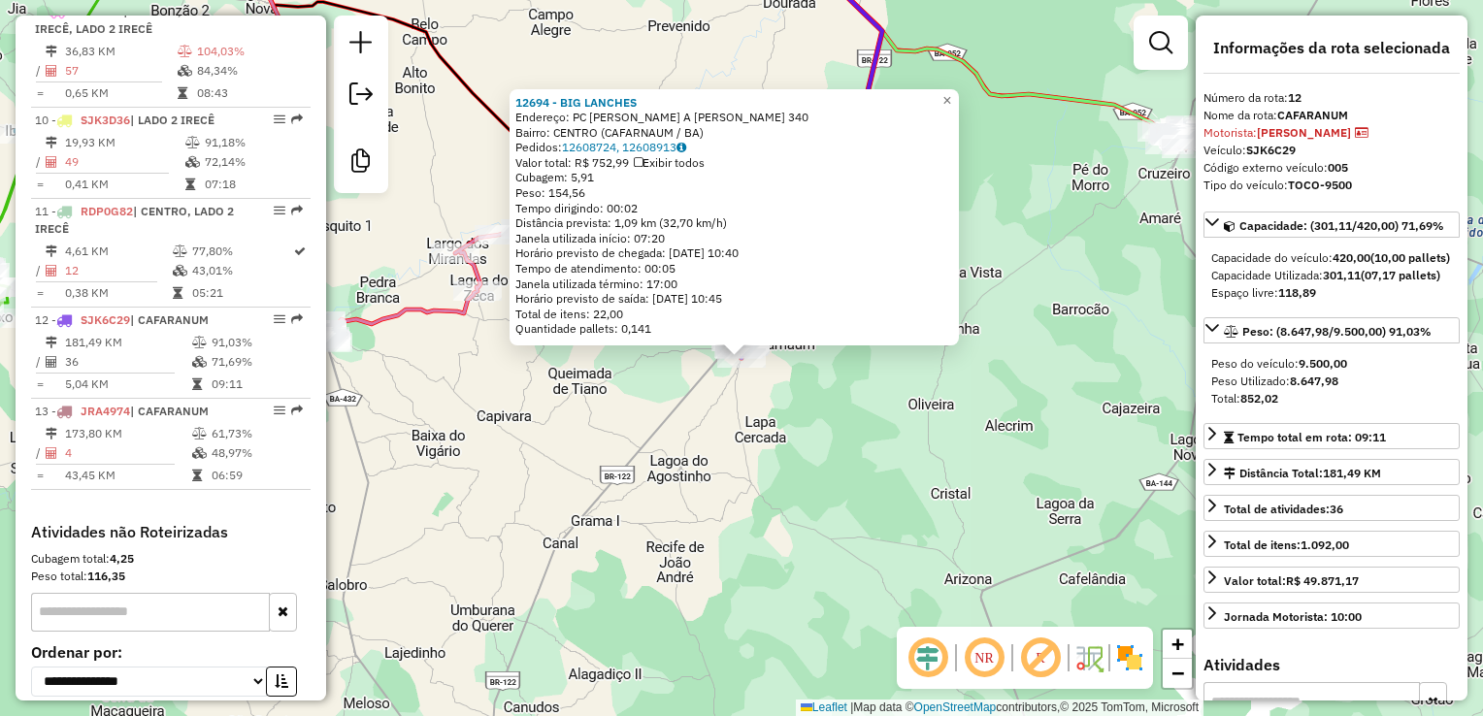
scroll to position [1669, 0]
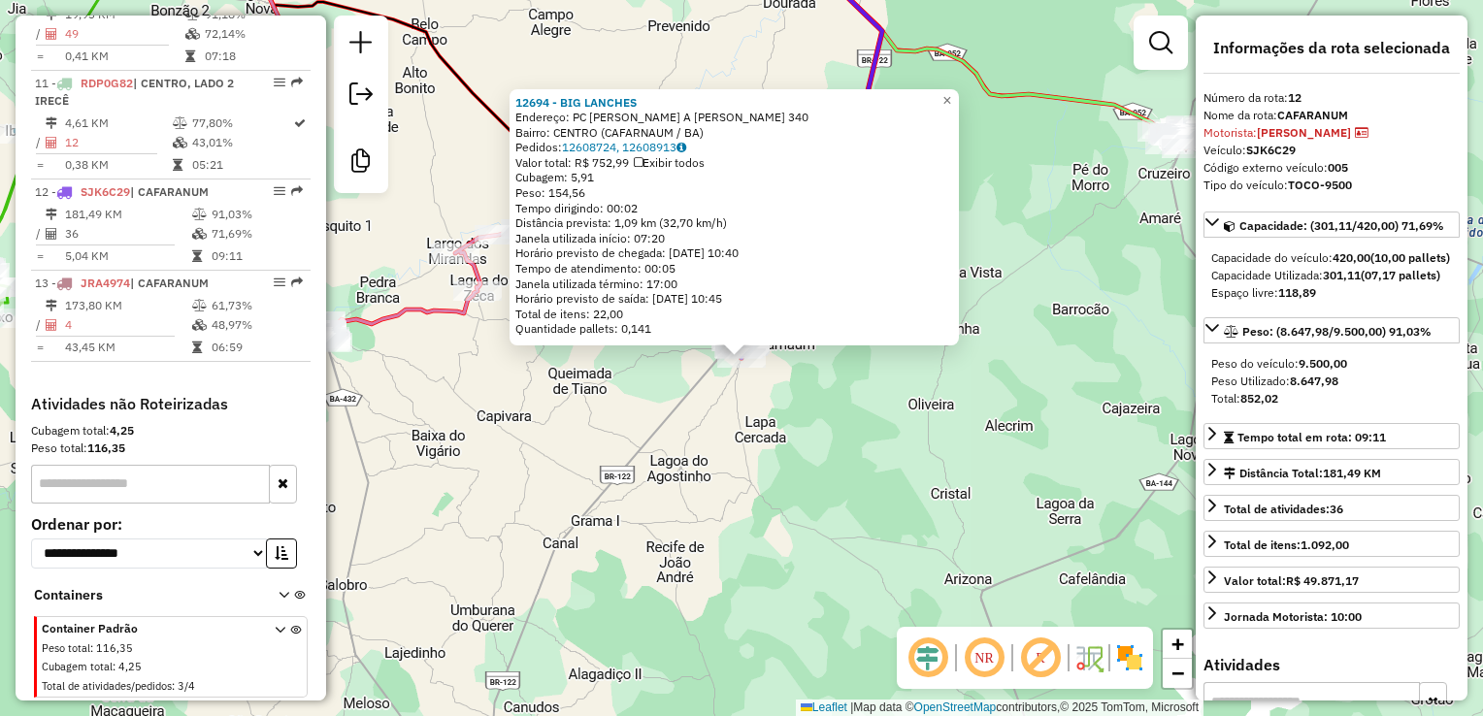
click at [737, 491] on div "12694 - BIG LANCHES Endereço: PC CIRILO A TOME DA SILVA 340 Bairro: CENTRO (CAF…" at bounding box center [741, 358] width 1483 height 716
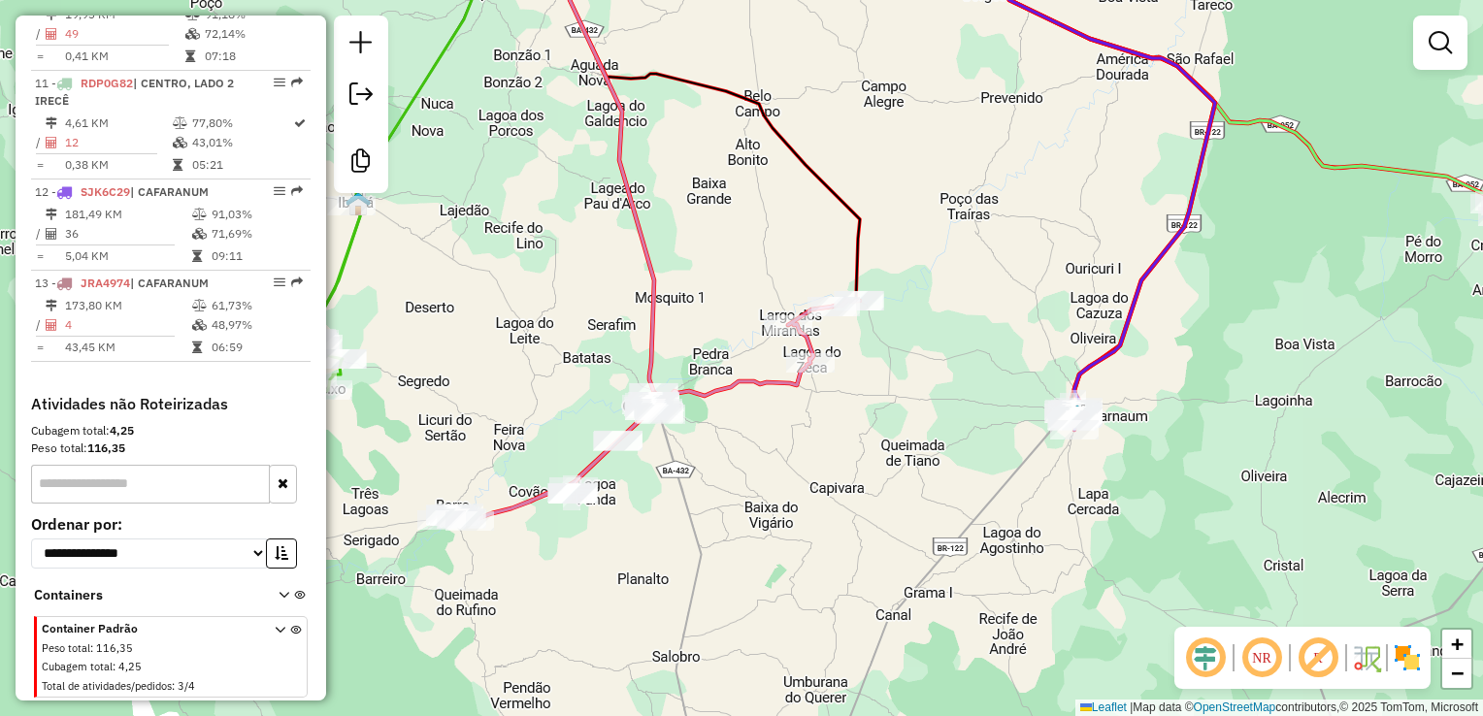
click at [1005, 534] on div "Janela de atendimento Grade de atendimento Capacidade Transportadoras Veículos …" at bounding box center [741, 358] width 1483 height 716
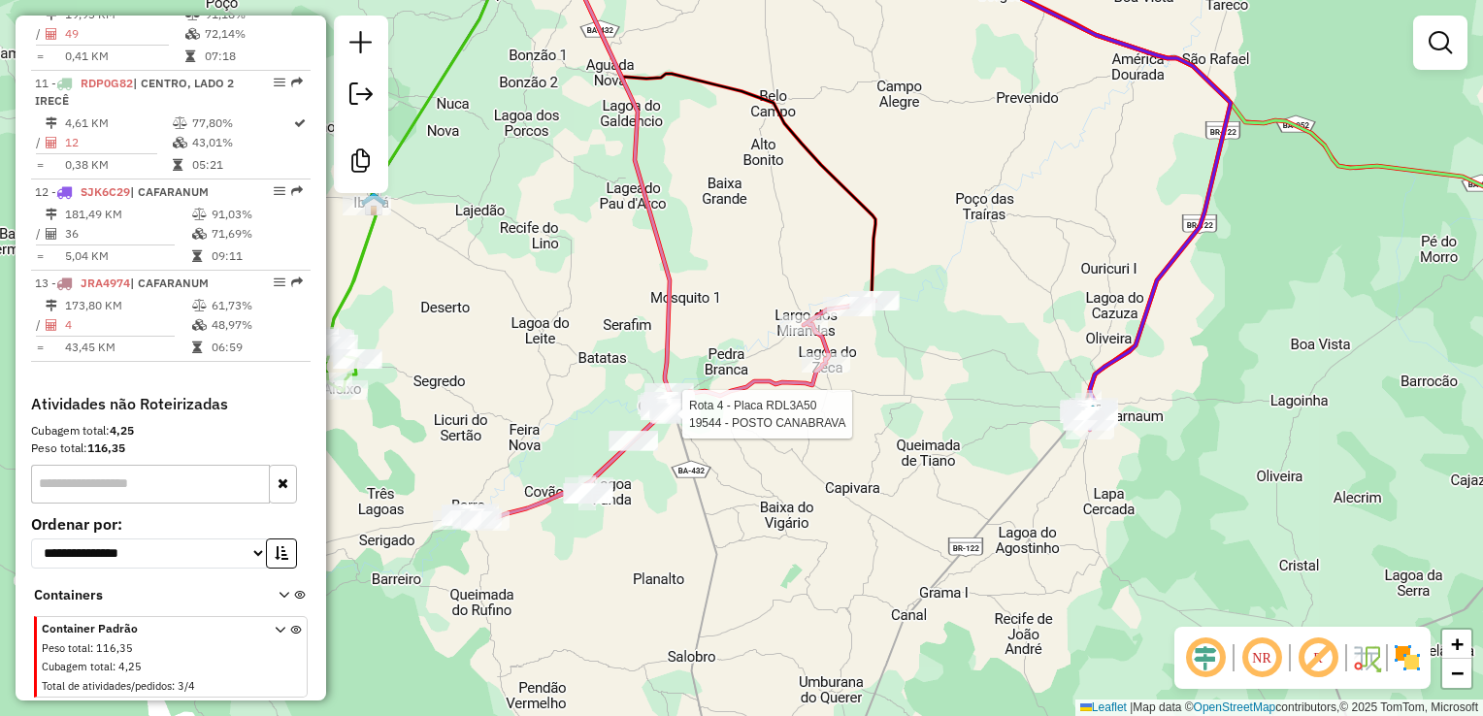
select select "**********"
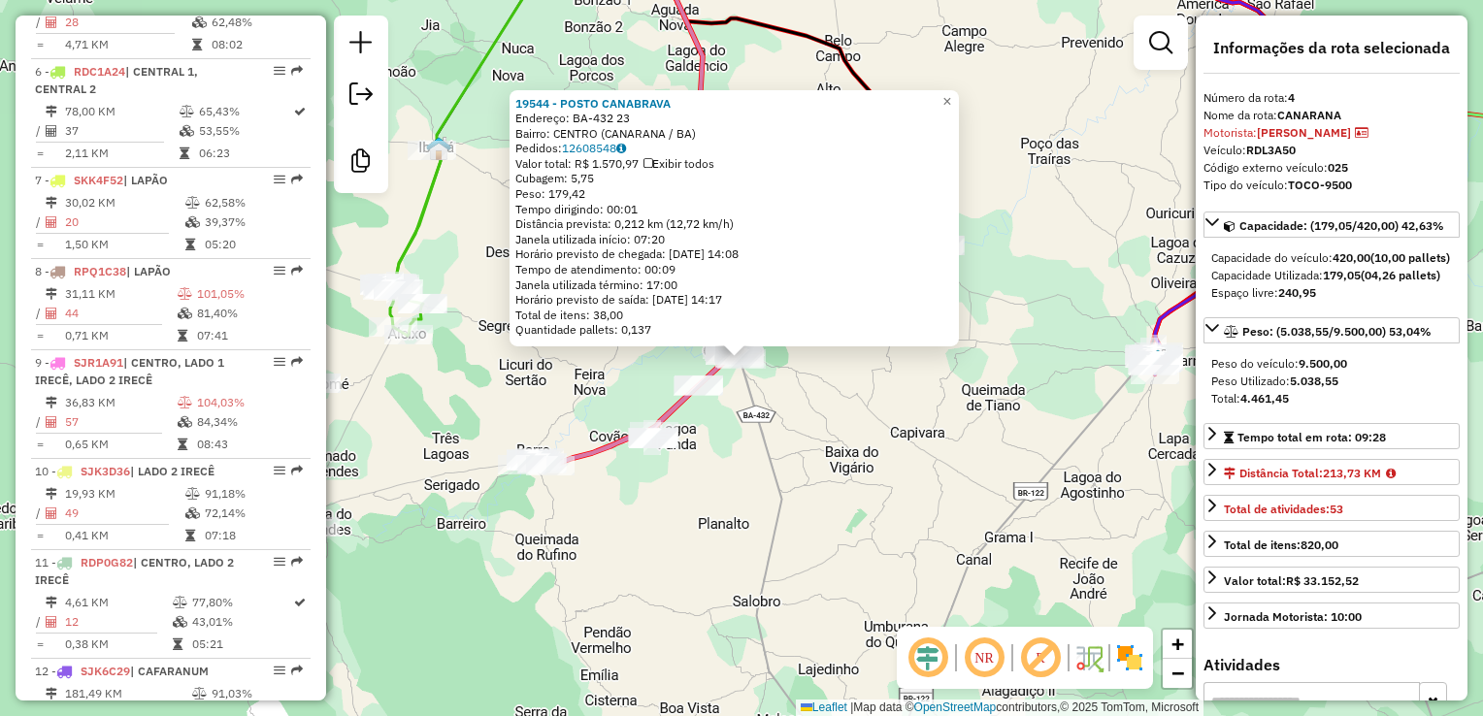
scroll to position [1055, 0]
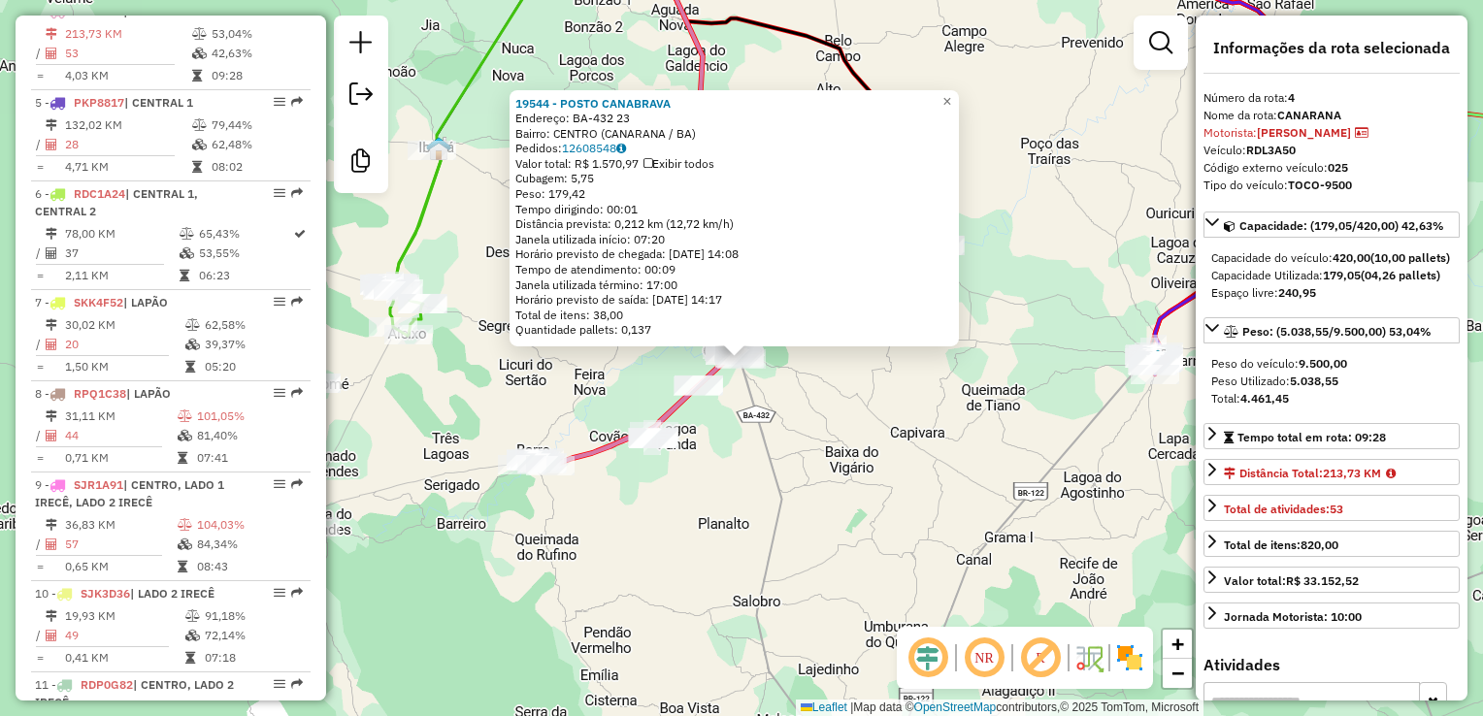
click at [807, 474] on div "19544 - POSTO CANABRAVA Endereço: BA-432 23 Bairro: CENTRO (CANARANA / BA) Pedi…" at bounding box center [741, 358] width 1483 height 716
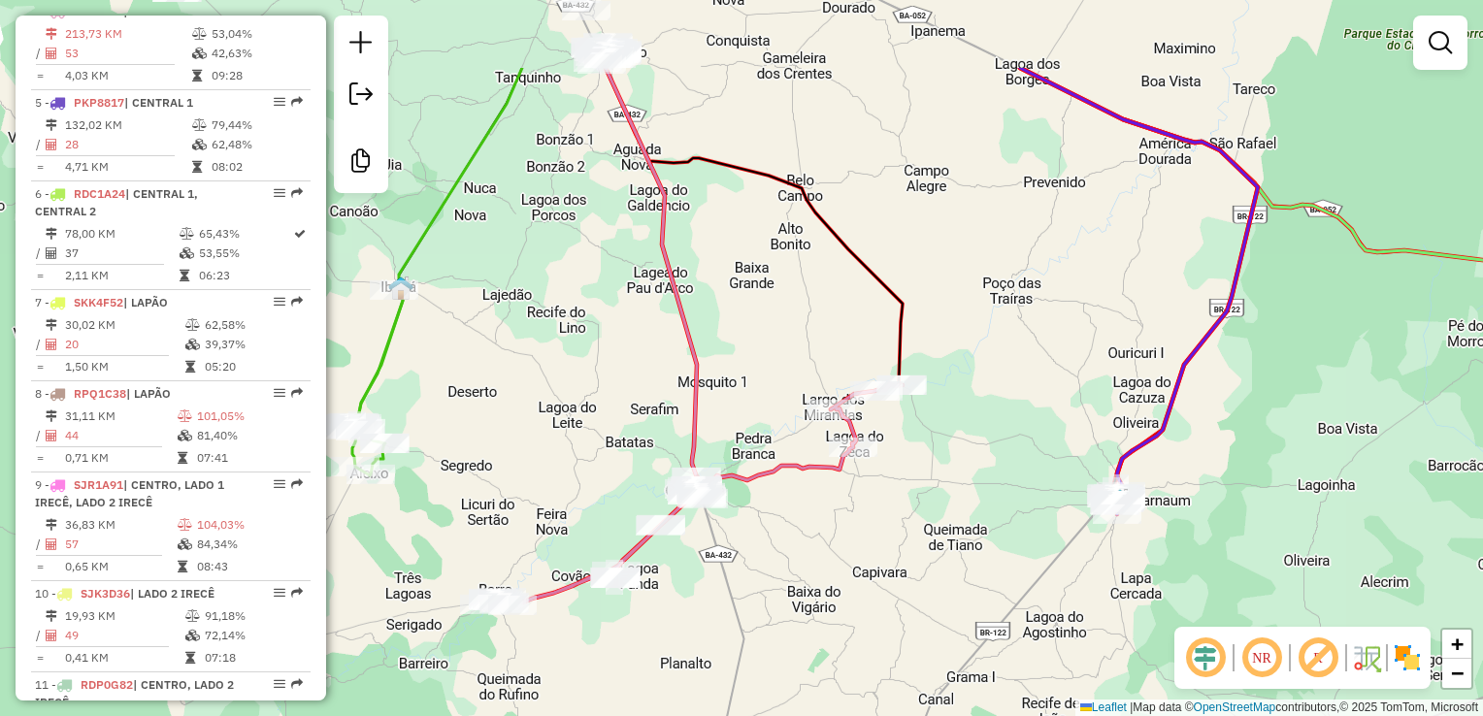
click at [1039, 379] on div "Janela de atendimento Grade de atendimento Capacidade Transportadoras Veículos …" at bounding box center [741, 358] width 1483 height 716
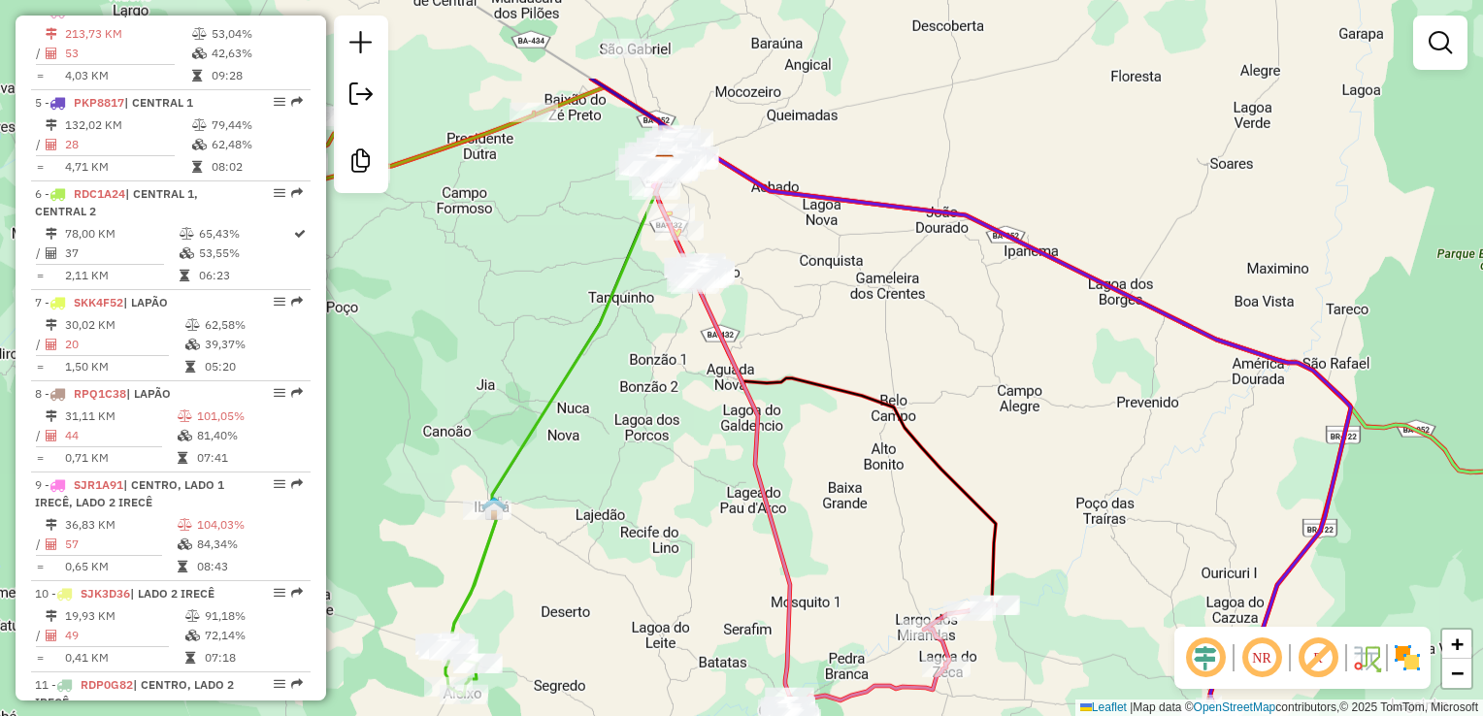
click at [1089, 395] on div "Janela de atendimento Grade de atendimento Capacidade Transportadoras Veículos …" at bounding box center [741, 358] width 1483 height 716
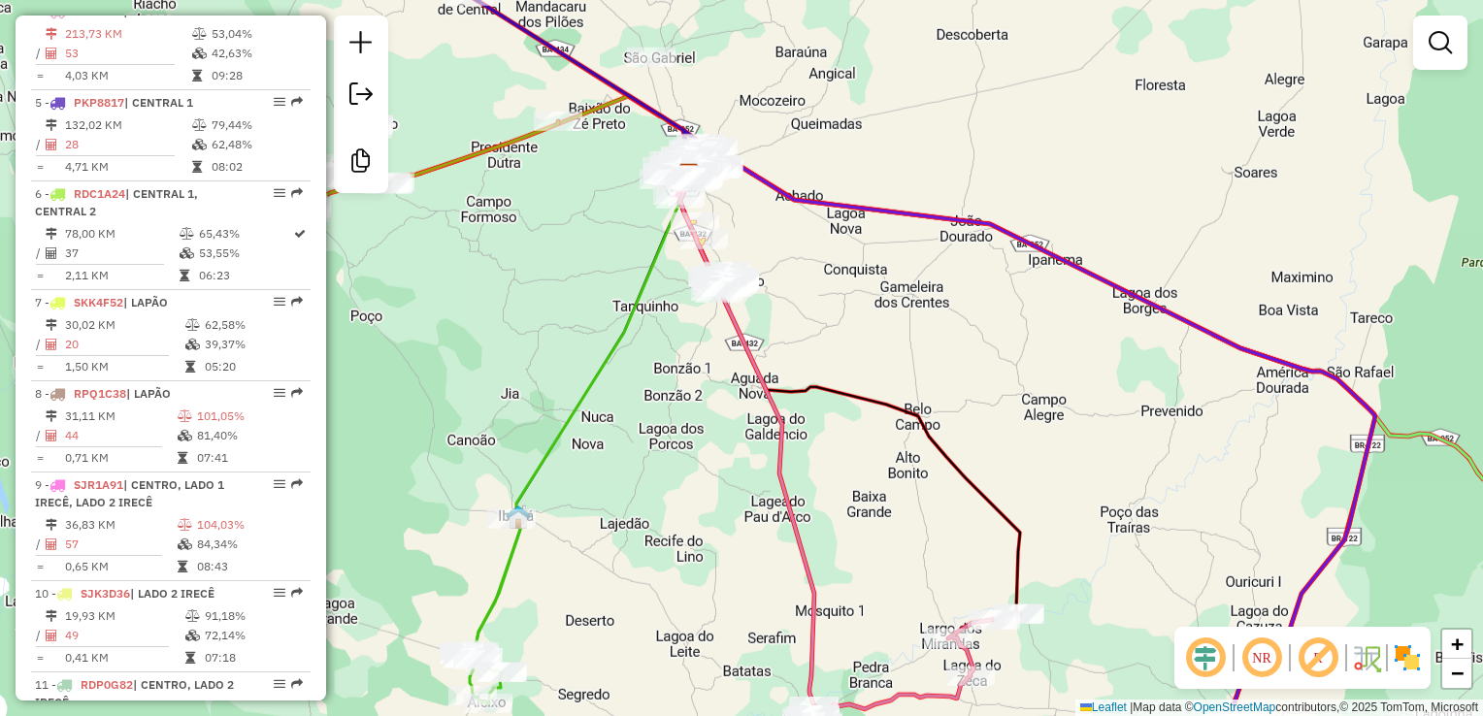
click at [1040, 403] on div "Janela de atendimento Grade de atendimento Capacidade Transportadoras Veículos …" at bounding box center [741, 358] width 1483 height 716
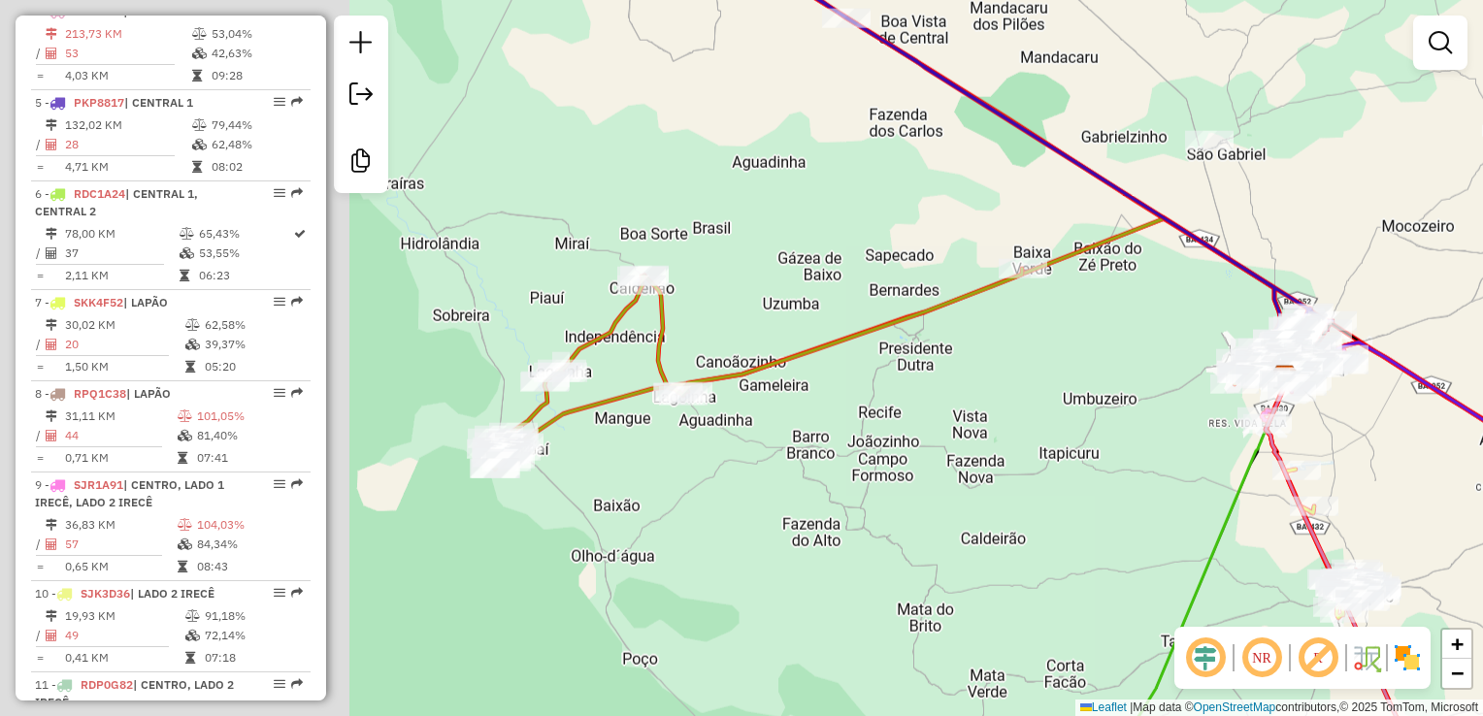
click at [1135, 314] on div "Janela de atendimento Grade de atendimento Capacidade Transportadoras Veículos …" at bounding box center [741, 358] width 1483 height 716
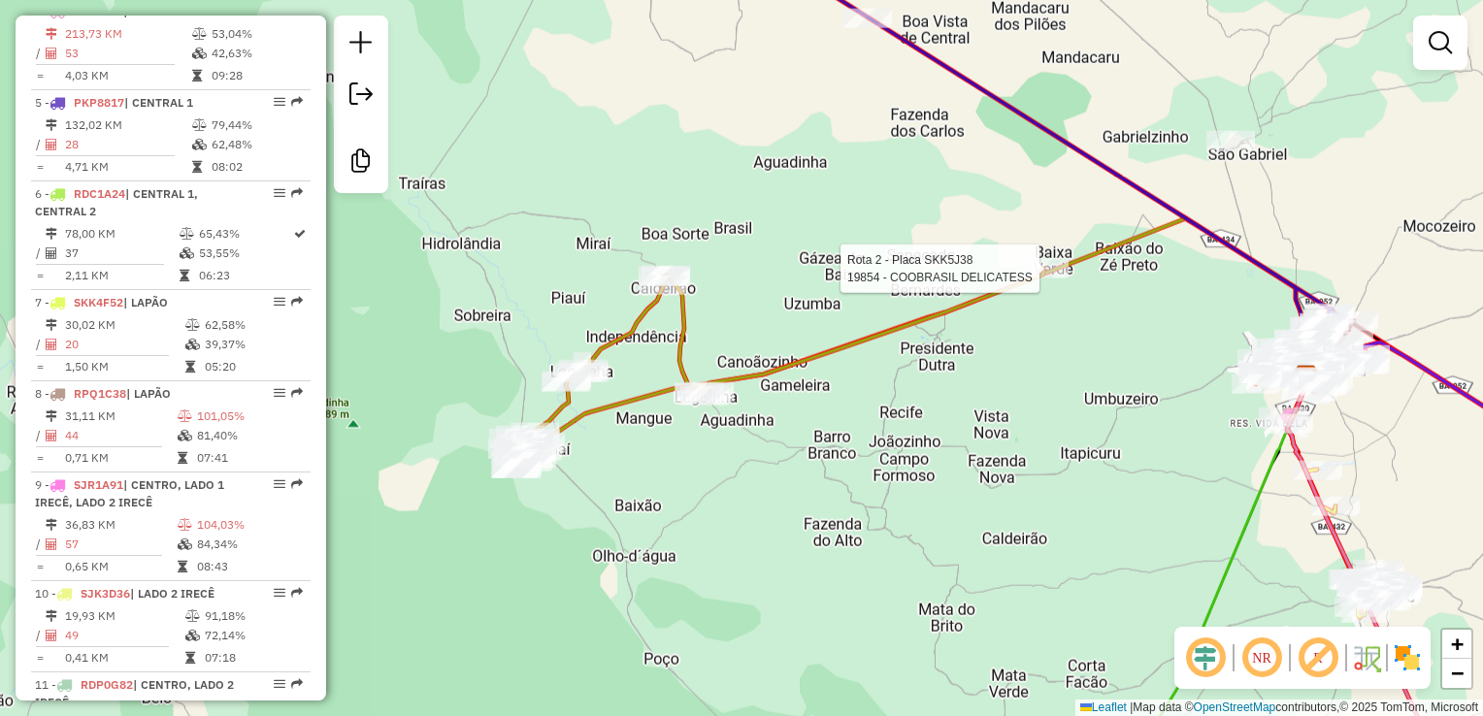
select select "**********"
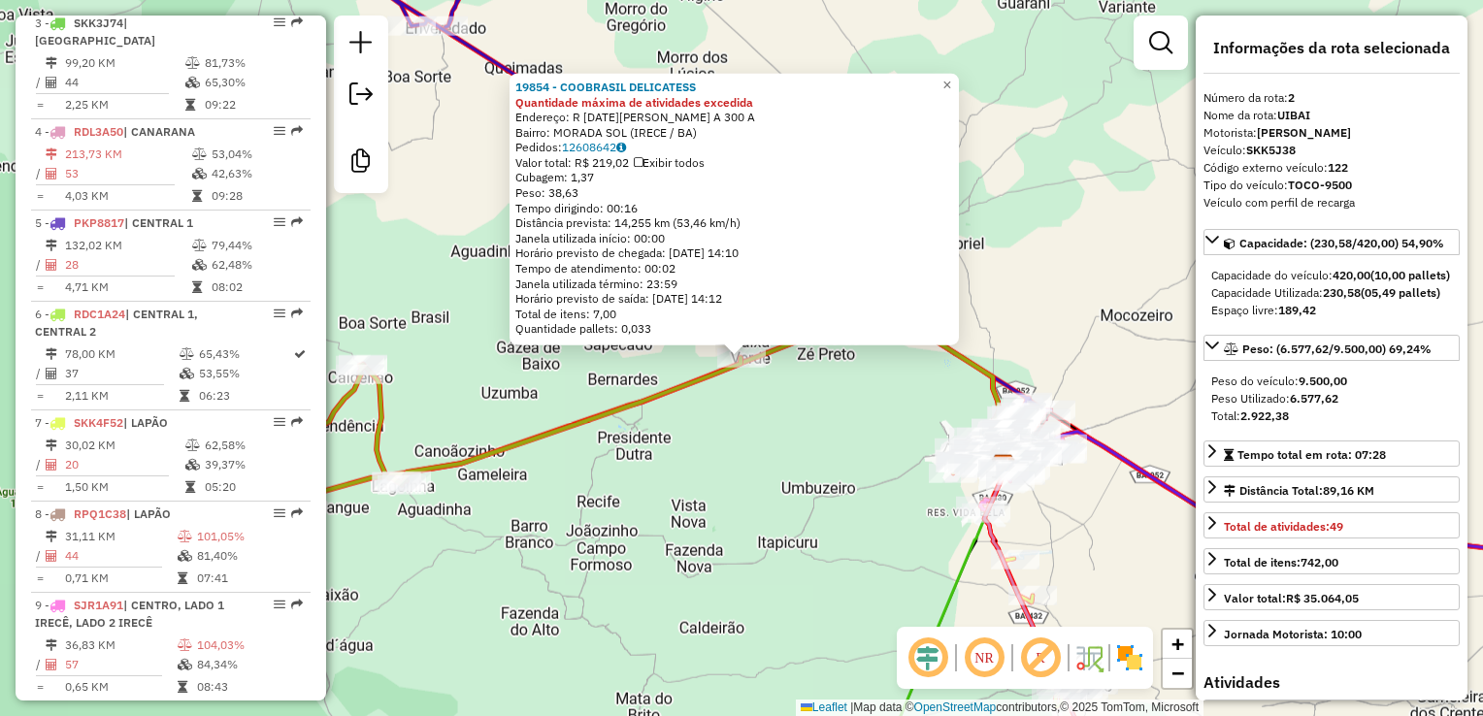
scroll to position [873, 0]
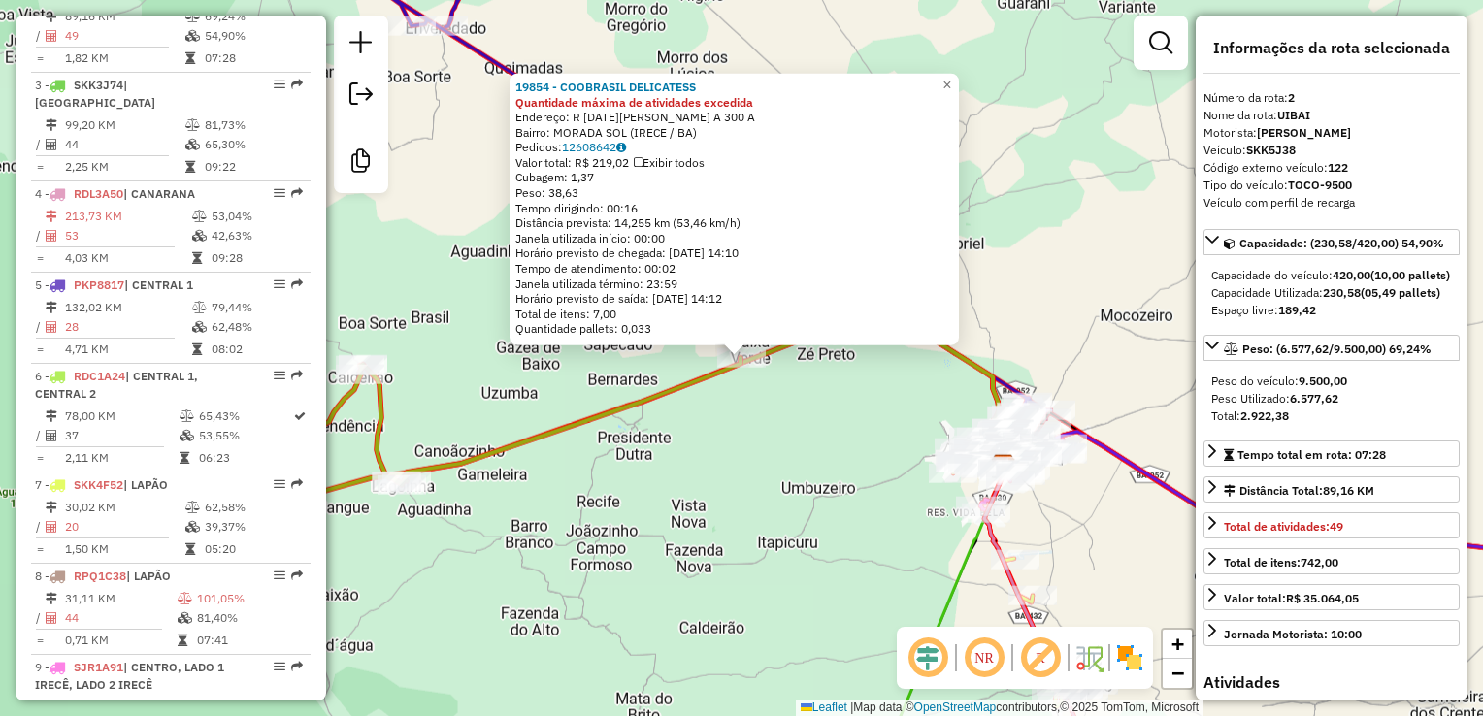
click at [898, 452] on div "19854 - COOBRASIL DELICATESS Quantidade máxima de atividades excedida Endereço:…" at bounding box center [741, 358] width 1483 height 716
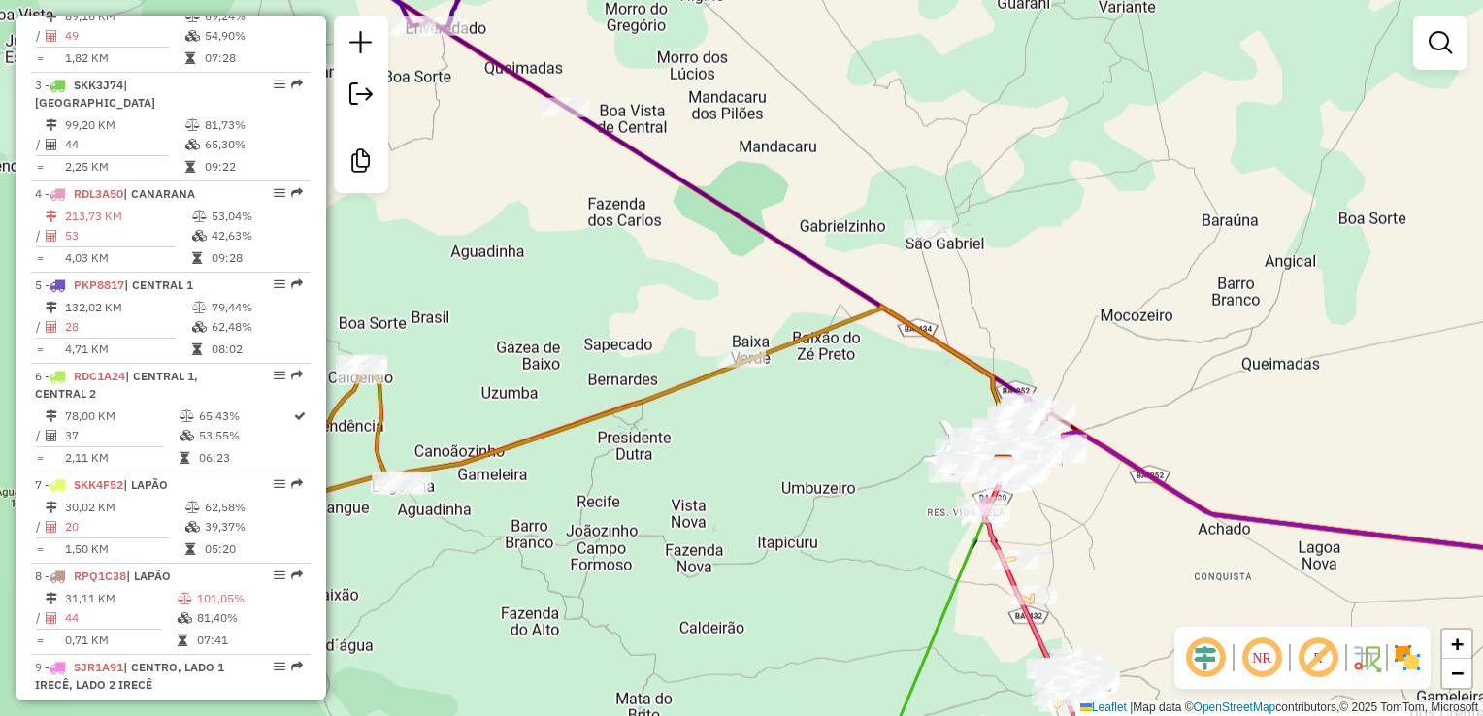
click at [865, 390] on div "Janela de atendimento Grade de atendimento Capacidade Transportadoras Veículos …" at bounding box center [741, 358] width 1483 height 716
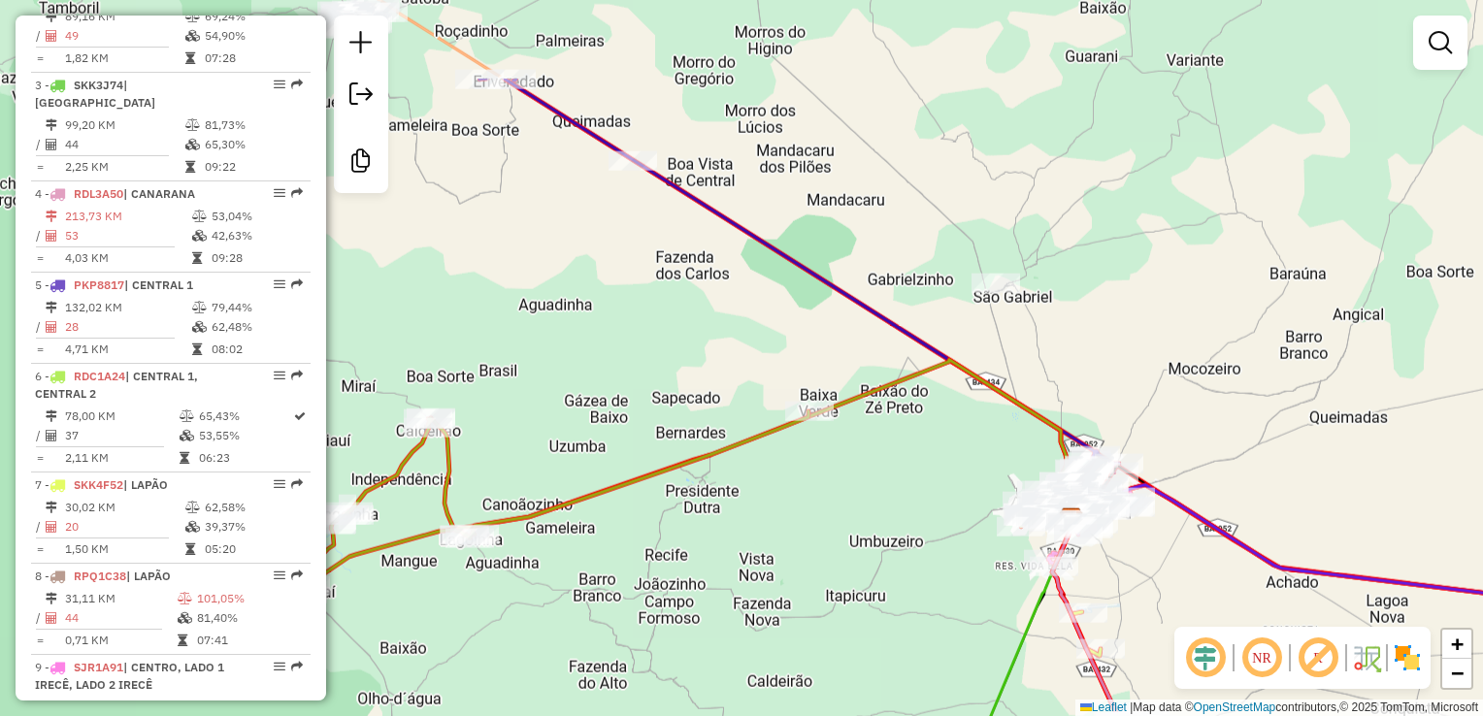
drag, startPoint x: 1056, startPoint y: 353, endPoint x: 1021, endPoint y: 443, distance: 95.9
click at [1021, 443] on div "Janela de atendimento Grade de atendimento Capacidade Transportadoras Veículos …" at bounding box center [741, 358] width 1483 height 716
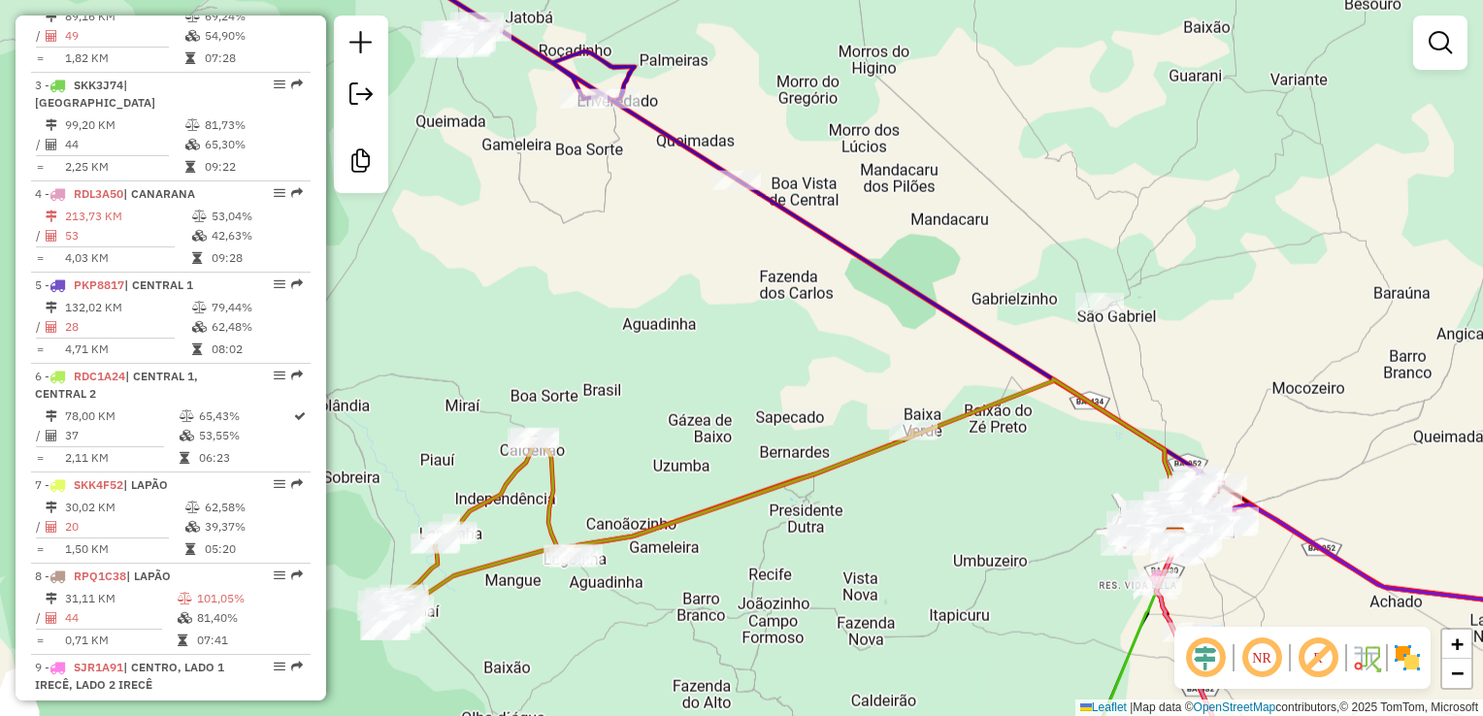
drag, startPoint x: 1002, startPoint y: 432, endPoint x: 1072, endPoint y: 588, distance: 171.2
click at [1075, 578] on div "Janela de atendimento Grade de atendimento Capacidade Transportadoras Veículos …" at bounding box center [741, 358] width 1483 height 716
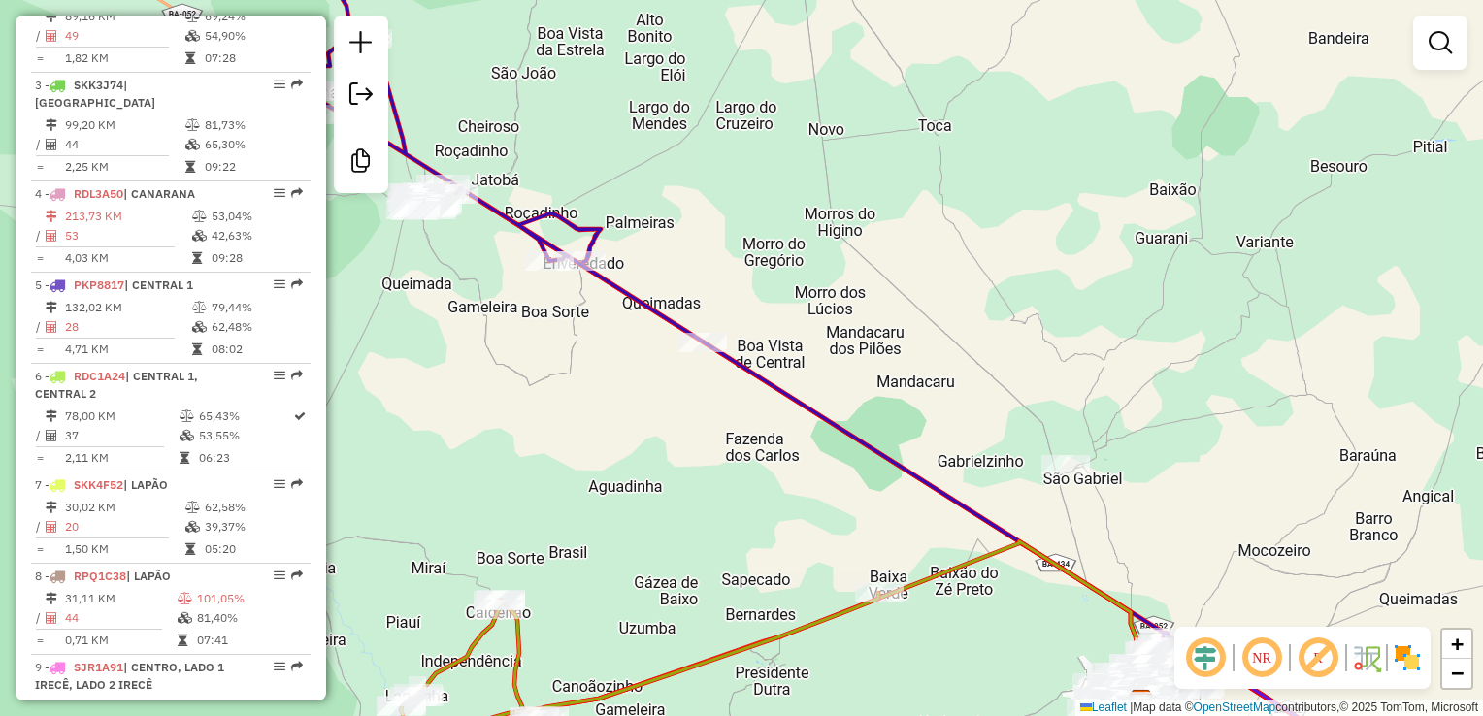
click at [784, 408] on div "Janela de atendimento Grade de atendimento Capacidade Transportadoras Veículos …" at bounding box center [741, 358] width 1483 height 716
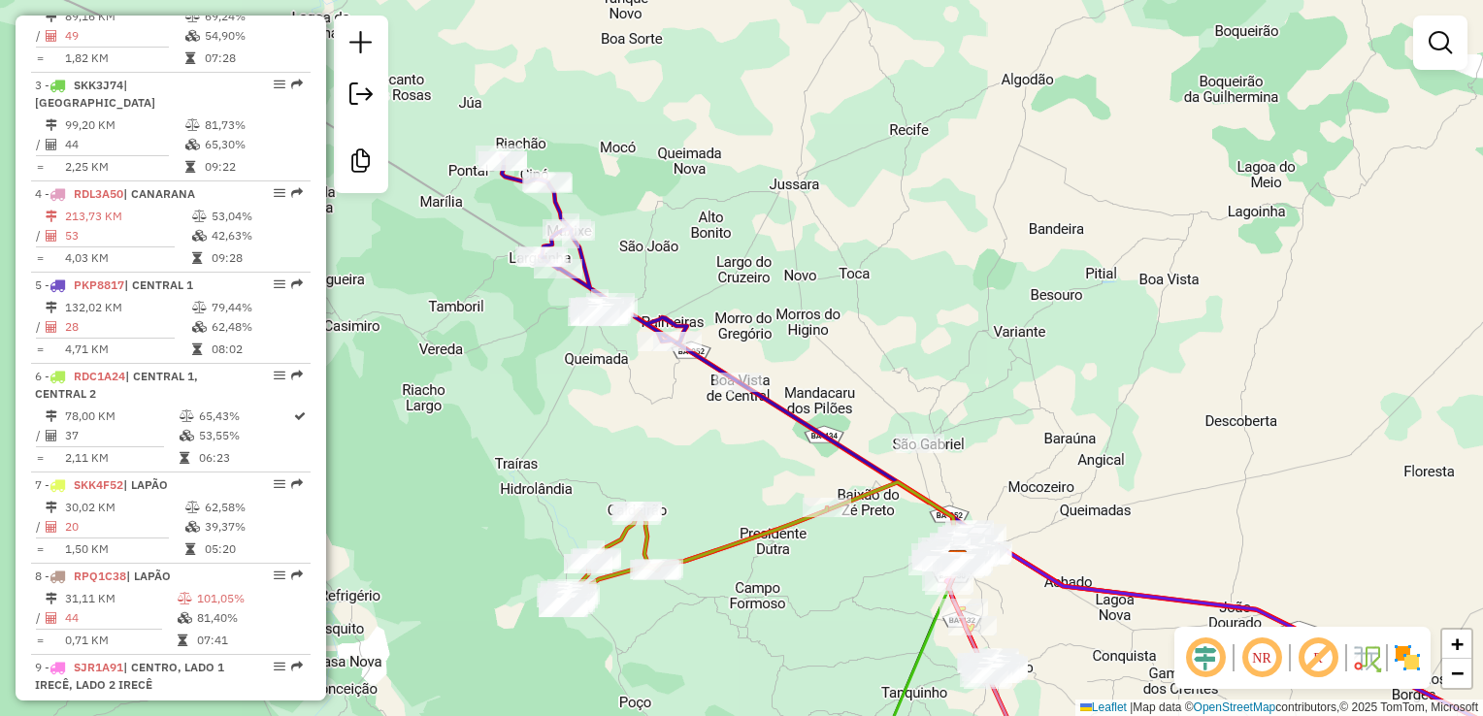
drag, startPoint x: 780, startPoint y: 458, endPoint x: 744, endPoint y: 342, distance: 121.9
click at [683, 328] on div "Janela de atendimento Grade de atendimento Capacidade Transportadoras Veículos …" at bounding box center [741, 358] width 1483 height 716
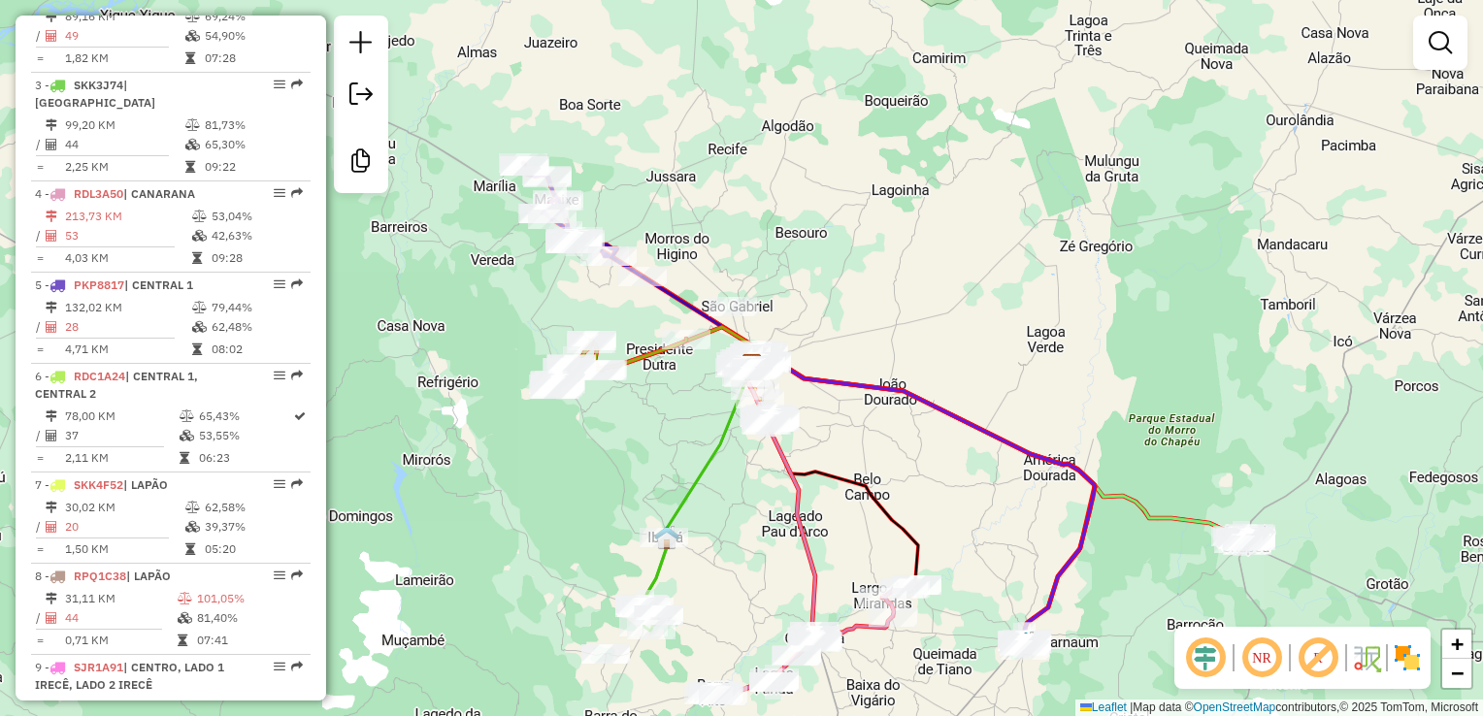
drag, startPoint x: 965, startPoint y: 483, endPoint x: 758, endPoint y: 402, distance: 222.2
click at [758, 402] on div "Rota 8 - Placa RPQ1C38 18077 - ADEGA NC Janela de atendimento Grade de atendime…" at bounding box center [741, 358] width 1483 height 716
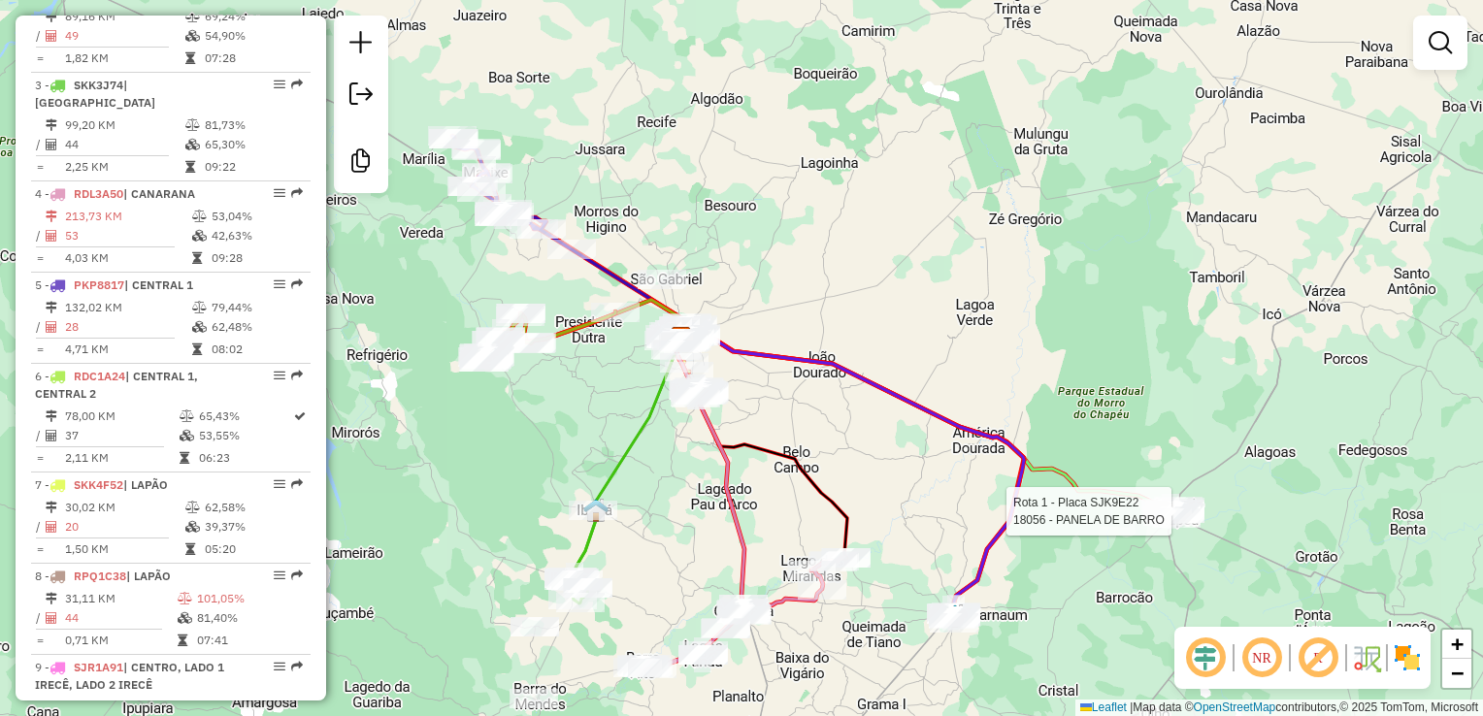
select select "**********"
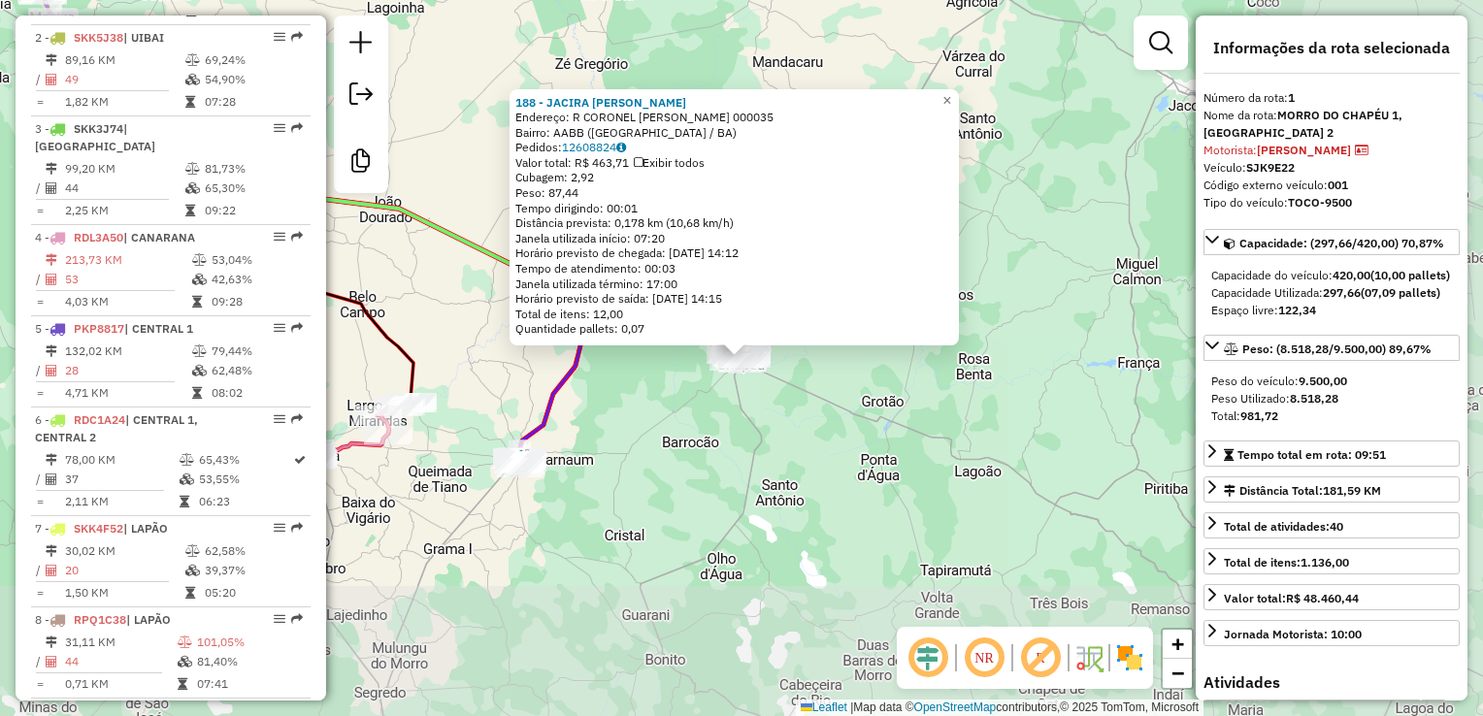
scroll to position [765, 0]
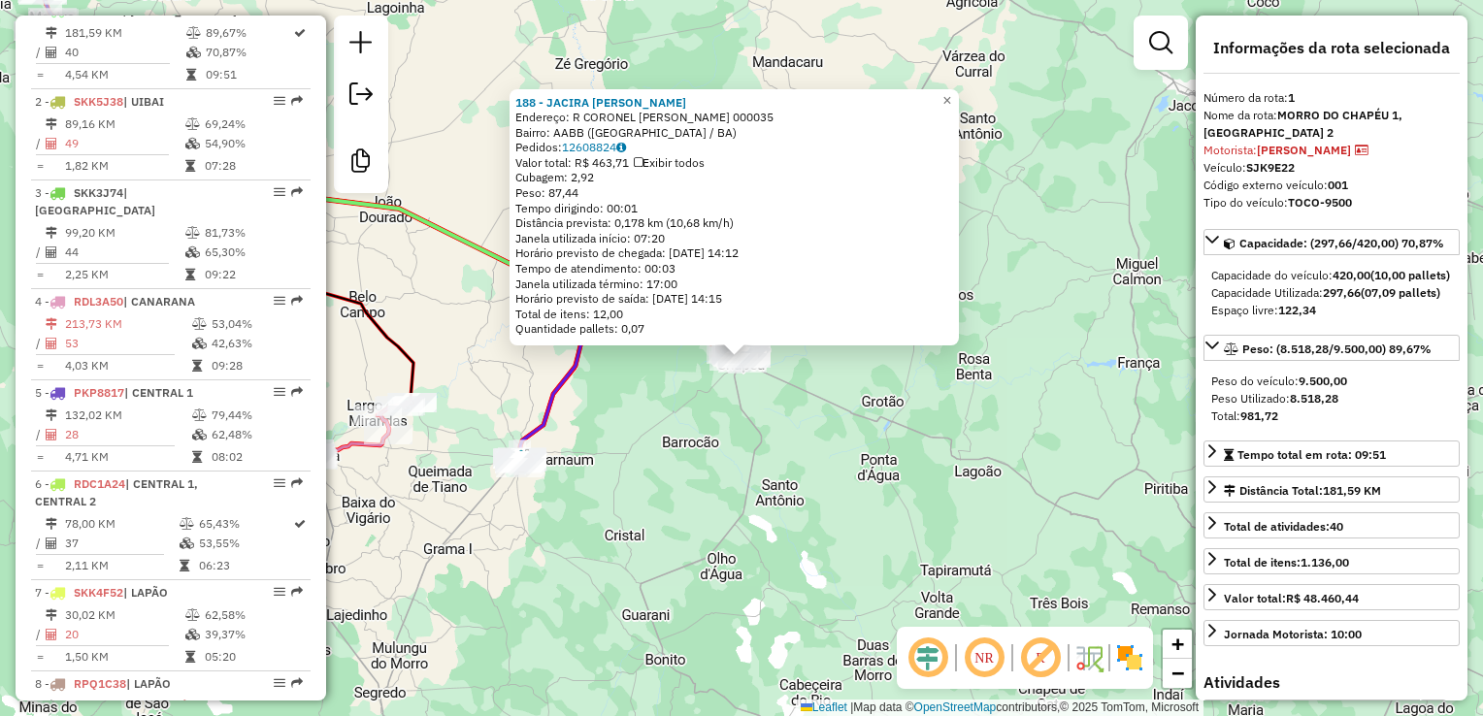
drag, startPoint x: 758, startPoint y: 448, endPoint x: 795, endPoint y: 339, distance: 115.7
click at [760, 446] on div "188 - JACIRA XAVIER NOVAIS DE SOUZA Endereço: R CORONEL SOUZA BENTO 000035 Bair…" at bounding box center [741, 358] width 1483 height 716
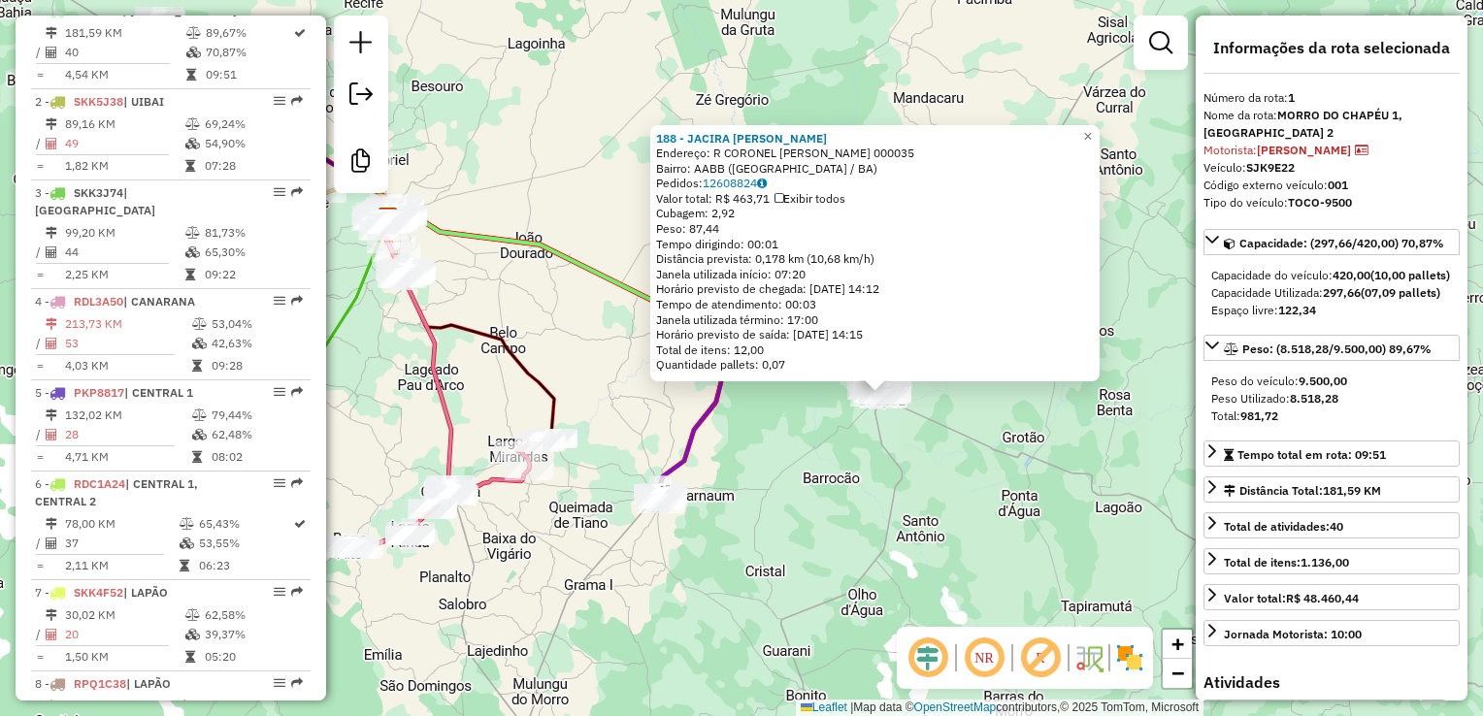
drag, startPoint x: 700, startPoint y: 358, endPoint x: 1204, endPoint y: 413, distance: 506.8
click at [1204, 413] on hb-router-mapa "Informações da Sessão 978459 - 13/08/2025 Criação: 12/08/2025 17:37 Desbloquear…" at bounding box center [741, 358] width 1483 height 716
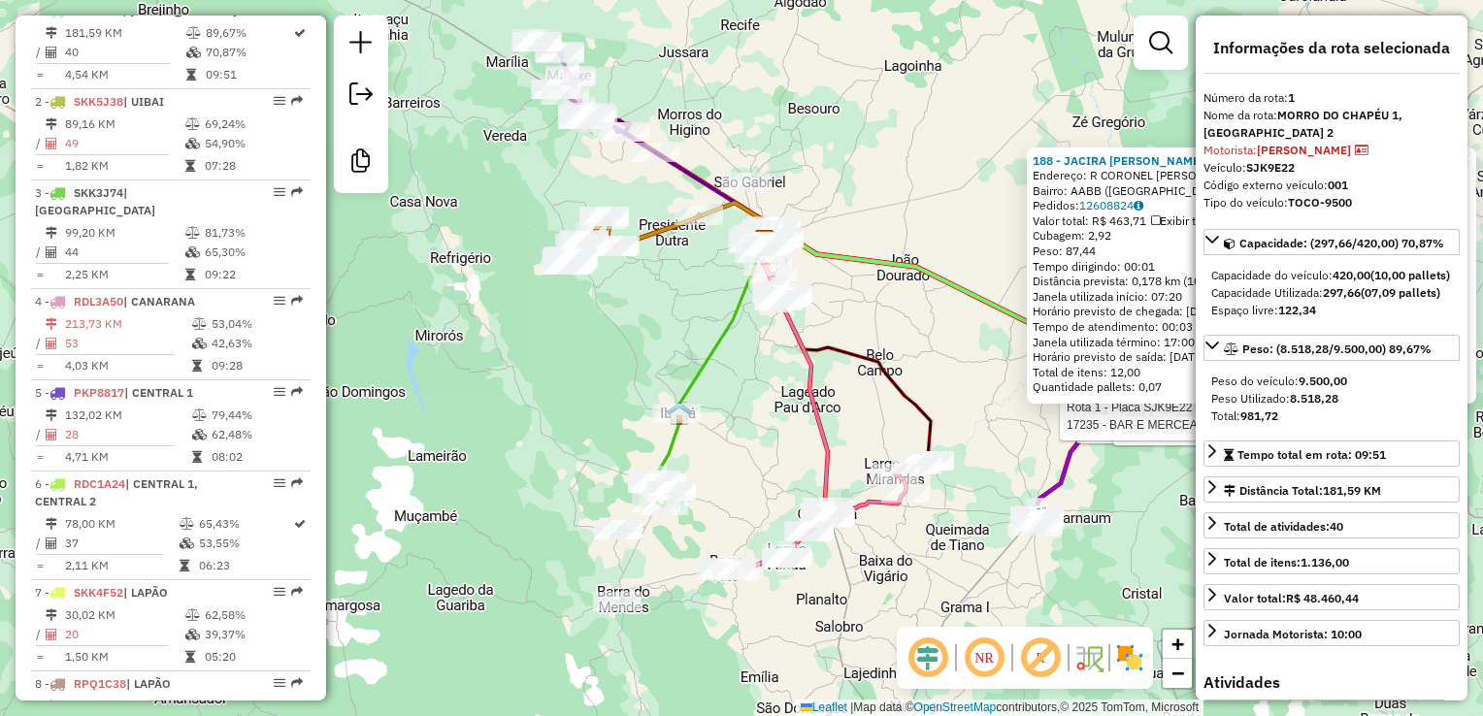
drag, startPoint x: 603, startPoint y: 178, endPoint x: 620, endPoint y: 224, distance: 49.8
click at [620, 224] on div "Rota 1 - Placa SJK9E22 12819 - WB DISTRIBUIDORA Rota 1 - Placa SJK9E22 13324 - …" at bounding box center [741, 358] width 1483 height 716
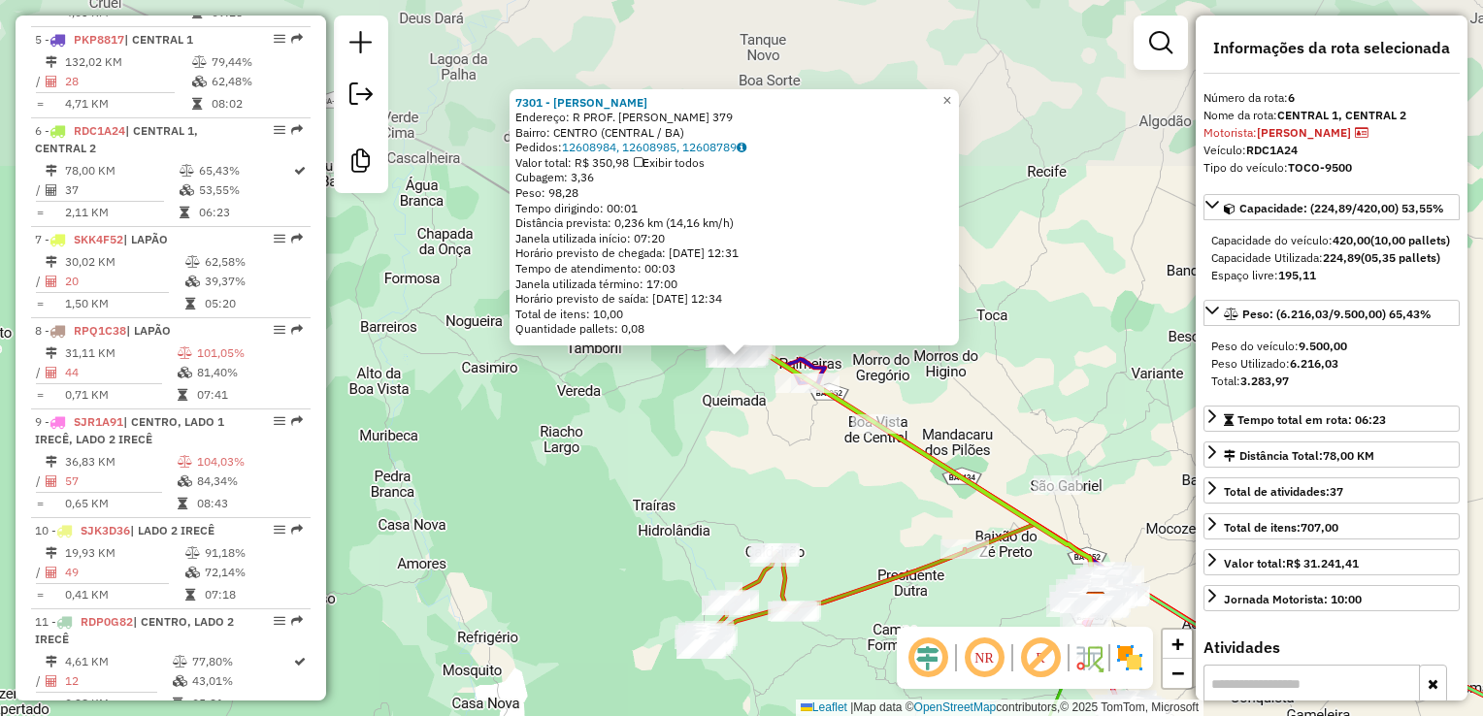
scroll to position [1238, 0]
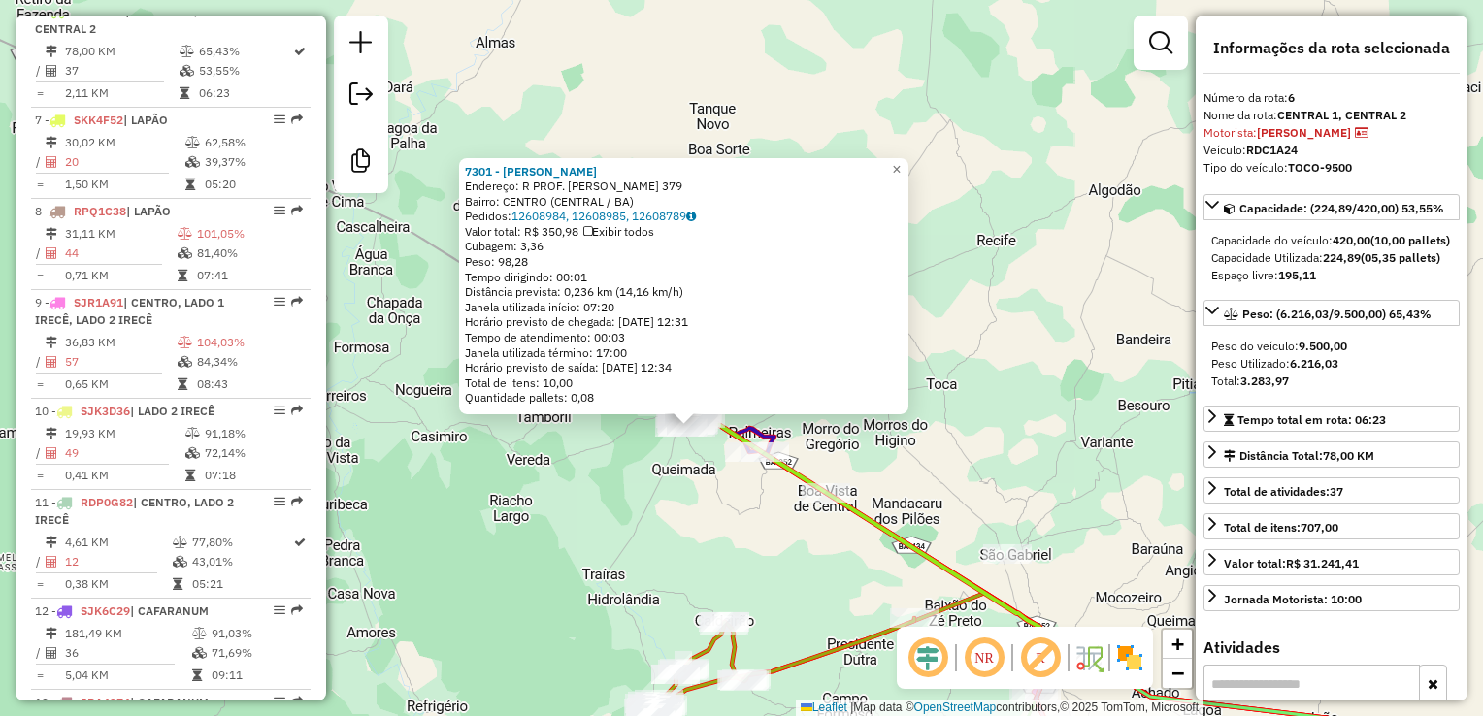
drag, startPoint x: 702, startPoint y: 487, endPoint x: 682, endPoint y: 500, distance: 23.2
click at [689, 503] on div "7301 - LILIAN FLORIZ DE SOUZA Endereço: R PROF. ROSALVA FERREIRA 379 Bairro: CE…" at bounding box center [741, 358] width 1483 height 716
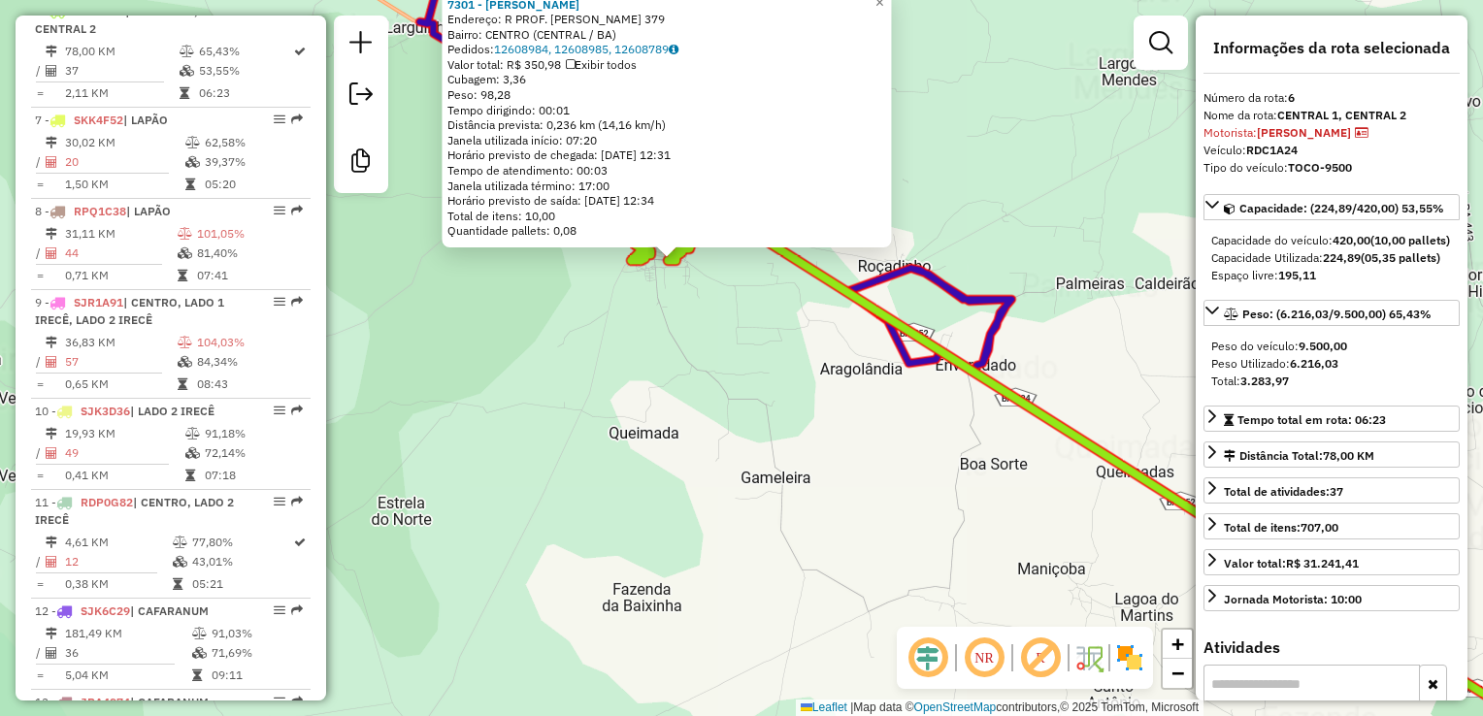
click at [672, 429] on div "7301 - LILIAN FLORIZ DE SOUZA Endereço: R PROF. ROSALVA FERREIRA 379 Bairro: CE…" at bounding box center [741, 358] width 1483 height 716
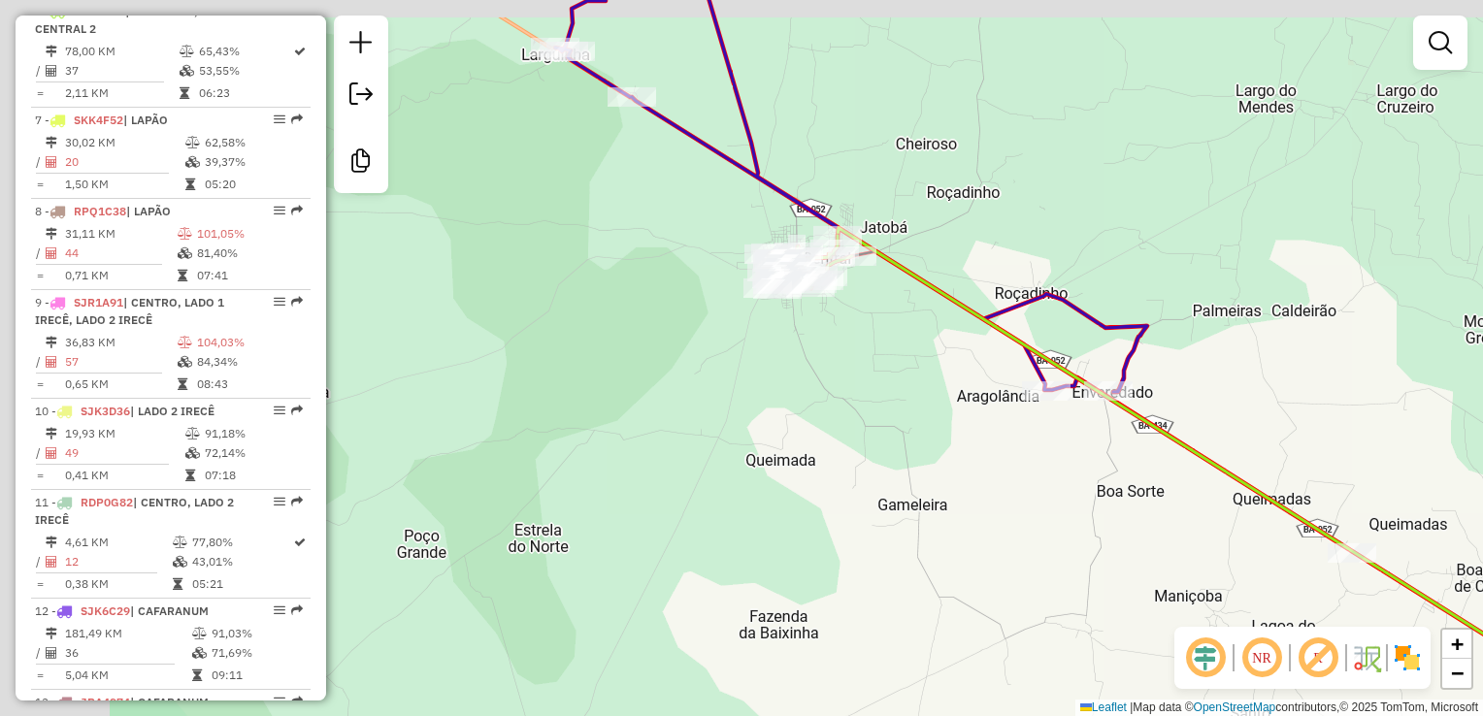
drag, startPoint x: 788, startPoint y: 393, endPoint x: 831, endPoint y: 402, distance: 43.6
click at [831, 401] on div "Janela de atendimento Grade de atendimento Capacidade Transportadoras Veículos …" at bounding box center [741, 358] width 1483 height 716
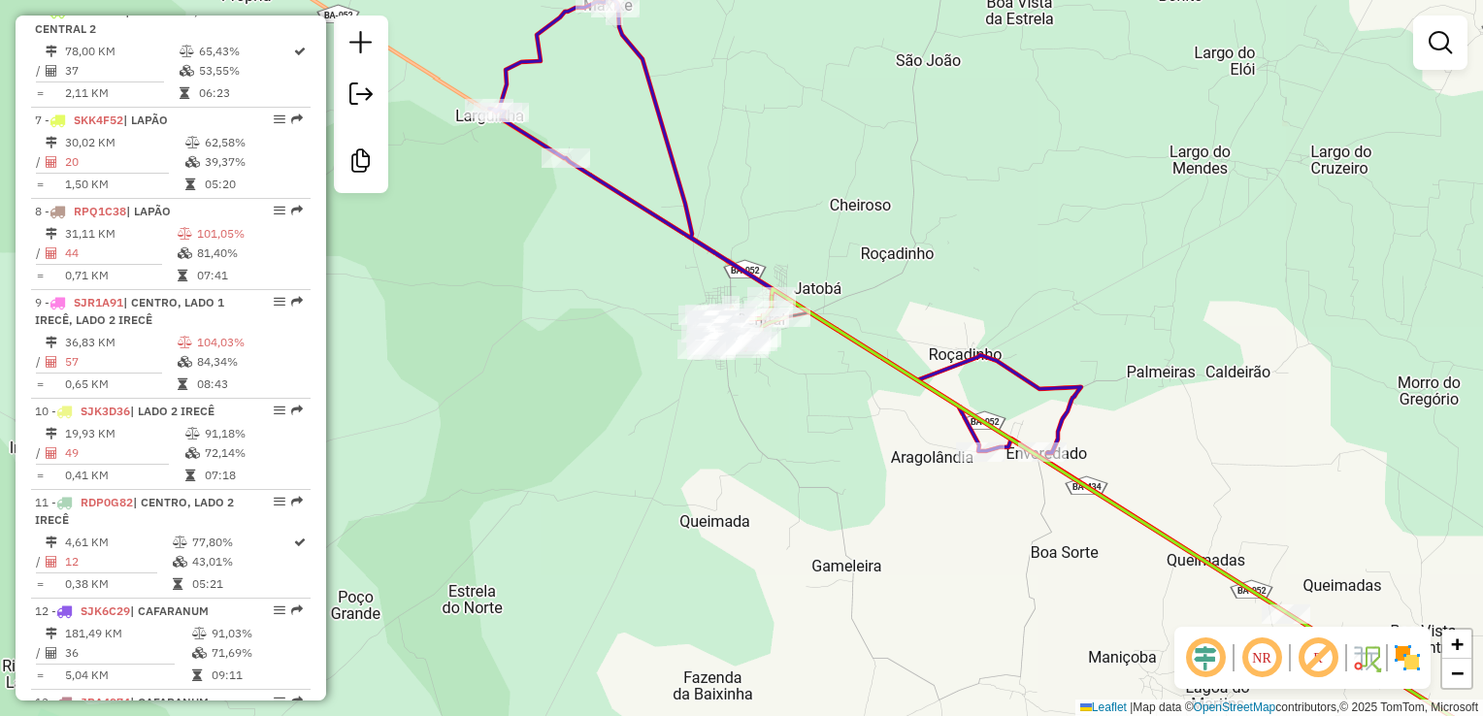
drag, startPoint x: 850, startPoint y: 351, endPoint x: 781, endPoint y: 374, distance: 72.4
click at [780, 409] on div "Janela de atendimento Grade de atendimento Capacidade Transportadoras Veículos …" at bounding box center [741, 358] width 1483 height 716
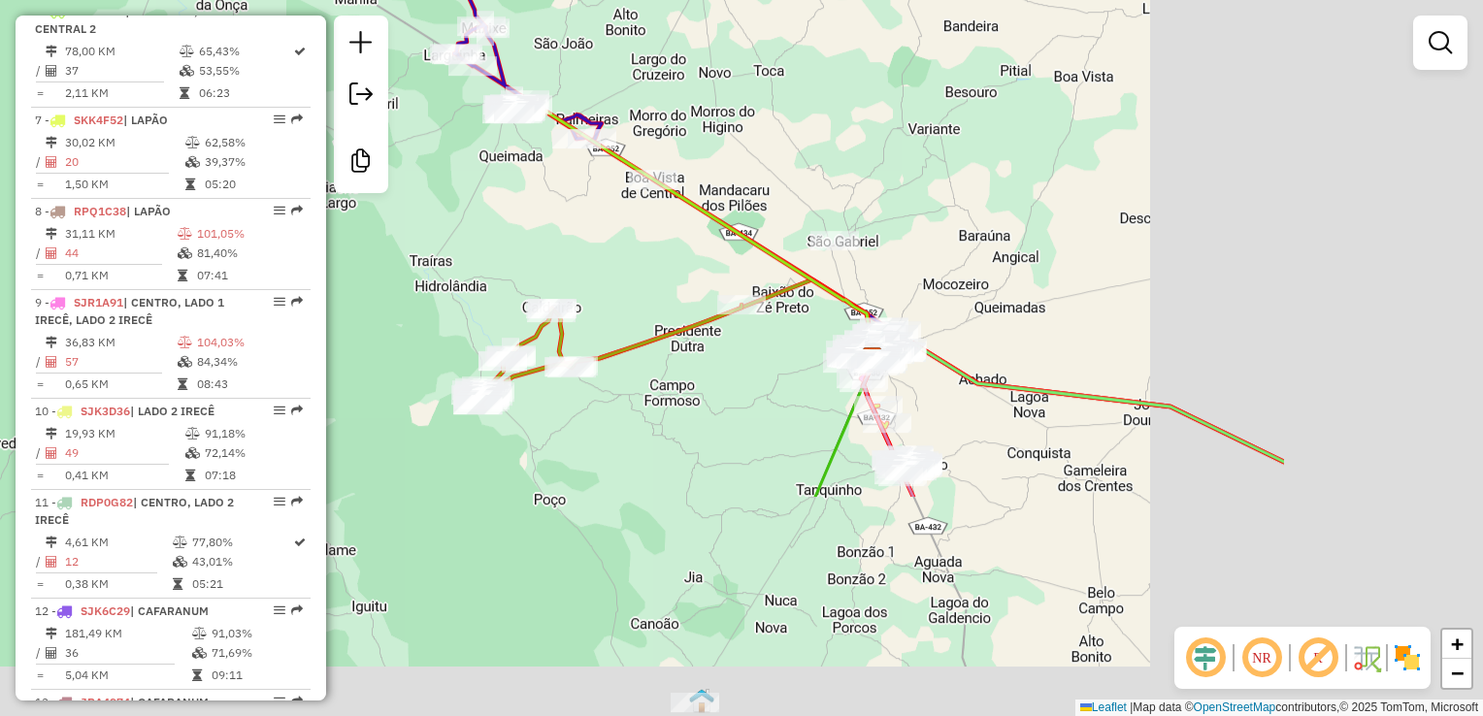
drag, startPoint x: 884, startPoint y: 573, endPoint x: 512, endPoint y: 259, distance: 486.3
click at [506, 250] on div "Janela de atendimento Grade de atendimento Capacidade Transportadoras Veículos …" at bounding box center [741, 358] width 1483 height 716
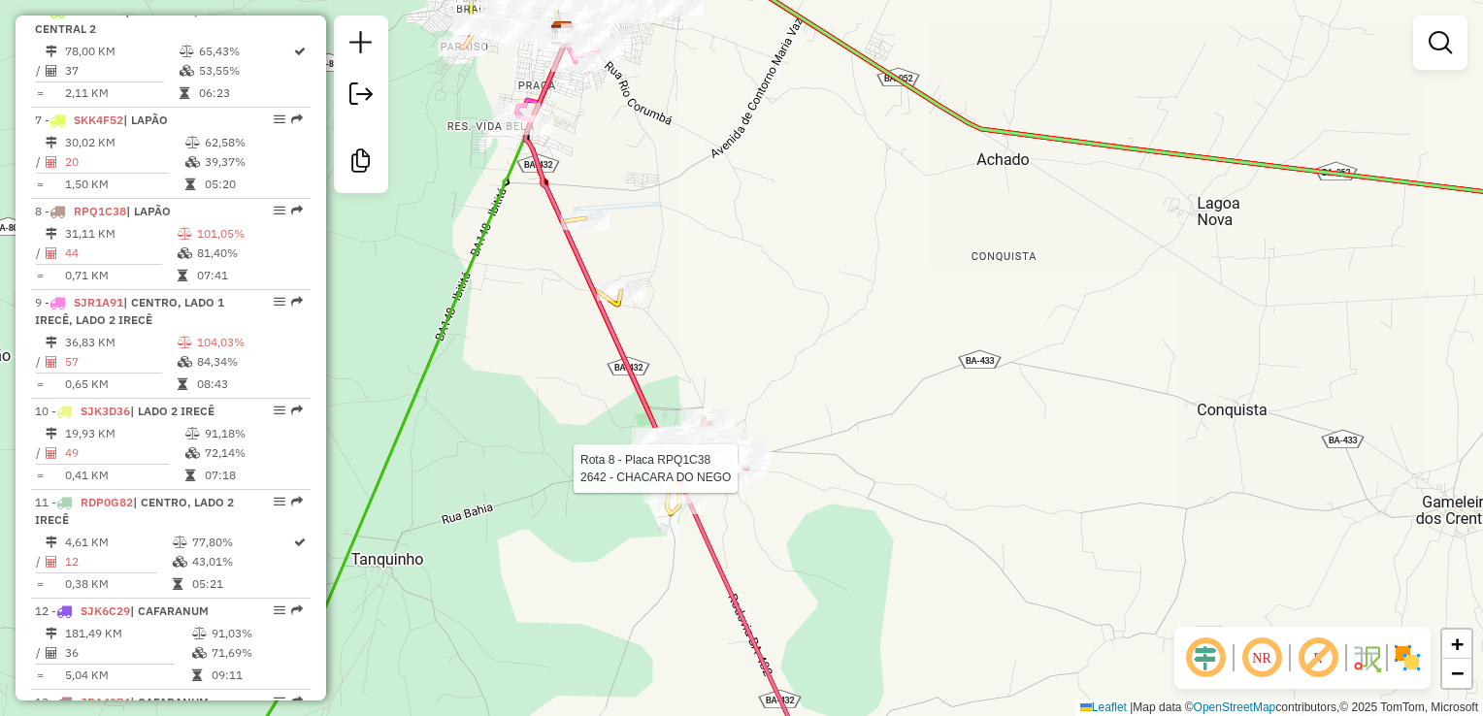
select select "**********"
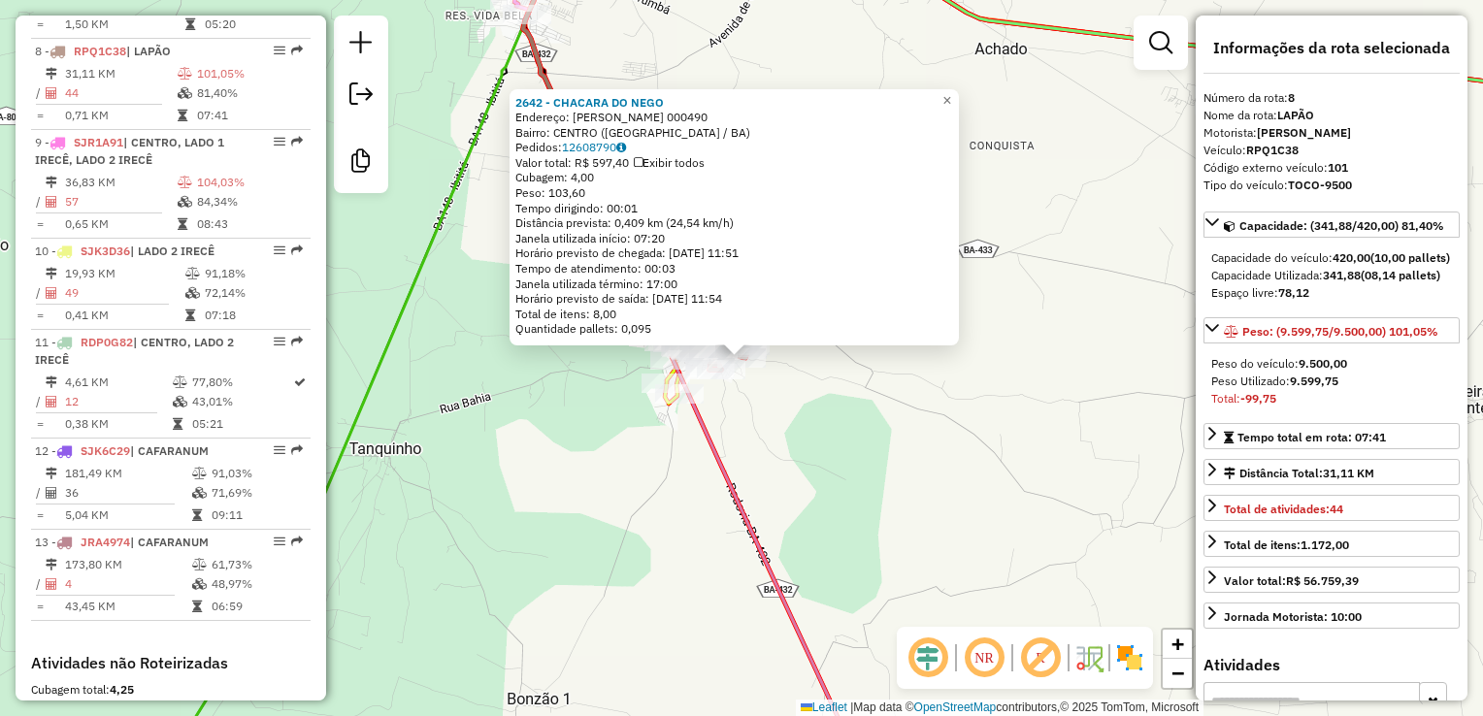
scroll to position [1436, 0]
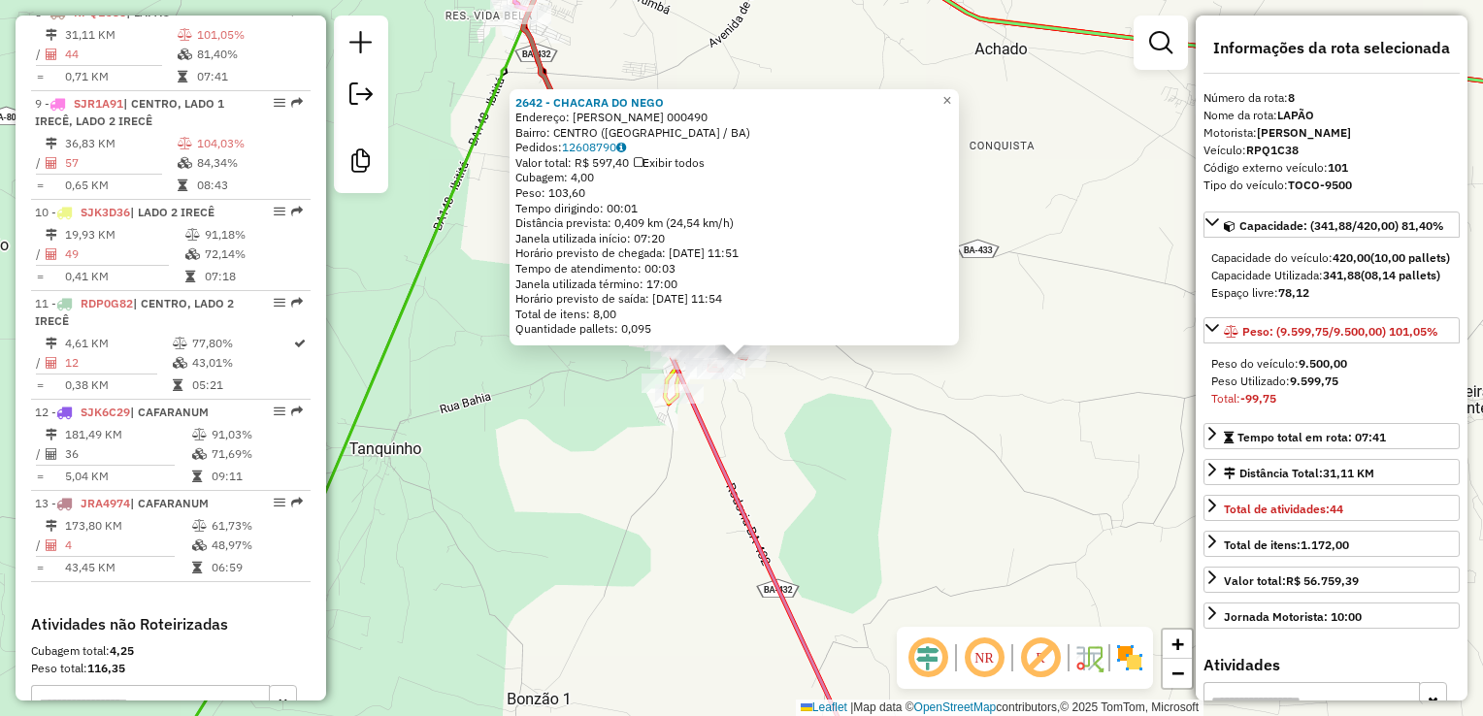
click at [808, 452] on div "2642 - CHACARA DO NEGO Endereço: LEOBINO ROCHA 000490 Bairro: CENTRO (LAPAO / B…" at bounding box center [741, 358] width 1483 height 716
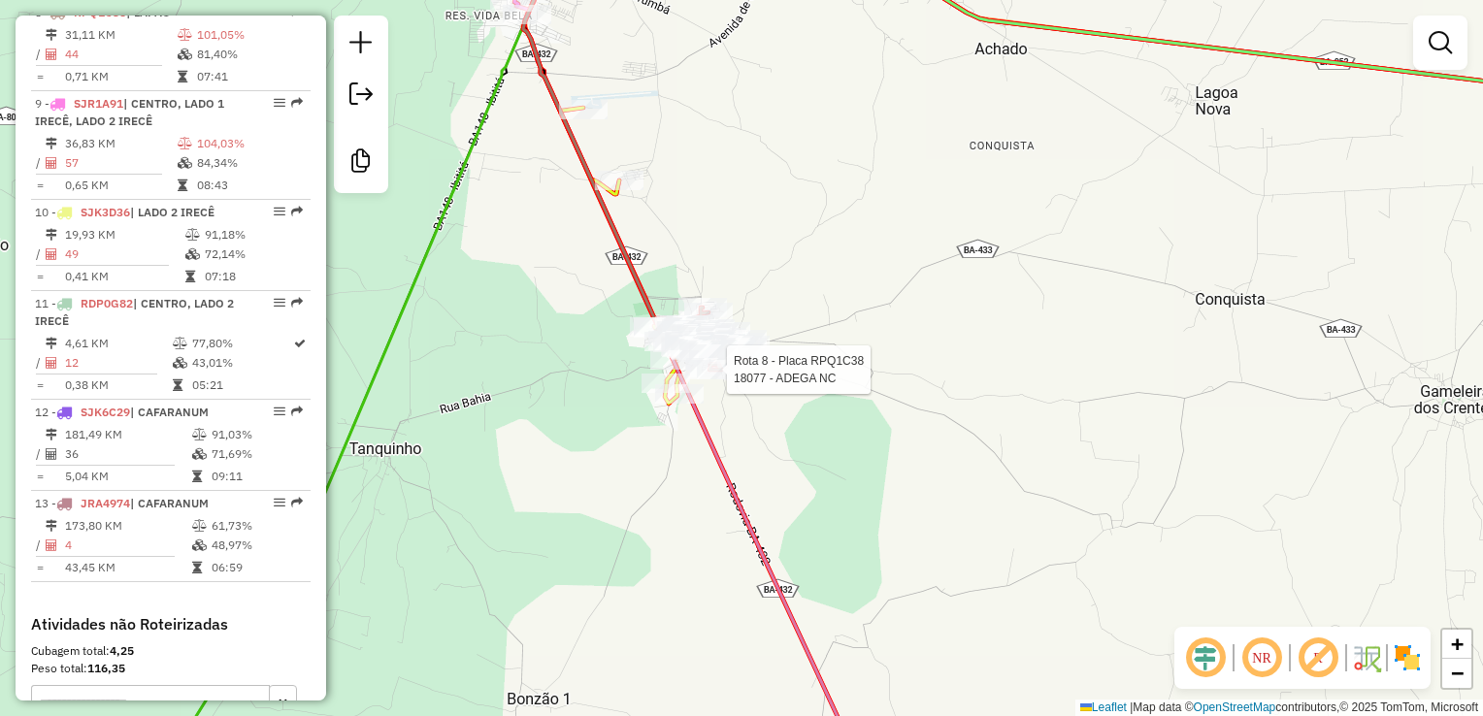
select select "**********"
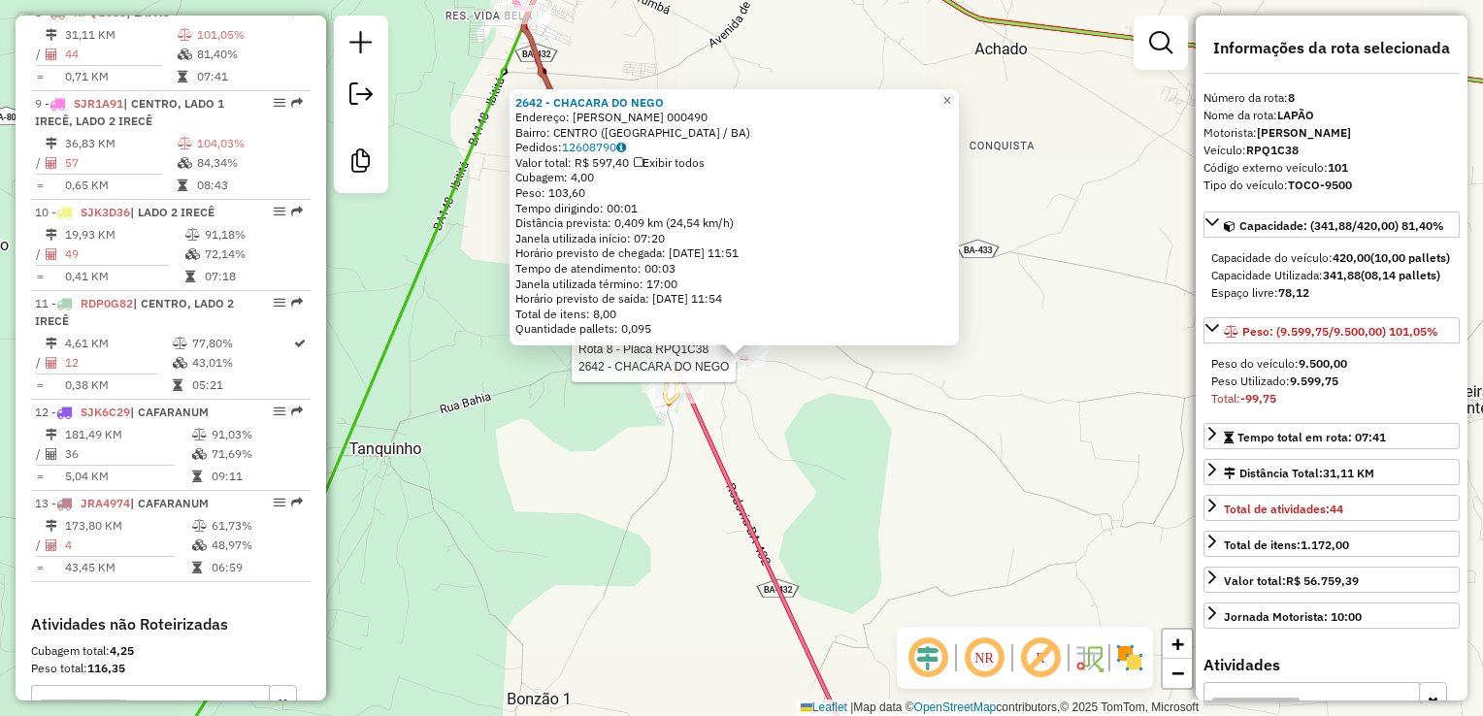
click at [990, 194] on div "Rota 8 - Placa RPQ1C38 2642 - CHACARA DO NEGO 2642 - CHACARA DO NEGO Endereço: …" at bounding box center [741, 358] width 1483 height 716
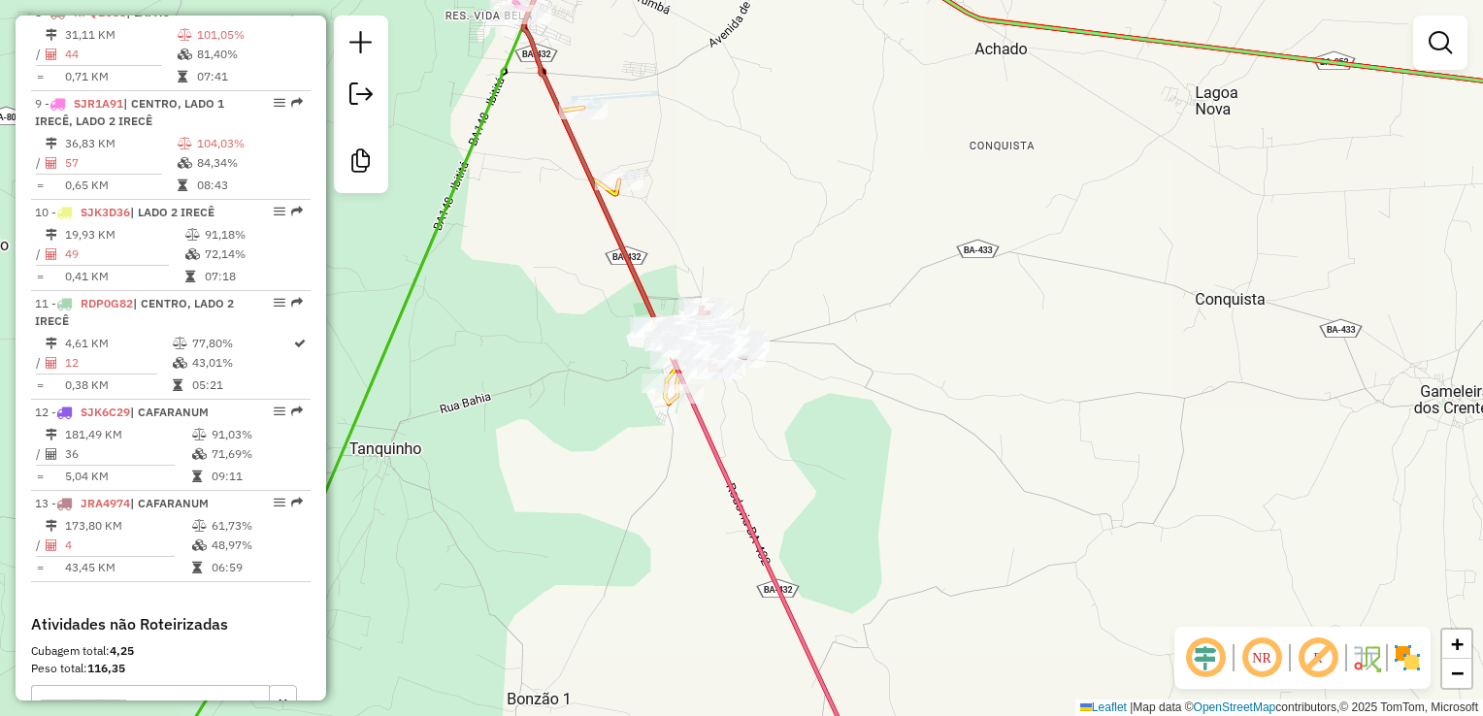
drag, startPoint x: 991, startPoint y: 193, endPoint x: 1072, endPoint y: 379, distance: 202.1
click at [1072, 379] on div "2642 - CHACARA DO NEGO Endereço: LEOBINO ROCHA 000490 Bairro: CENTRO (LAPAO / B…" at bounding box center [741, 358] width 1483 height 716
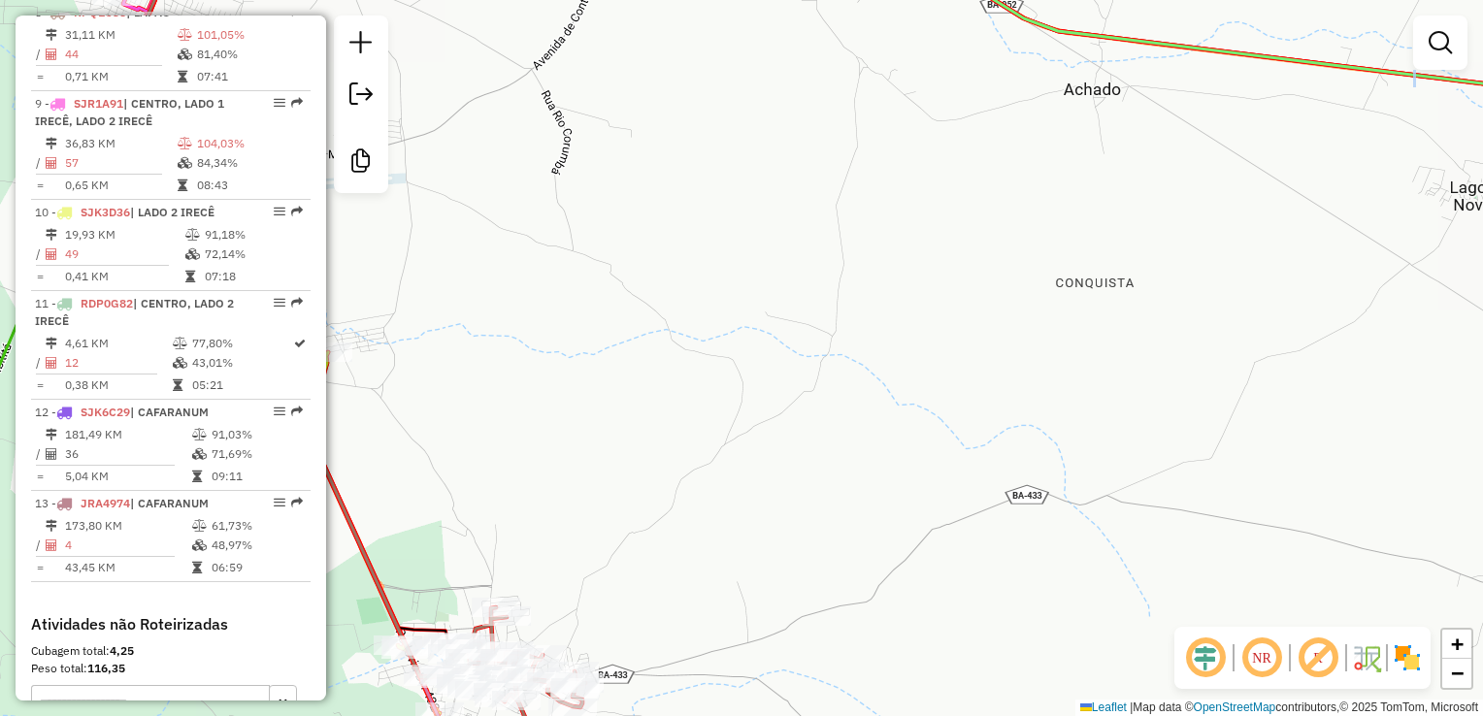
drag, startPoint x: 831, startPoint y: 251, endPoint x: 894, endPoint y: 411, distance: 171.2
click at [894, 411] on div "Janela de atendimento Grade de atendimento Capacidade Transportadoras Veículos …" at bounding box center [741, 358] width 1483 height 716
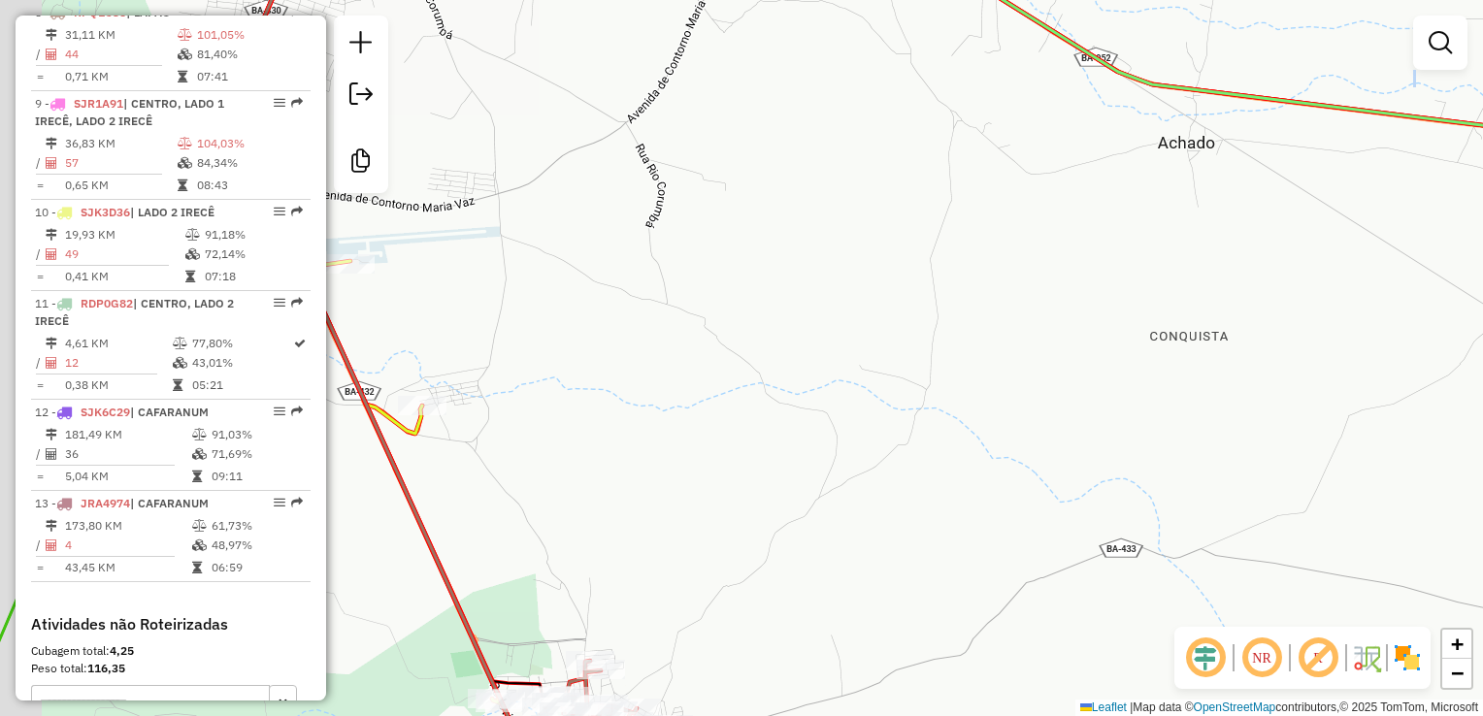
drag, startPoint x: 812, startPoint y: 226, endPoint x: 1132, endPoint y: 362, distance: 347.0
click at [1408, 477] on div "Janela de atendimento Grade de atendimento Capacidade Transportadoras Veículos …" at bounding box center [741, 358] width 1483 height 716
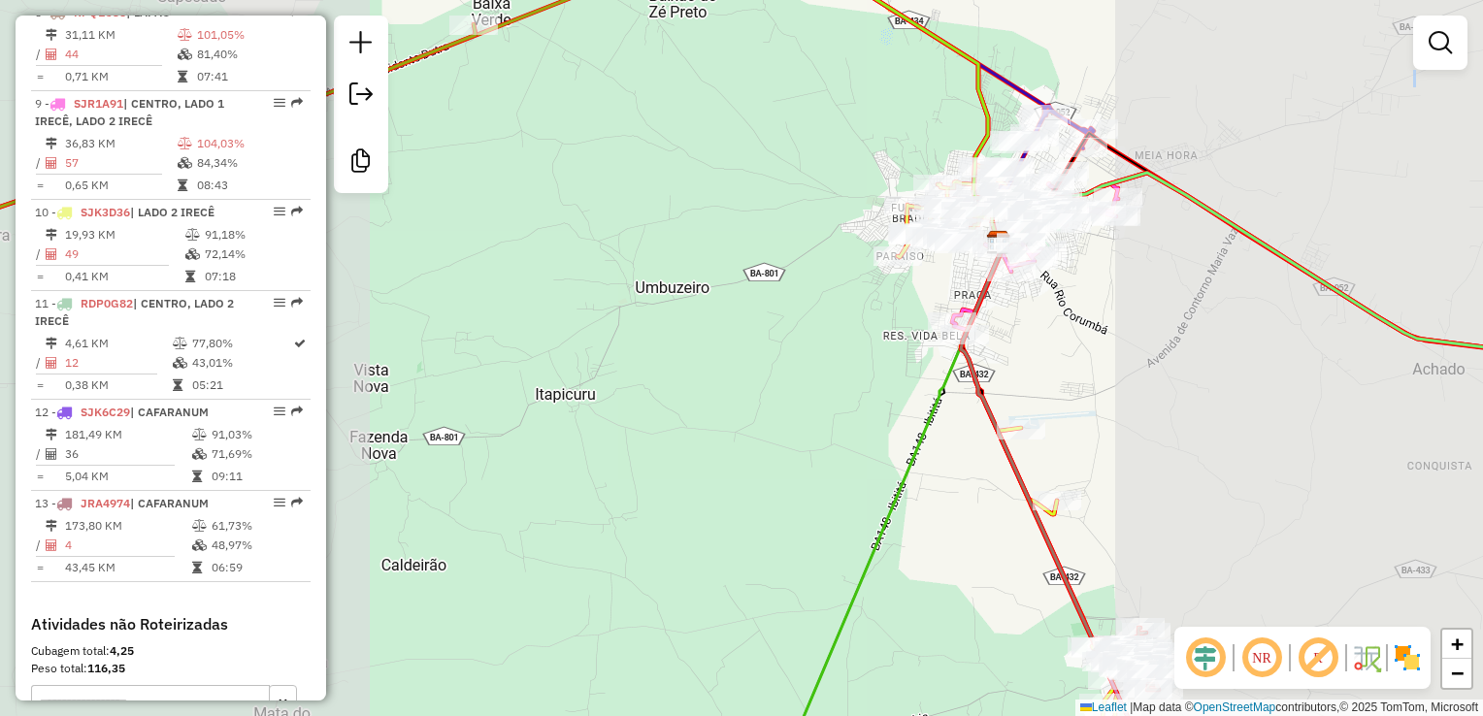
drag, startPoint x: 1099, startPoint y: 325, endPoint x: 1044, endPoint y: 433, distance: 120.7
click at [1044, 433] on div "Janela de atendimento Grade de atendimento Capacidade Transportadoras Veículos …" at bounding box center [741, 358] width 1483 height 716
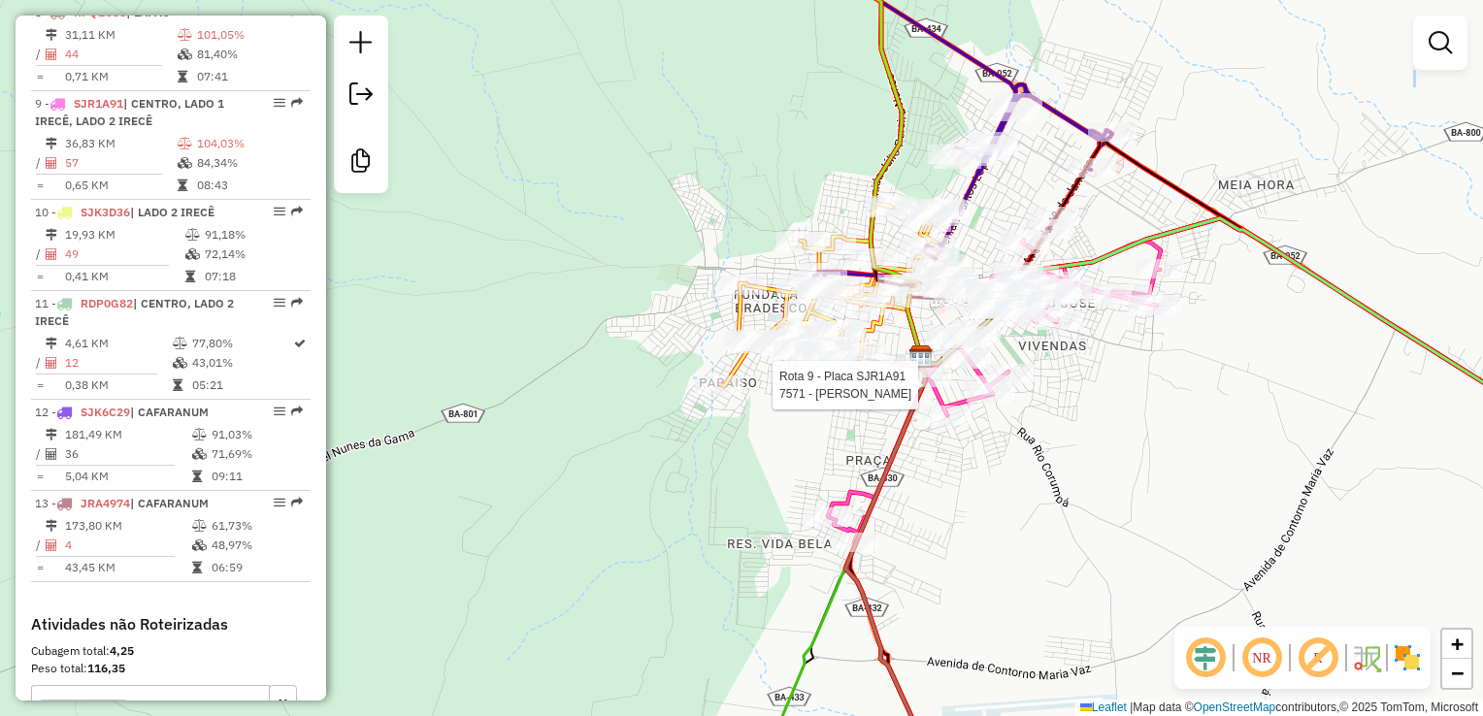
select select "**********"
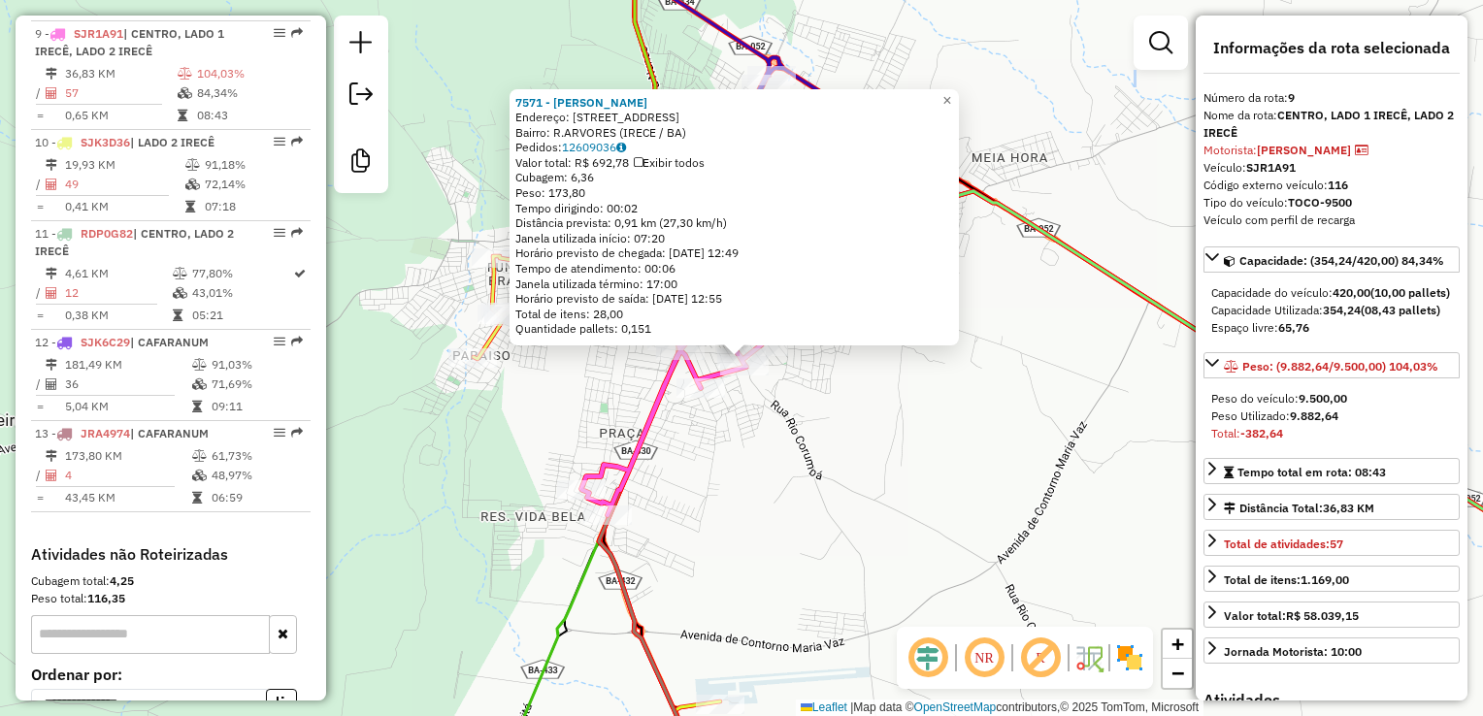
scroll to position [1528, 0]
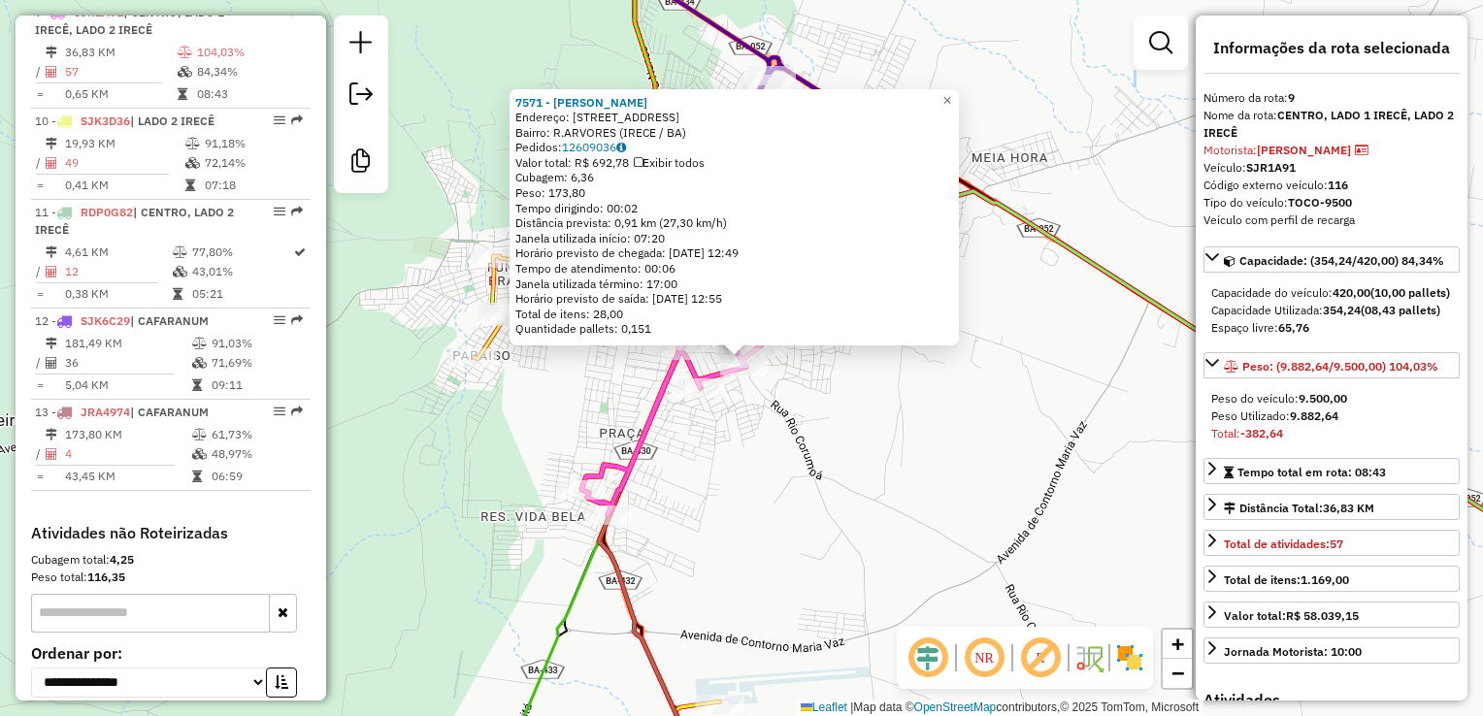
click at [1088, 396] on div "7571 - OELIO FERREIRA MACHADO Endereço: R RIO CORUMBA 474 Bairro: R.ARVORES (IR…" at bounding box center [741, 358] width 1483 height 716
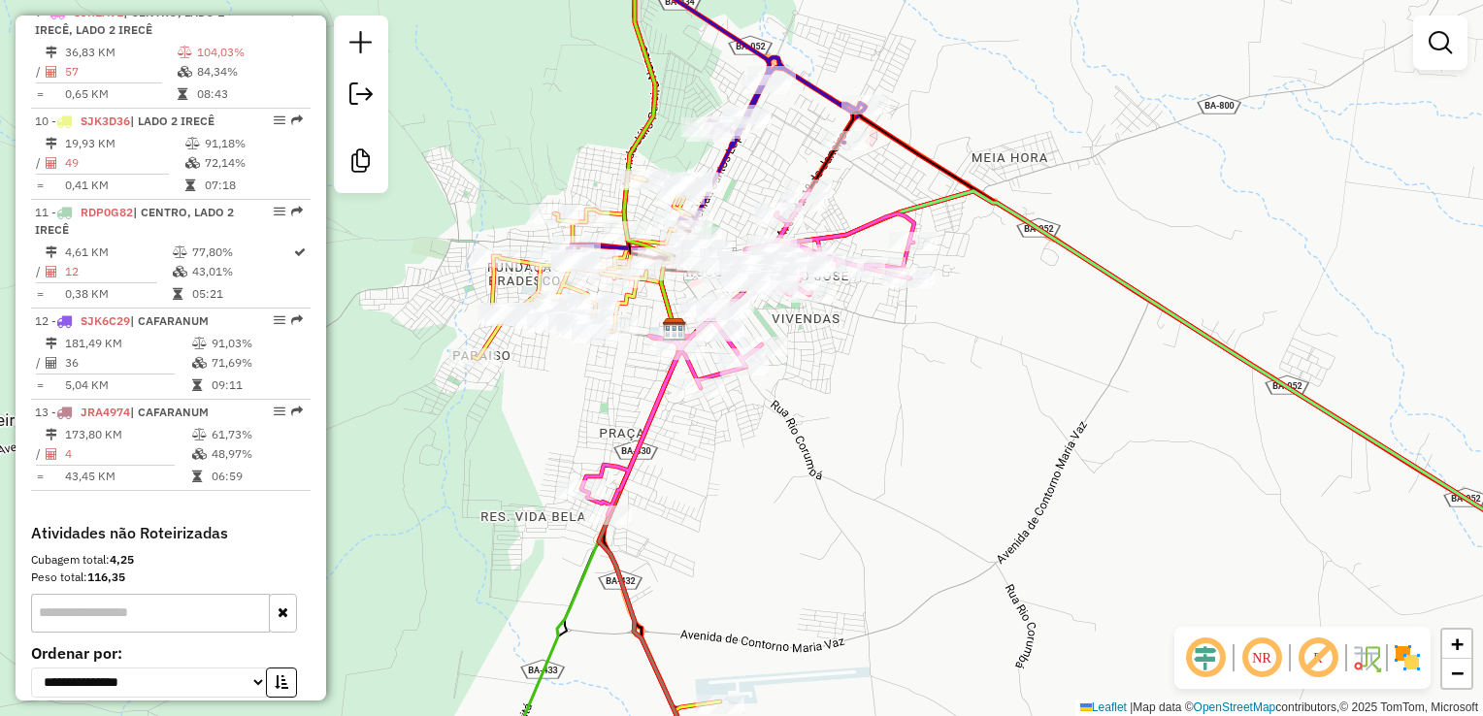
drag, startPoint x: 957, startPoint y: 377, endPoint x: 1009, endPoint y: 531, distance: 163.0
click at [1009, 531] on div "Janela de atendimento Grade de atendimento Capacidade Transportadoras Veículos …" at bounding box center [741, 358] width 1483 height 716
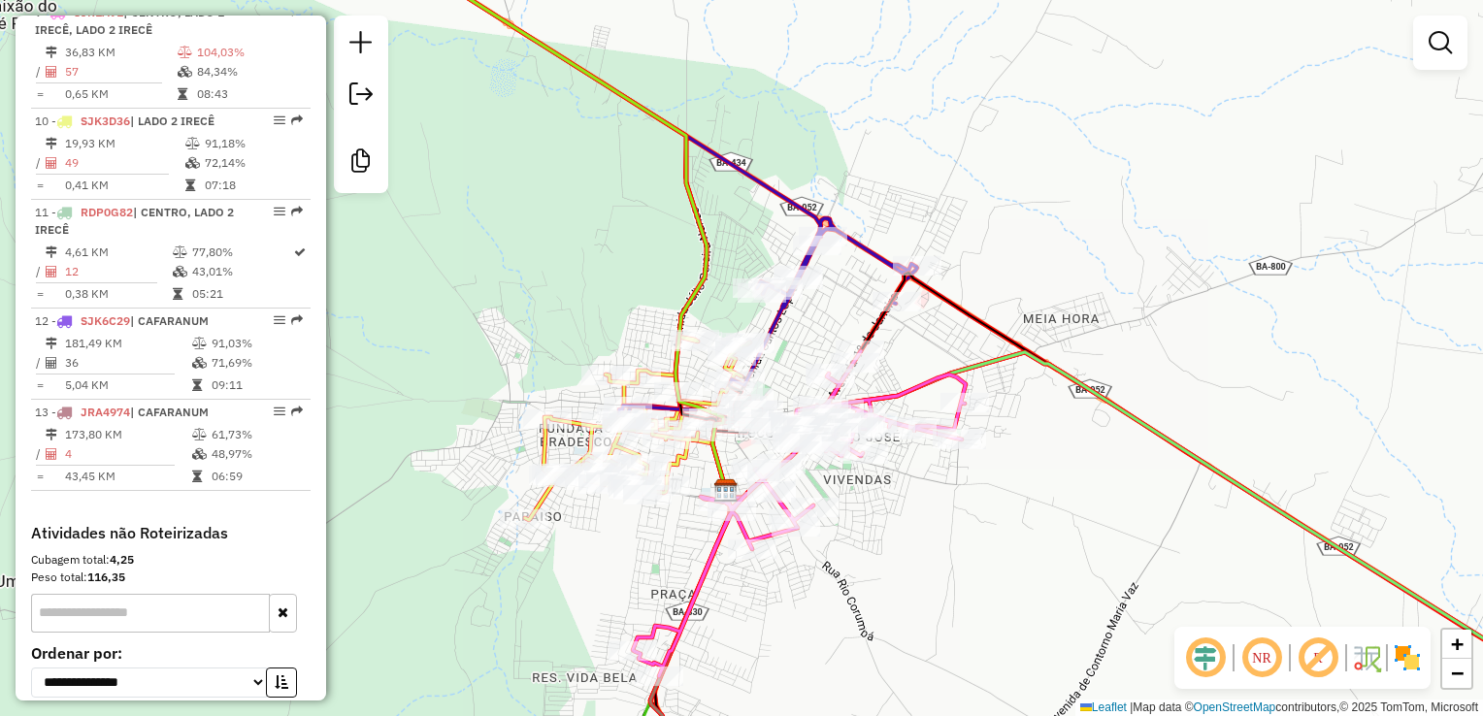
drag, startPoint x: 955, startPoint y: 501, endPoint x: 1062, endPoint y: 331, distance: 200.6
click at [1061, 333] on div "Rota 9 - Placa SJR1A91 12555 - MERCADO CLIMAX Rota 9 - Placa SJR1A91 13673 - ME…" at bounding box center [741, 358] width 1483 height 716
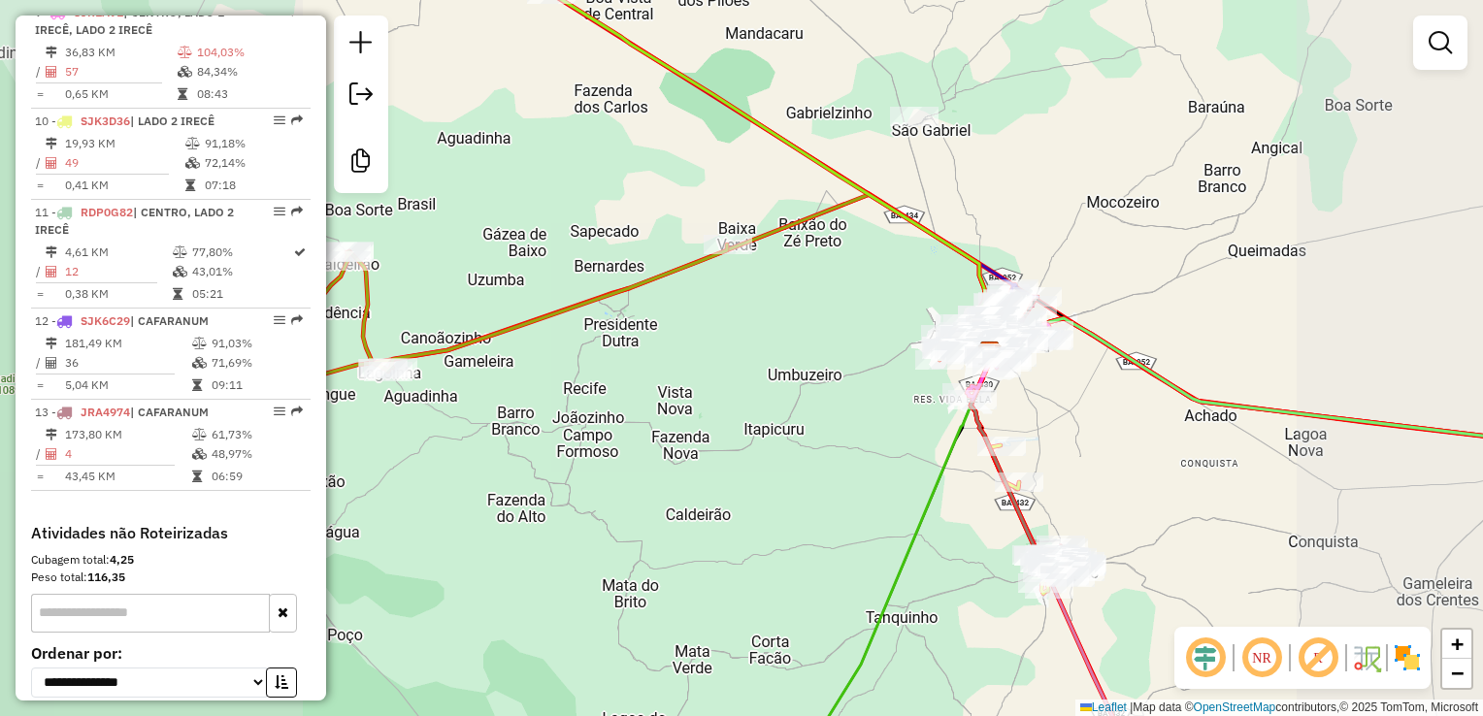
drag, startPoint x: 1101, startPoint y: 479, endPoint x: 932, endPoint y: 270, distance: 269.2
click at [941, 276] on div "Janela de atendimento Grade de atendimento Capacidade Transportadoras Veículos …" at bounding box center [741, 358] width 1483 height 716
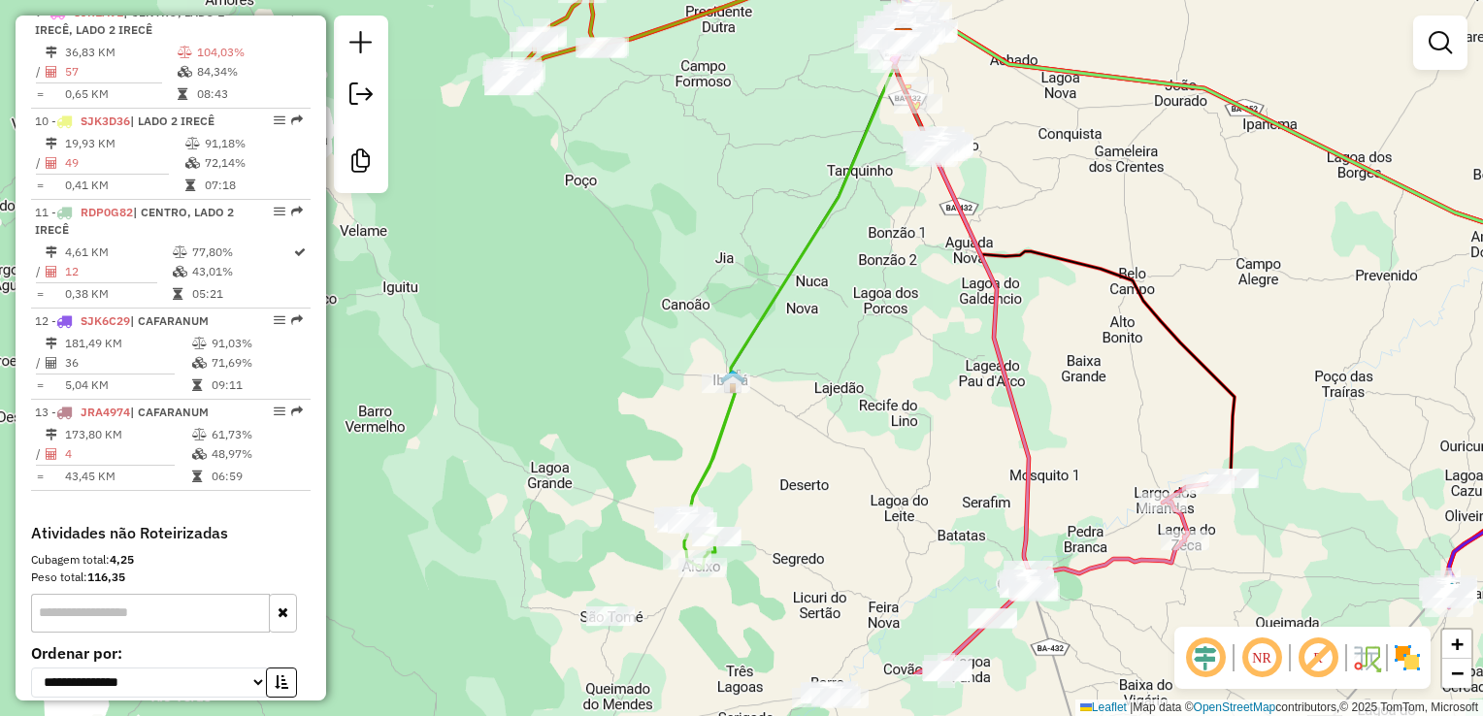
drag, startPoint x: 767, startPoint y: 441, endPoint x: 919, endPoint y: 334, distance: 186.1
click at [984, 251] on div "Janela de atendimento Grade de atendimento Capacidade Transportadoras Veículos …" at bounding box center [741, 358] width 1483 height 716
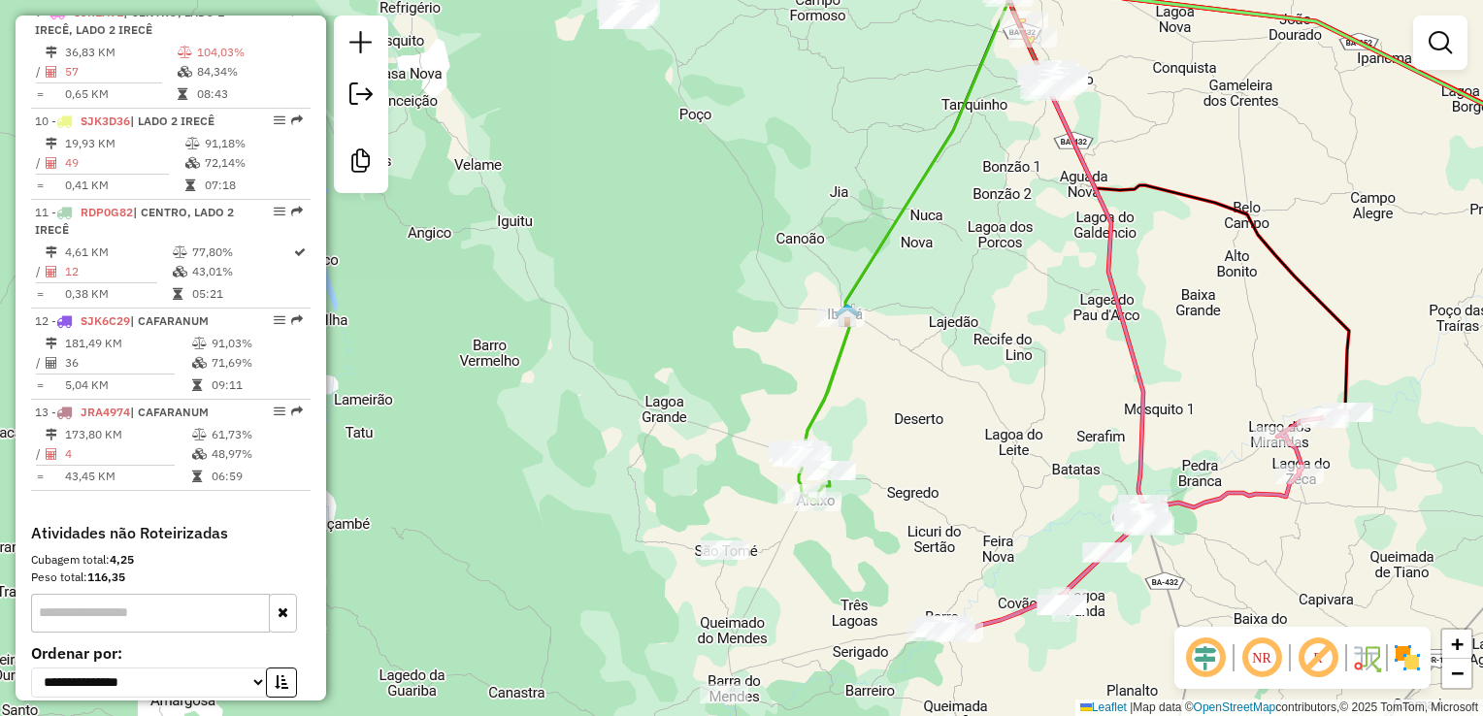
drag, startPoint x: 928, startPoint y: 348, endPoint x: 877, endPoint y: 453, distance: 116.3
click at [942, 673] on div "Rota 3 - Placa SKK3J74 17971 - BAR DO CLEDY Janela de atendimento Grade de aten…" at bounding box center [741, 358] width 1483 height 716
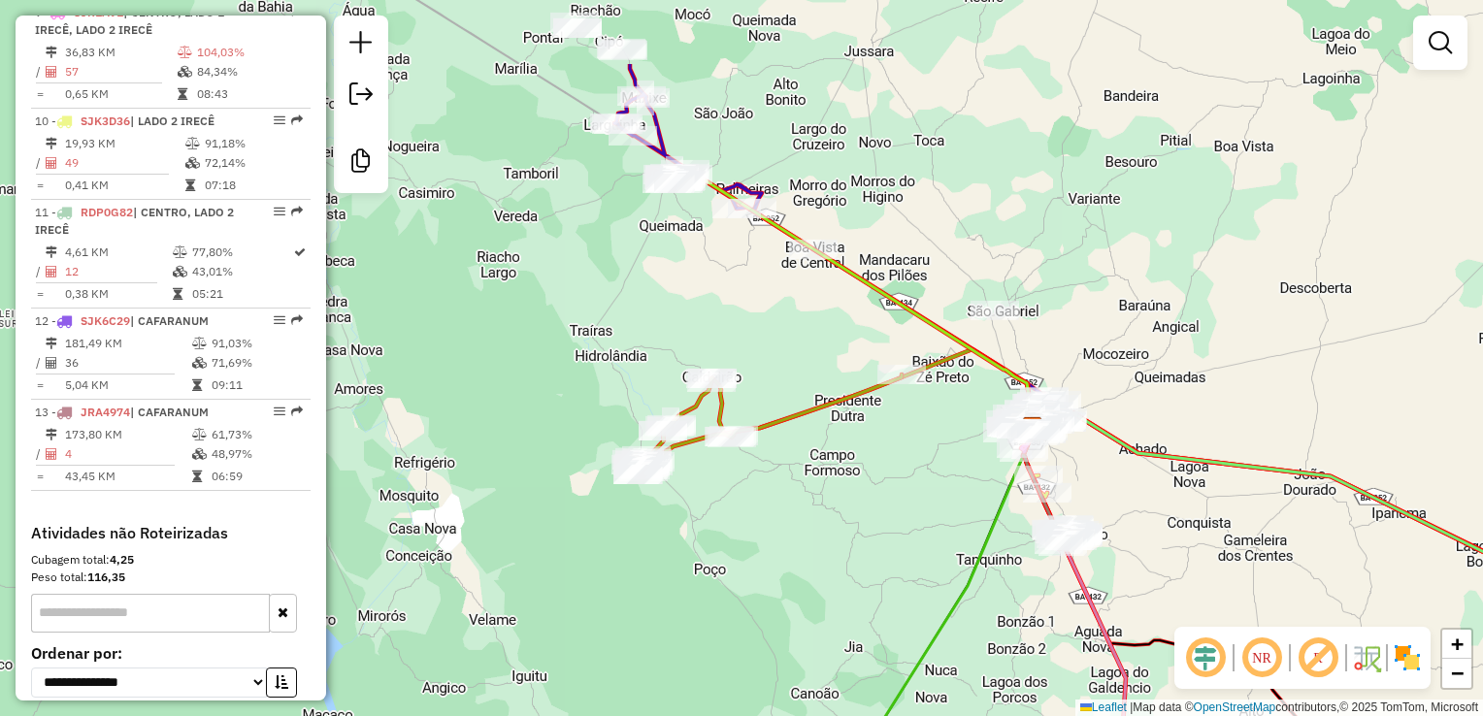
drag, startPoint x: 874, startPoint y: 426, endPoint x: 802, endPoint y: 481, distance: 90.7
click at [875, 603] on div "Janela de atendimento Grade de atendimento Capacidade Transportadoras Veículos …" at bounding box center [741, 358] width 1483 height 716
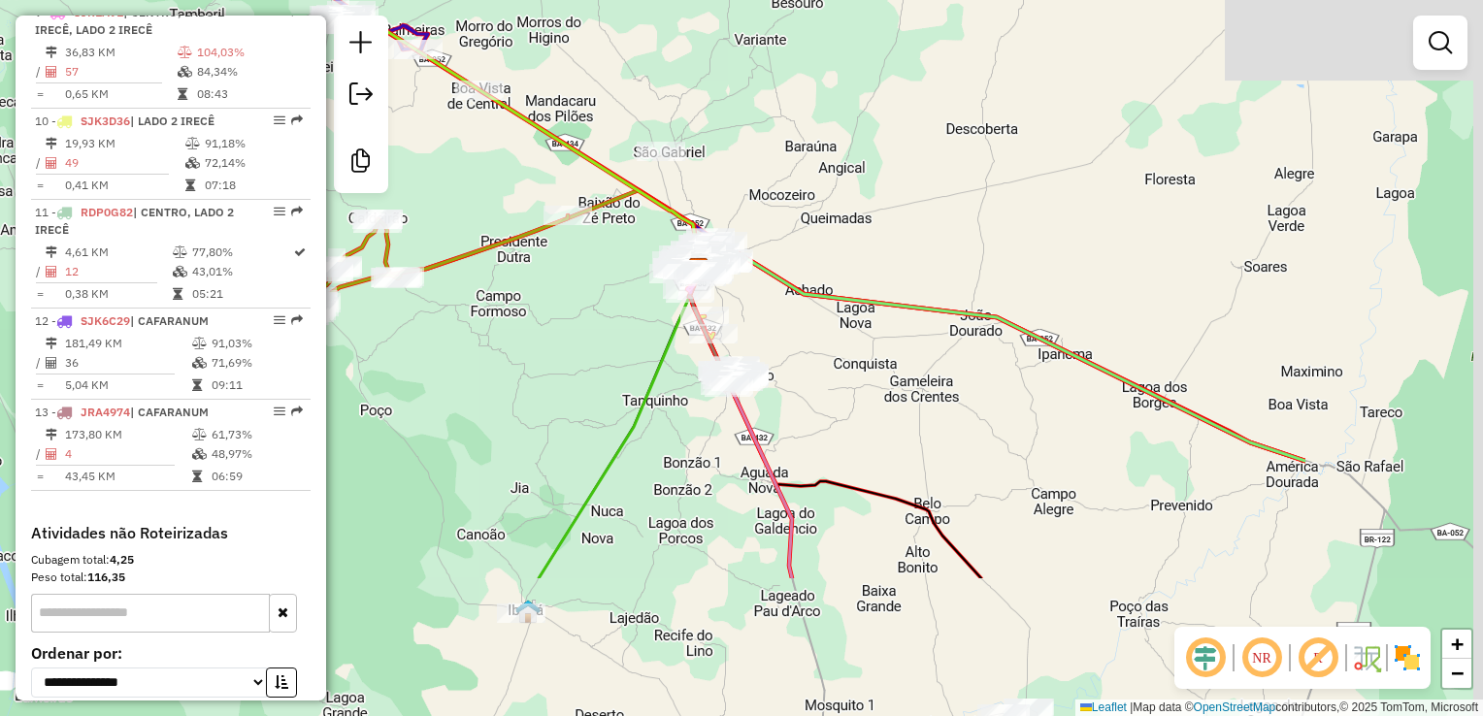
drag, startPoint x: 850, startPoint y: 545, endPoint x: 481, endPoint y: 297, distance: 444.2
click at [448, 289] on div "Janela de atendimento Grade de atendimento Capacidade Transportadoras Veículos …" at bounding box center [741, 358] width 1483 height 716
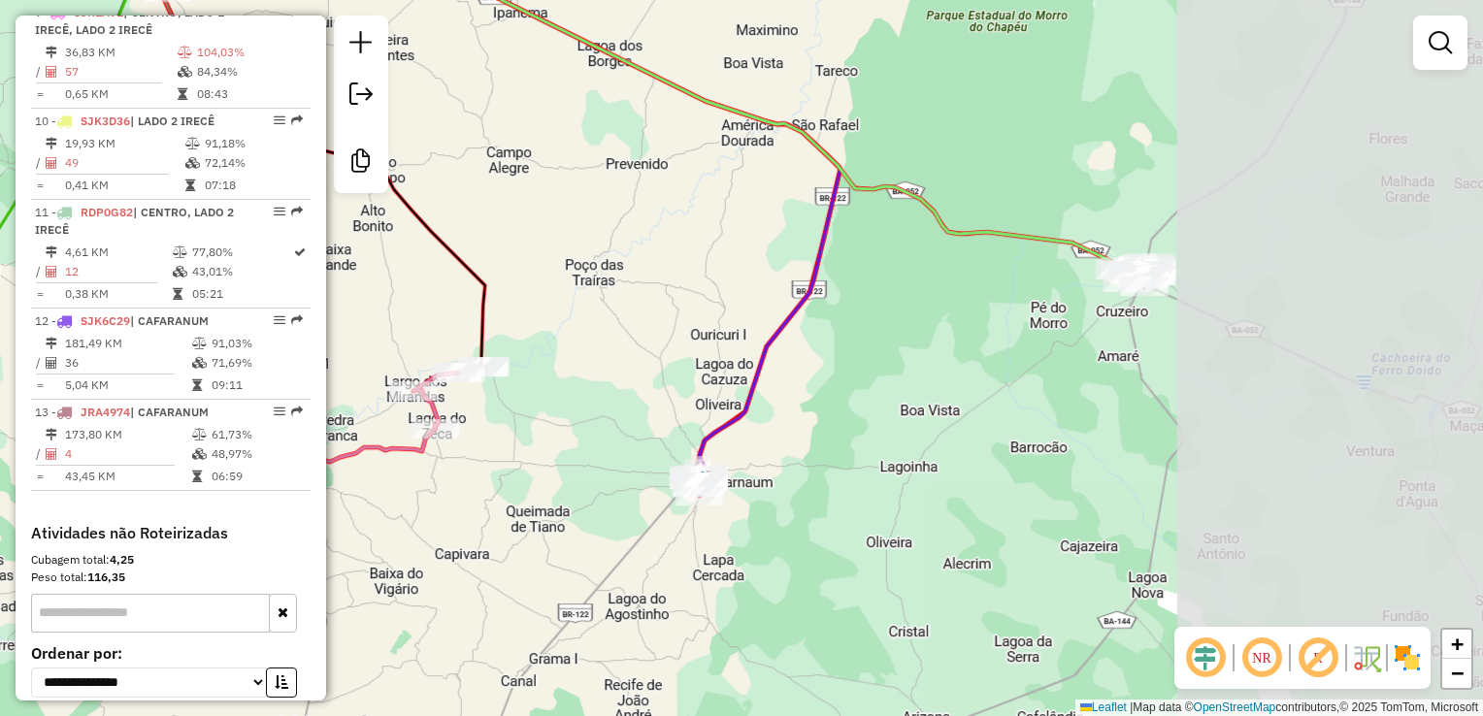
drag, startPoint x: 1087, startPoint y: 578, endPoint x: 731, endPoint y: 356, distance: 419.4
click at [731, 356] on div "Janela de atendimento Grade de atendimento Capacidade Transportadoras Veículos …" at bounding box center [741, 358] width 1483 height 716
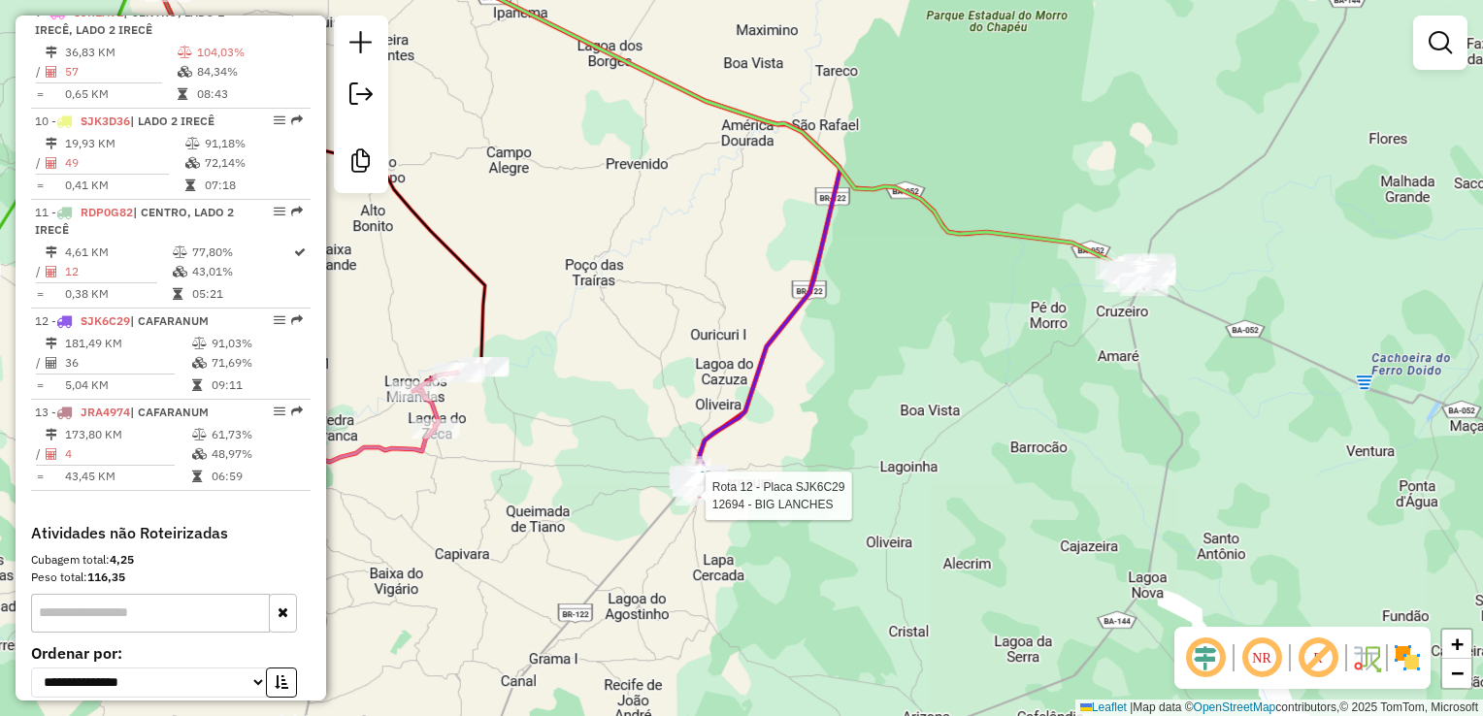
select select "**********"
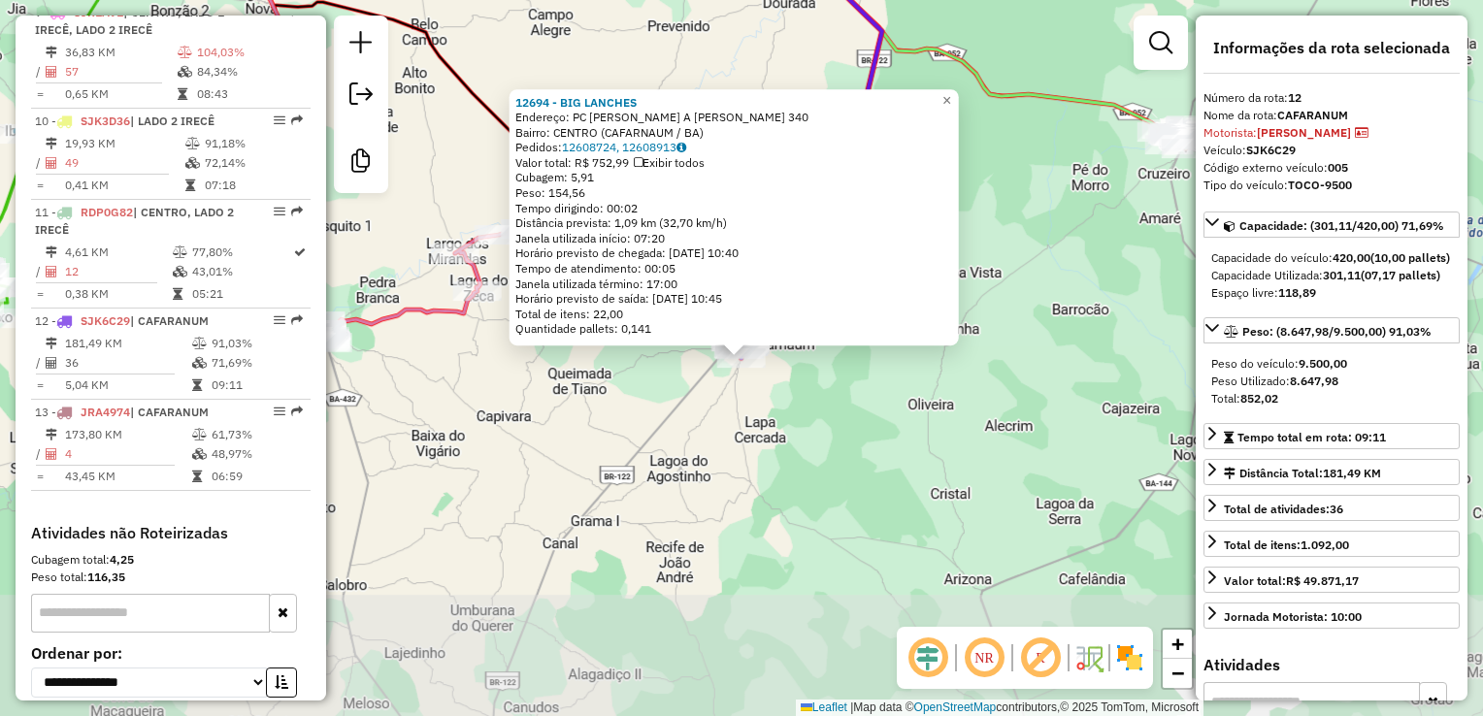
scroll to position [1669, 0]
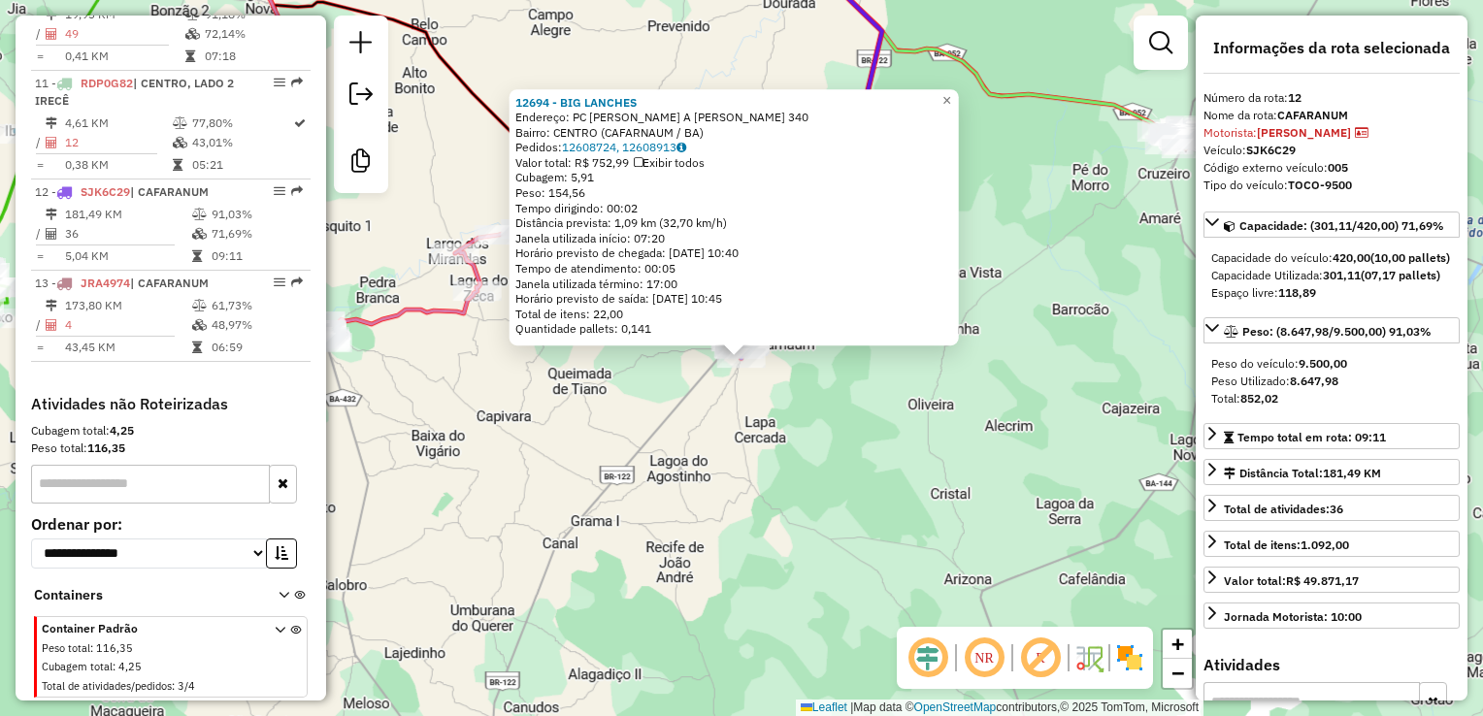
click at [693, 487] on div "12694 - BIG LANCHES Endereço: PC CIRILO A TOME DA SILVA 340 Bairro: CENTRO (CAF…" at bounding box center [741, 358] width 1483 height 716
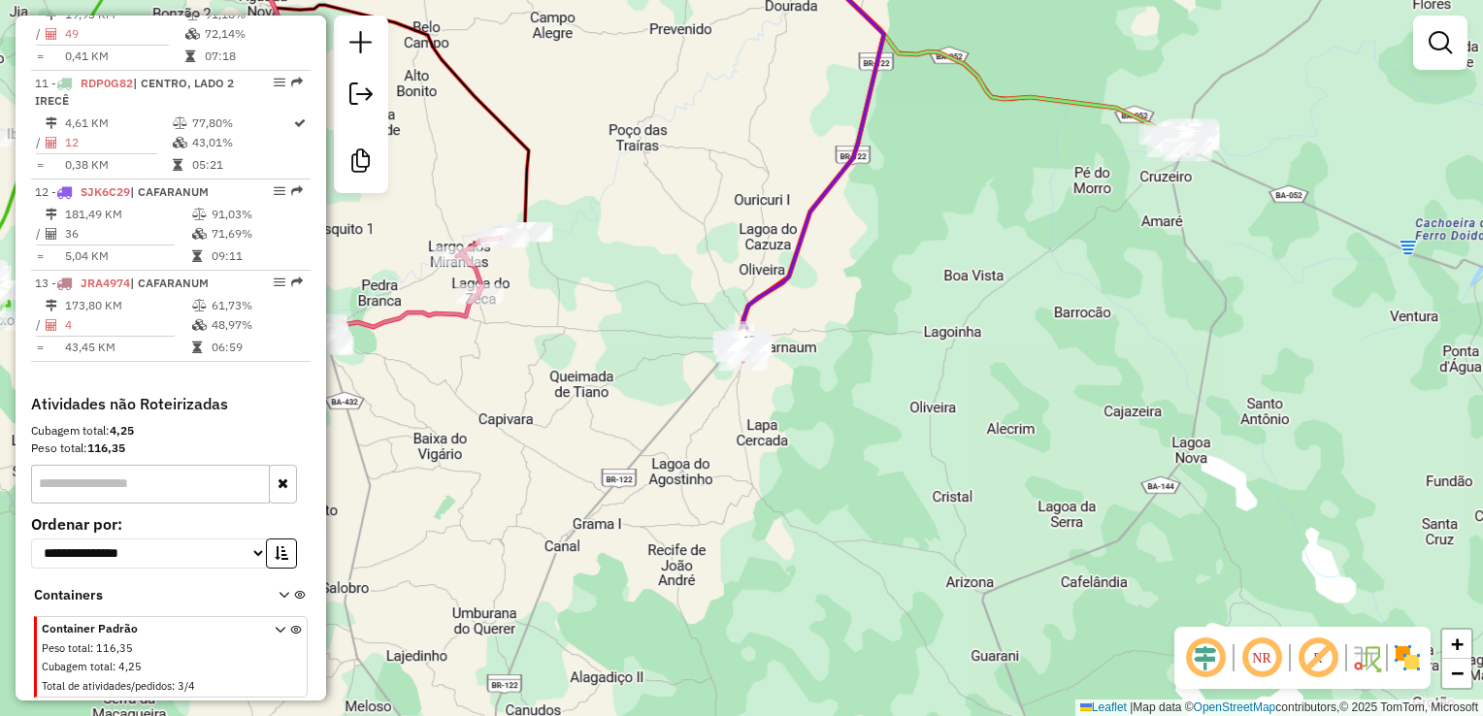
drag, startPoint x: 750, startPoint y: 453, endPoint x: 689, endPoint y: 499, distance: 76.3
click at [745, 567] on div "Janela de atendimento Grade de atendimento Capacidade Transportadoras Veículos …" at bounding box center [741, 358] width 1483 height 716
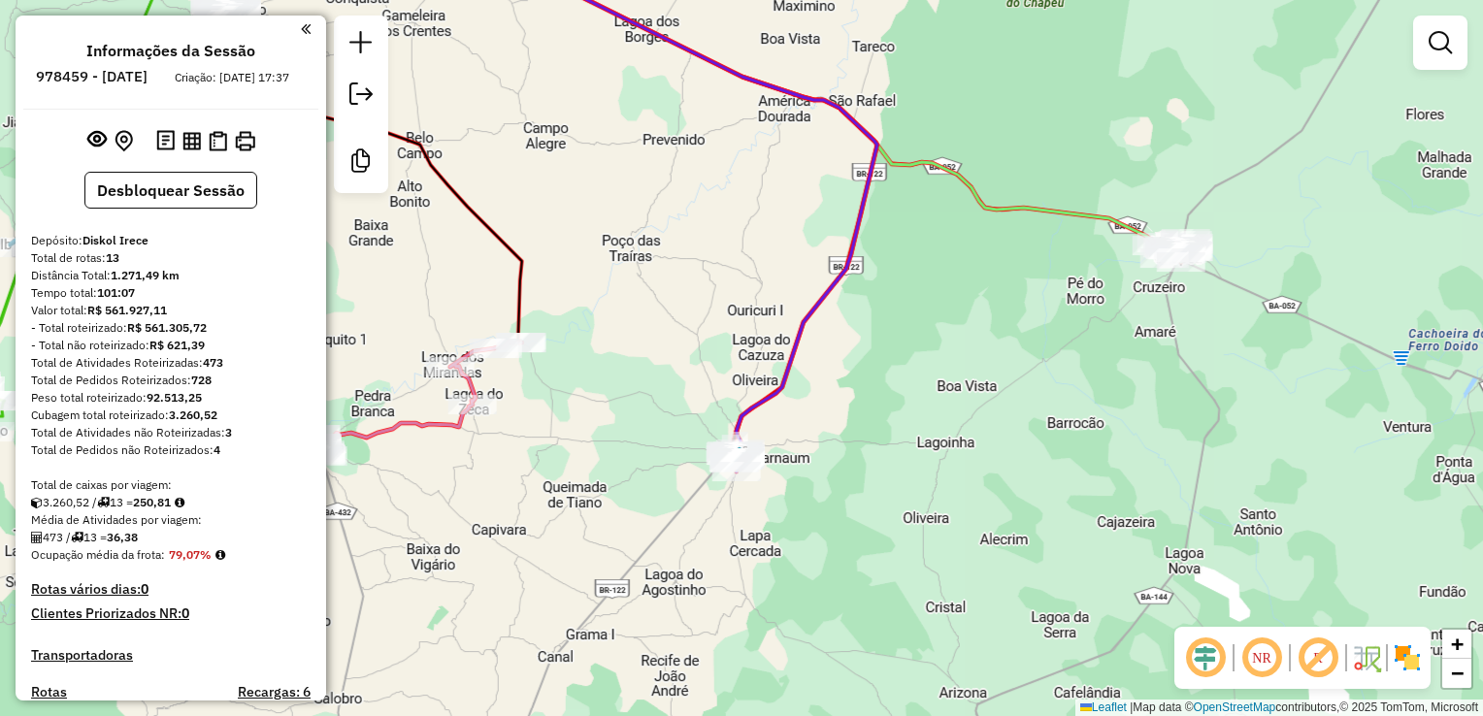
scroll to position [1669, 0]
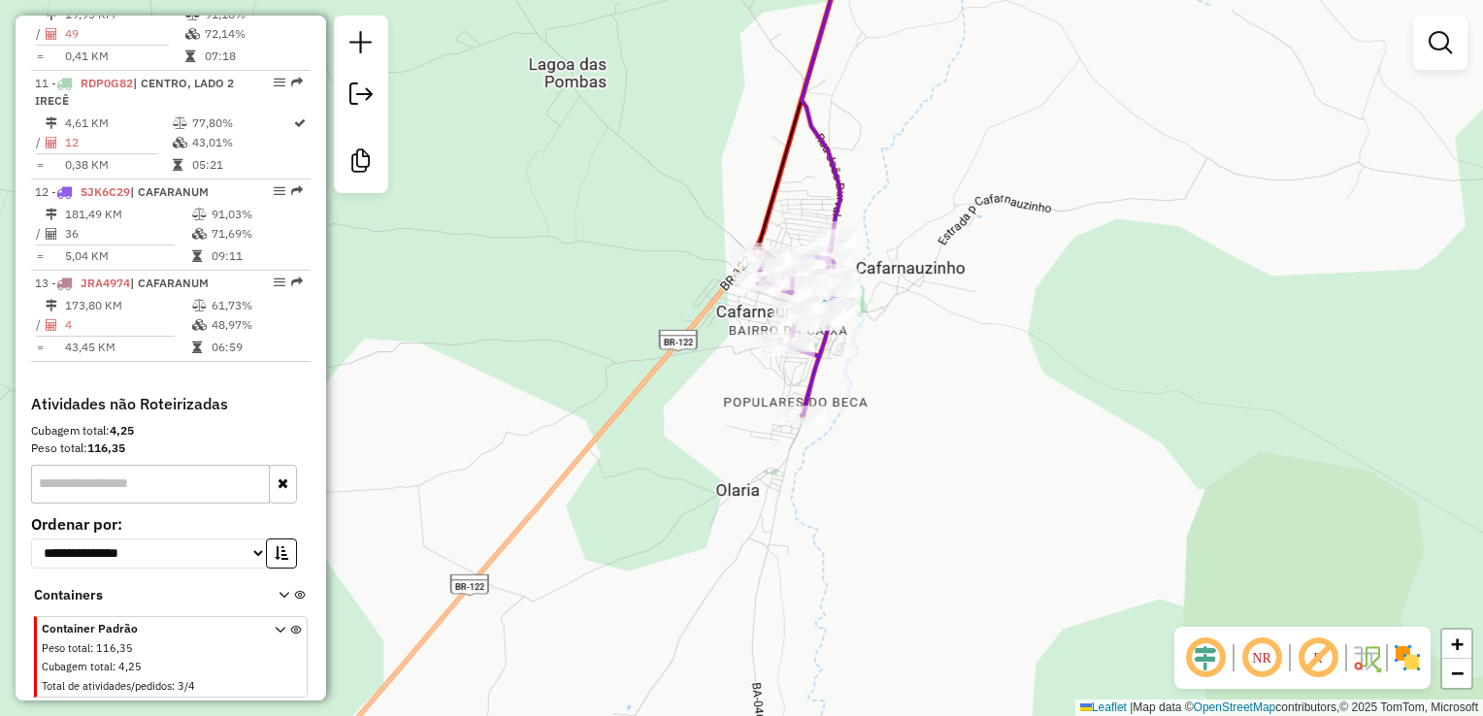
drag, startPoint x: 689, startPoint y: 420, endPoint x: 656, endPoint y: 464, distance: 54.7
click at [656, 464] on div "Janela de atendimento Grade de atendimento Capacidade Transportadoras Veículos …" at bounding box center [741, 358] width 1483 height 716
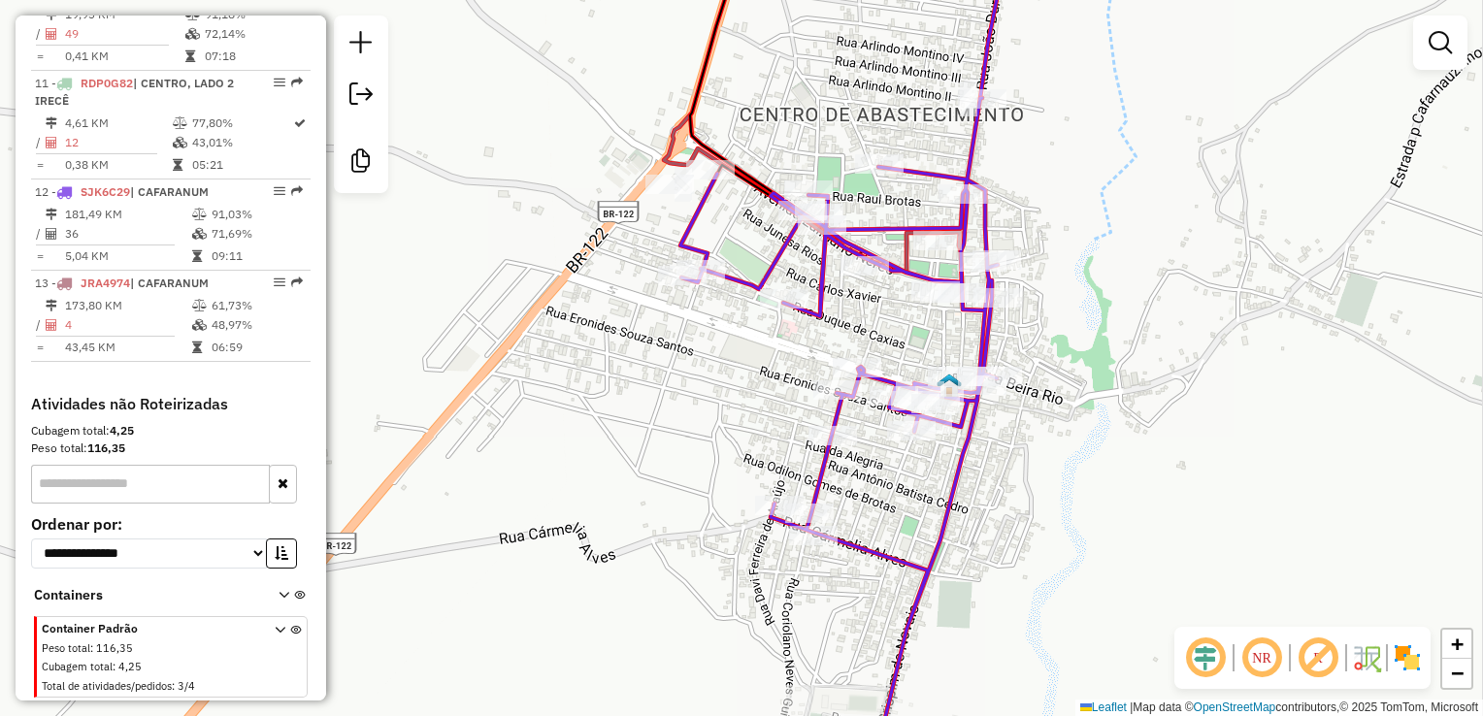
drag, startPoint x: 757, startPoint y: 336, endPoint x: 631, endPoint y: 578, distance: 273.5
click at [632, 576] on div "Janela de atendimento Grade de atendimento Capacidade Transportadoras Veículos …" at bounding box center [741, 358] width 1483 height 716
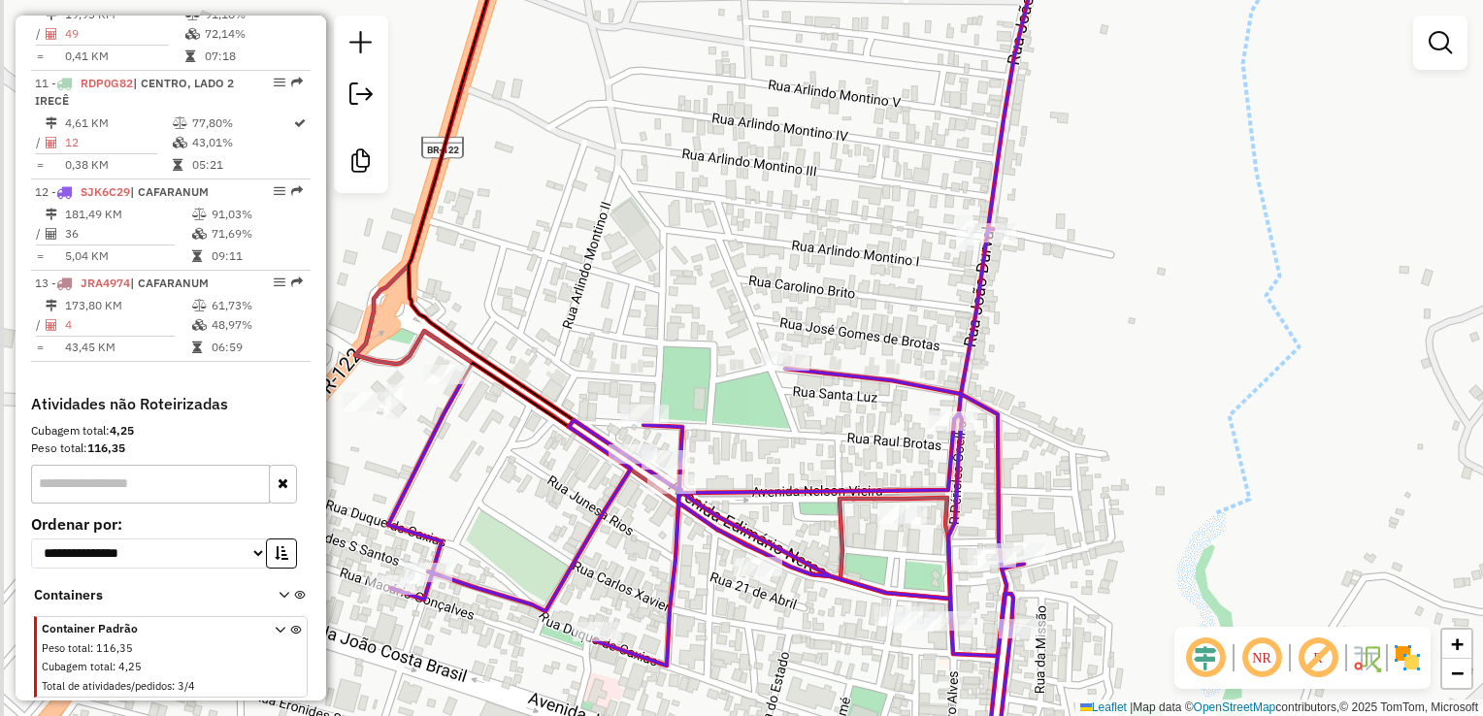
drag, startPoint x: 869, startPoint y: 444, endPoint x: 967, endPoint y: 405, distance: 105.4
click at [957, 406] on div "Janela de atendimento Grade de atendimento Capacidade Transportadoras Veículos …" at bounding box center [741, 358] width 1483 height 716
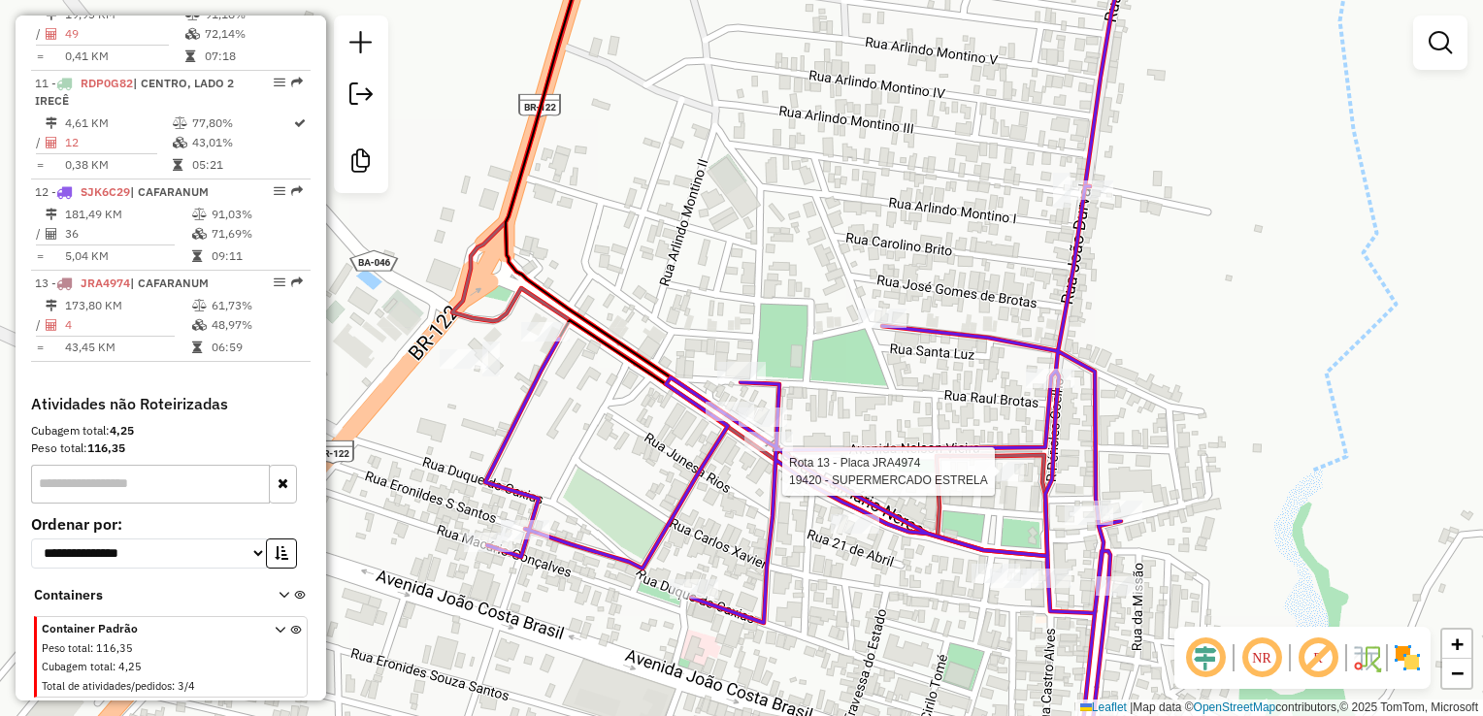
select select "**********"
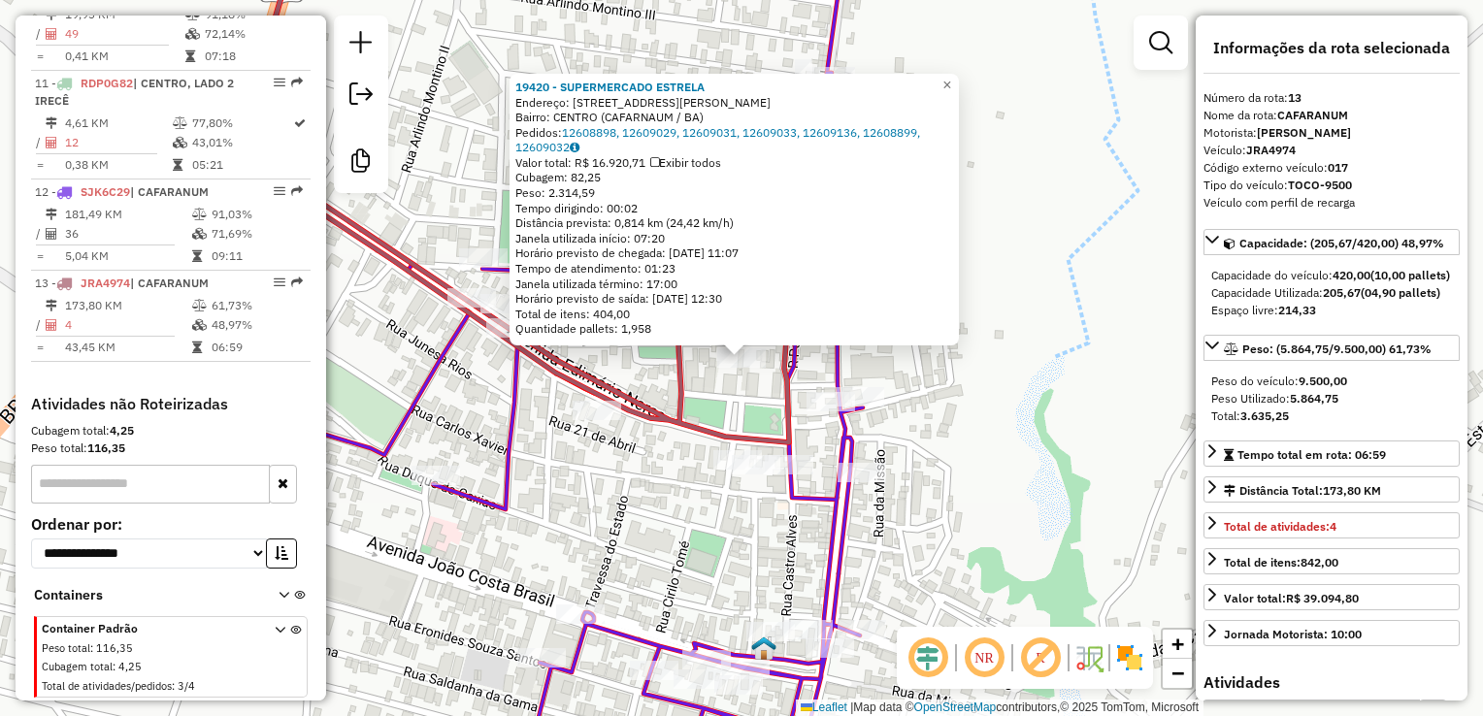
click at [949, 432] on div "19420 - SUPERMERCADO ESTRELA Endereço: Rua Antonio Carlos Magalhaes 55 Bairro: …" at bounding box center [741, 358] width 1483 height 716
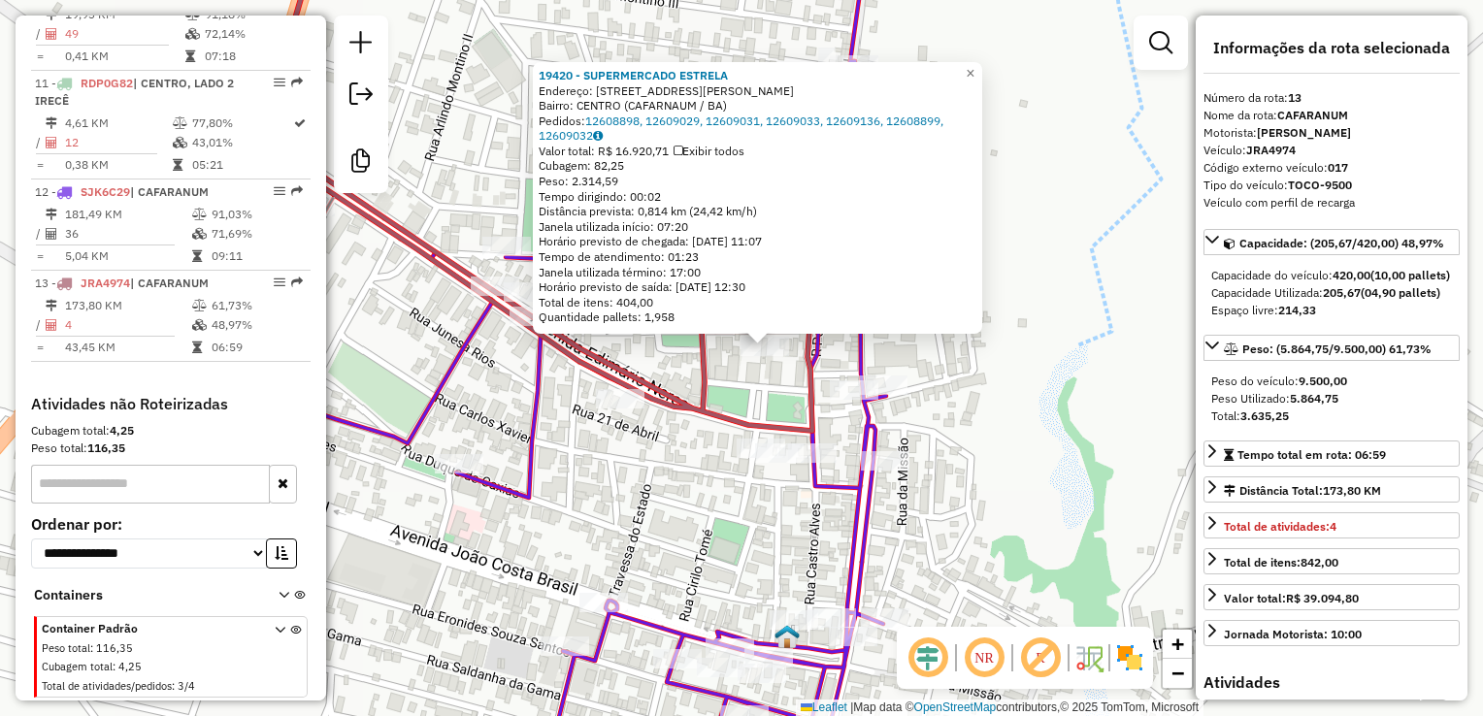
drag, startPoint x: 958, startPoint y: 433, endPoint x: 1048, endPoint y: 382, distance: 103.4
click at [1048, 382] on div "19420 - SUPERMERCADO ESTRELA Endereço: Rua Antonio Carlos Magalhaes 55 Bairro: …" at bounding box center [741, 358] width 1483 height 716
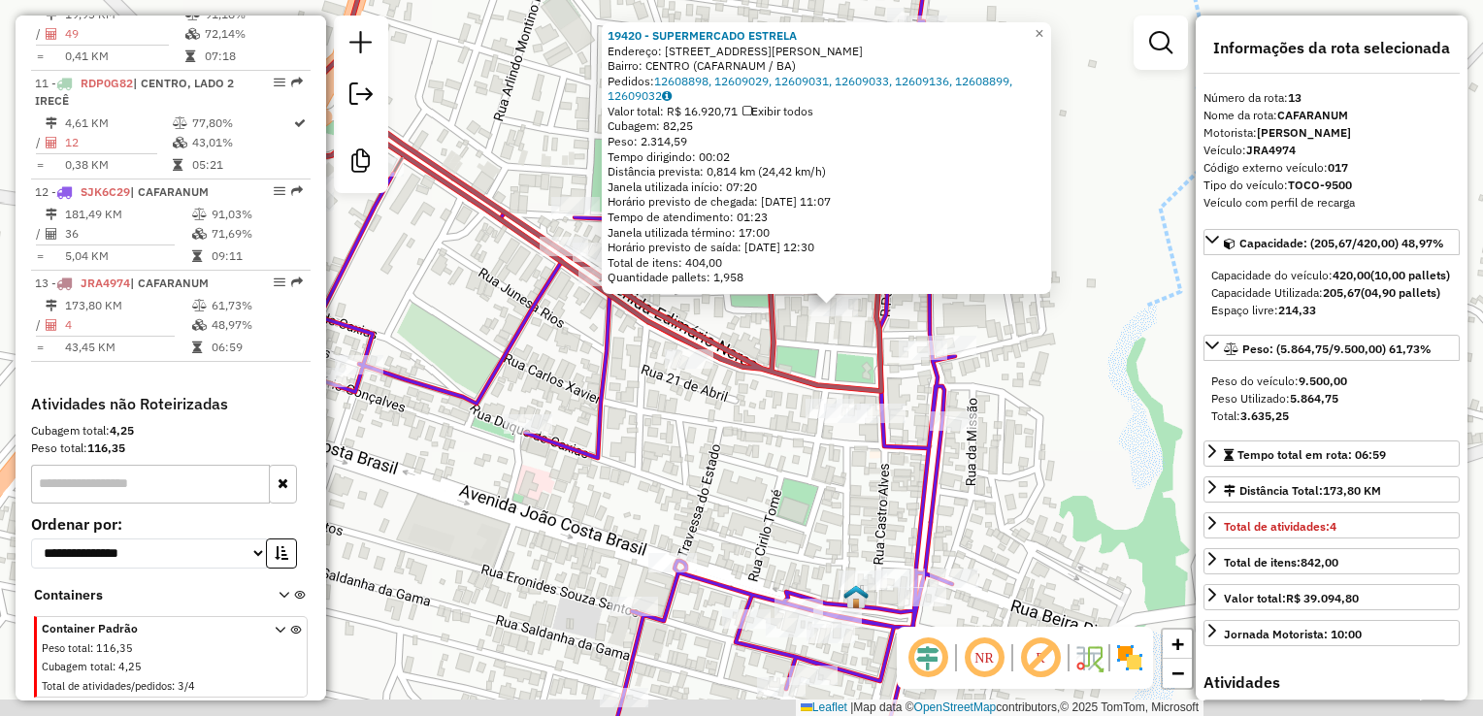
click at [1048, 382] on div "19420 - SUPERMERCADO ESTRELA Endereço: Rua Antonio Carlos Magalhaes 55 Bairro: …" at bounding box center [741, 358] width 1483 height 716
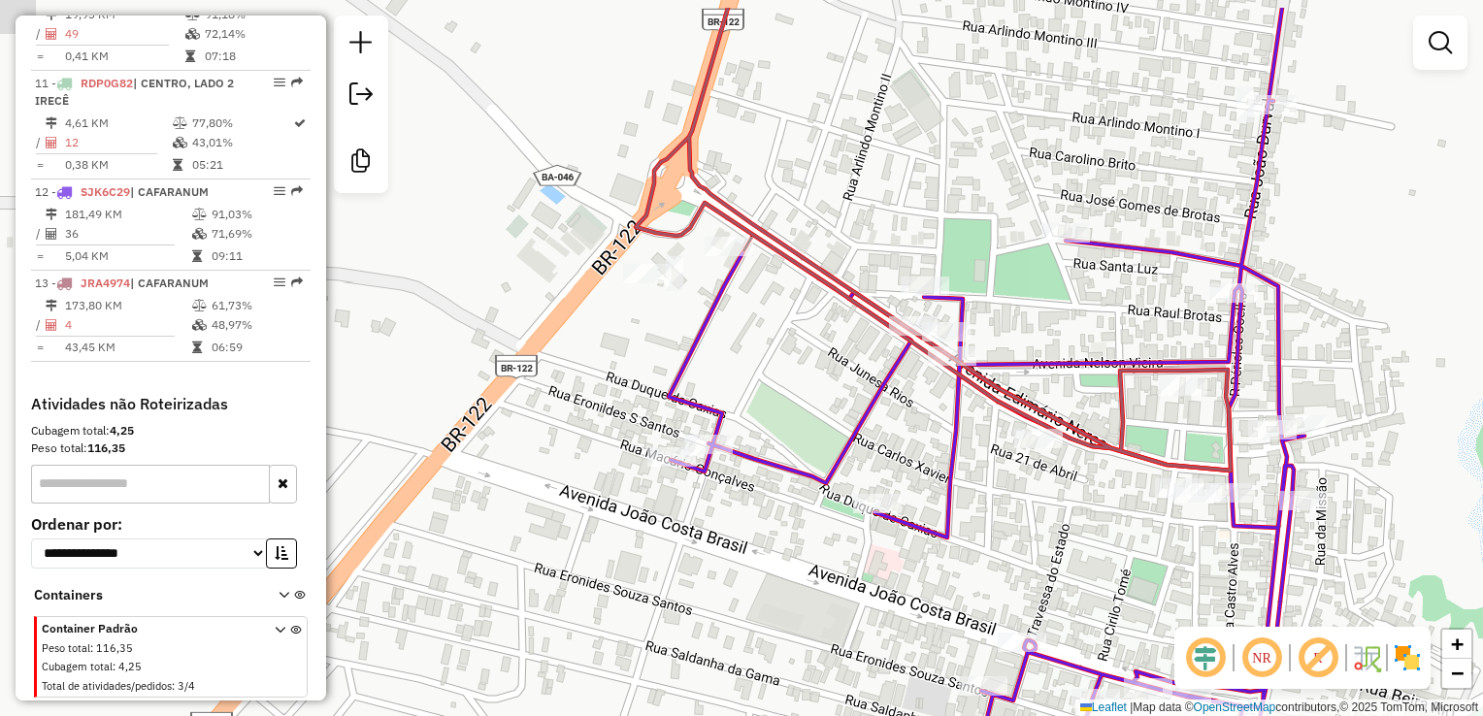
drag, startPoint x: 864, startPoint y: 375, endPoint x: 1214, endPoint y: 450, distance: 358.5
click at [1214, 450] on div "Janela de atendimento Grade de atendimento Capacidade Transportadoras Veículos …" at bounding box center [741, 358] width 1483 height 716
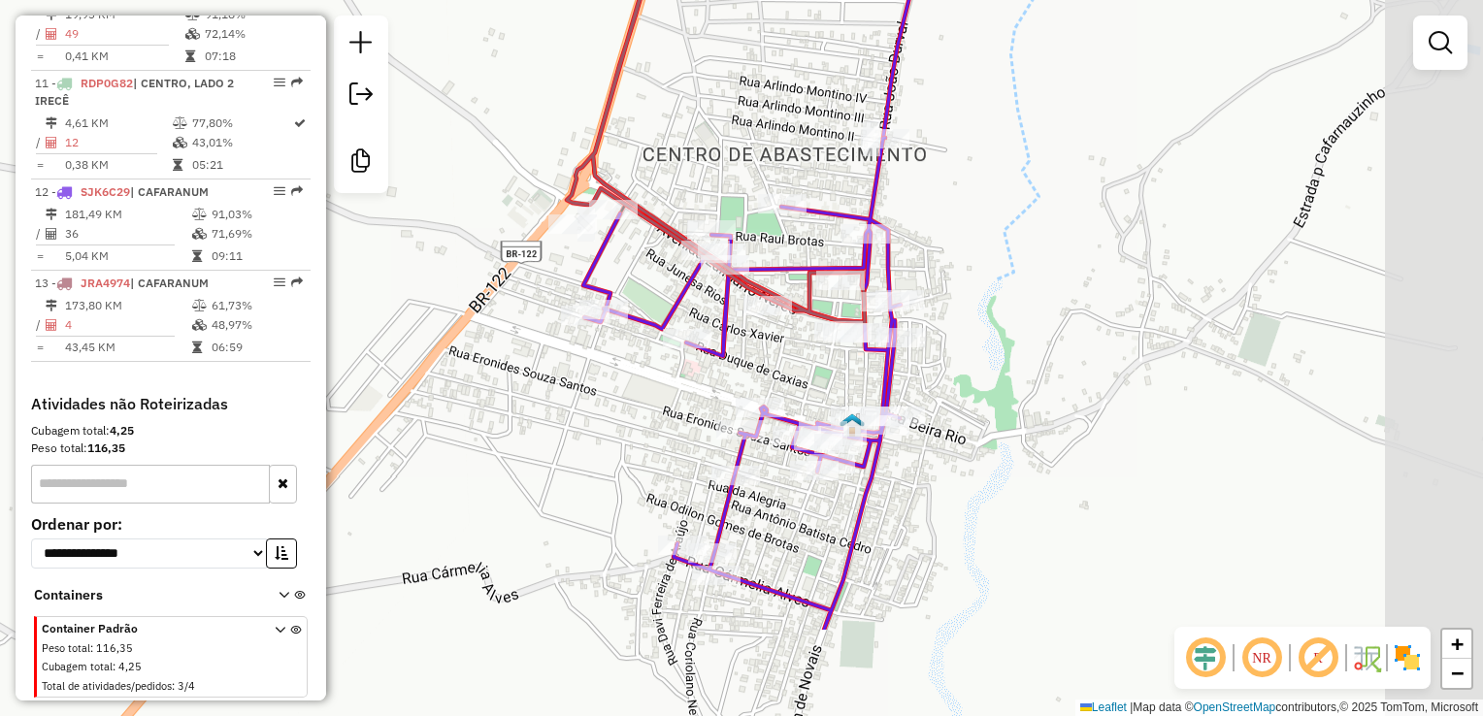
drag, startPoint x: 1310, startPoint y: 468, endPoint x: 1028, endPoint y: 308, distance: 324.7
click at [1028, 308] on div "Janela de atendimento Grade de atendimento Capacidade Transportadoras Veículos …" at bounding box center [741, 358] width 1483 height 716
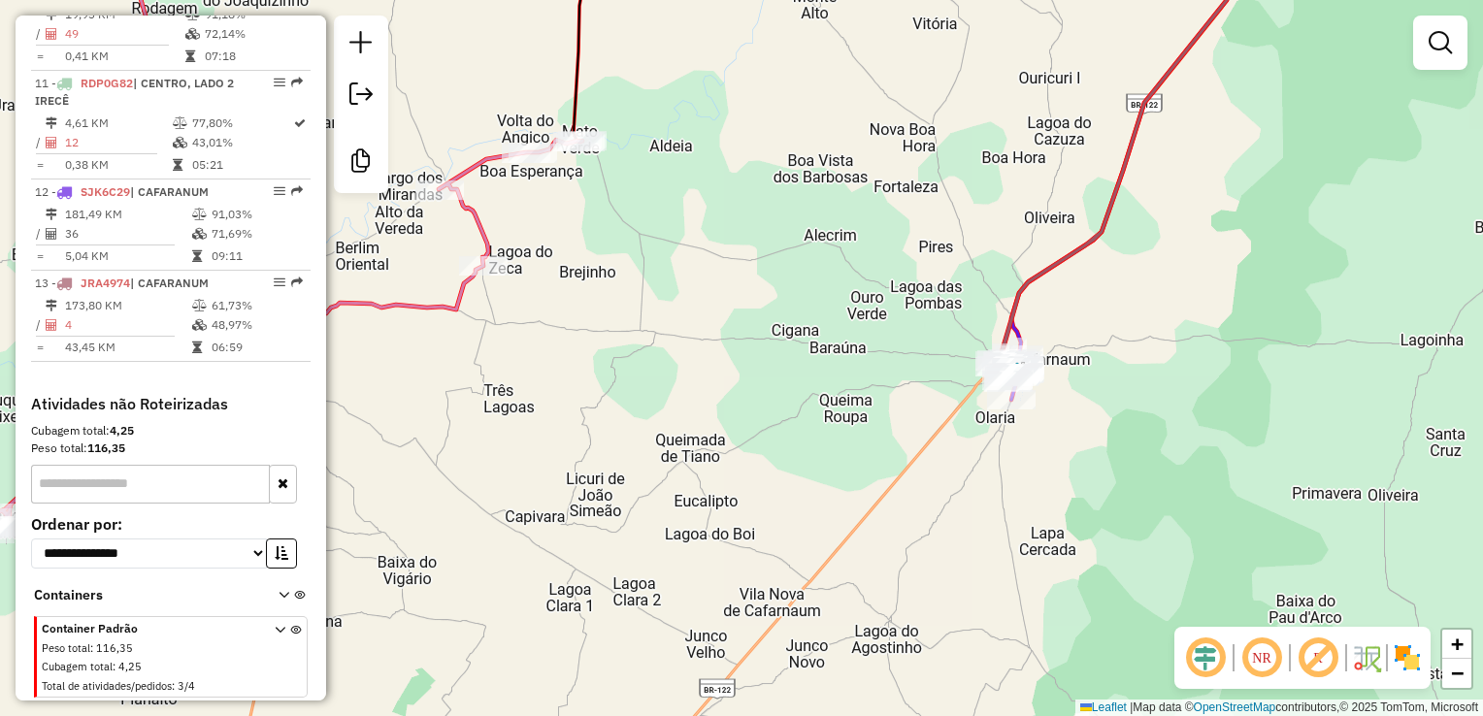
drag, startPoint x: 1160, startPoint y: 213, endPoint x: 1143, endPoint y: 372, distance: 160.0
click at [1144, 371] on div "Janela de atendimento Grade de atendimento Capacidade Transportadoras Veículos …" at bounding box center [741, 358] width 1483 height 716
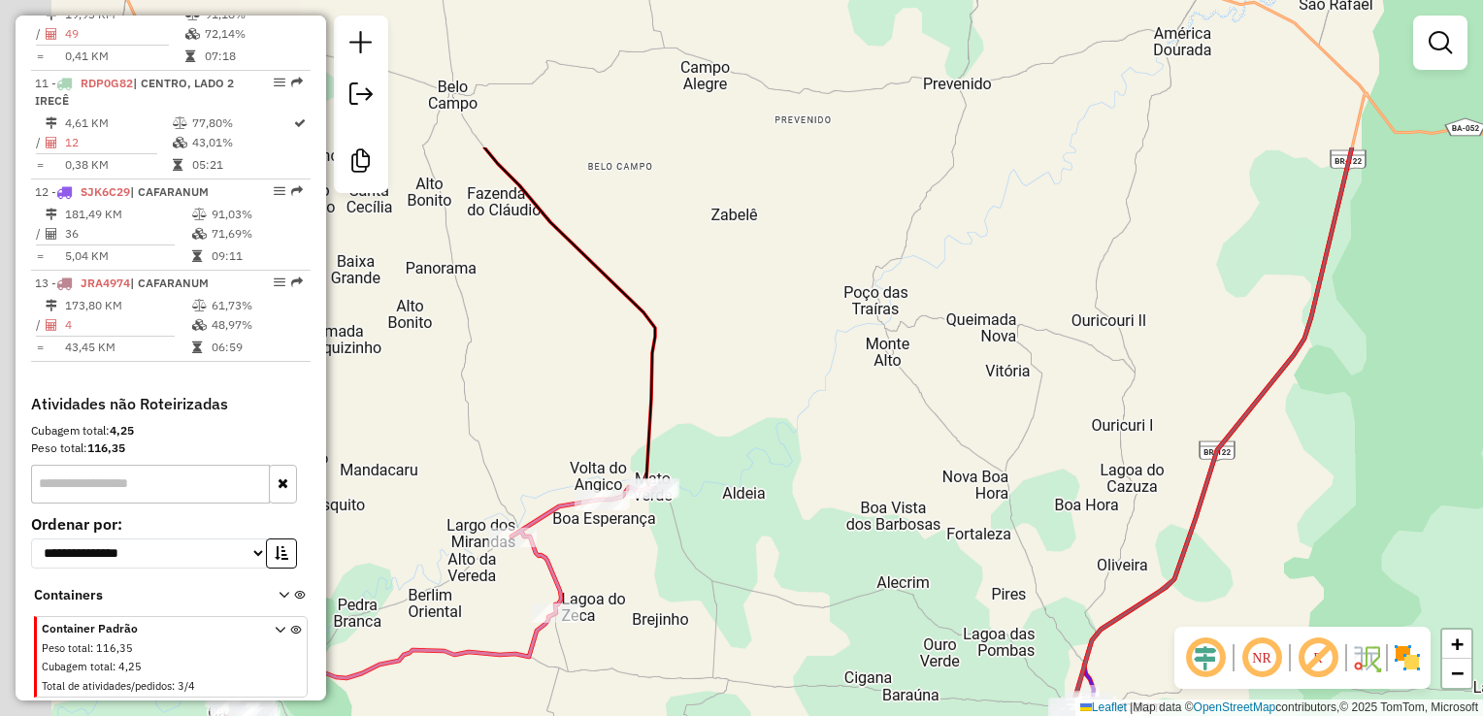
drag, startPoint x: 940, startPoint y: 162, endPoint x: 989, endPoint y: 292, distance: 139.2
click at [990, 291] on div "Janela de atendimento Grade de atendimento Capacidade Transportadoras Veículos …" at bounding box center [741, 358] width 1483 height 716
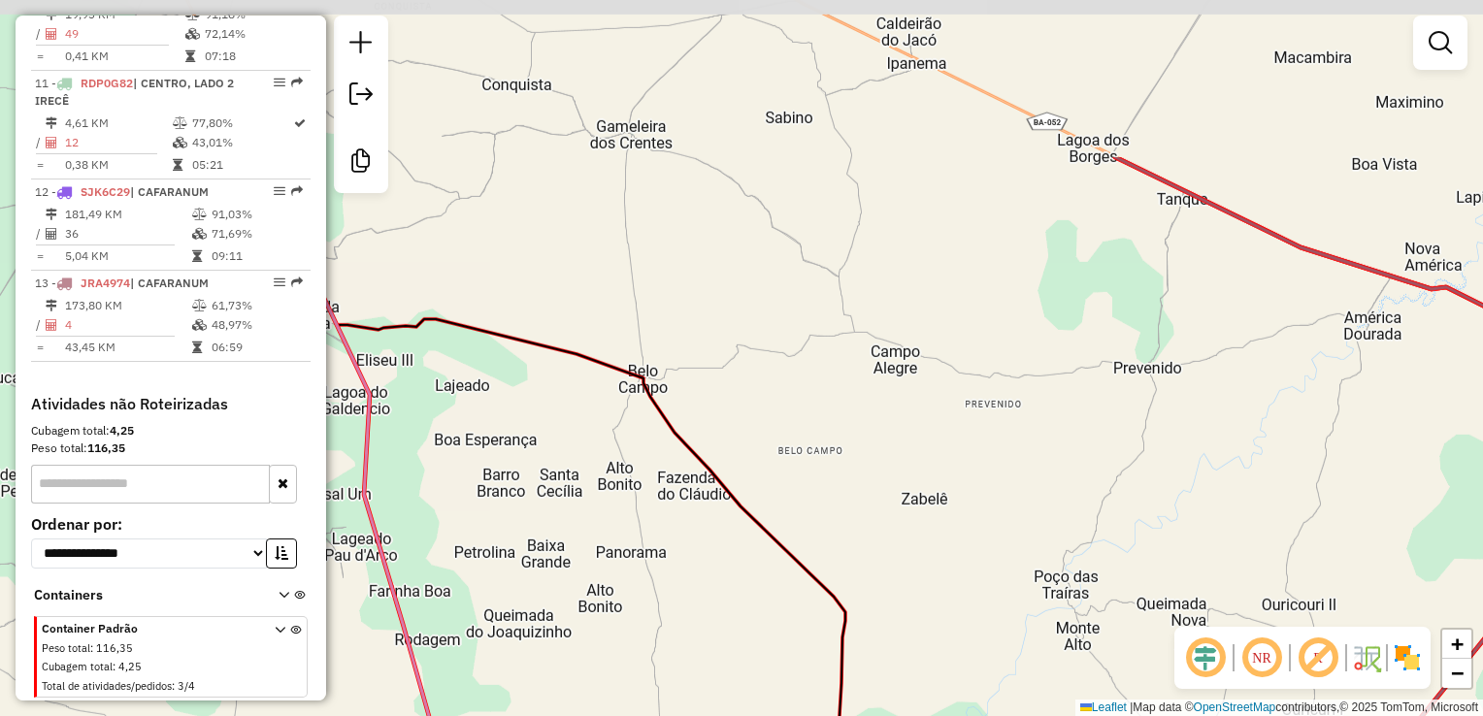
drag, startPoint x: 1018, startPoint y: 277, endPoint x: 1075, endPoint y: 384, distance: 122.0
click at [1075, 383] on div "Janela de atendimento Grade de atendimento Capacidade Transportadoras Veículos …" at bounding box center [741, 358] width 1483 height 716
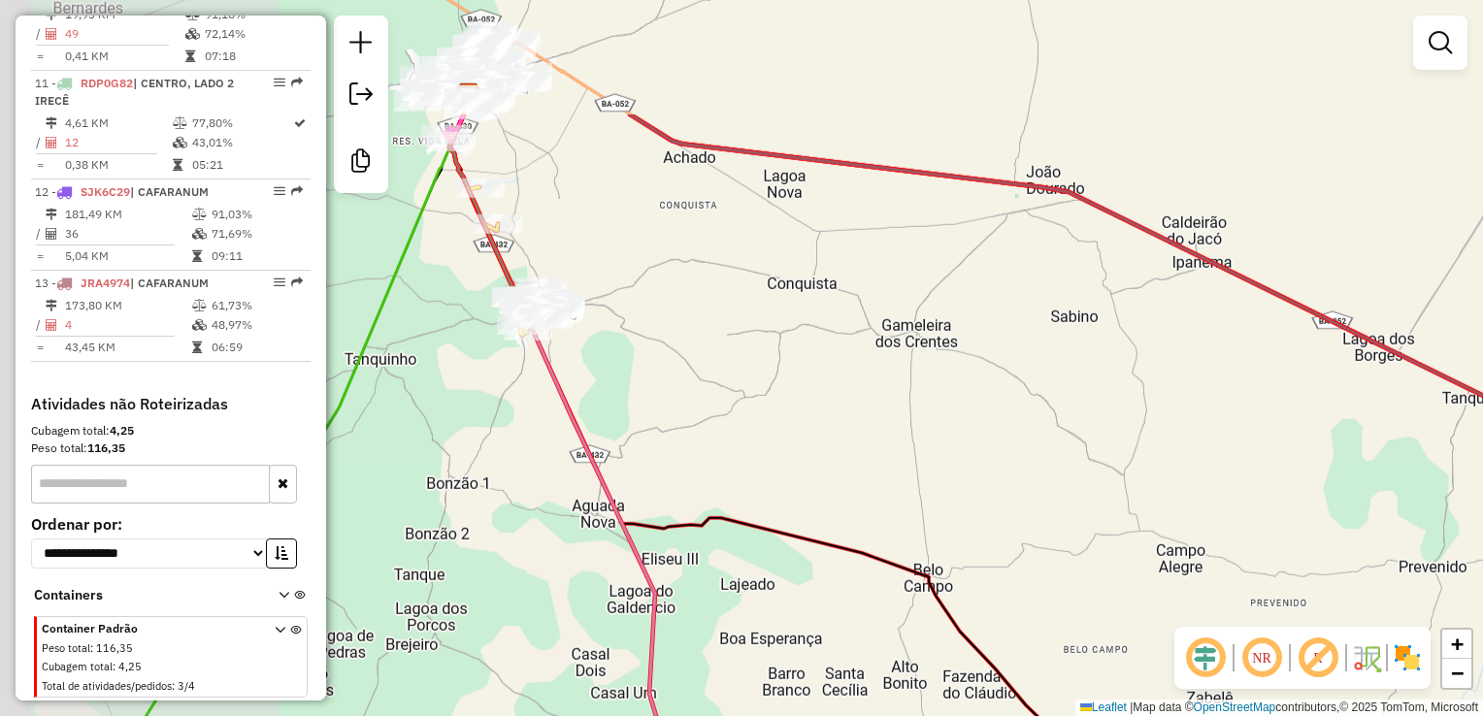
drag, startPoint x: 1141, startPoint y: 394, endPoint x: 1134, endPoint y: 413, distance: 20.9
click at [1161, 424] on div "Janela de atendimento Grade de atendimento Capacidade Transportadoras Veículos …" at bounding box center [741, 358] width 1483 height 716
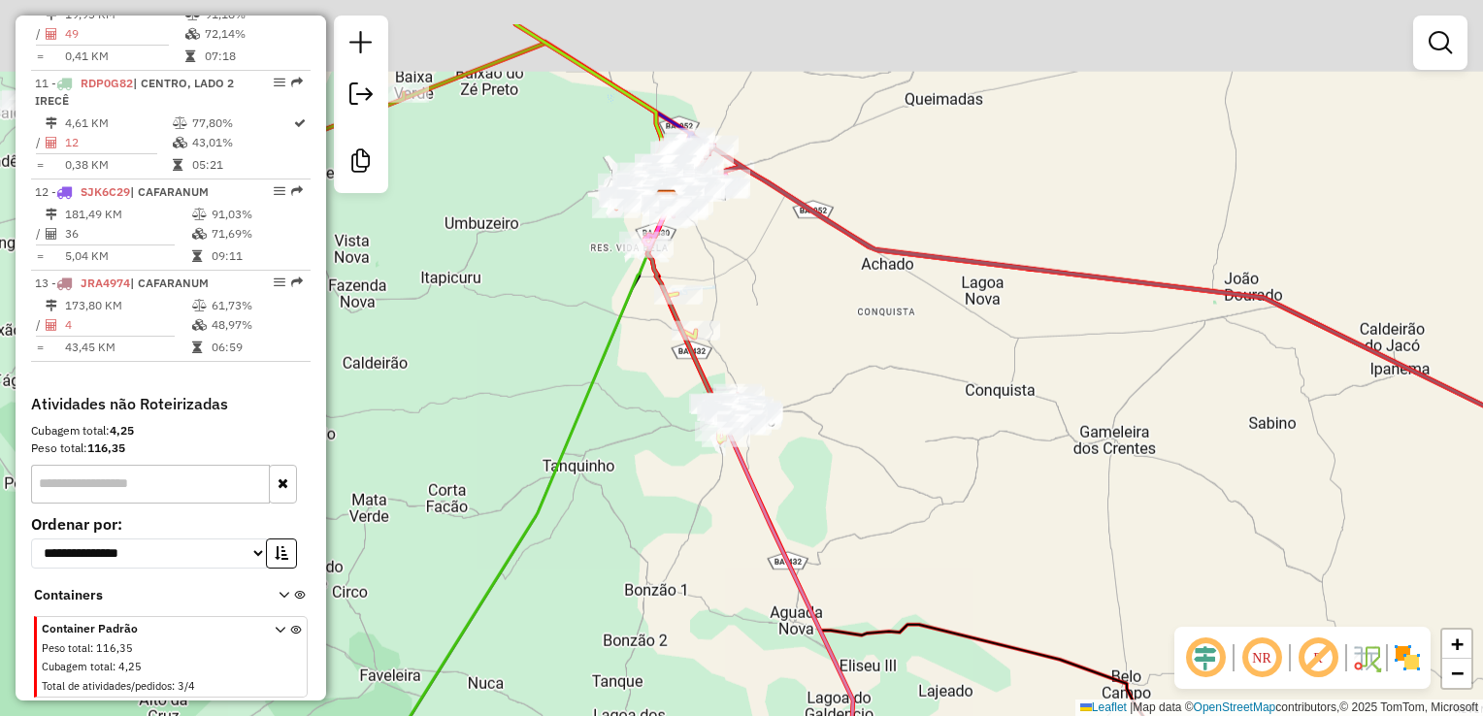
drag, startPoint x: 1083, startPoint y: 371, endPoint x: 1025, endPoint y: 373, distance: 58.3
click at [1112, 386] on div "Janela de atendimento Grade de atendimento Capacidade Transportadoras Veículos …" at bounding box center [741, 358] width 1483 height 716
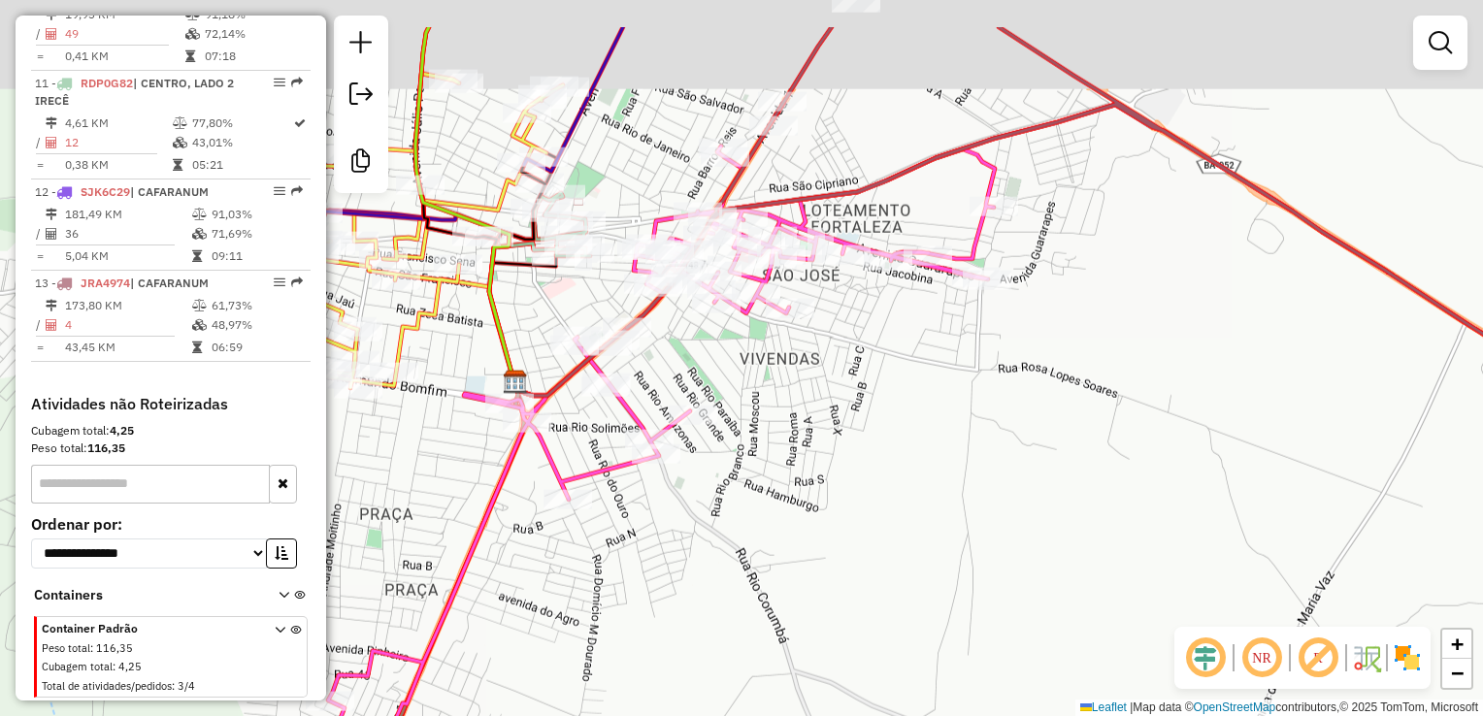
drag, startPoint x: 644, startPoint y: 321, endPoint x: 848, endPoint y: 430, distance: 231.0
click at [848, 430] on div "Janela de atendimento Grade de atendimento Capacidade Transportadoras Veículos …" at bounding box center [741, 358] width 1483 height 716
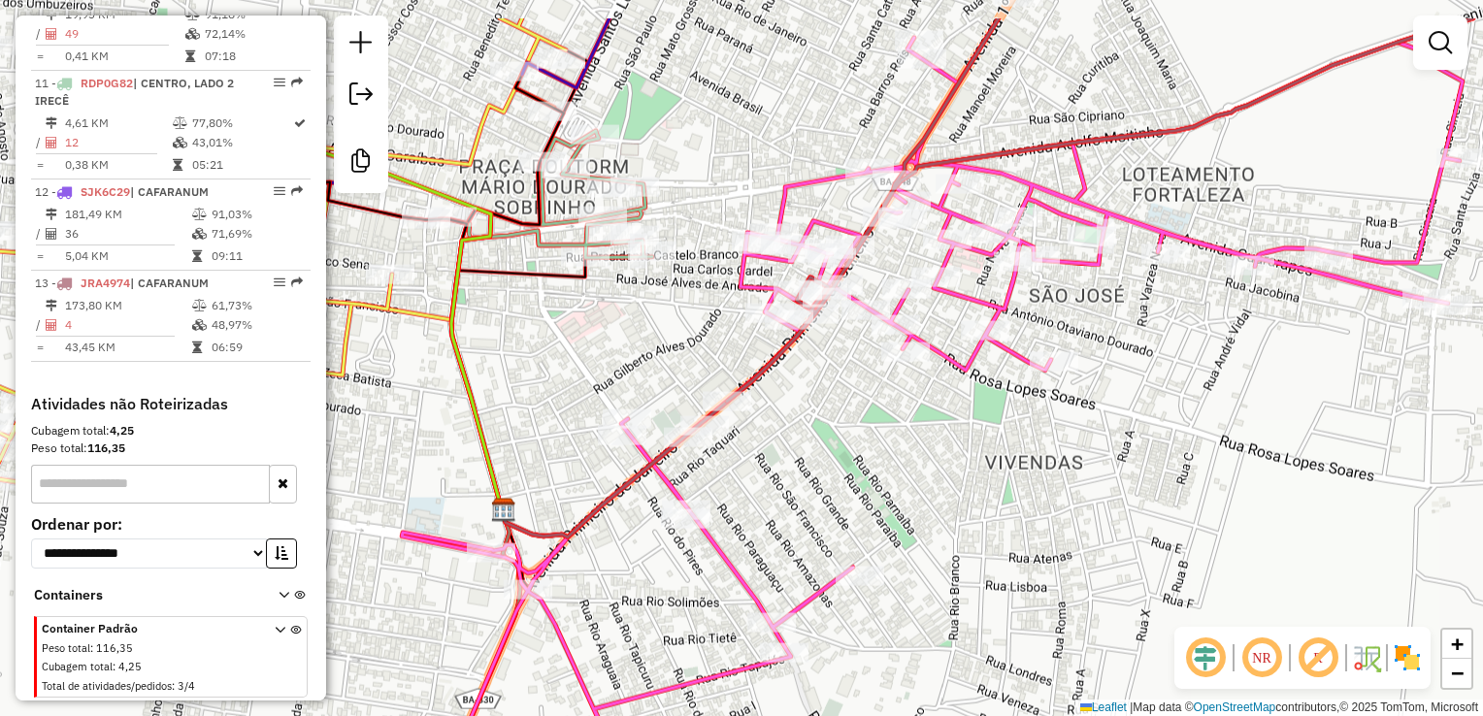
drag, startPoint x: 892, startPoint y: 406, endPoint x: 897, endPoint y: 437, distance: 31.4
click at [898, 437] on div "Janela de atendimento Grade de atendimento Capacidade Transportadoras Veículos …" at bounding box center [741, 358] width 1483 height 716
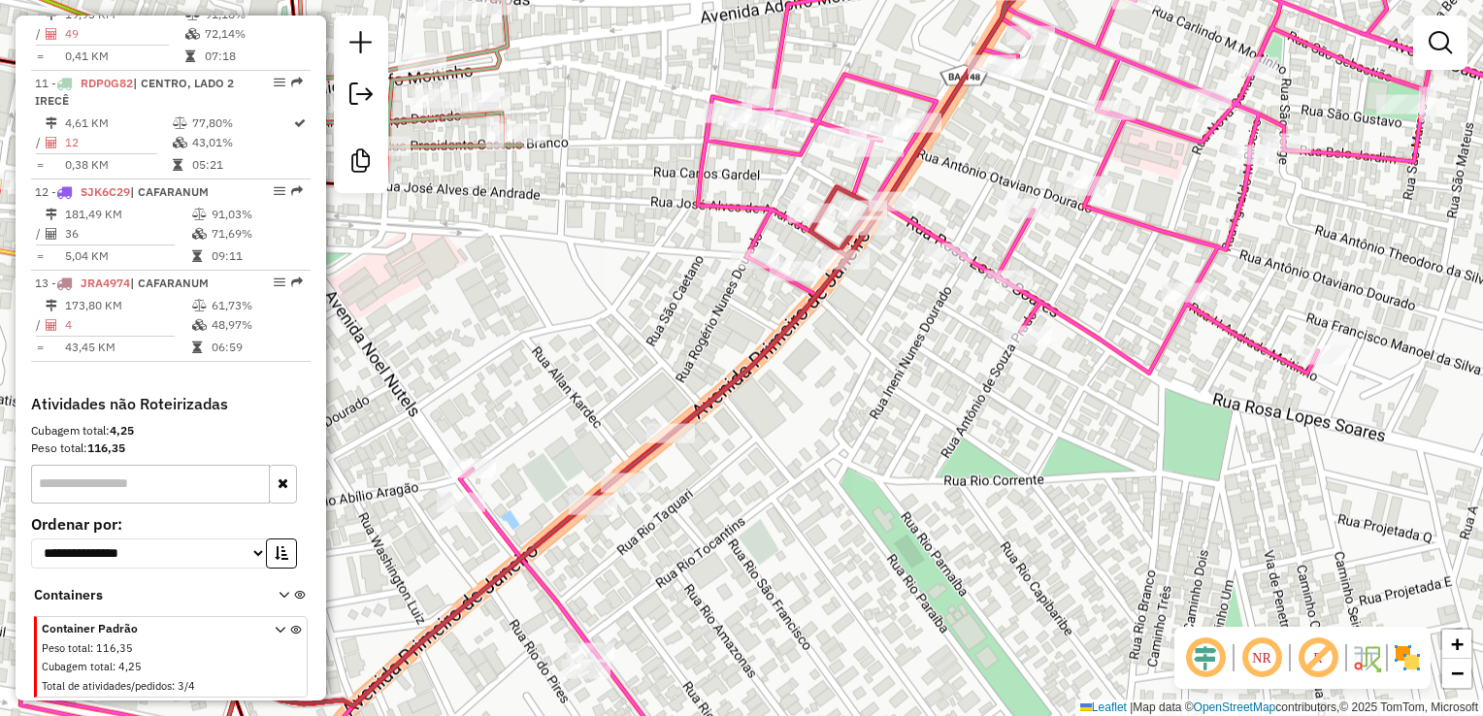
drag, startPoint x: 875, startPoint y: 411, endPoint x: 901, endPoint y: 452, distance: 48.8
click at [897, 478] on div "Janela de atendimento Grade de atendimento Capacidade Transportadoras Veículos …" at bounding box center [741, 358] width 1483 height 716
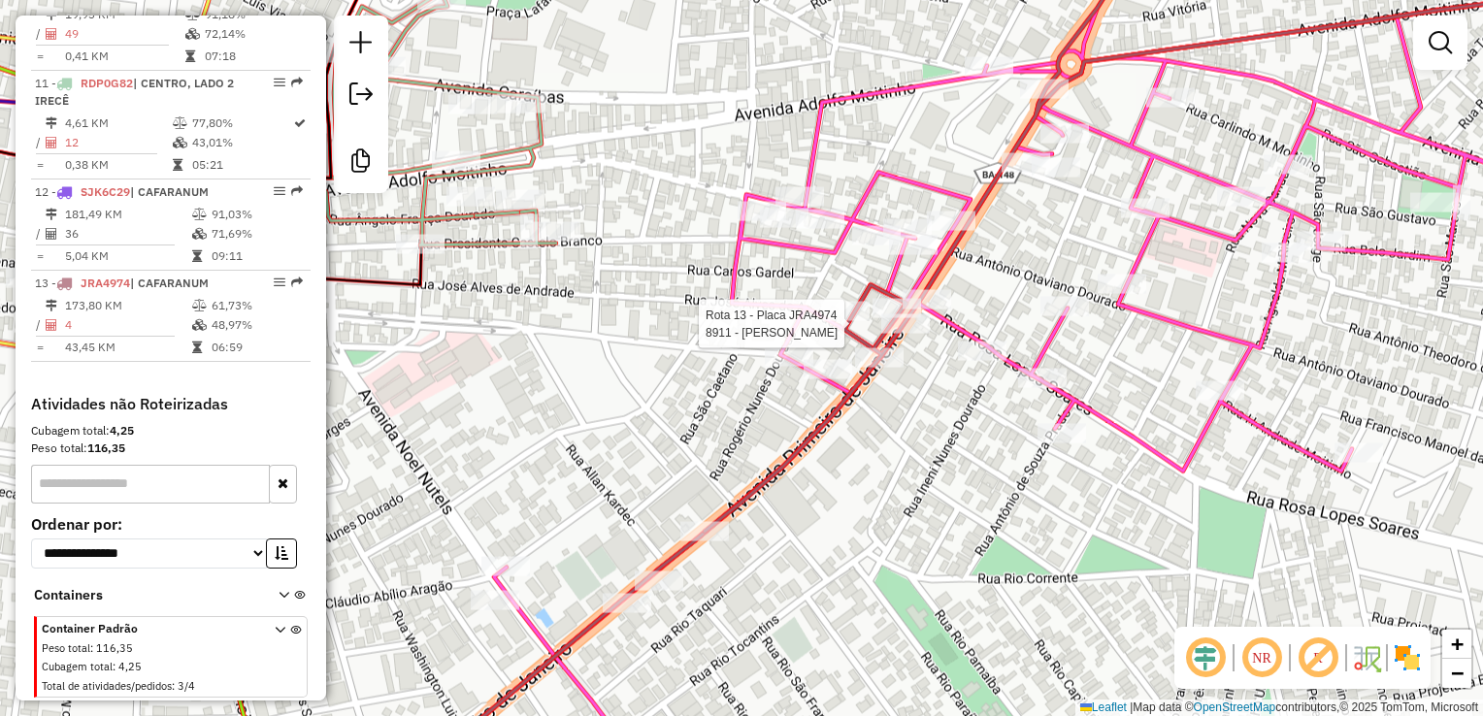
select select "**********"
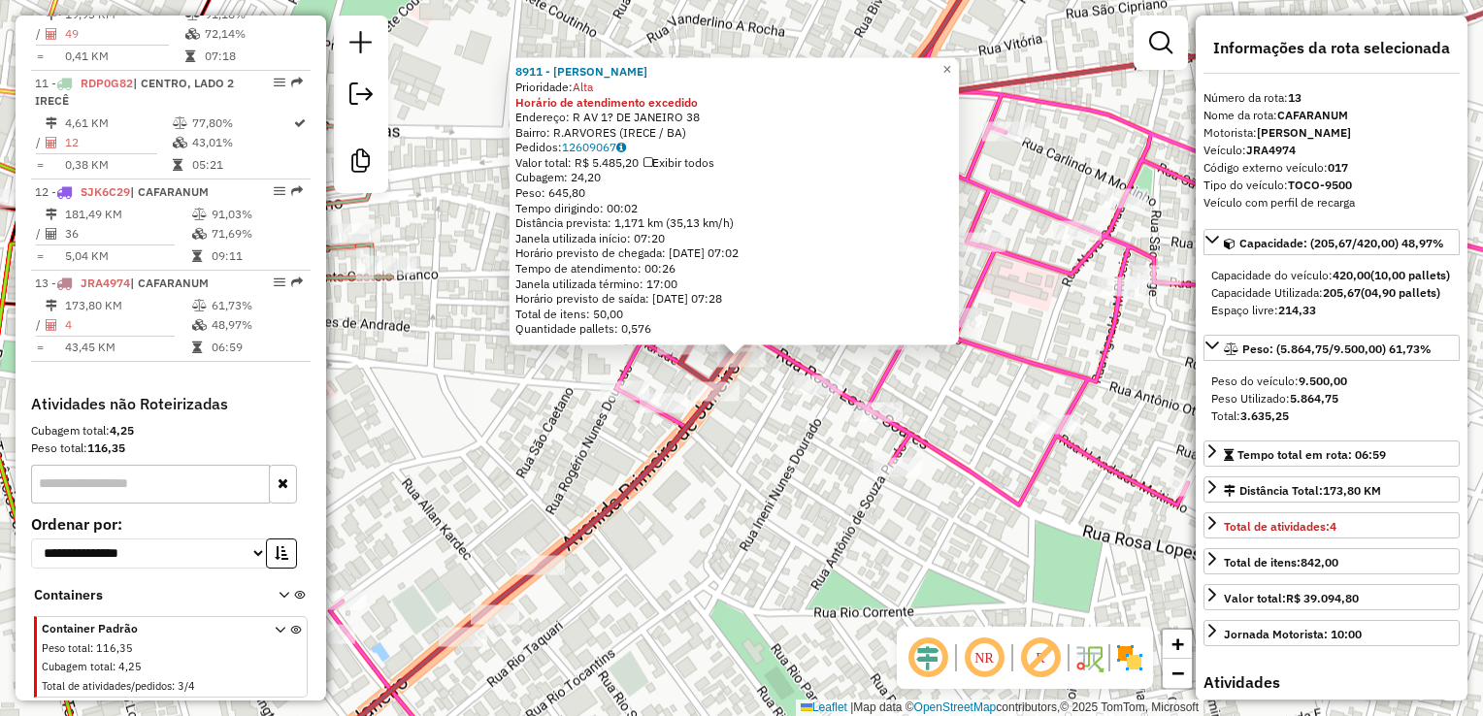
click at [724, 514] on div "8911 - ROGERIO SENA DOURADO Prioridade: Alta Horário de atendimento excedido En…" at bounding box center [741, 358] width 1483 height 716
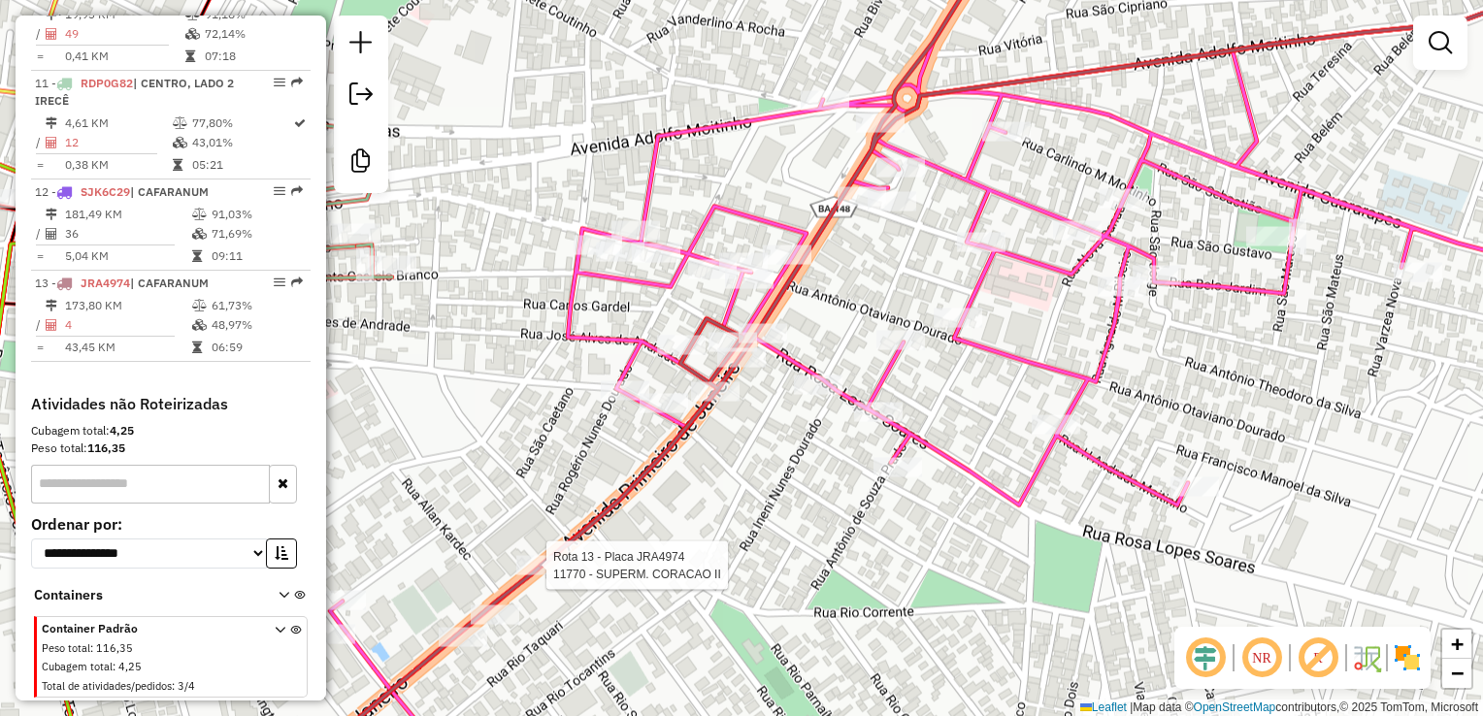
select select "**********"
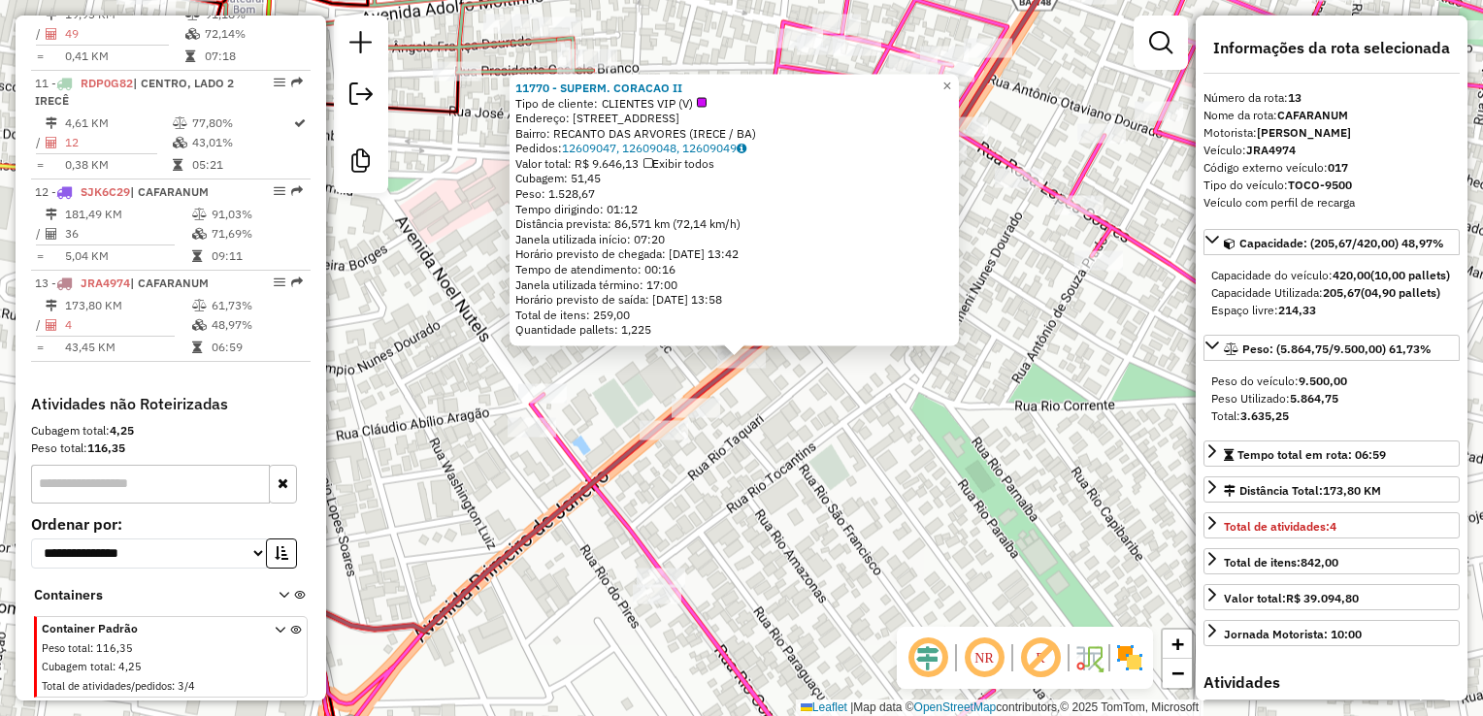
click at [875, 444] on div "11770 - SUPERM. CORACAO II Tipo de cliente: CLIENTES VIP (V) Endereço: Rua Rio …" at bounding box center [741, 358] width 1483 height 716
click at [902, 432] on div "11770 - SUPERM. CORACAO II Tipo de cliente: CLIENTES VIP (V) Endereço: Rua Rio …" at bounding box center [741, 358] width 1483 height 716
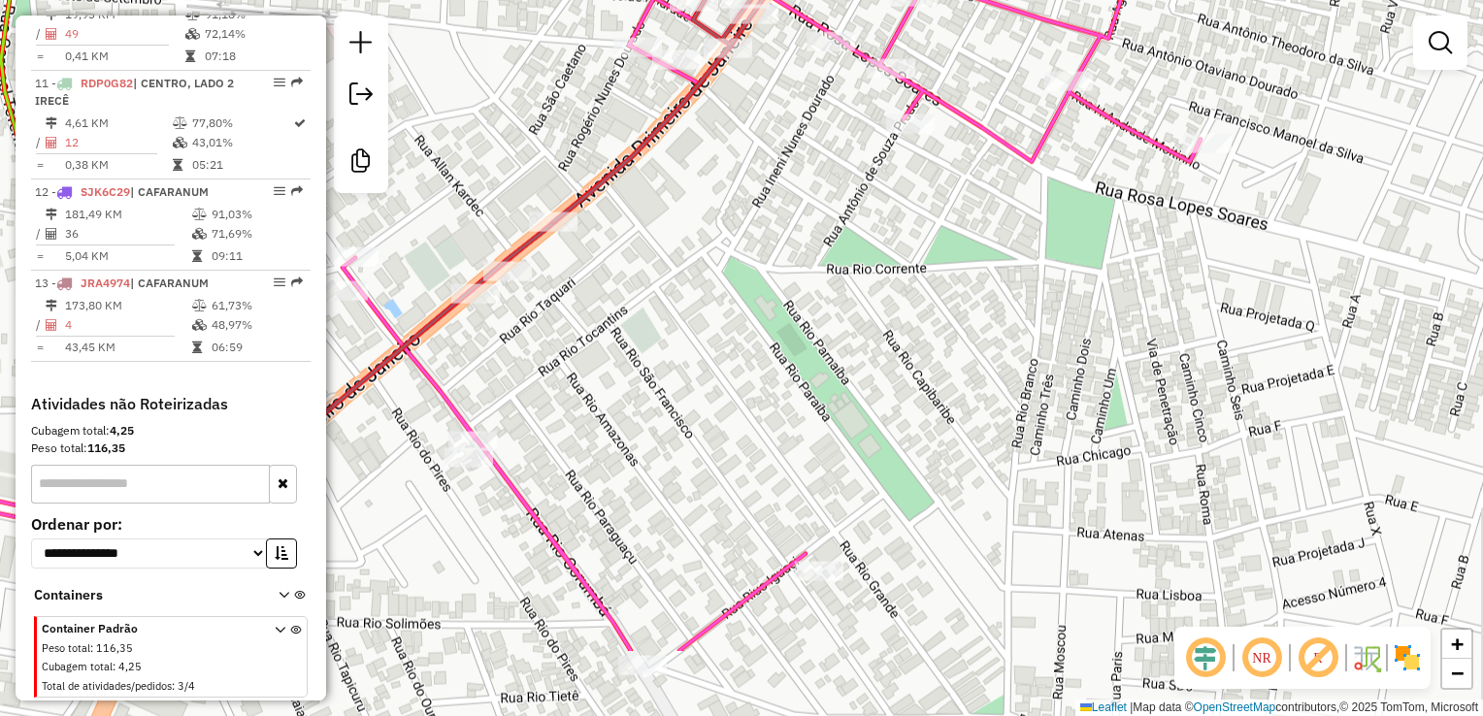
drag, startPoint x: 1056, startPoint y: 478, endPoint x: 866, endPoint y: 340, distance: 234.9
click at [866, 340] on div "Janela de atendimento Grade de atendimento Capacidade Transportadoras Veículos …" at bounding box center [741, 358] width 1483 height 716
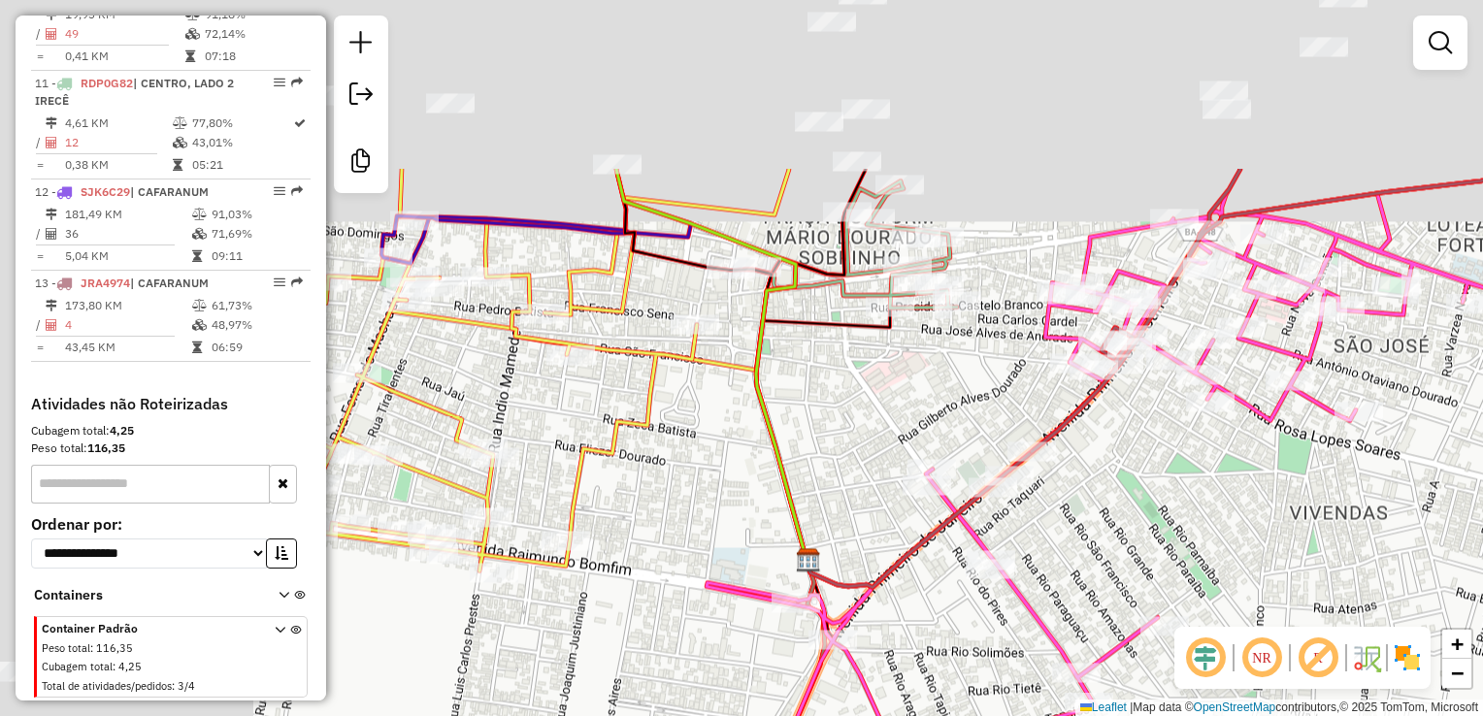
drag, startPoint x: 884, startPoint y: 410, endPoint x: 1151, endPoint y: 628, distance: 344.9
click at [1172, 631] on div "Rota 9 - Placa SJR1A91 12976 - ALECRIM GONZ LEZ Janela de atendimento Grade de …" at bounding box center [741, 358] width 1483 height 716
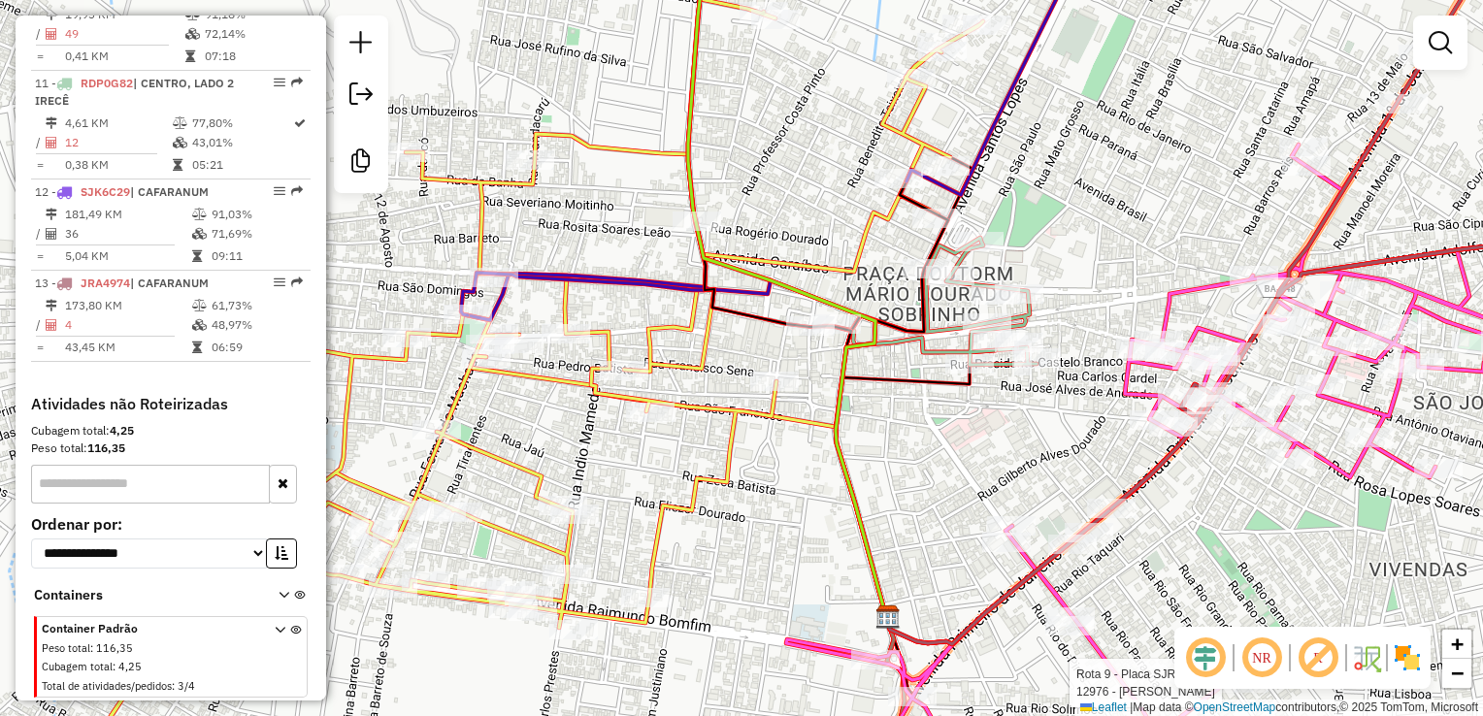
drag, startPoint x: 970, startPoint y: 470, endPoint x: 1254, endPoint y: 488, distance: 285.0
click at [1254, 488] on div "Rota 9 - Placa SJR1A91 12976 - ALECRIM GONZ LEZ Janela de atendimento Grade de …" at bounding box center [741, 358] width 1483 height 716
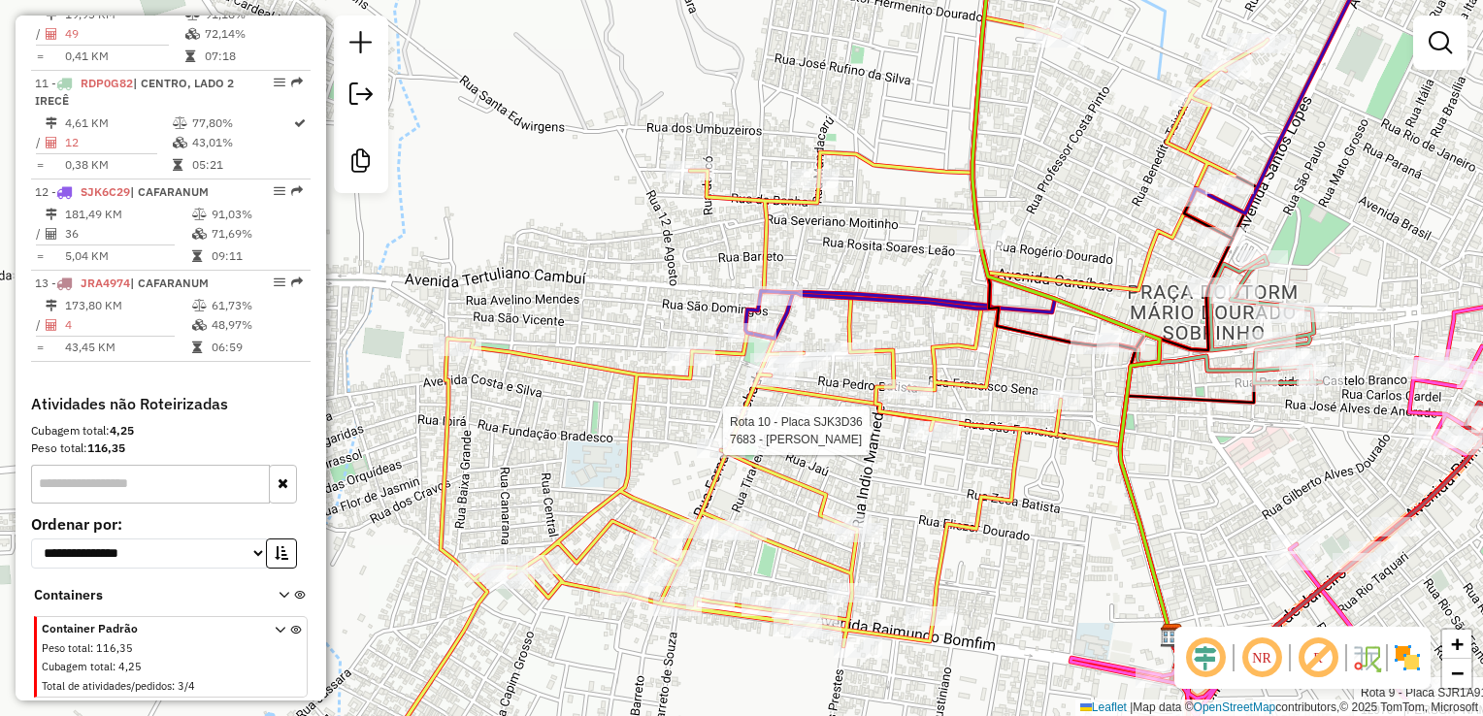
select select "**********"
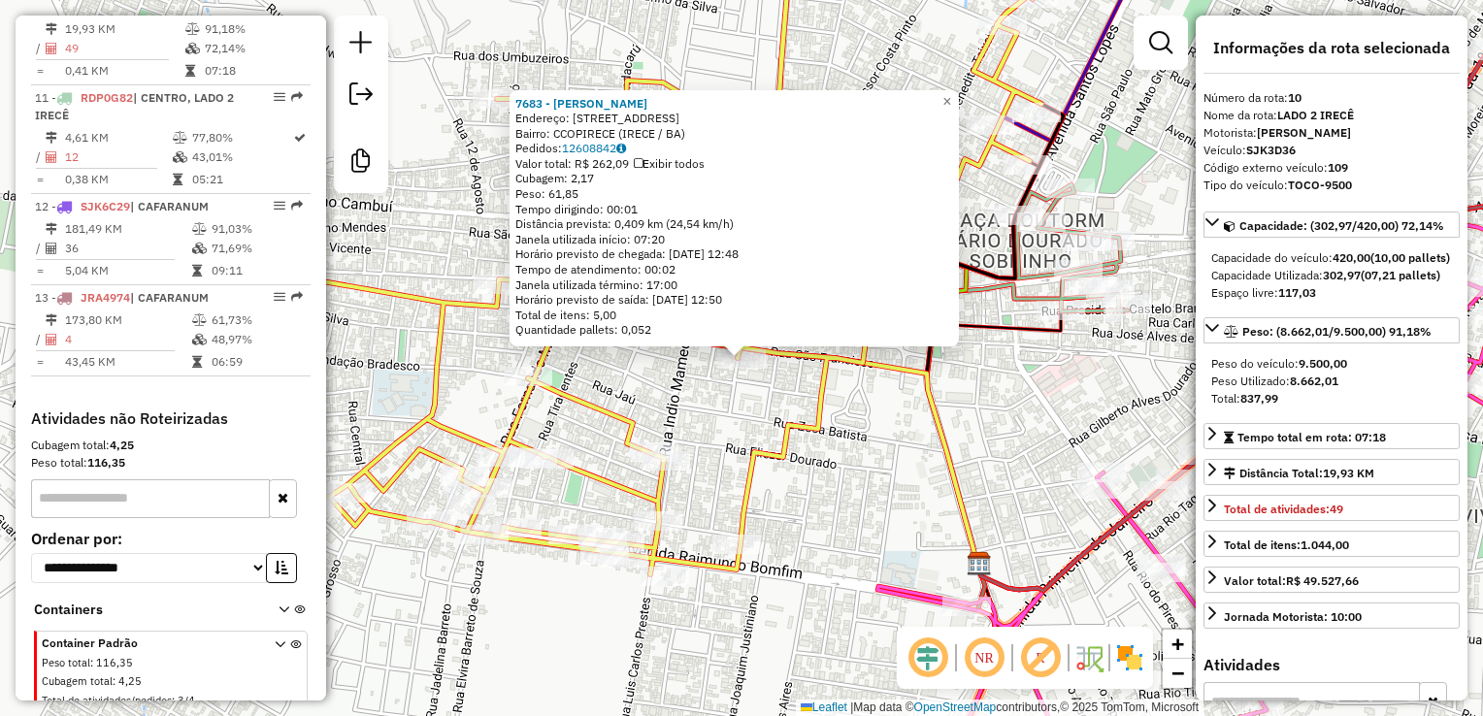
scroll to position [1636, 0]
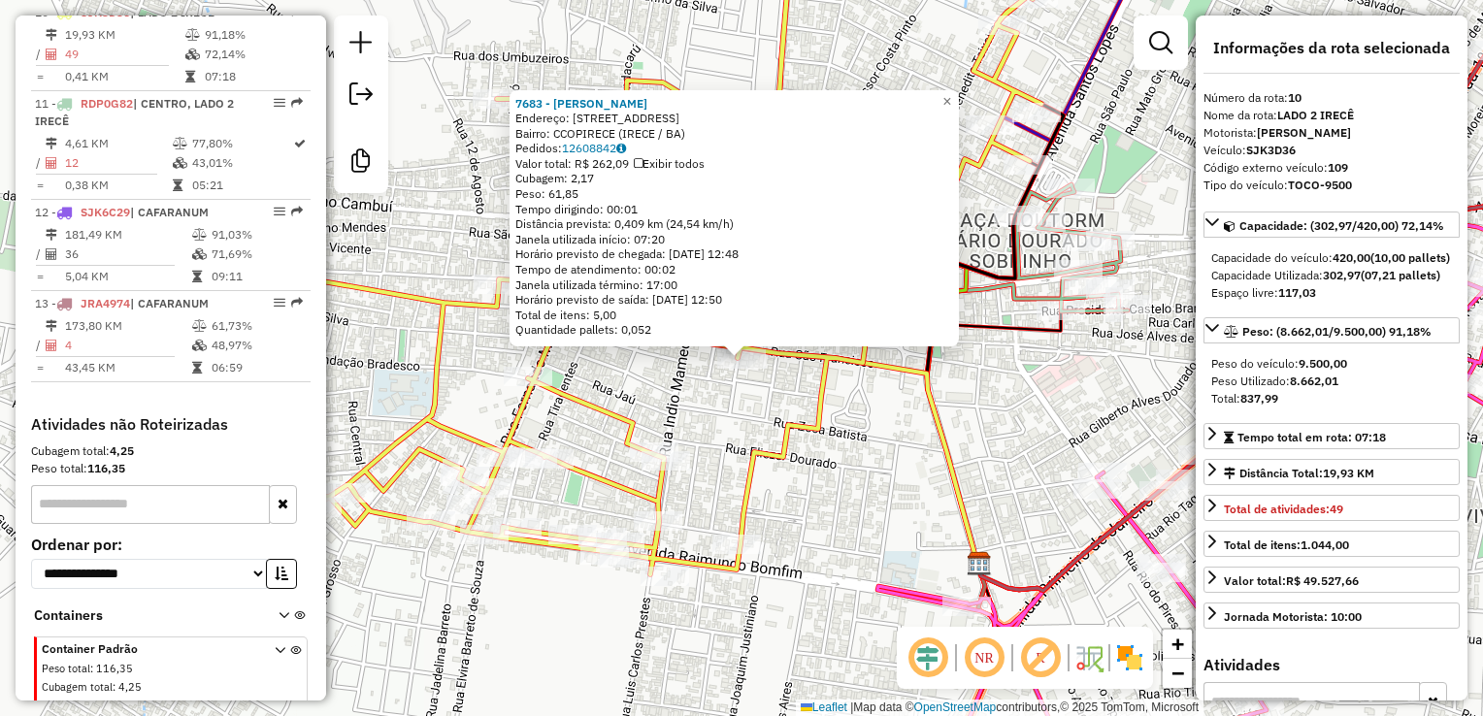
click at [1053, 488] on div "7683 - EUGENIA FRANCA ALMEIDA Endereço: R SANTO ONOFRE 12 Bairro: CCOPIRECE (IR…" at bounding box center [741, 358] width 1483 height 716
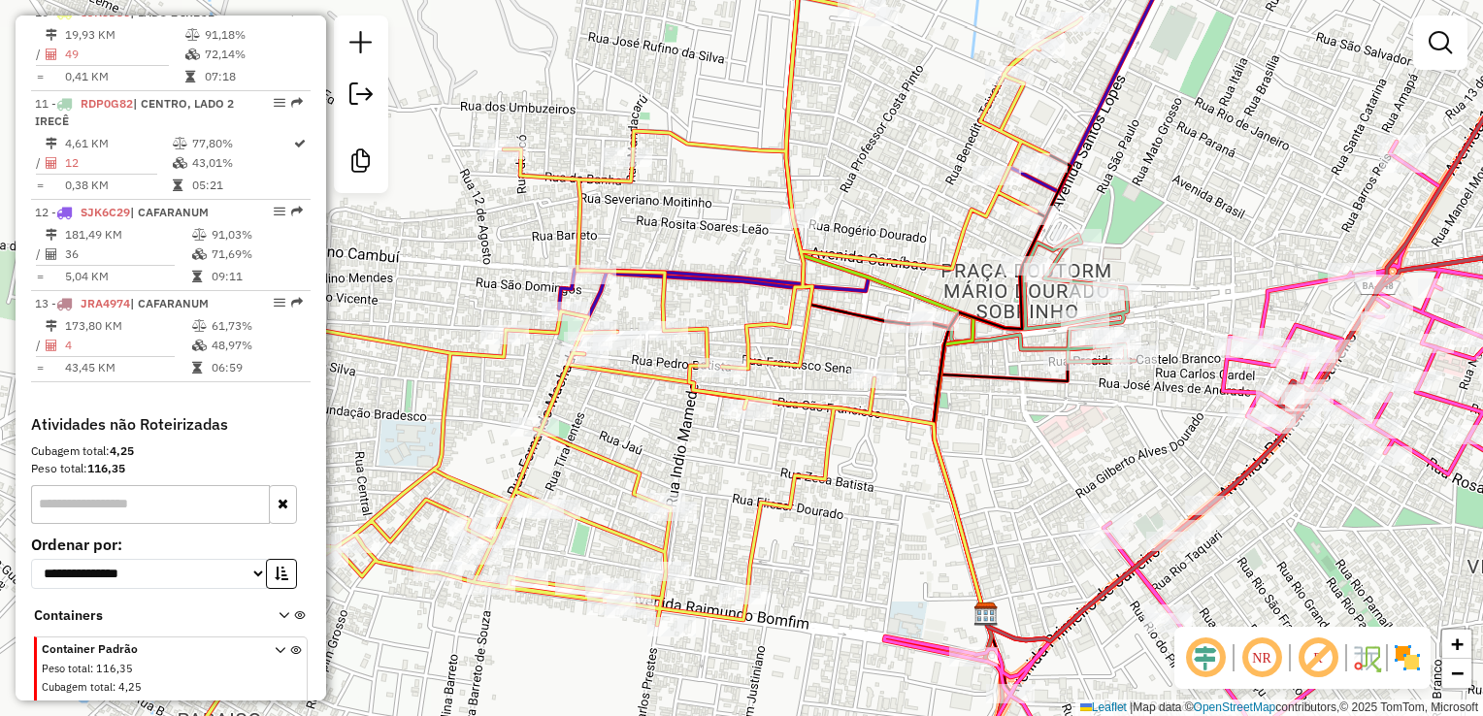
drag, startPoint x: 1003, startPoint y: 445, endPoint x: 1009, endPoint y: 495, distance: 50.9
click at [1009, 495] on div "Janela de atendimento Grade de atendimento Capacidade Transportadoras Veículos …" at bounding box center [741, 358] width 1483 height 716
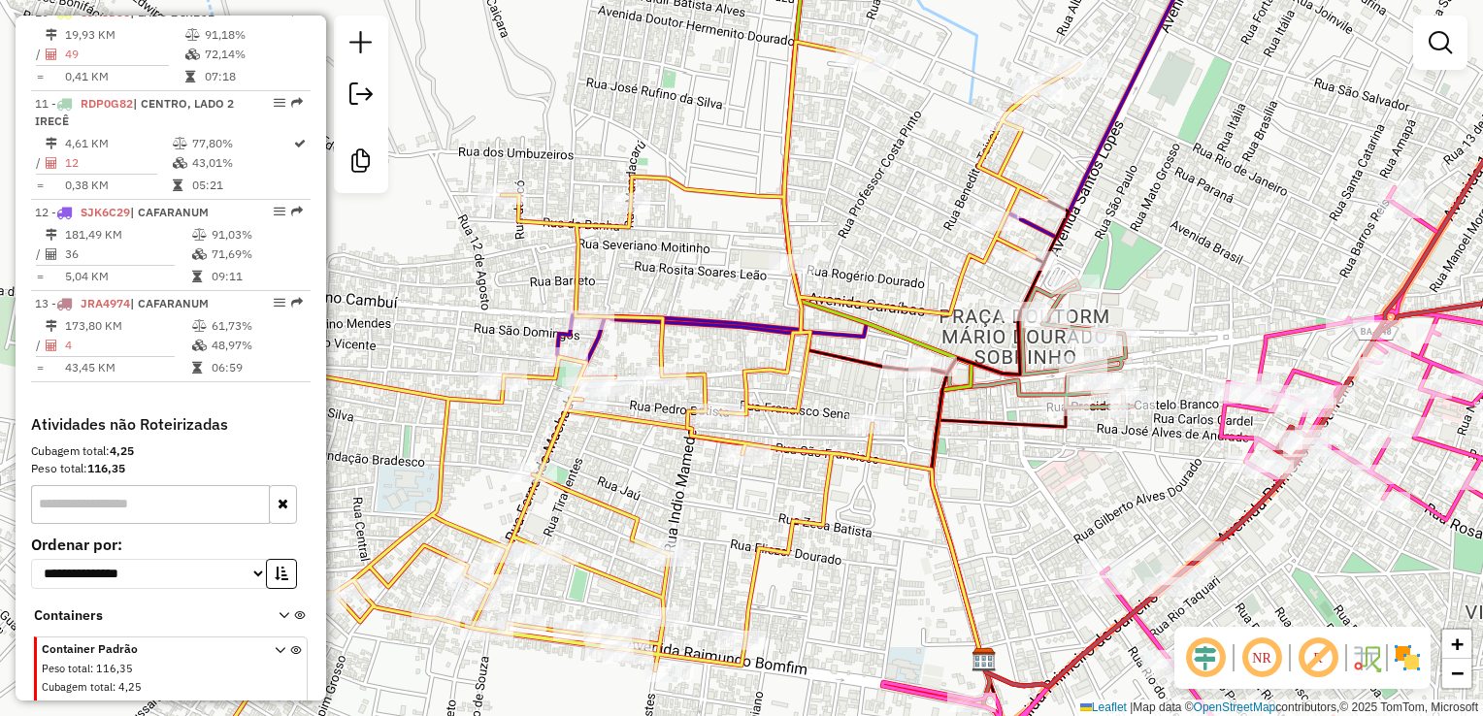
drag, startPoint x: 1054, startPoint y: 468, endPoint x: 1052, endPoint y: 513, distance: 45.7
click at [1052, 513] on div "Janela de atendimento Grade de atendimento Capacidade Transportadoras Veículos …" at bounding box center [741, 358] width 1483 height 716
select select "**********"
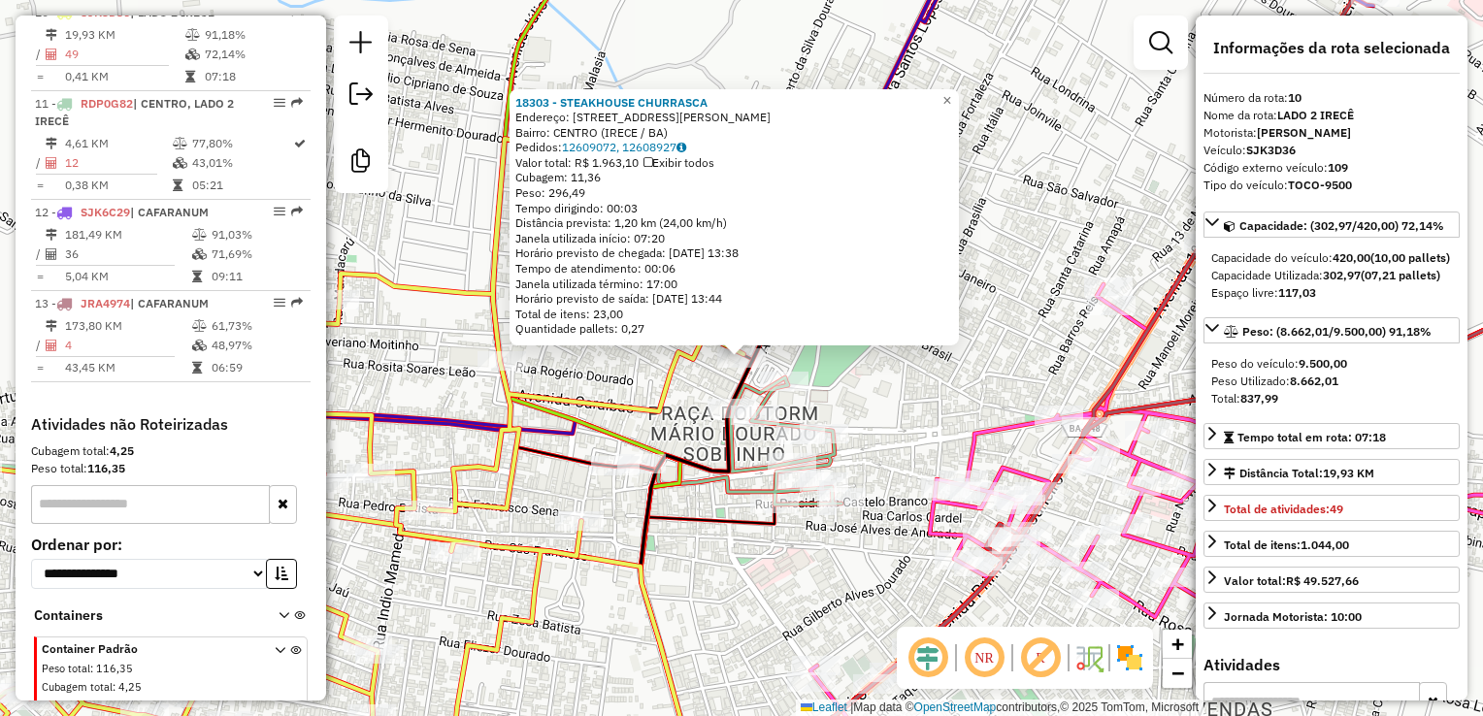
click at [943, 378] on div "18303 - STEAKHOUSE CHURRASCA Endereço: AVENIDA SANTOS LOPES 133 Bairro: CENTRO …" at bounding box center [741, 358] width 1483 height 716
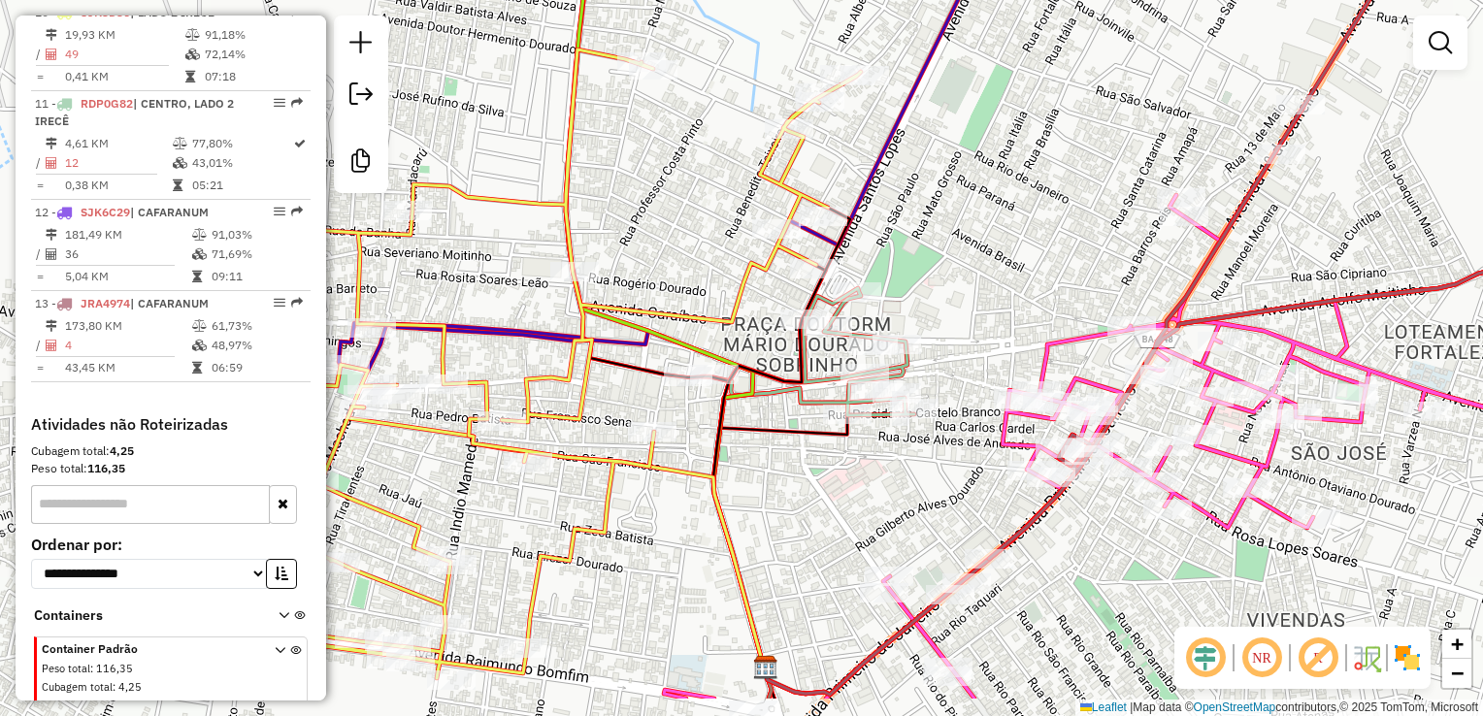
drag, startPoint x: 924, startPoint y: 390, endPoint x: 1071, endPoint y: 243, distance: 208.0
click at [1071, 241] on div "Janela de atendimento Grade de atendimento Capacidade Transportadoras Veículos …" at bounding box center [741, 358] width 1483 height 716
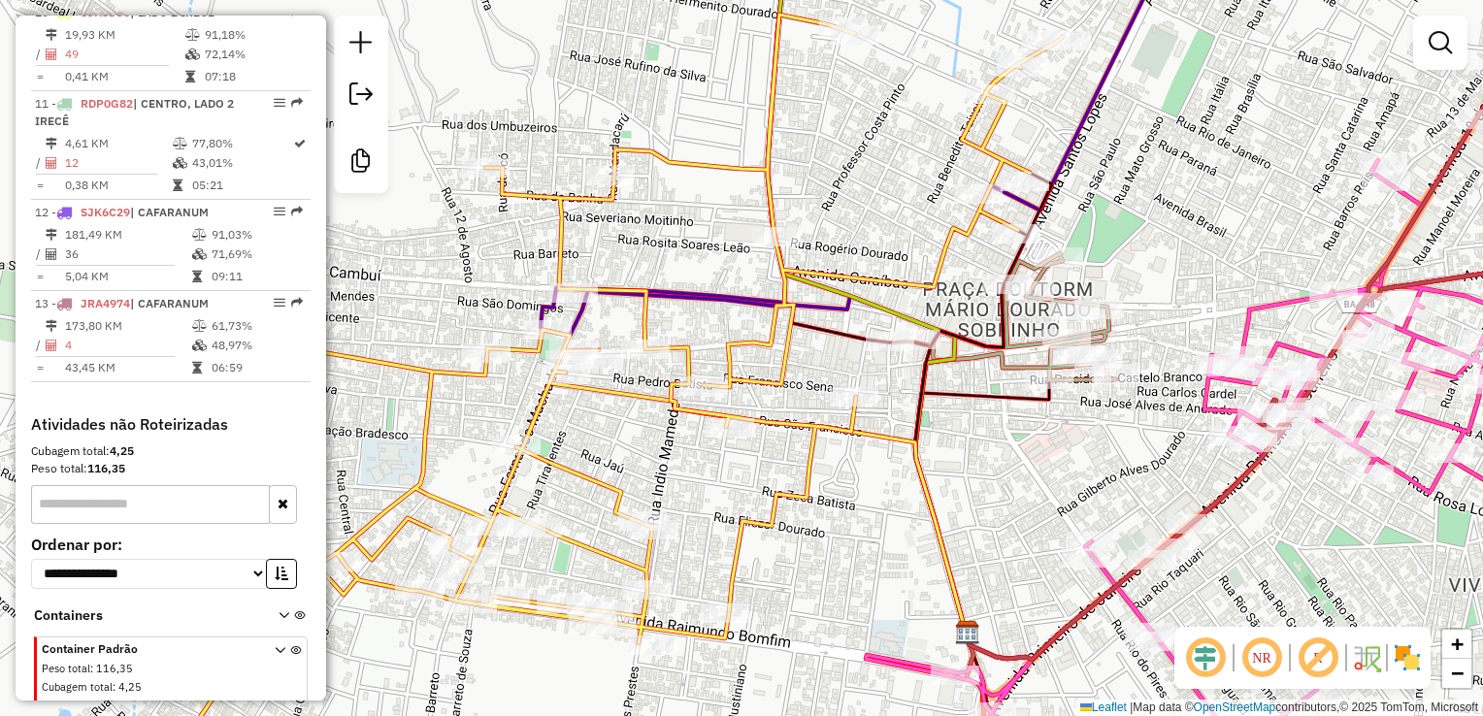
drag, startPoint x: 967, startPoint y: 470, endPoint x: 1048, endPoint y: 480, distance: 82.2
click at [1048, 480] on div "Janela de atendimento Grade de atendimento Capacidade Transportadoras Veículos …" at bounding box center [741, 358] width 1483 height 716
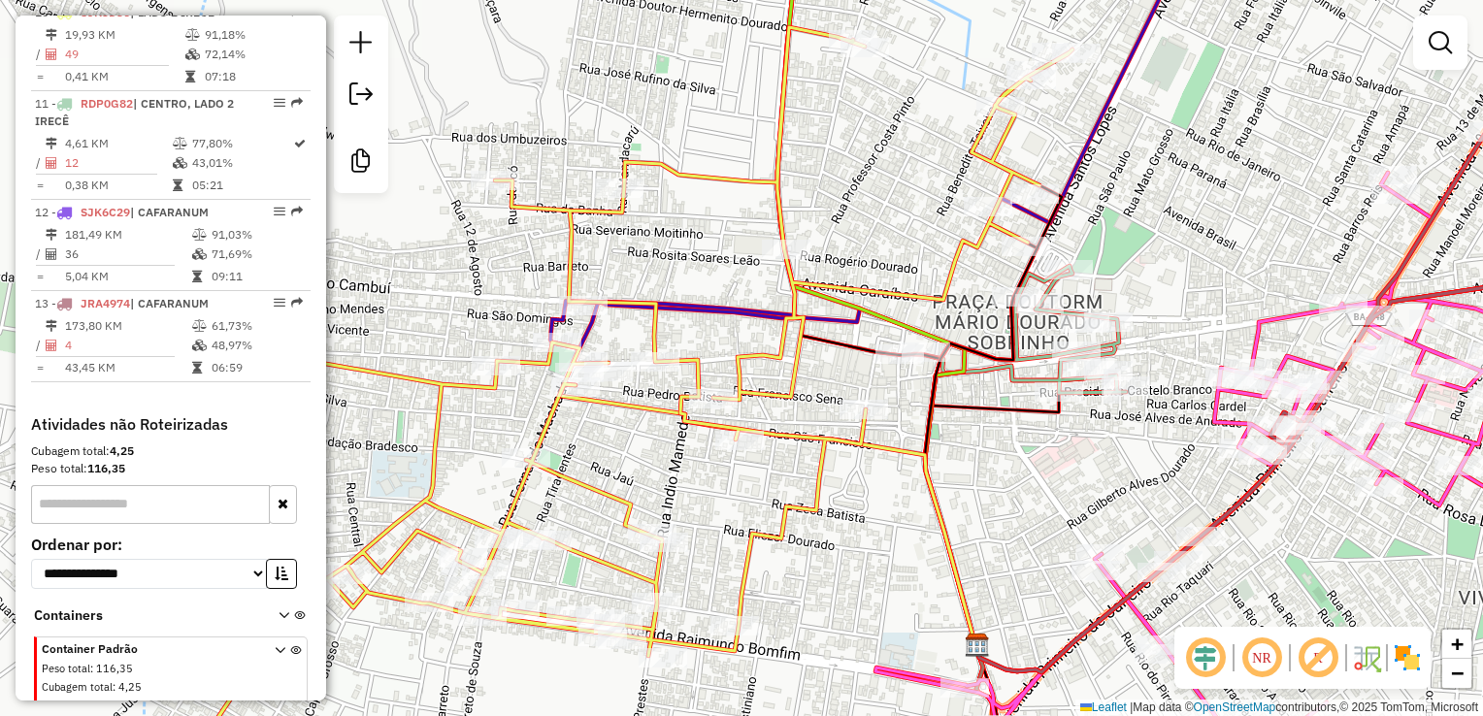
click at [1025, 527] on div "Janela de atendimento Grade de atendimento Capacidade Transportadoras Veículos …" at bounding box center [741, 358] width 1483 height 716
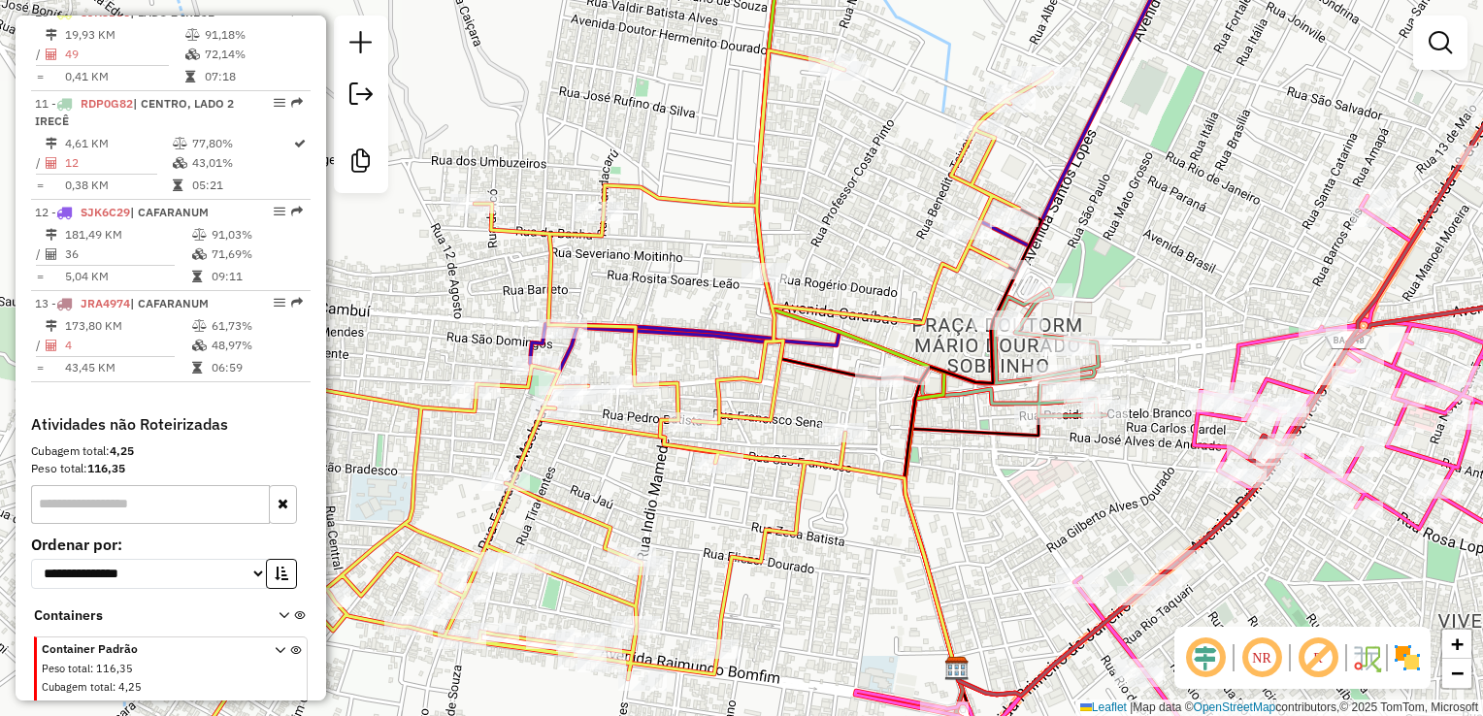
drag, startPoint x: 1053, startPoint y: 473, endPoint x: 1007, endPoint y: 539, distance: 80.8
click at [1007, 539] on div "Janela de atendimento Grade de atendimento Capacidade Transportadoras Veículos …" at bounding box center [741, 358] width 1483 height 716
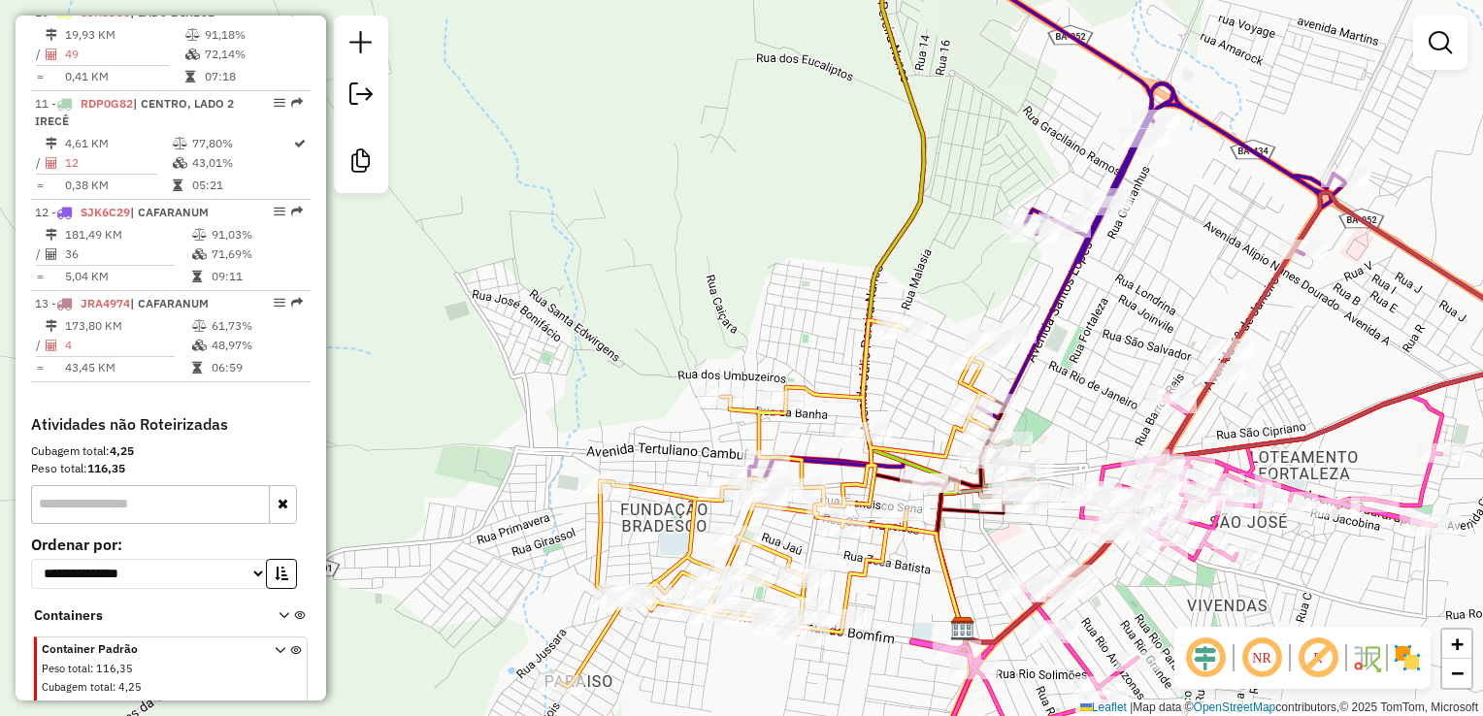
drag, startPoint x: 1106, startPoint y: 371, endPoint x: 1077, endPoint y: 429, distance: 65.1
click at [1077, 429] on div "Rota 9 - Placa SJR1A91 12204 - MERCADO ALVES Rota 9 - Placa SJR1A91 19706 - BAR…" at bounding box center [741, 358] width 1483 height 716
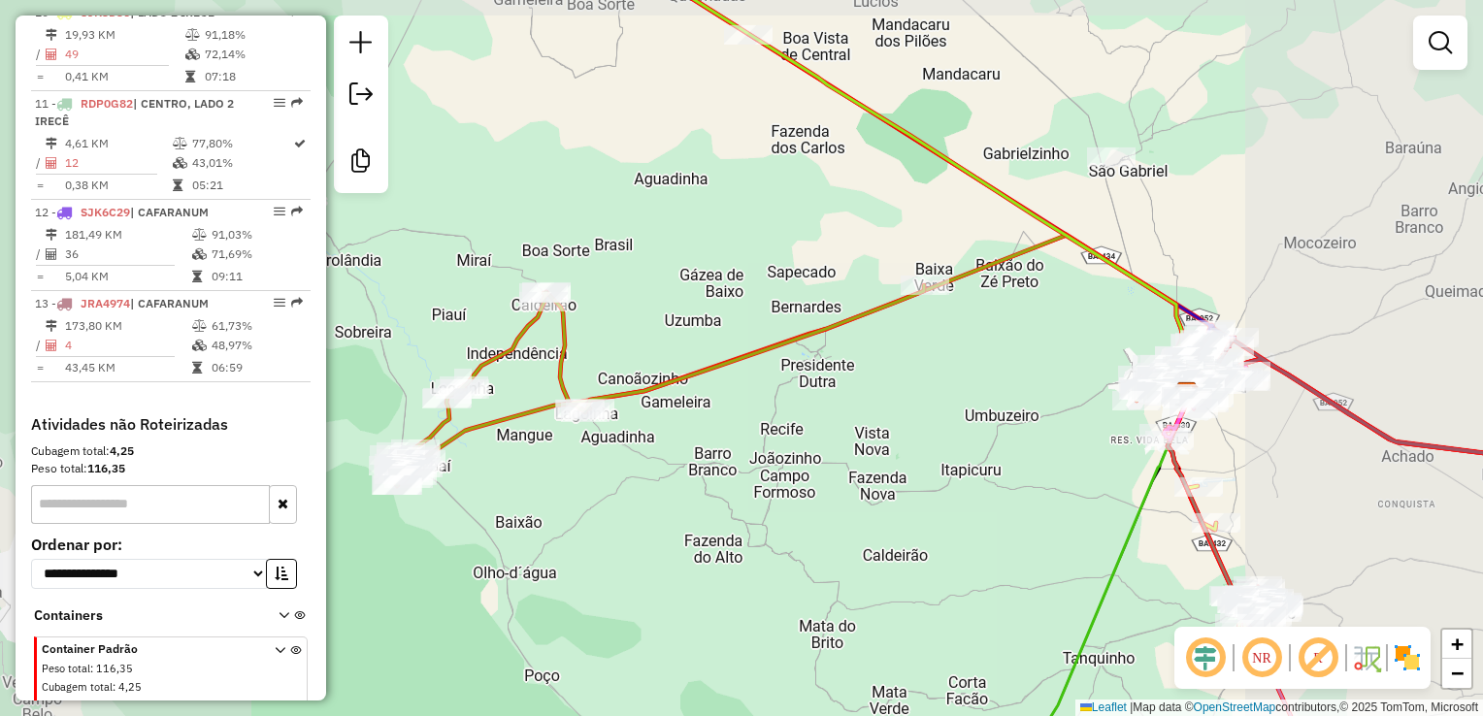
drag, startPoint x: 1270, startPoint y: 518, endPoint x: 842, endPoint y: 441, distance: 435.0
click at [870, 447] on div "Janela de atendimento Grade de atendimento Capacidade Transportadoras Veículos …" at bounding box center [741, 358] width 1483 height 716
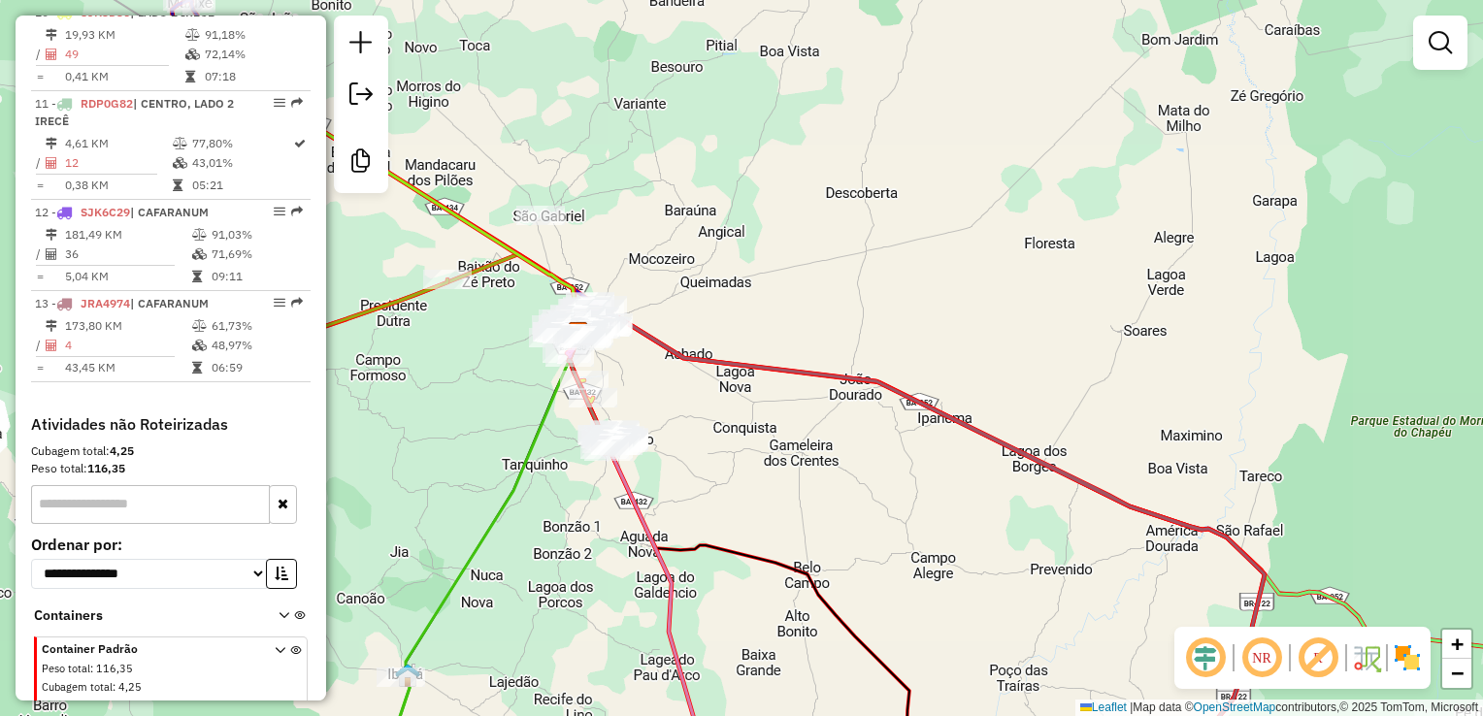
drag, startPoint x: 985, startPoint y: 526, endPoint x: 749, endPoint y: 385, distance: 274.7
click at [769, 398] on div "Janela de atendimento Grade de atendimento Capacidade Transportadoras Veículos …" at bounding box center [741, 358] width 1483 height 716
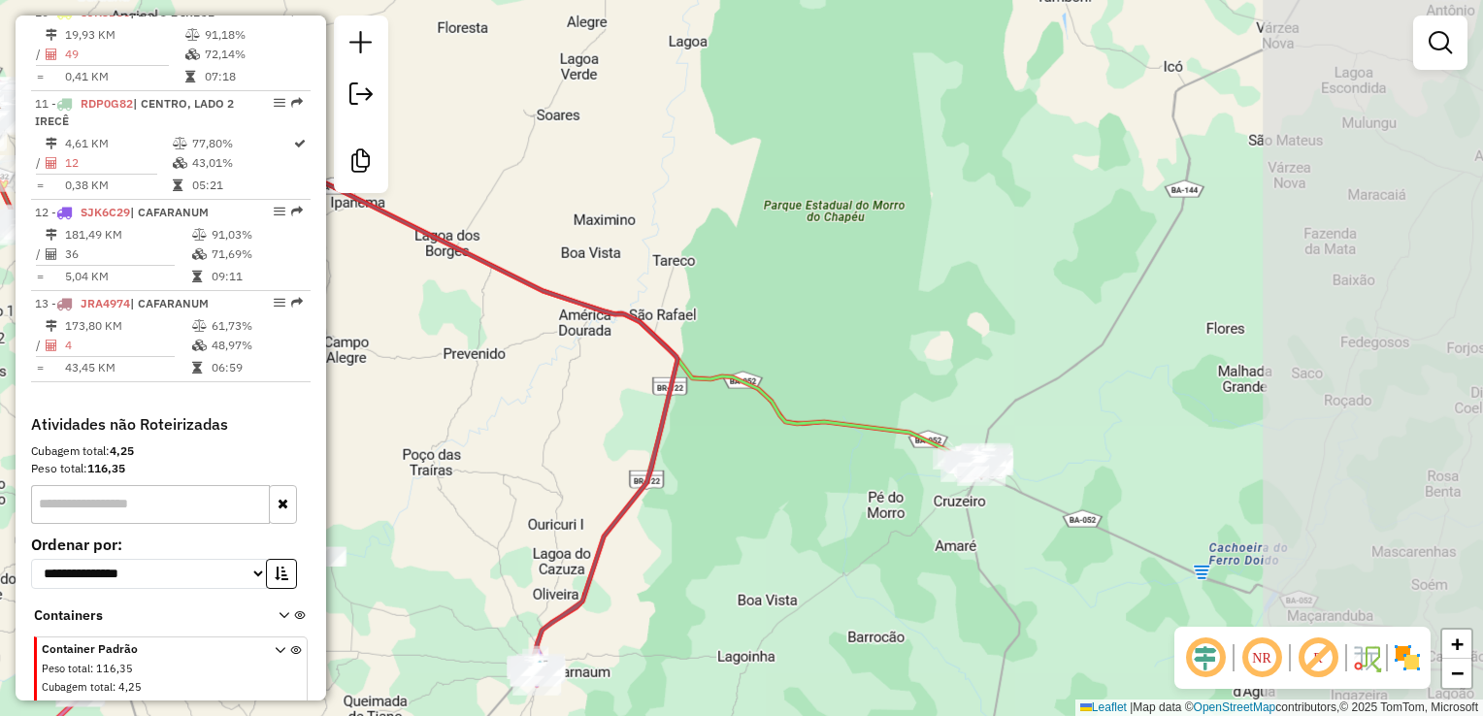
drag, startPoint x: 1053, startPoint y: 502, endPoint x: 751, endPoint y: 471, distance: 303.4
click at [755, 472] on div "Janela de atendimento Grade de atendimento Capacidade Transportadoras Veículos …" at bounding box center [741, 358] width 1483 height 716
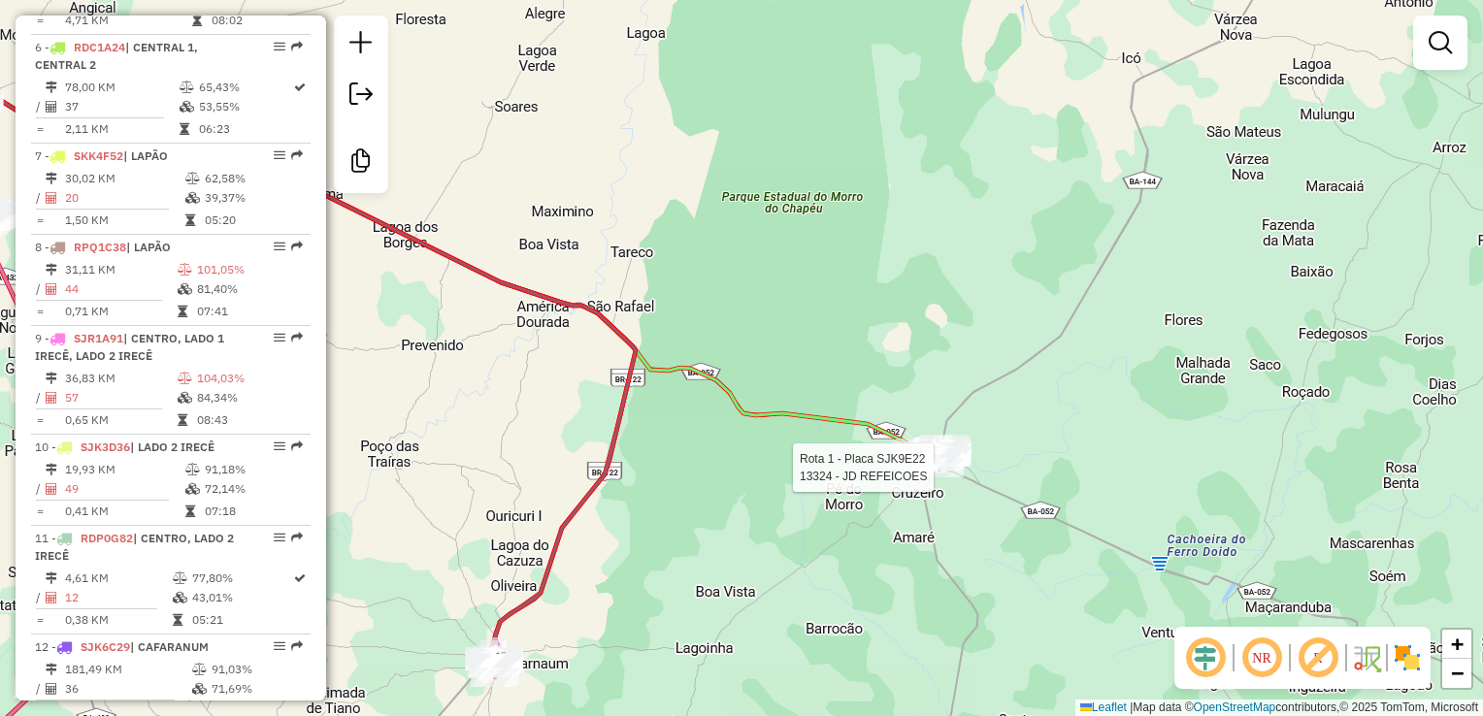
select select "**********"
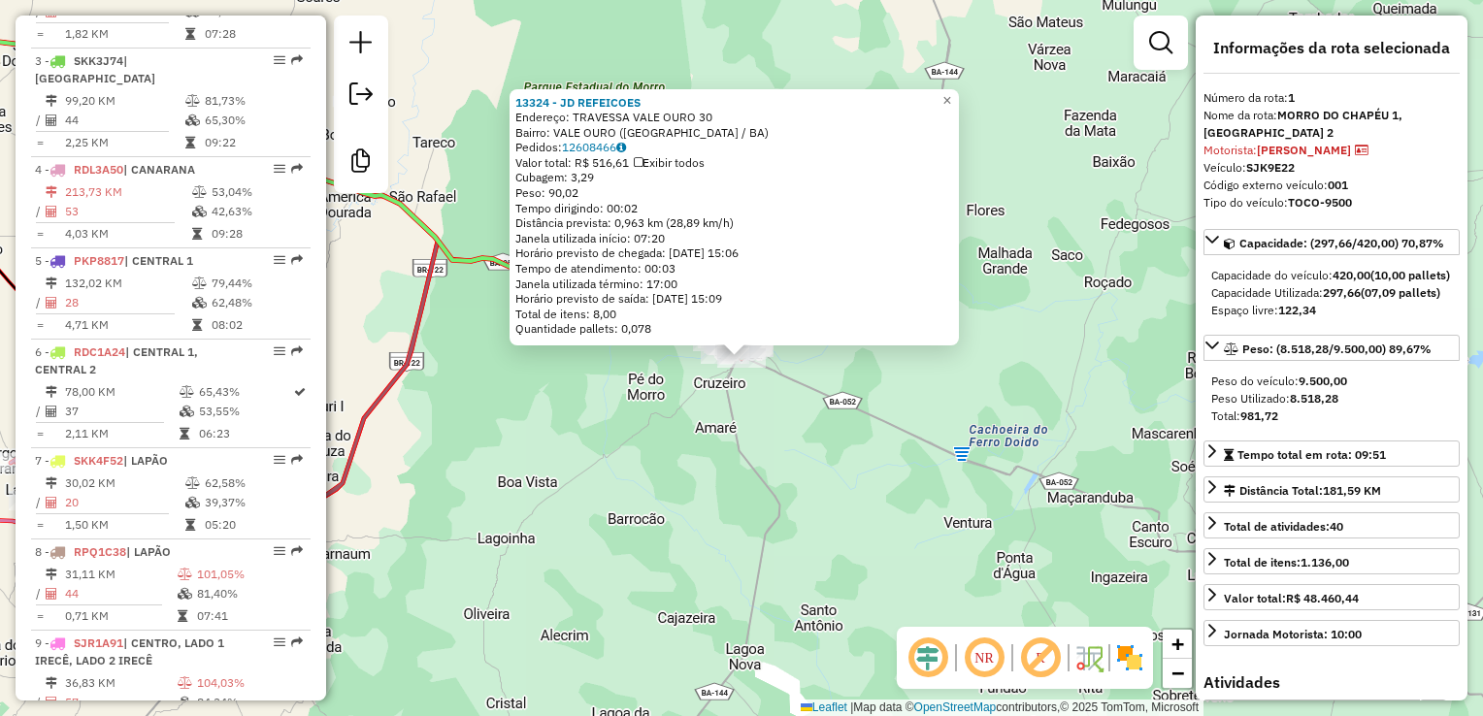
scroll to position [765, 0]
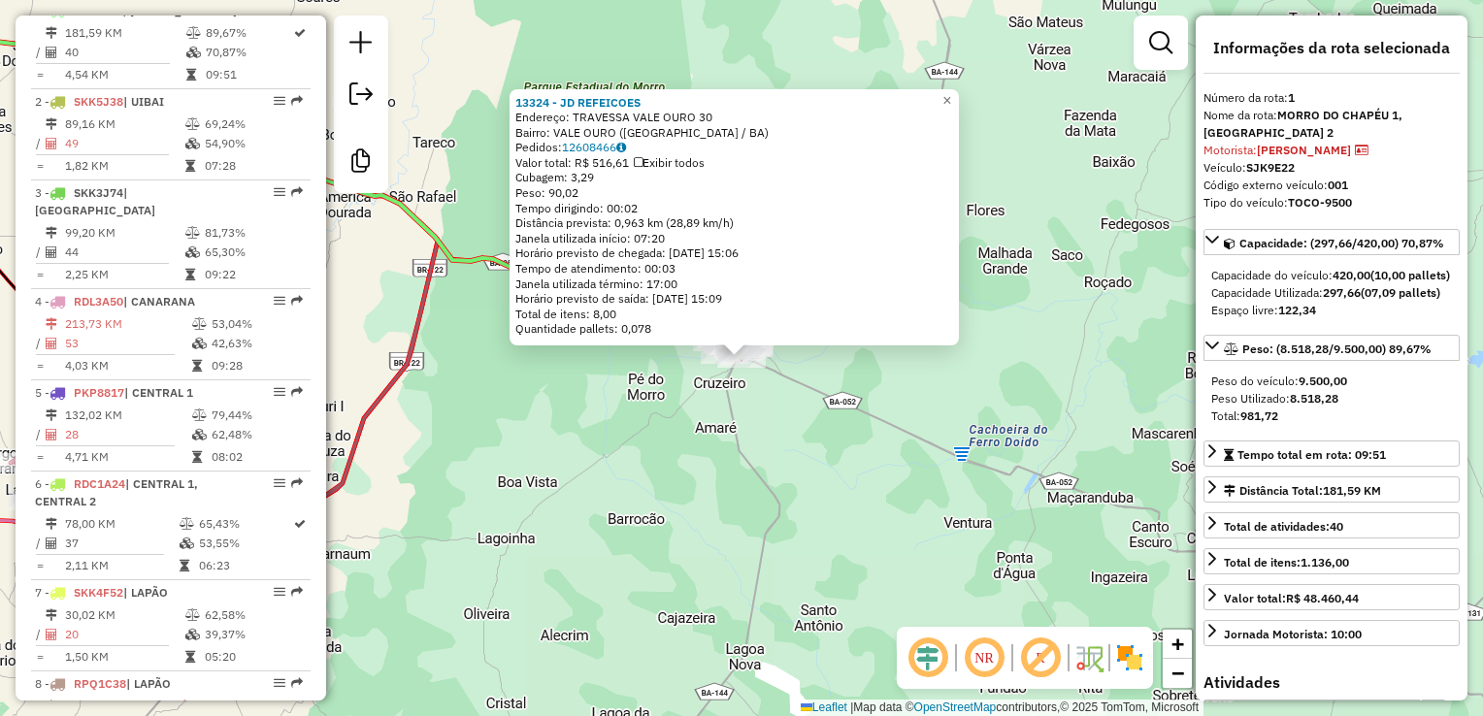
click at [815, 445] on div "13324 - JD REFEICOES Endereço: TRAVESSA VALE OURO 30 Bairro: VALE OURO (MORRO D…" at bounding box center [741, 358] width 1483 height 716
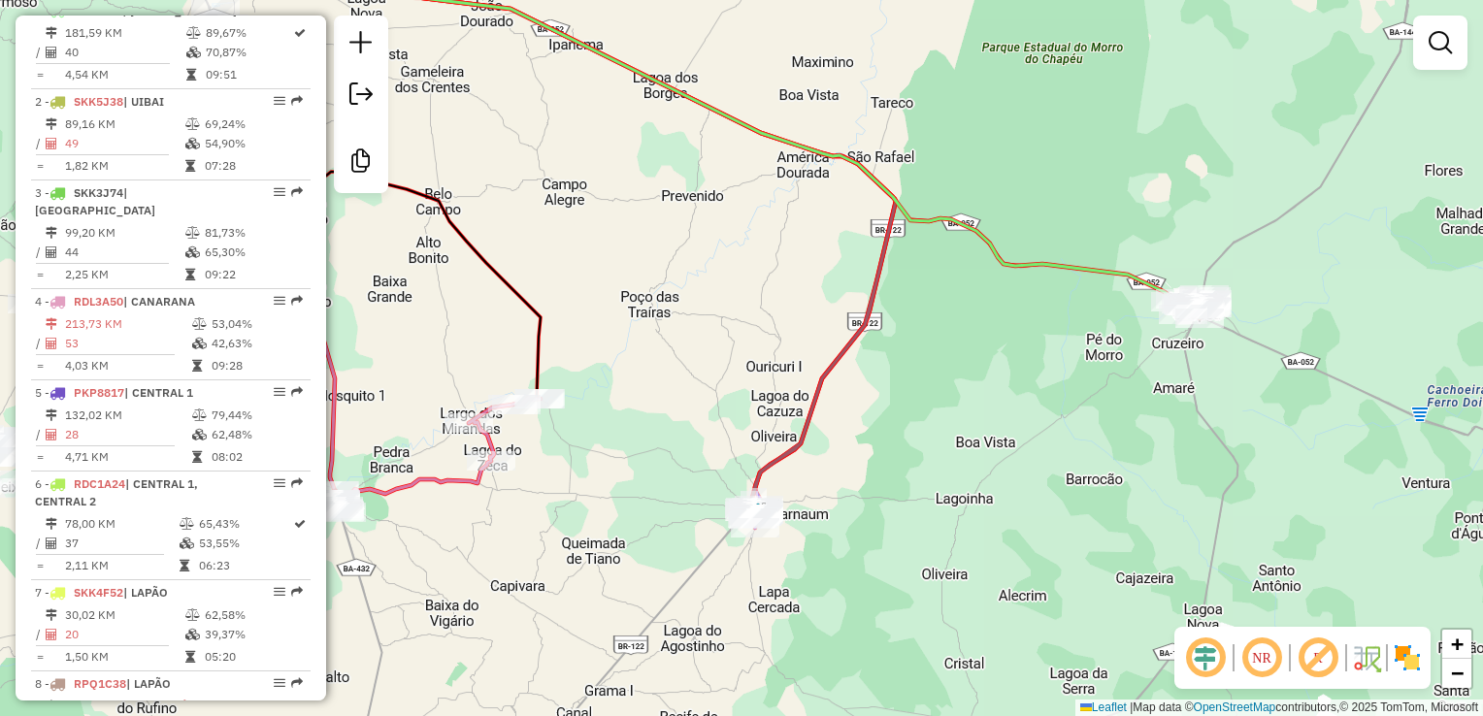
drag, startPoint x: 858, startPoint y: 445, endPoint x: 1211, endPoint y: 402, distance: 355.9
click at [1211, 402] on div "Janela de atendimento Grade de atendimento Capacidade Transportadoras Veículos …" at bounding box center [741, 358] width 1483 height 716
click at [1036, 460] on div "Janela de atendimento Grade de atendimento Capacidade Transportadoras Veículos …" at bounding box center [741, 358] width 1483 height 716
drag, startPoint x: 978, startPoint y: 426, endPoint x: 1141, endPoint y: 644, distance: 272.5
click at [1141, 644] on div "Janela de atendimento Grade de atendimento Capacidade Transportadoras Veículos …" at bounding box center [741, 358] width 1483 height 716
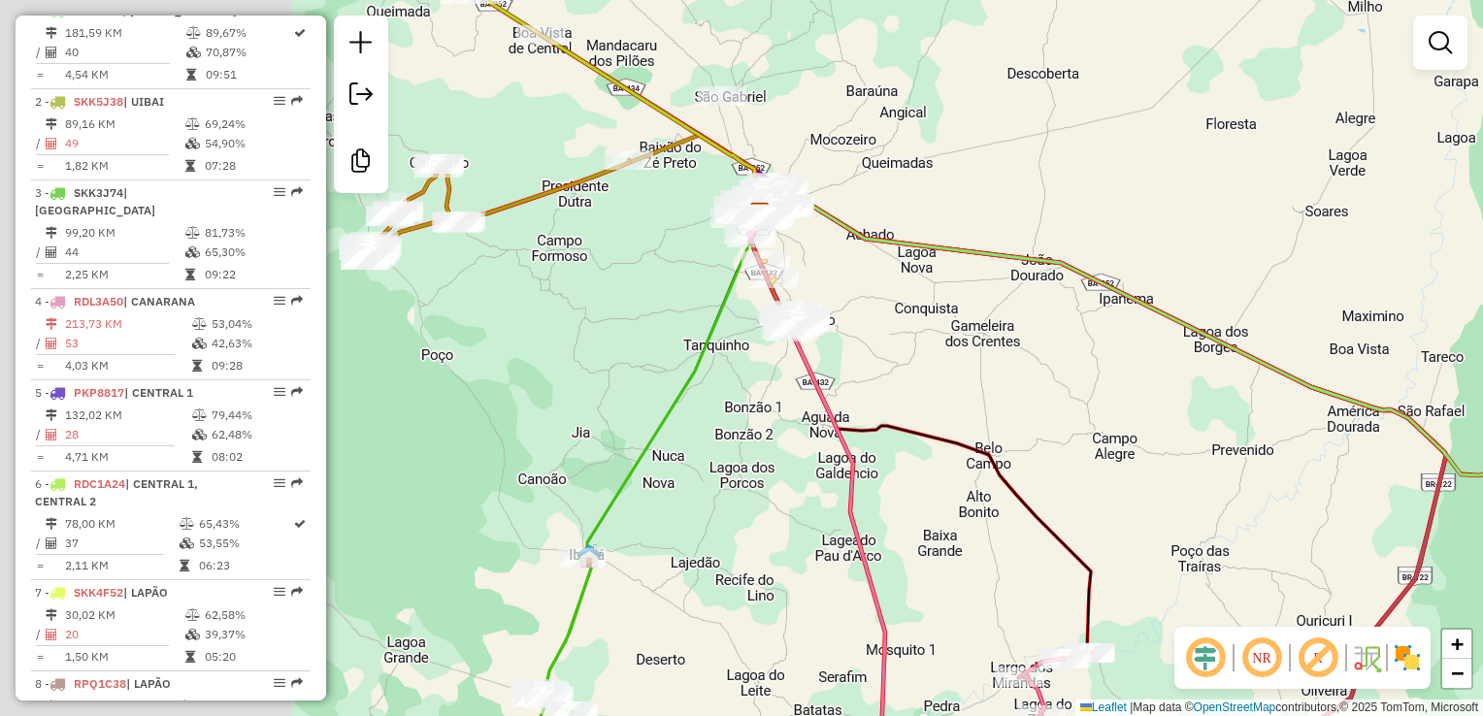
drag, startPoint x: 831, startPoint y: 479, endPoint x: 1003, endPoint y: 419, distance: 182.0
click at [1171, 499] on div "Janela de atendimento Grade de atendimento Capacidade Transportadoras Veículos …" at bounding box center [741, 358] width 1483 height 716
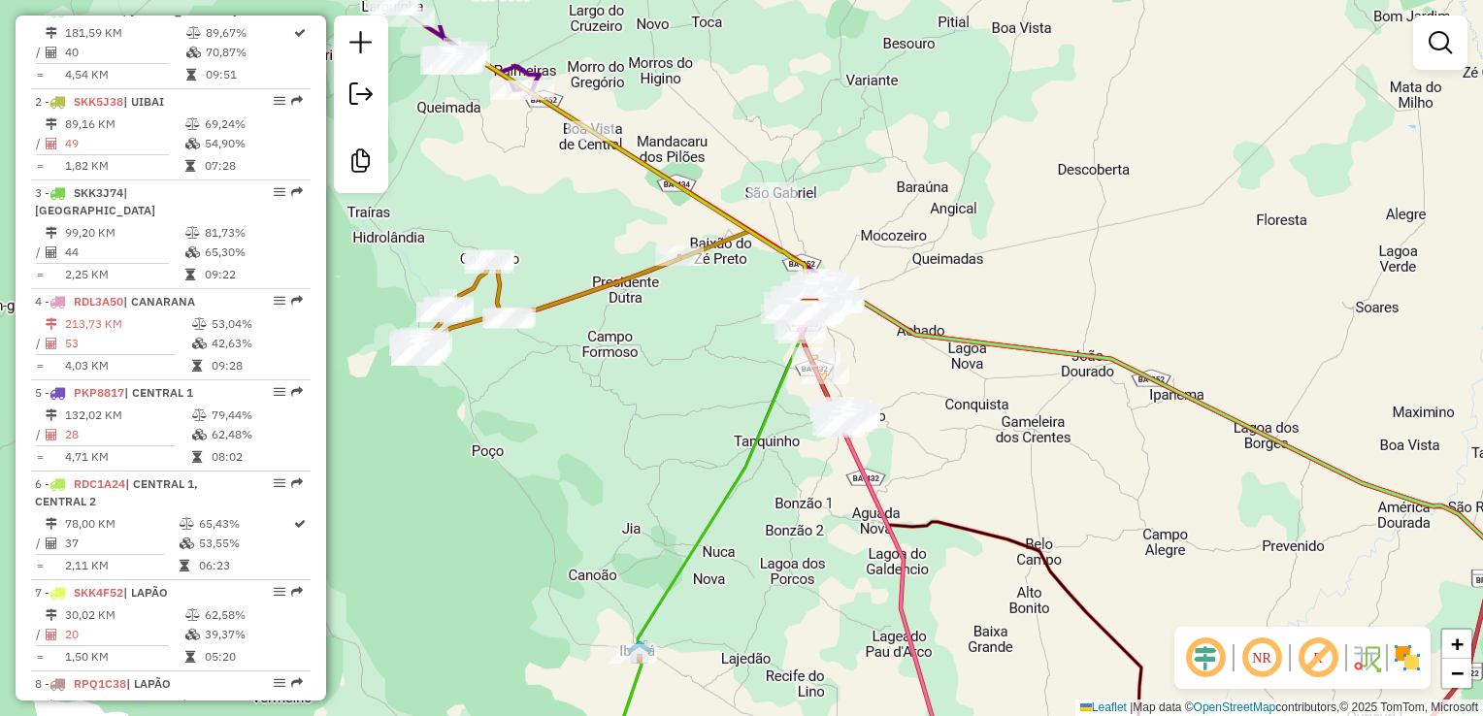
drag, startPoint x: 1001, startPoint y: 417, endPoint x: 1034, endPoint y: 445, distance: 42.8
click at [1046, 512] on div "Janela de atendimento Grade de atendimento Capacidade Transportadoras Veículos …" at bounding box center [741, 358] width 1483 height 716
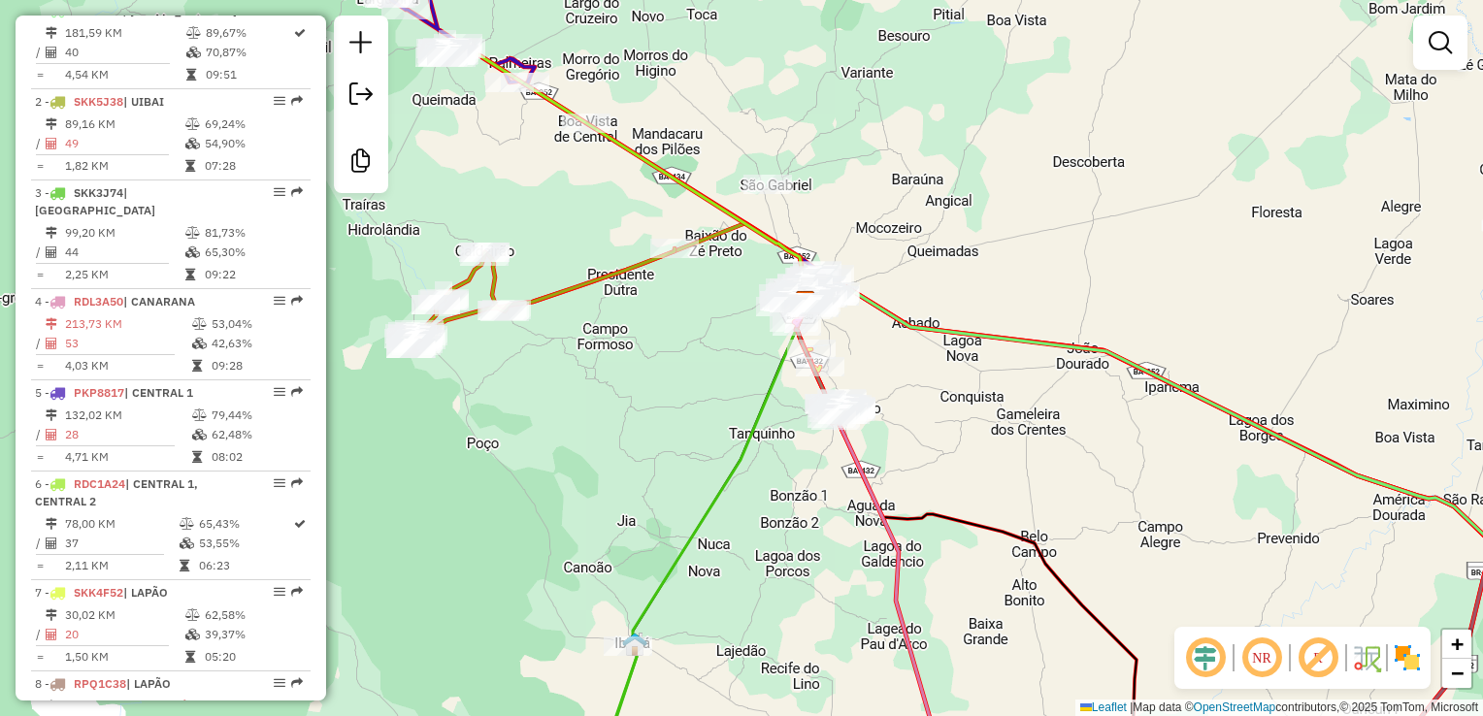
drag, startPoint x: 1034, startPoint y: 445, endPoint x: 1118, endPoint y: 539, distance: 126.5
click at [1119, 542] on div "Janela de atendimento Grade de atendimento Capacidade Transportadoras Veículos …" at bounding box center [741, 358] width 1483 height 716
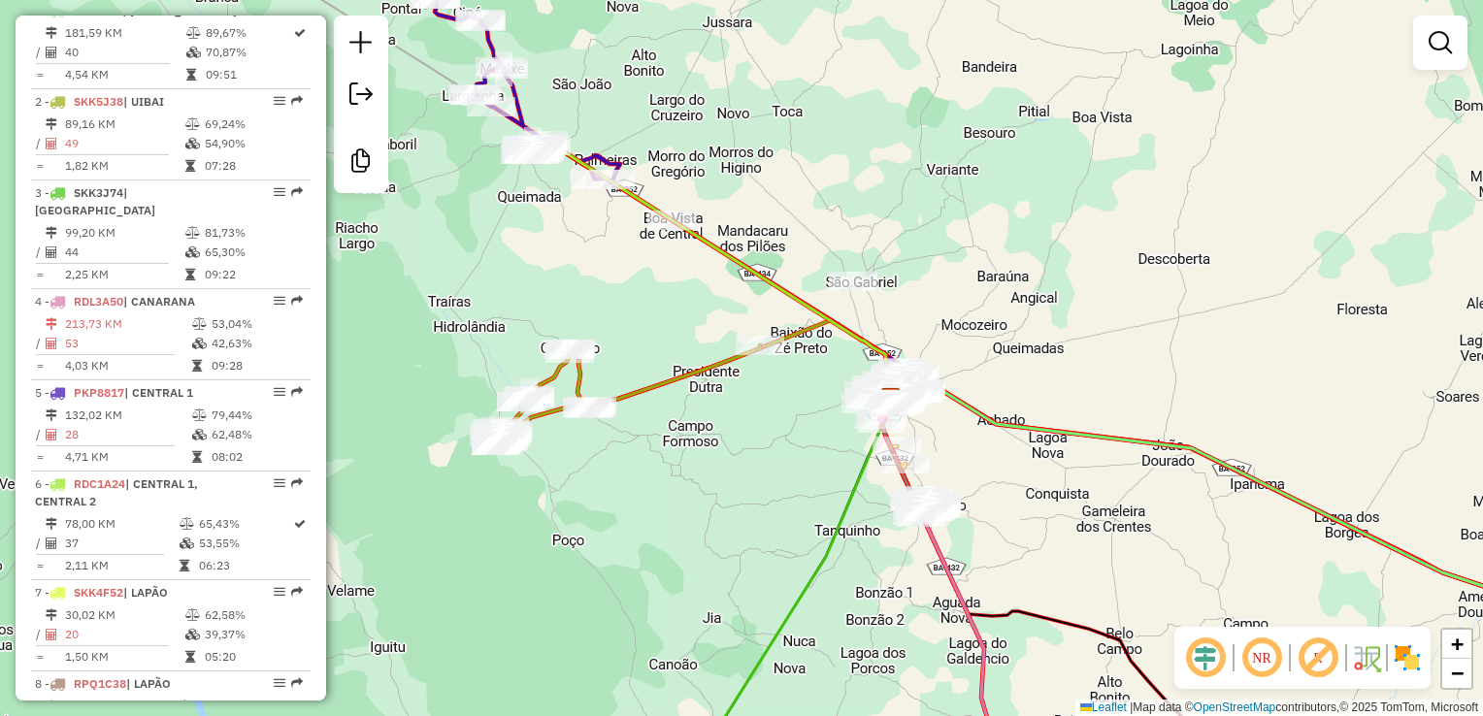
click at [783, 469] on div "Janela de atendimento Grade de atendimento Capacidade Transportadoras Veículos …" at bounding box center [741, 358] width 1483 height 716
